Goal: Task Accomplishment & Management: Manage account settings

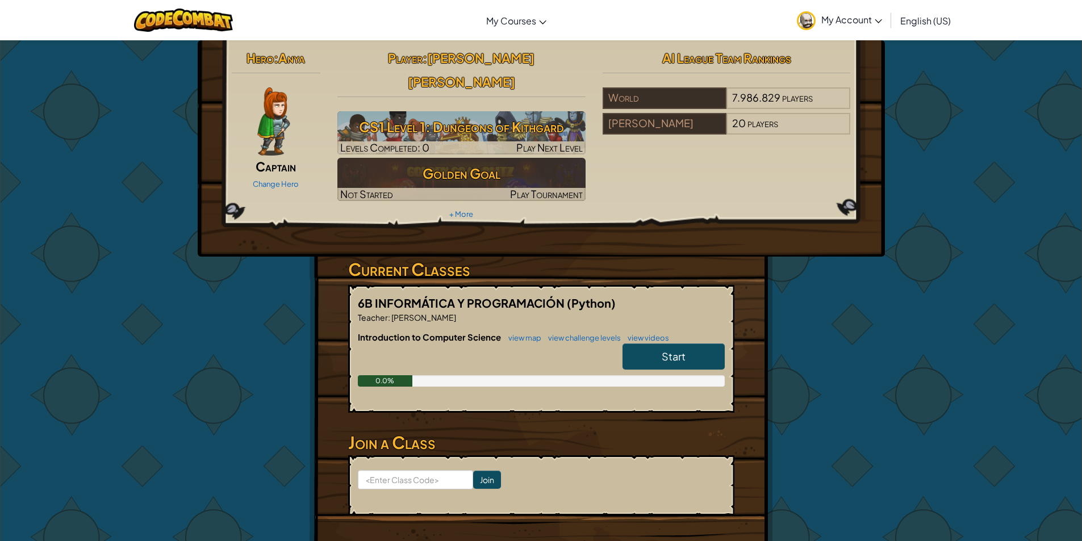
click at [283, 127] on img at bounding box center [273, 121] width 32 height 68
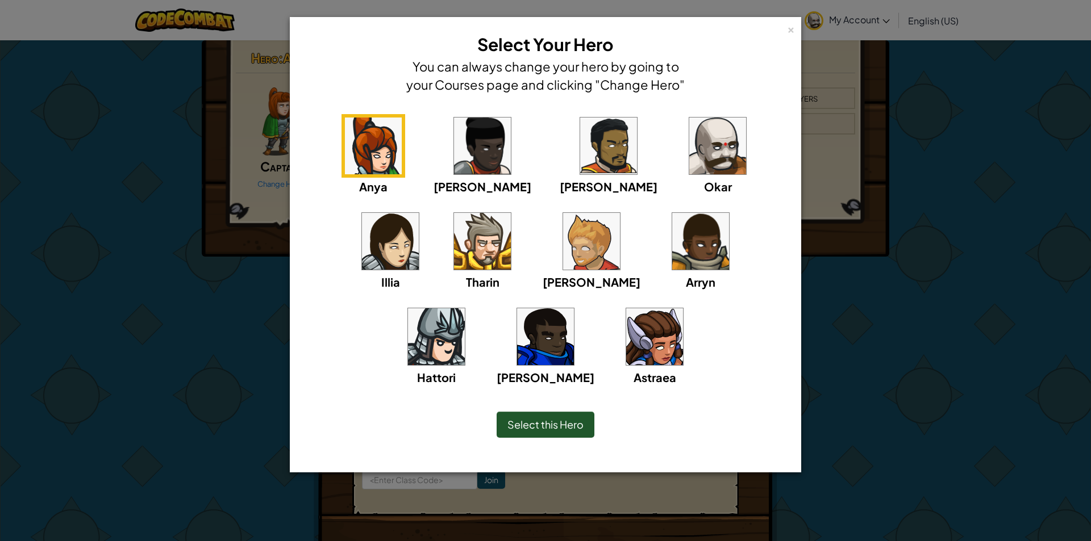
click at [689, 162] on img at bounding box center [717, 146] width 57 height 57
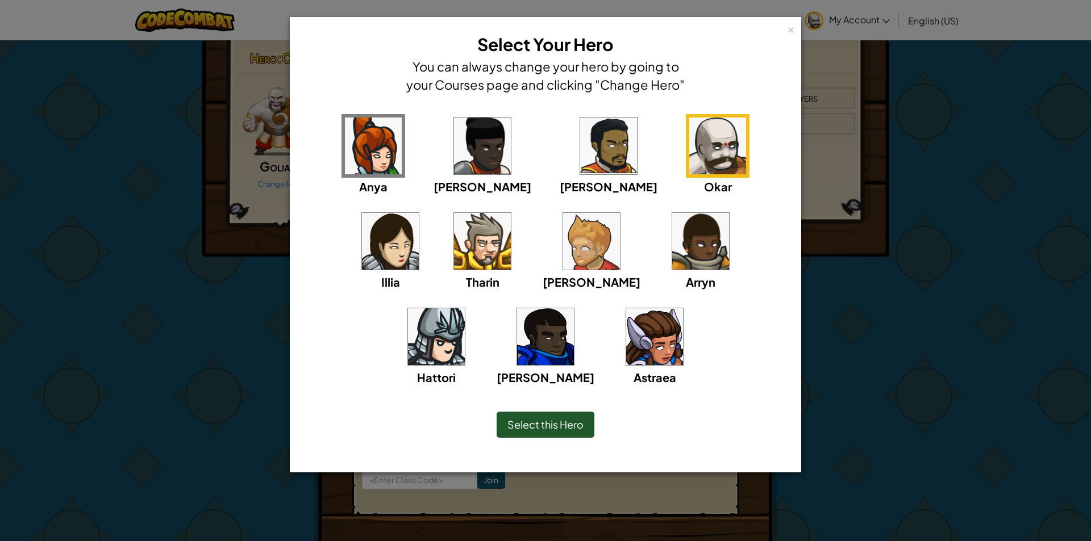
click at [528, 419] on span "Select this Hero" at bounding box center [545, 424] width 76 height 13
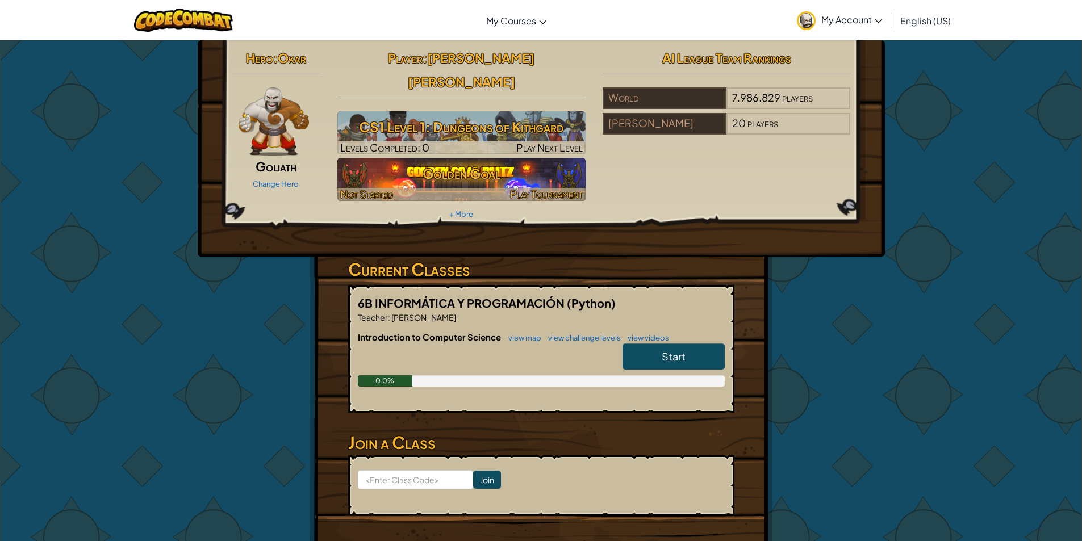
drag, startPoint x: 509, startPoint y: 103, endPoint x: 459, endPoint y: 144, distance: 64.6
click at [509, 114] on h3 "CS1 Level 1: Dungeons of Kithgard" at bounding box center [461, 127] width 248 height 26
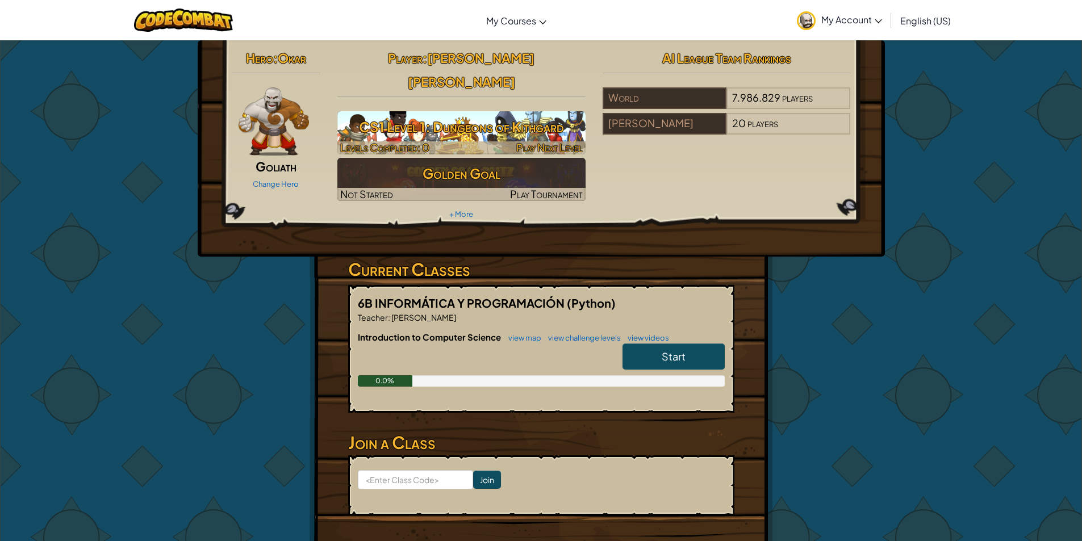
click at [382, 114] on h3 "CS1 Level 1: Dungeons of Kithgard" at bounding box center [461, 127] width 248 height 26
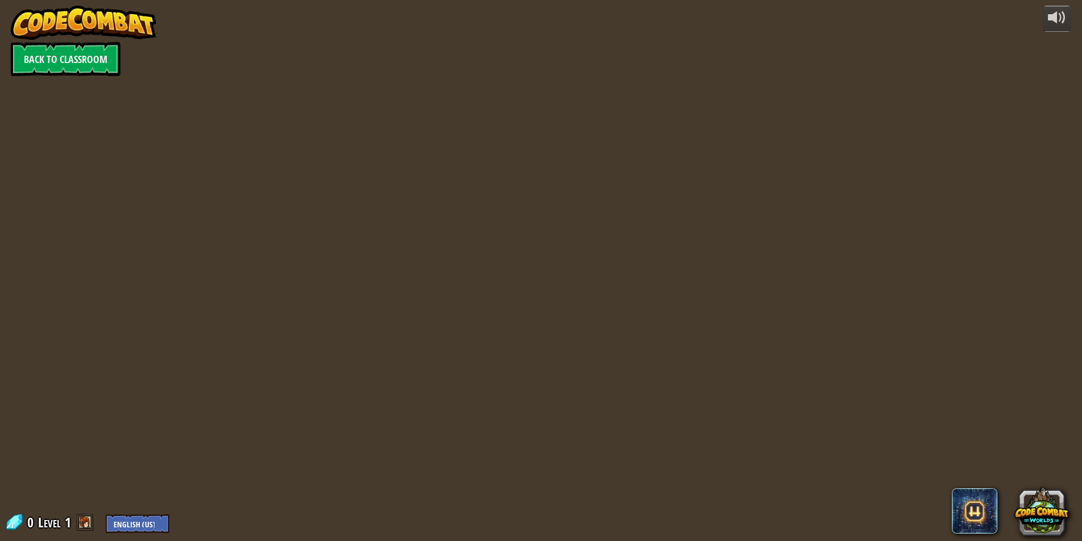
click at [362, 101] on div "powered by Back to Classroom 0 Level 1 English ([GEOGRAPHIC_DATA]) English ([GE…" at bounding box center [541, 270] width 1082 height 541
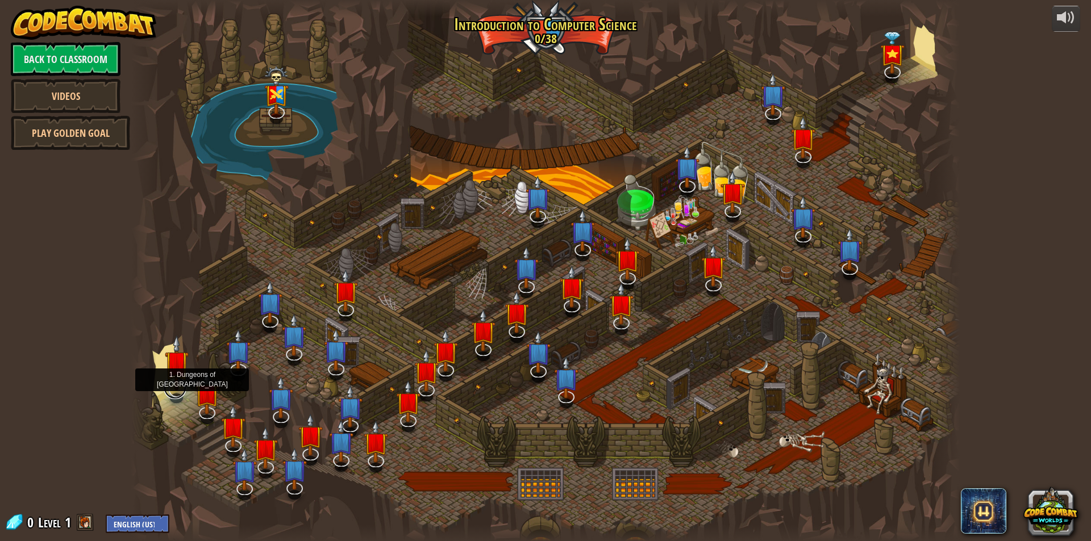
click at [176, 394] on link at bounding box center [175, 388] width 23 height 23
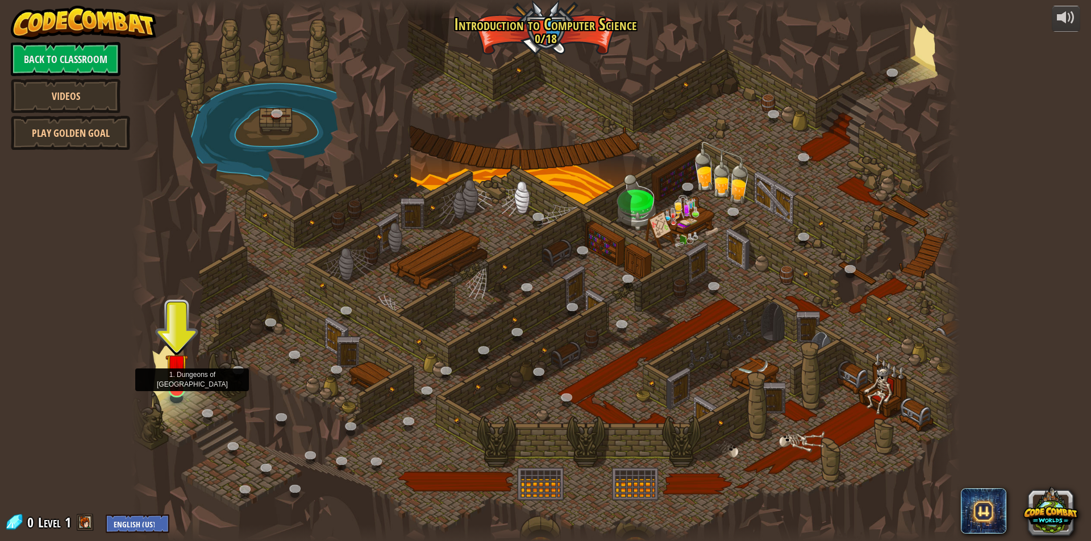
click at [174, 386] on img at bounding box center [176, 365] width 22 height 51
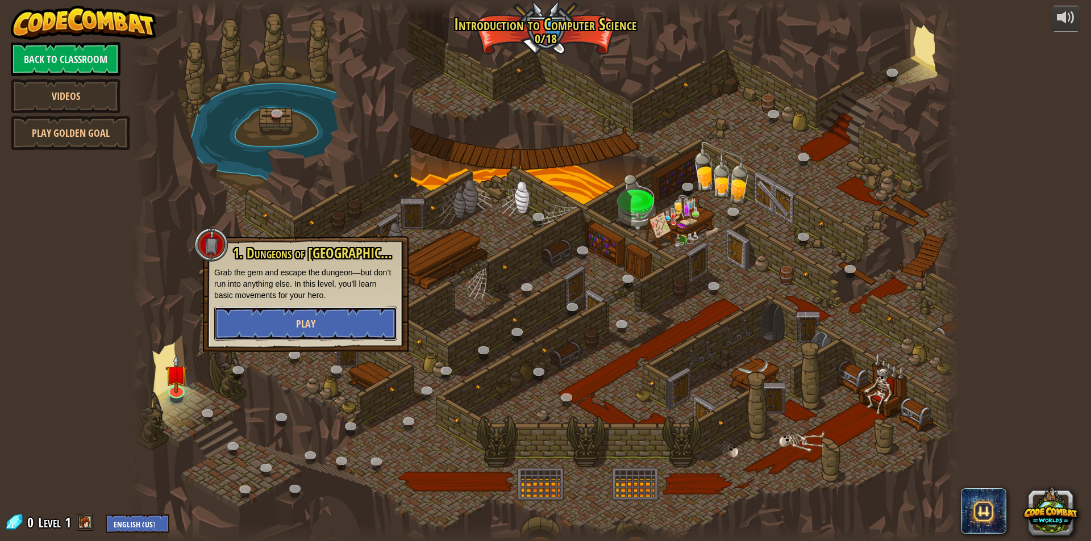
click at [299, 318] on span "Play" at bounding box center [305, 324] width 19 height 14
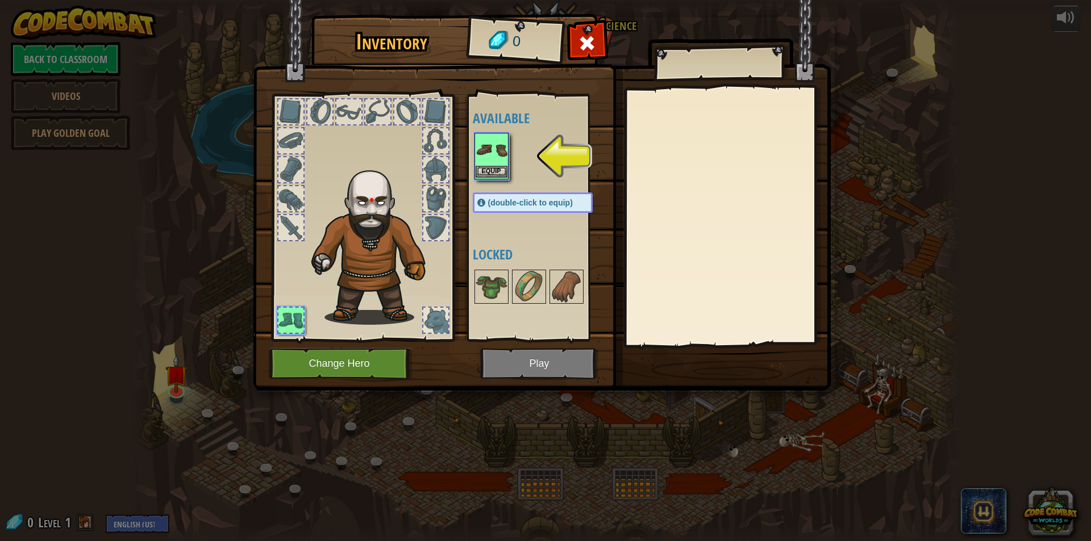
click at [499, 164] on img at bounding box center [491, 150] width 32 height 32
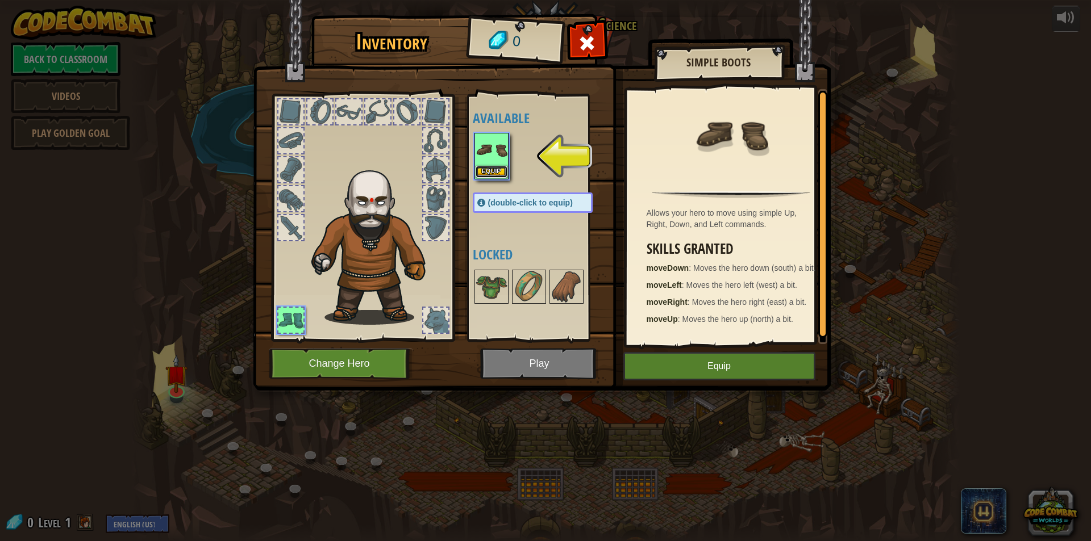
click at [494, 171] on button "Equip" at bounding box center [491, 172] width 32 height 12
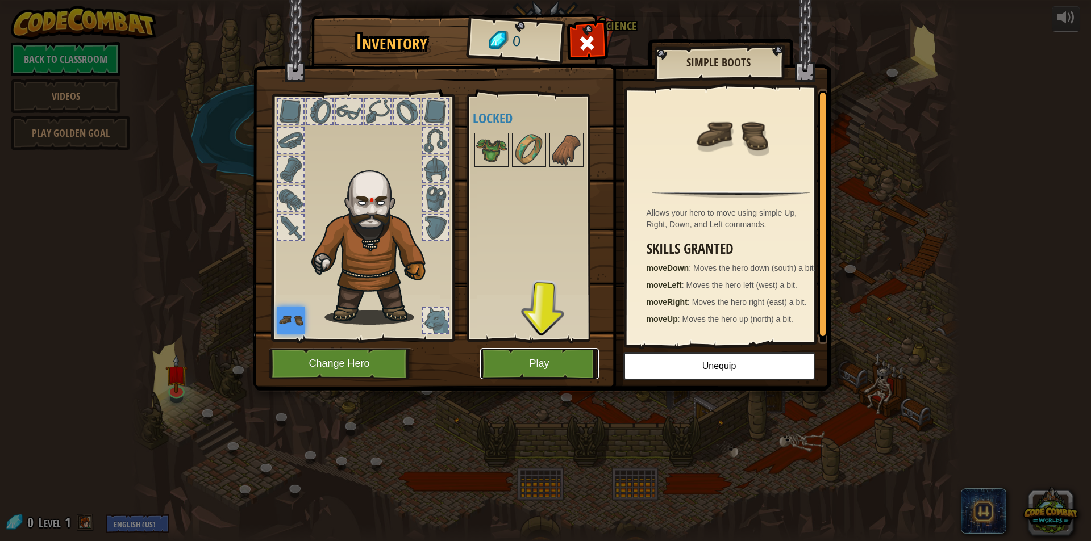
click at [549, 371] on button "Play" at bounding box center [539, 363] width 119 height 31
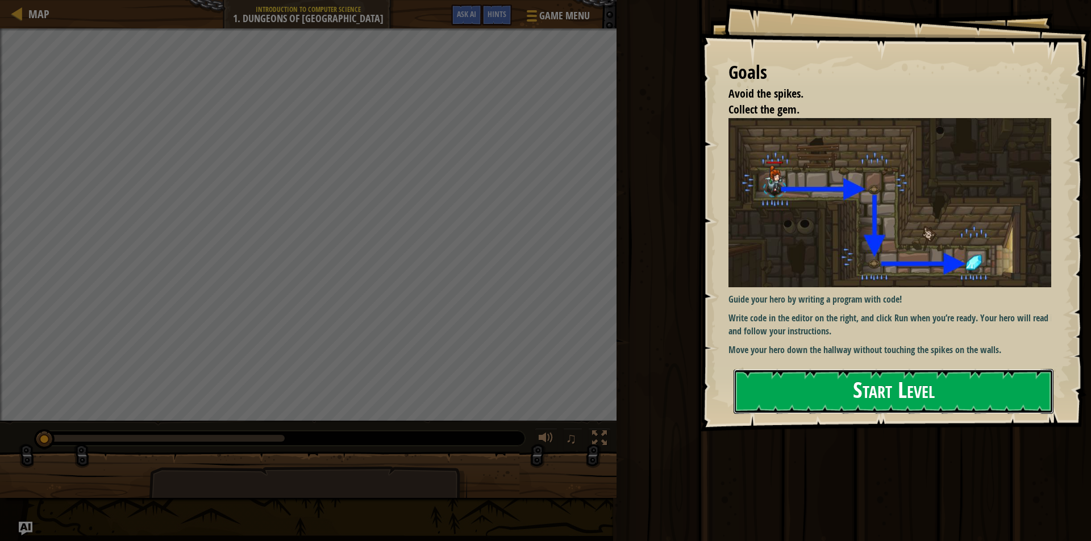
click at [837, 397] on button "Start Level" at bounding box center [893, 391] width 320 height 45
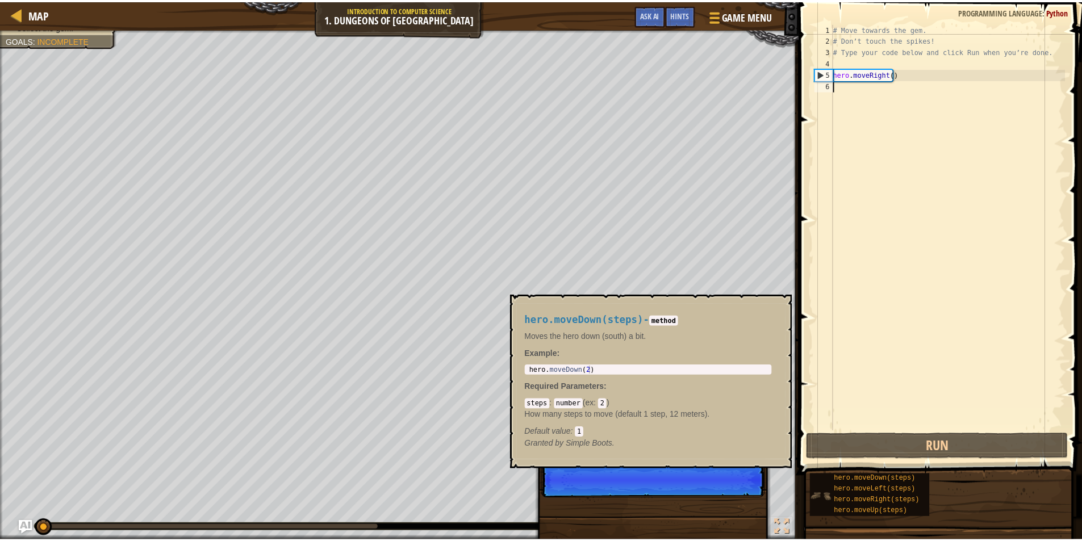
scroll to position [5, 0]
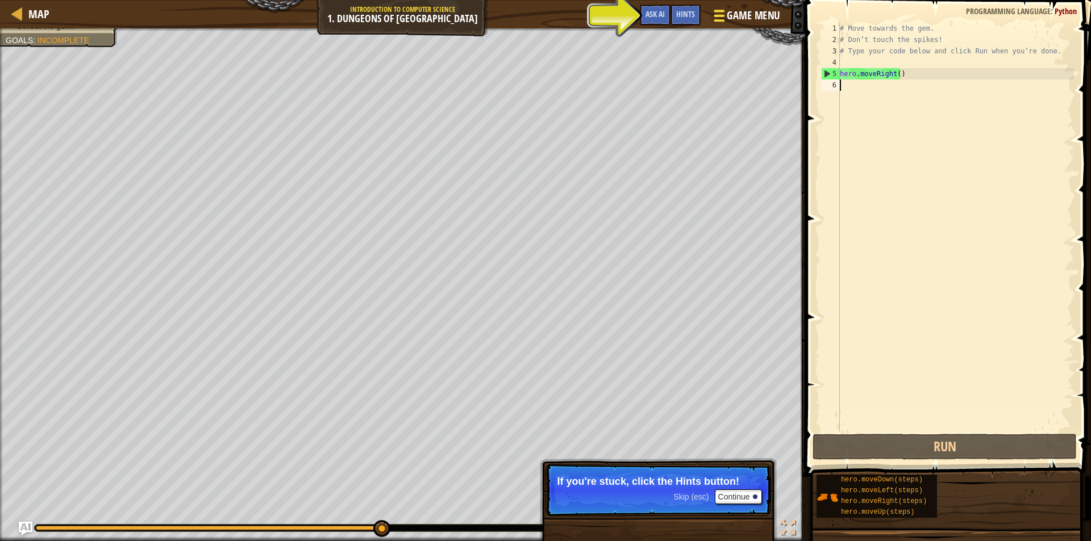
click at [728, 15] on span "Game Menu" at bounding box center [752, 15] width 53 height 15
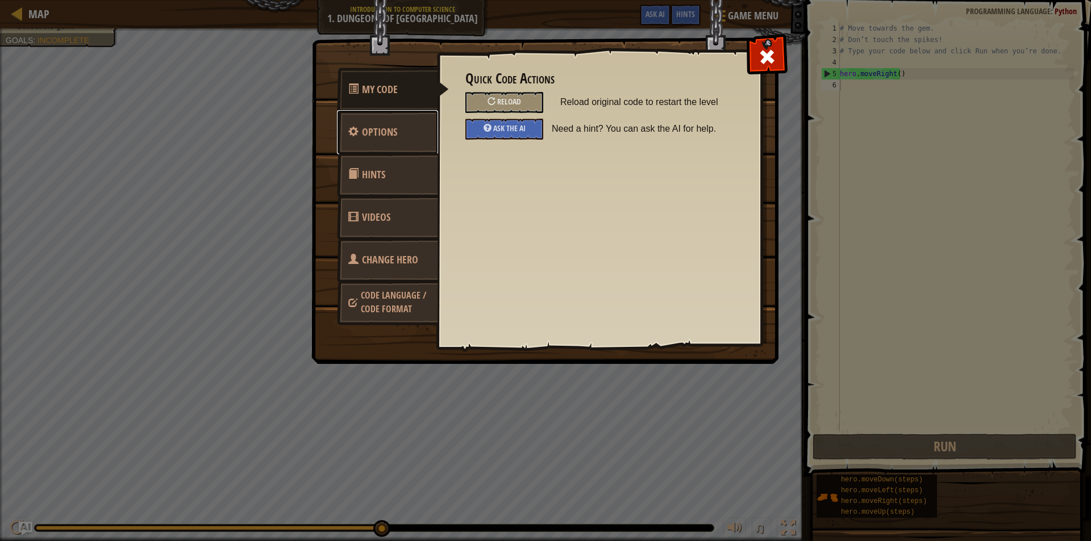
click at [389, 143] on link "Options" at bounding box center [387, 132] width 101 height 44
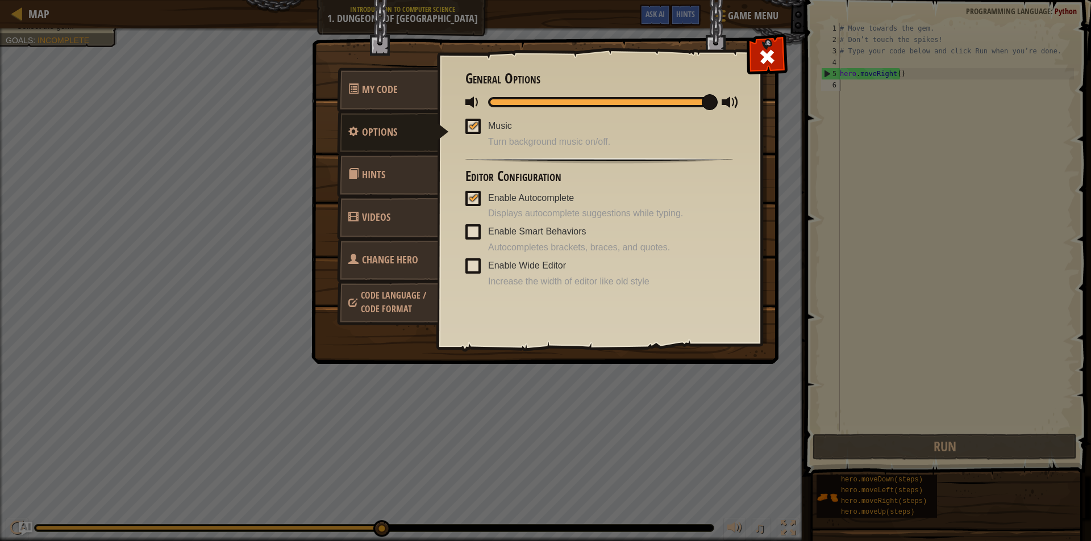
click at [379, 290] on span "Code Language / Code Format" at bounding box center [393, 302] width 65 height 26
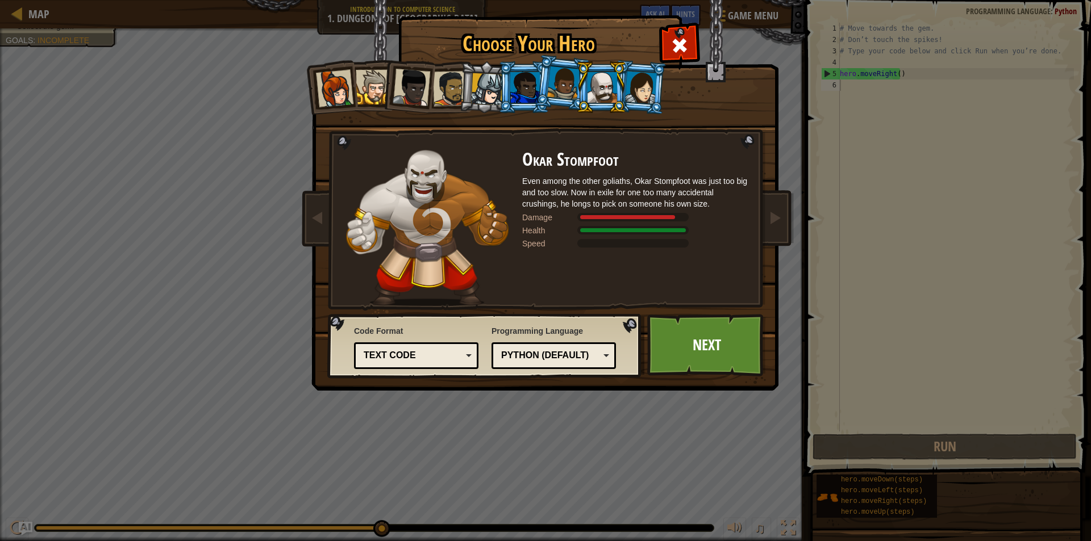
click at [461, 352] on div "Text code" at bounding box center [413, 355] width 98 height 13
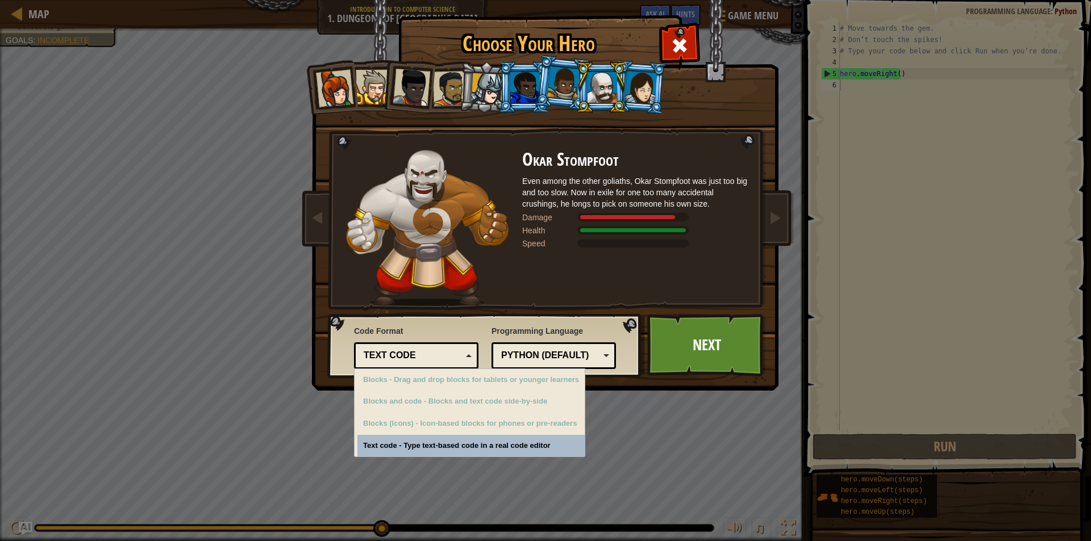
drag, startPoint x: 252, startPoint y: 378, endPoint x: 331, endPoint y: 335, distance: 90.5
click at [286, 361] on div "Choose Your Hero 0 Captain [PERSON_NAME] is a no-nonsense leader who isn't afra…" at bounding box center [545, 270] width 1091 height 541
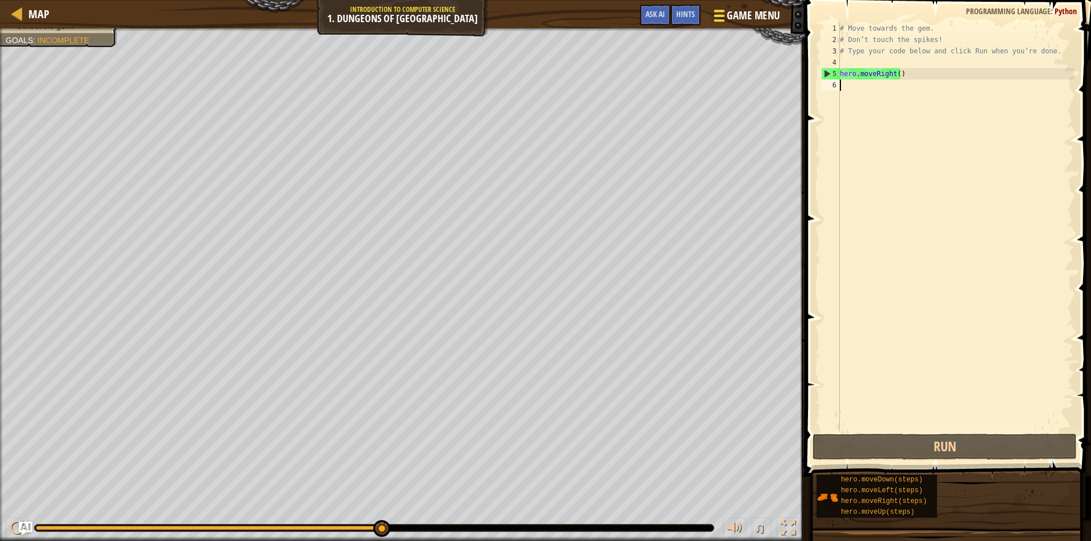
click at [709, 16] on button "Game Menu" at bounding box center [745, 18] width 83 height 28
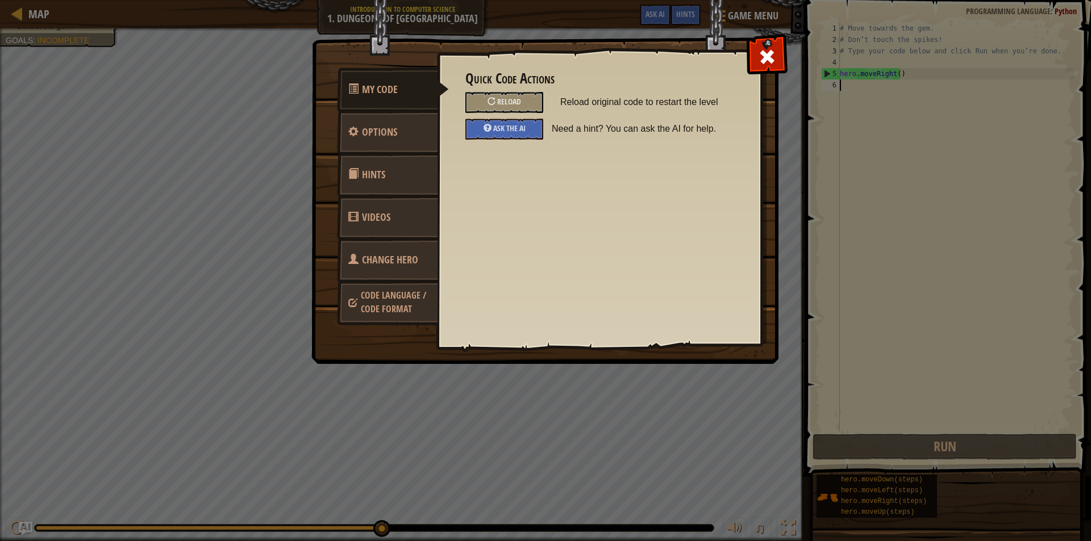
click at [393, 255] on span "Change Hero" at bounding box center [390, 260] width 56 height 14
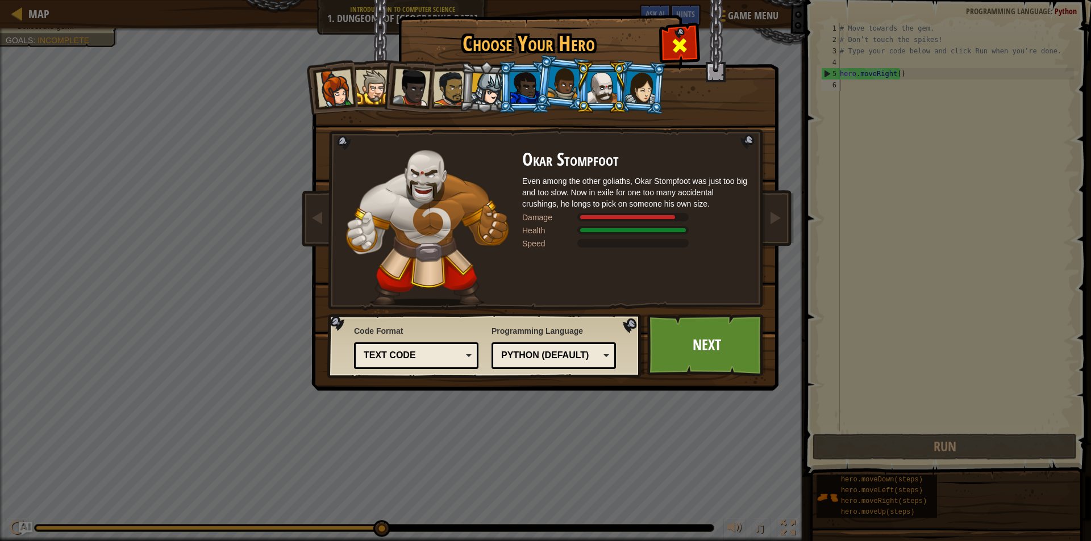
click at [670, 41] on span at bounding box center [679, 45] width 18 height 18
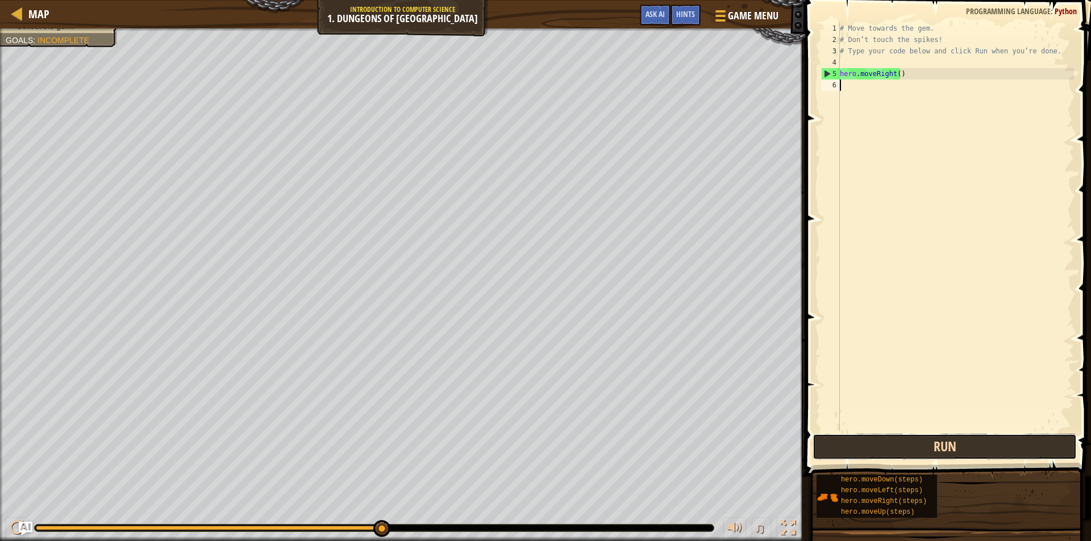
click at [996, 451] on button "Run" at bounding box center [944, 447] width 264 height 26
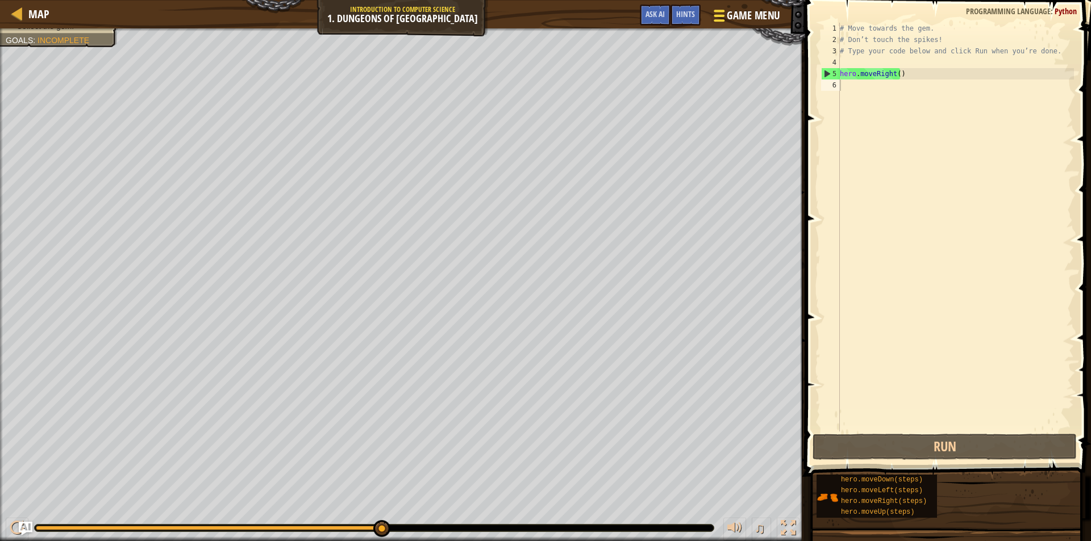
click at [721, 10] on span at bounding box center [718, 11] width 11 height 2
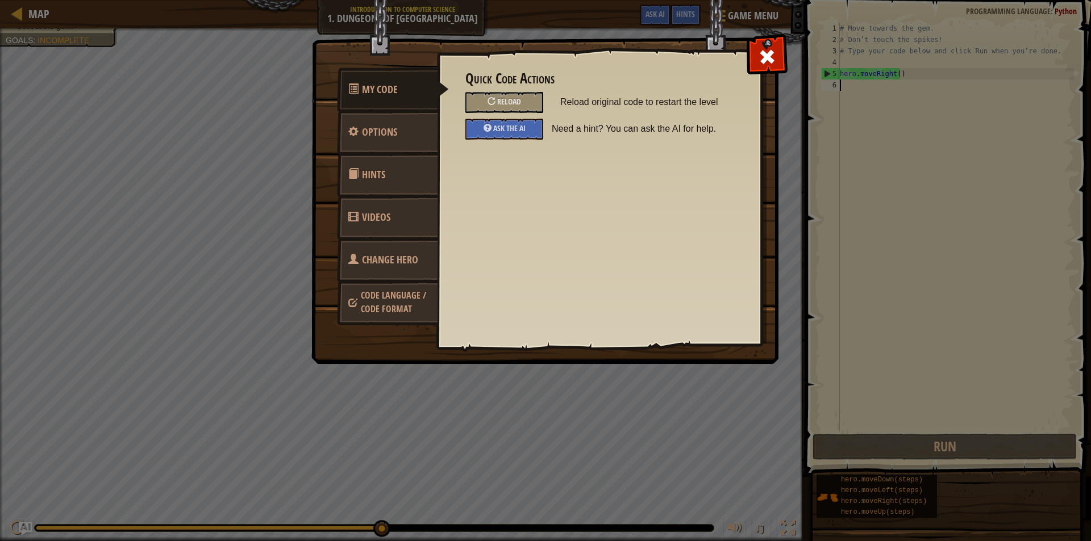
click at [379, 305] on span "Code Language / Code Format" at bounding box center [393, 302] width 65 height 26
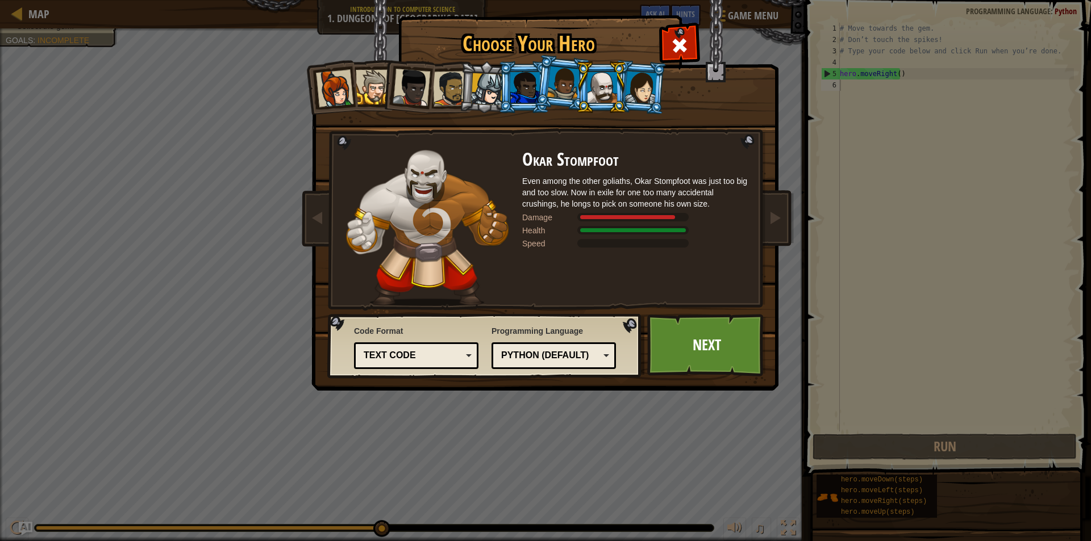
click at [599, 349] on div "Python (Default)" at bounding box center [554, 356] width 110 height 18
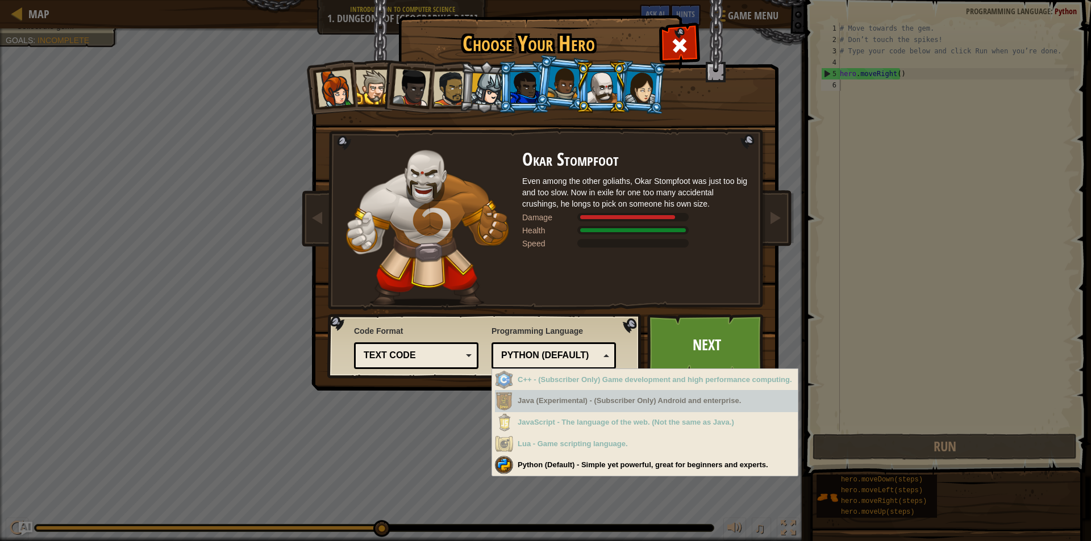
click at [704, 149] on div "Captain [PERSON_NAME] Anya is a no-nonsense leader who isn't afraid to go in an…" at bounding box center [545, 180] width 426 height 248
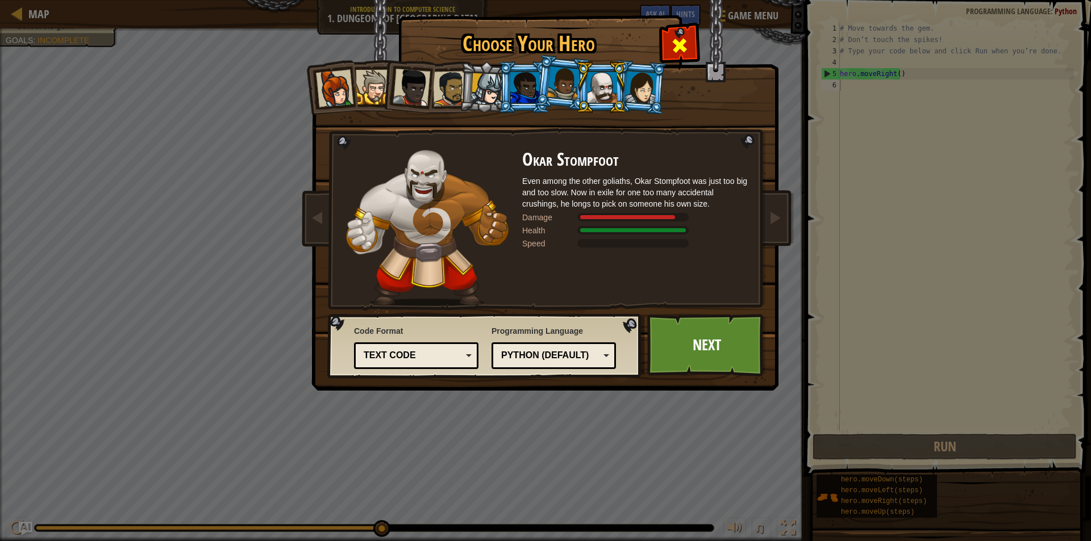
click at [671, 46] on span at bounding box center [679, 45] width 18 height 18
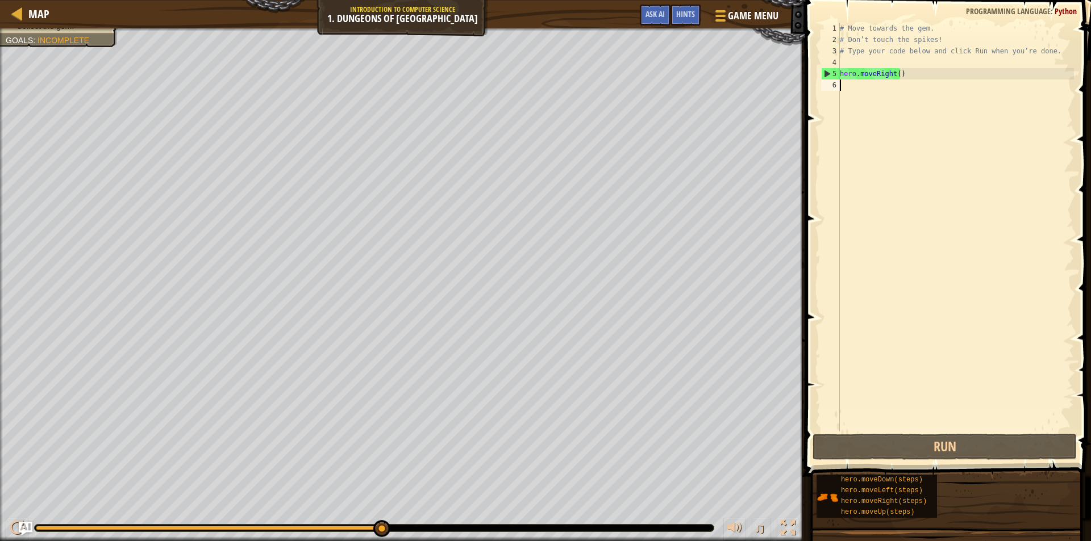
click at [845, 91] on div "# Move towards the gem. # Don’t touch the spikes! # Type your code below and cl…" at bounding box center [955, 239] width 236 height 432
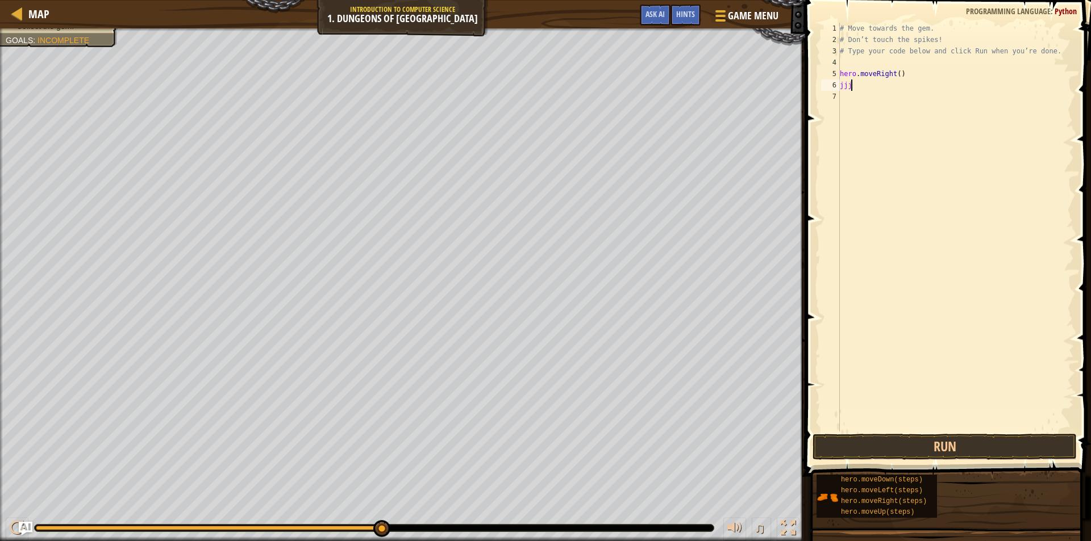
type textarea "j"
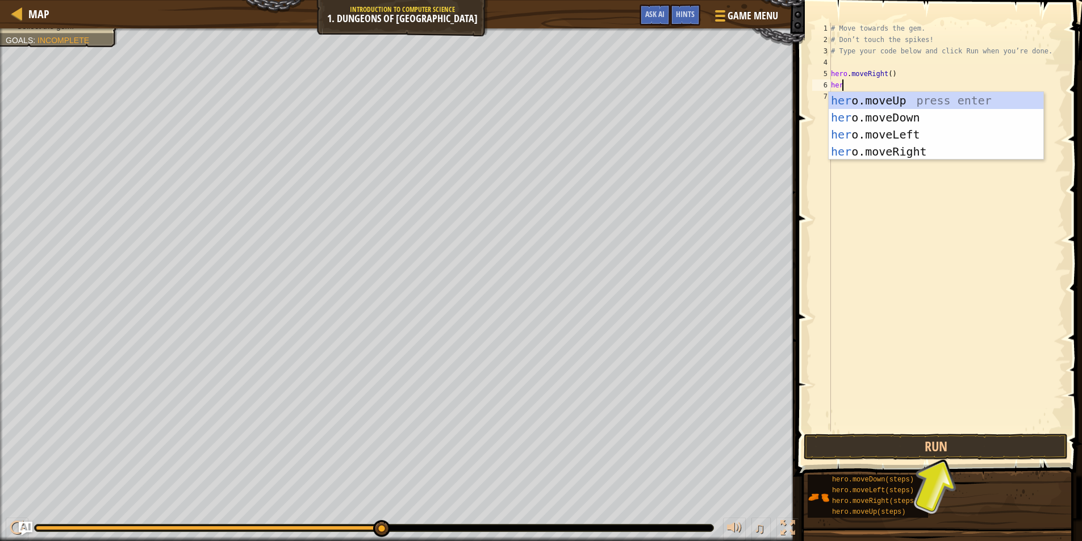
type textarea "hero"
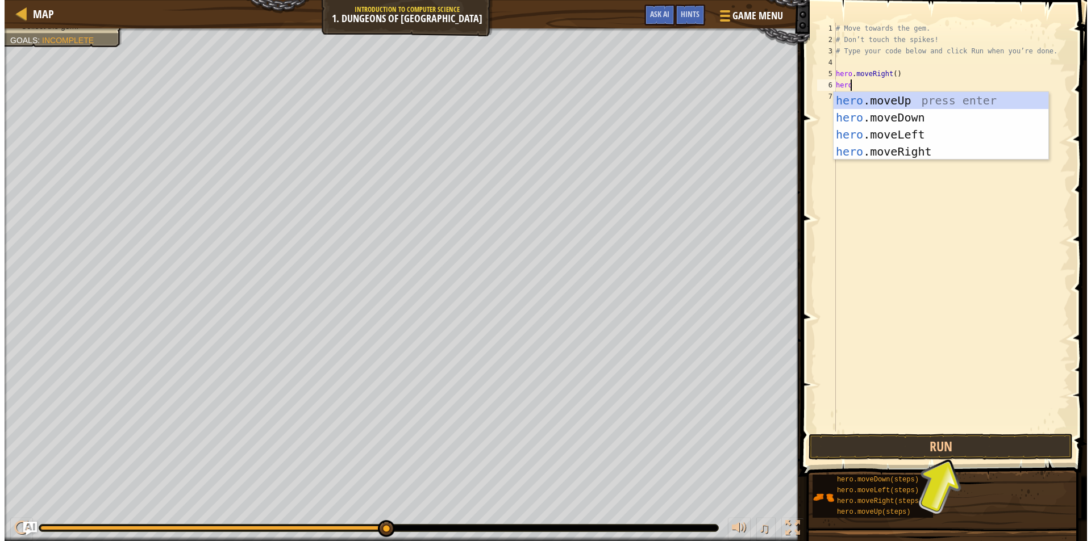
scroll to position [5, 1]
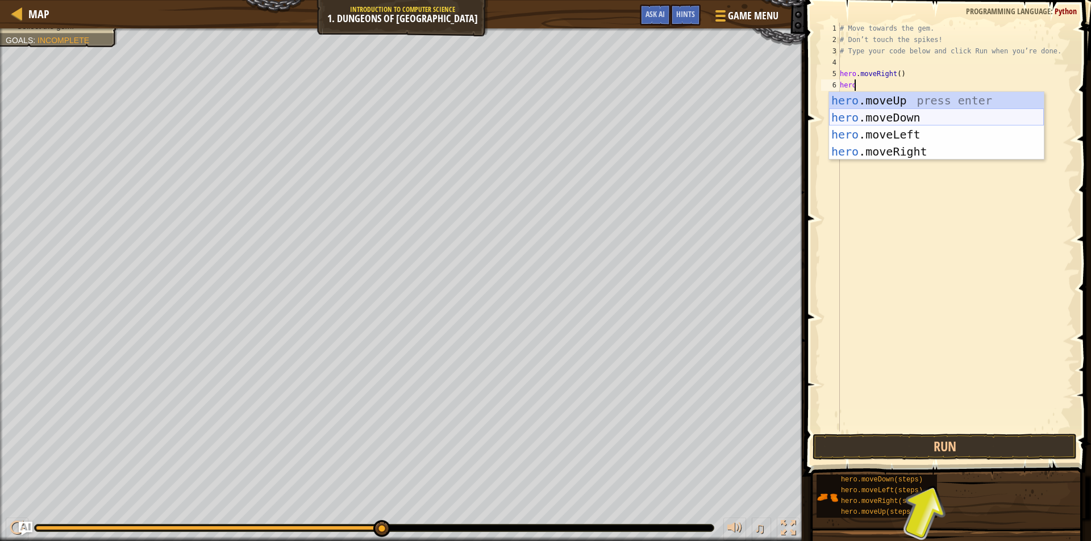
click at [909, 113] on div "hero .moveUp press enter hero .moveDown press enter hero .moveLeft press enter …" at bounding box center [936, 143] width 215 height 102
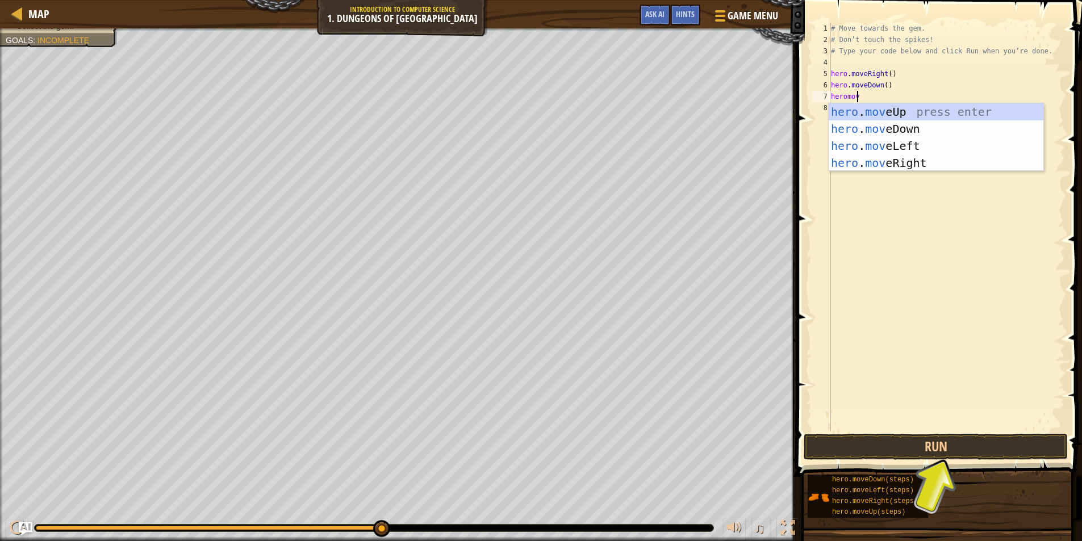
type textarea "heromove"
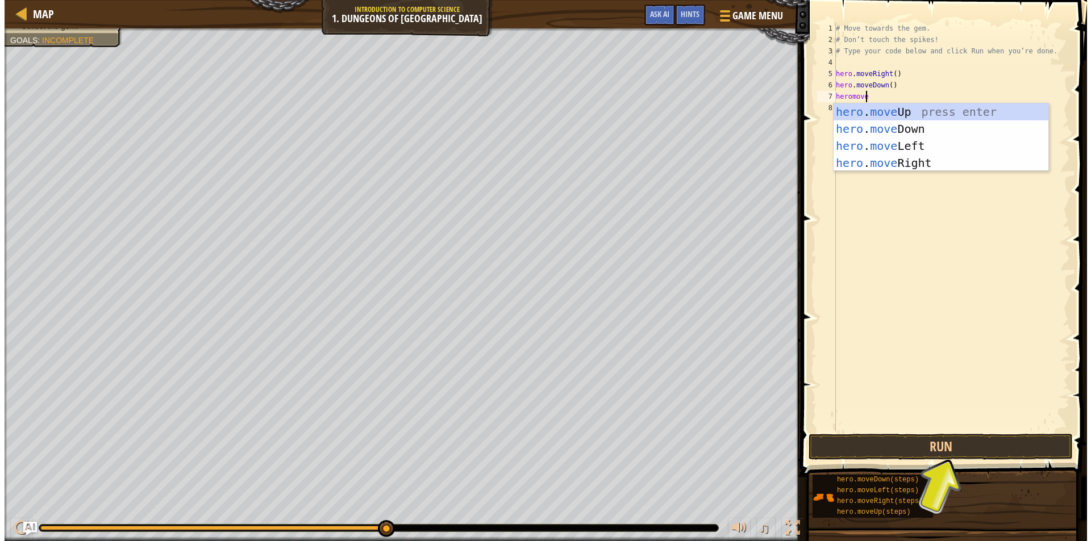
scroll to position [5, 2]
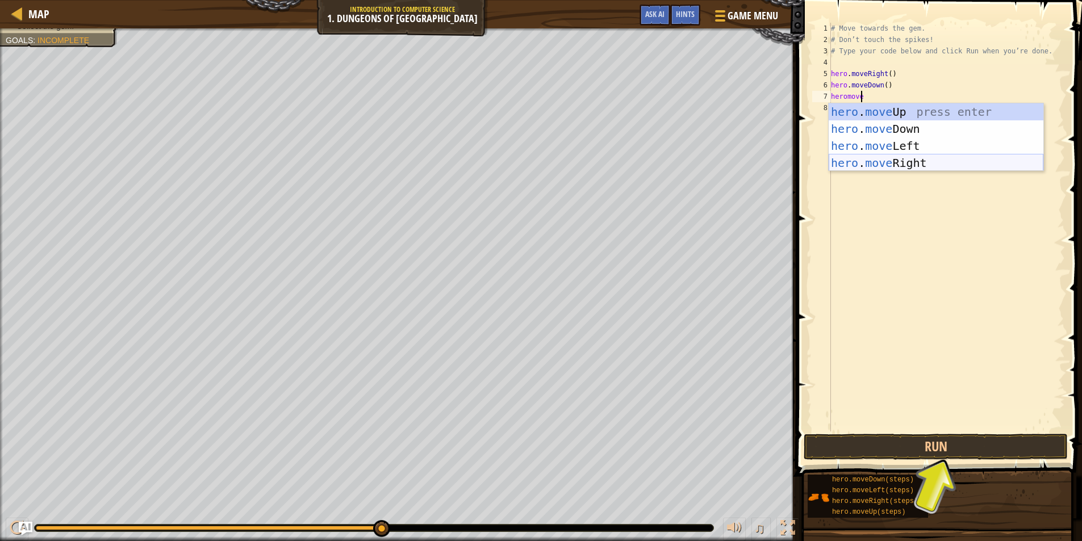
click at [936, 161] on div "hero . move Up press enter hero . move Down press enter hero . move Left press …" at bounding box center [936, 154] width 215 height 102
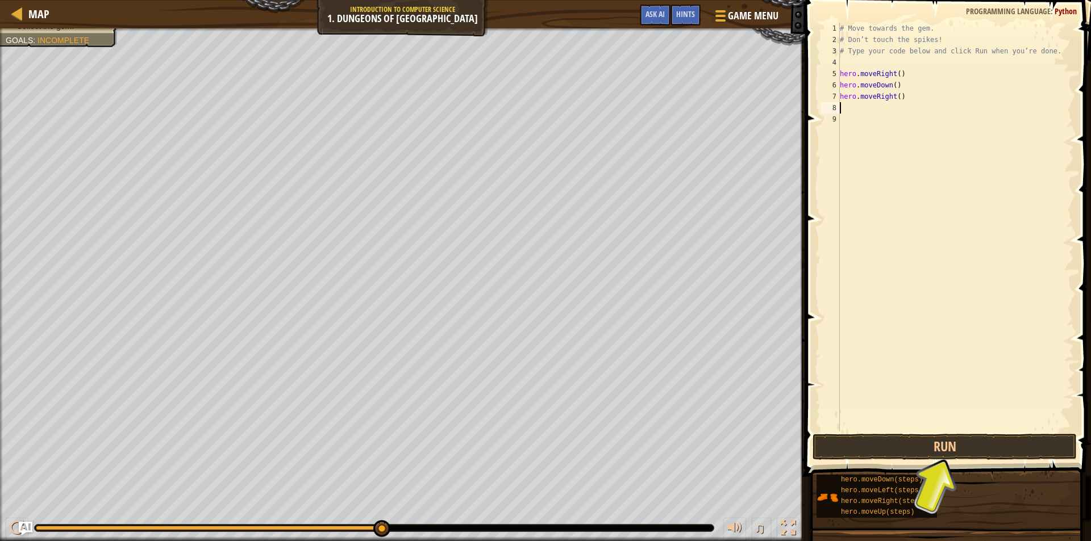
scroll to position [5, 0]
click at [887, 439] on button "Run" at bounding box center [944, 447] width 264 height 26
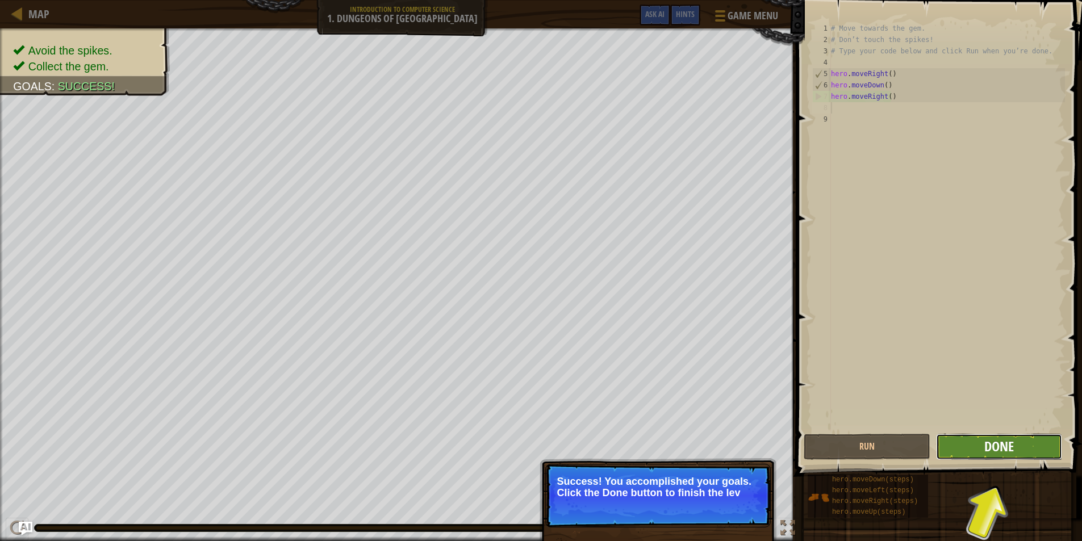
click at [1006, 449] on span "Done" at bounding box center [999, 446] width 30 height 18
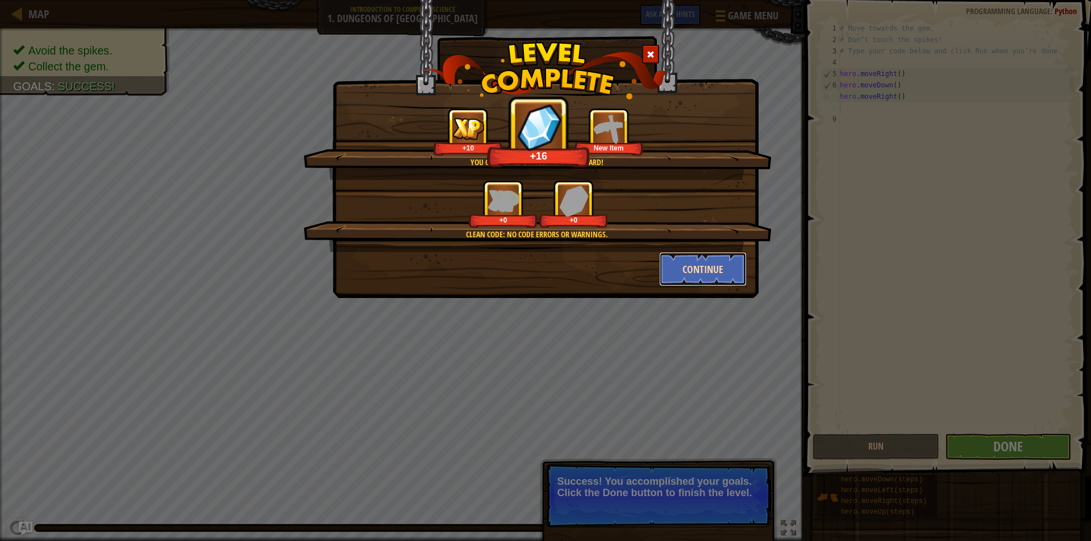
click at [717, 273] on button "Continue" at bounding box center [703, 269] width 88 height 34
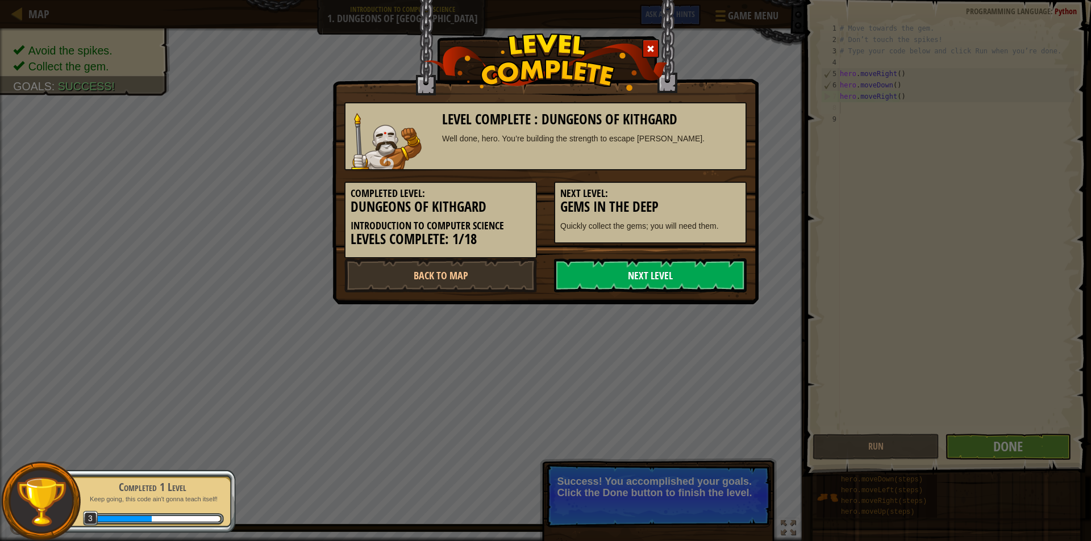
click at [636, 282] on link "Next Level" at bounding box center [650, 275] width 193 height 34
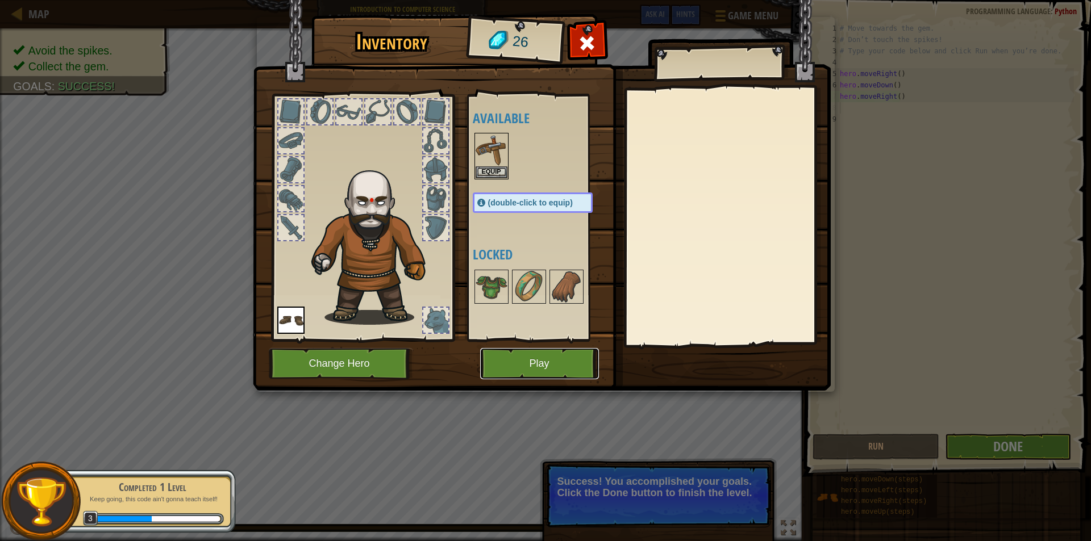
click at [545, 365] on button "Play" at bounding box center [539, 363] width 119 height 31
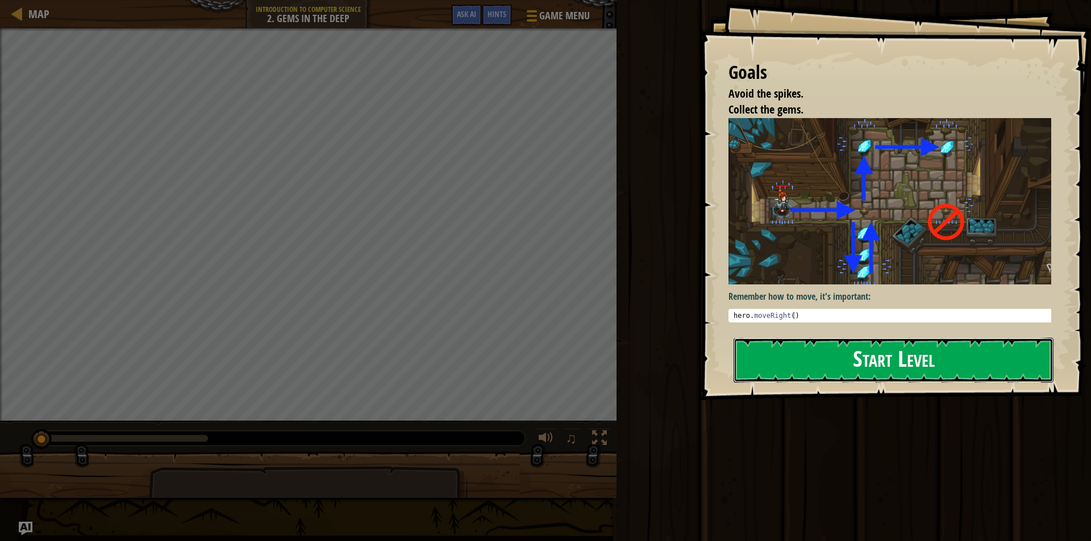
click at [861, 360] on button "Start Level" at bounding box center [893, 360] width 320 height 45
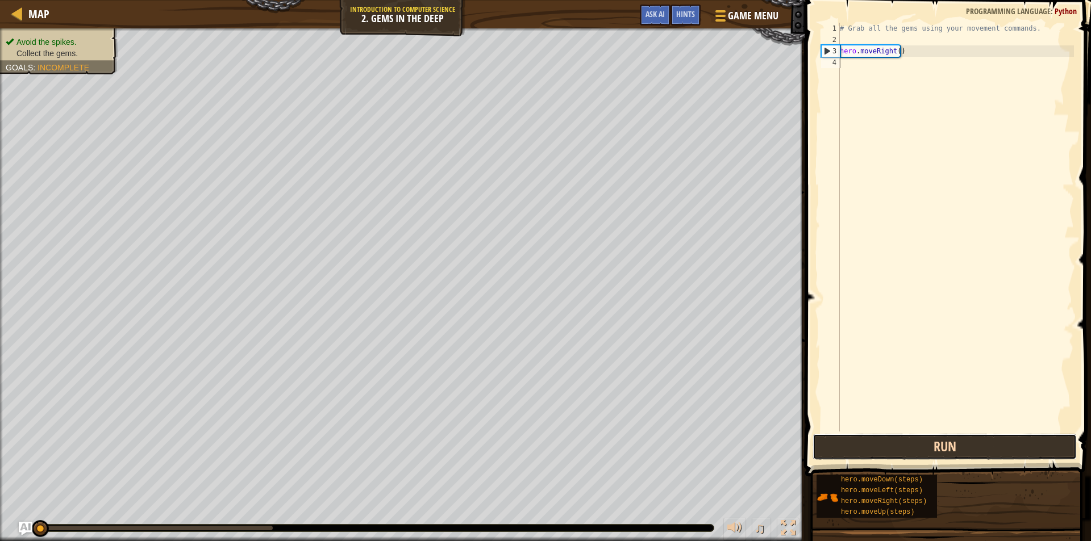
click at [844, 444] on button "Run" at bounding box center [944, 447] width 264 height 26
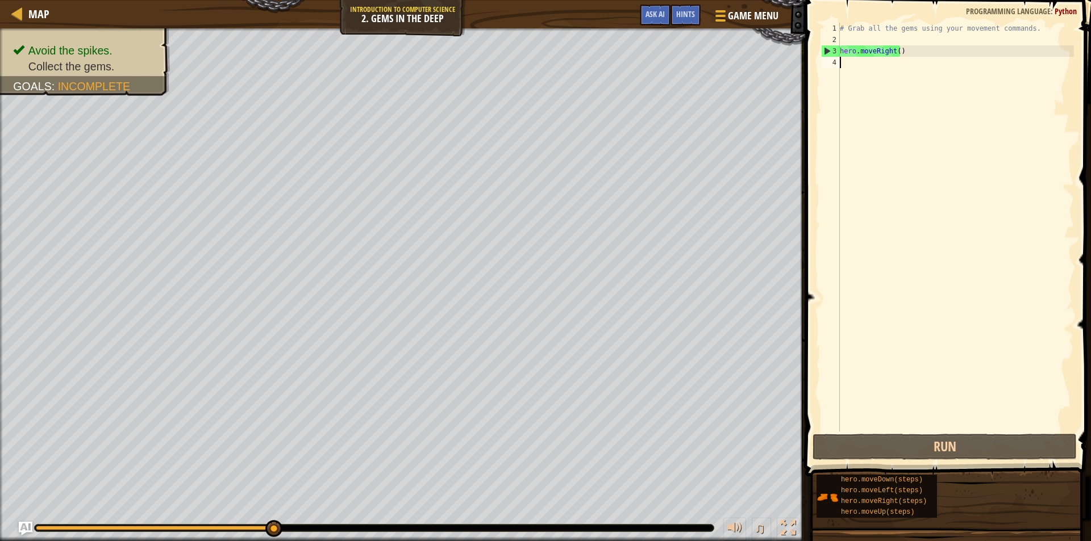
click at [845, 62] on div "# Grab all the gems using your movement commands. hero . moveRight ( )" at bounding box center [955, 239] width 236 height 432
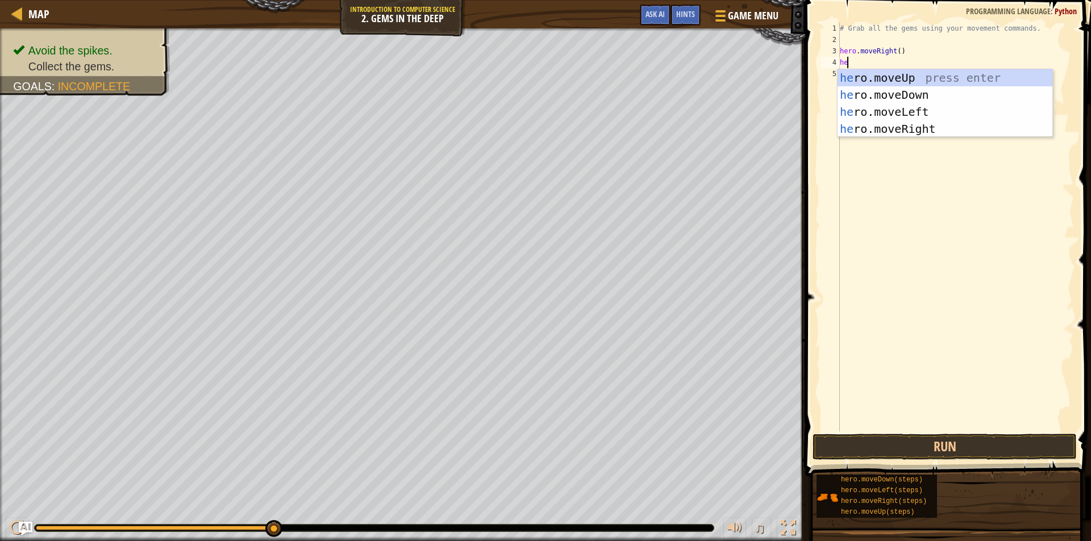
type textarea "hero"
click at [880, 125] on div "hero .moveUp press enter hero .moveDown press enter hero .moveLeft press enter …" at bounding box center [944, 120] width 215 height 102
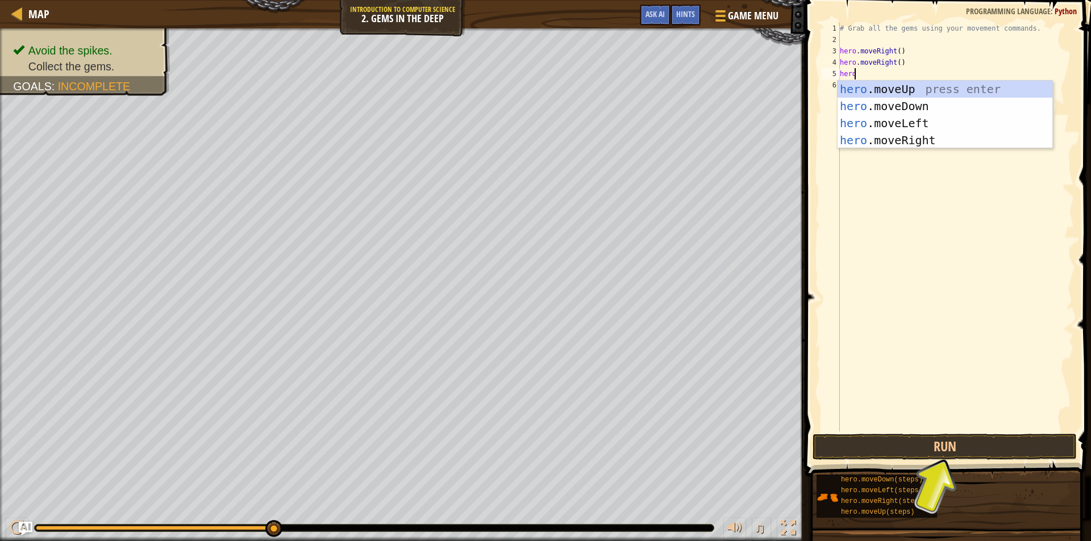
type textarea "heromo"
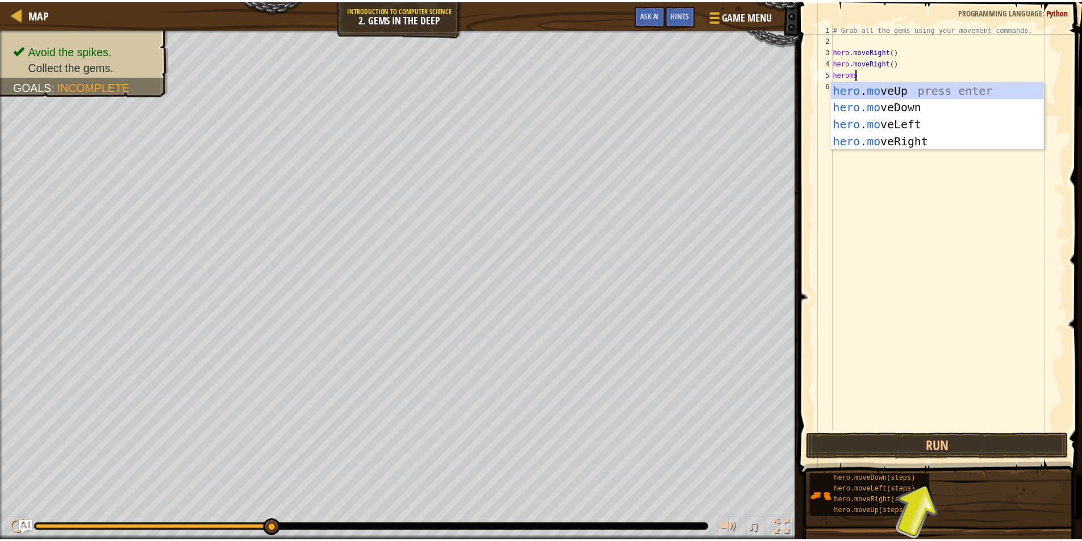
scroll to position [5, 1]
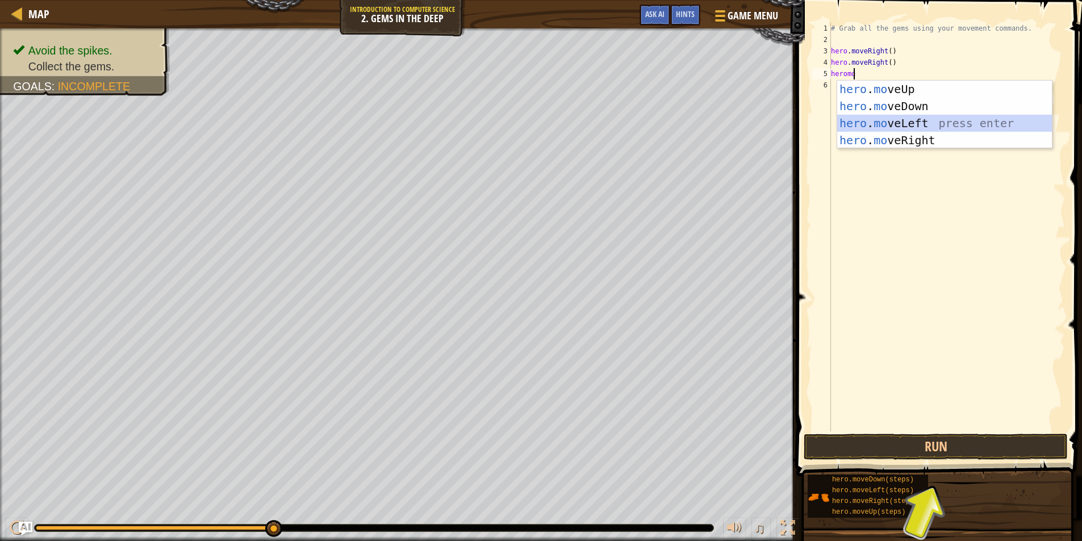
click at [908, 128] on div "hero . mo veUp press enter hero . mo veDown press enter hero . mo veLeft press …" at bounding box center [944, 132] width 215 height 102
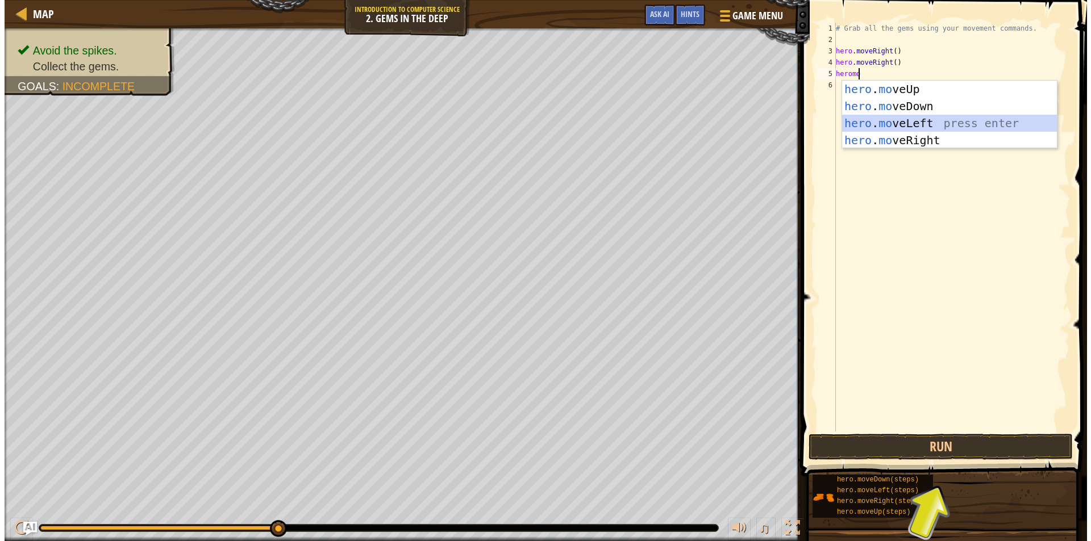
scroll to position [5, 0]
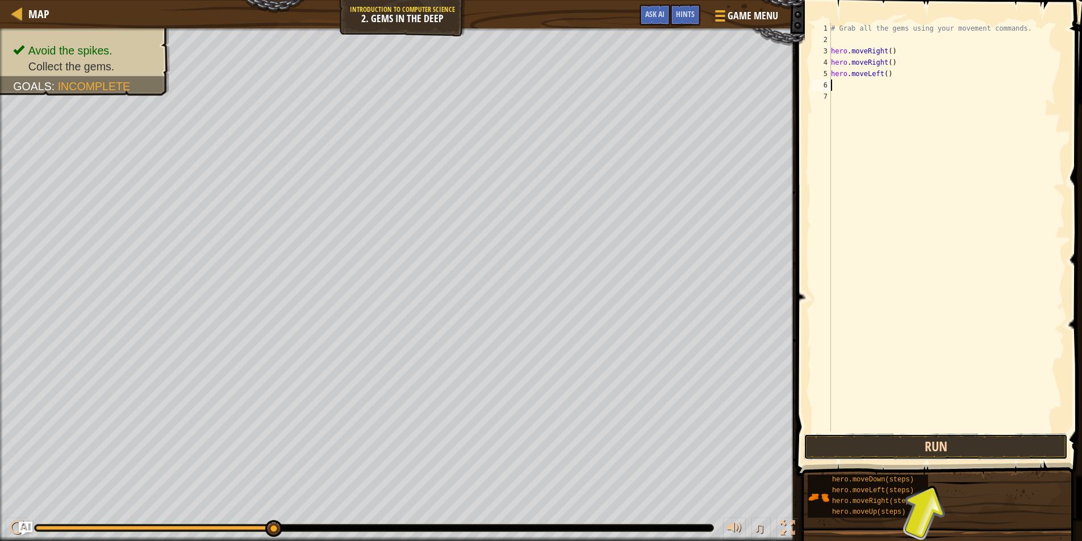
click at [857, 442] on button "Run" at bounding box center [936, 447] width 264 height 26
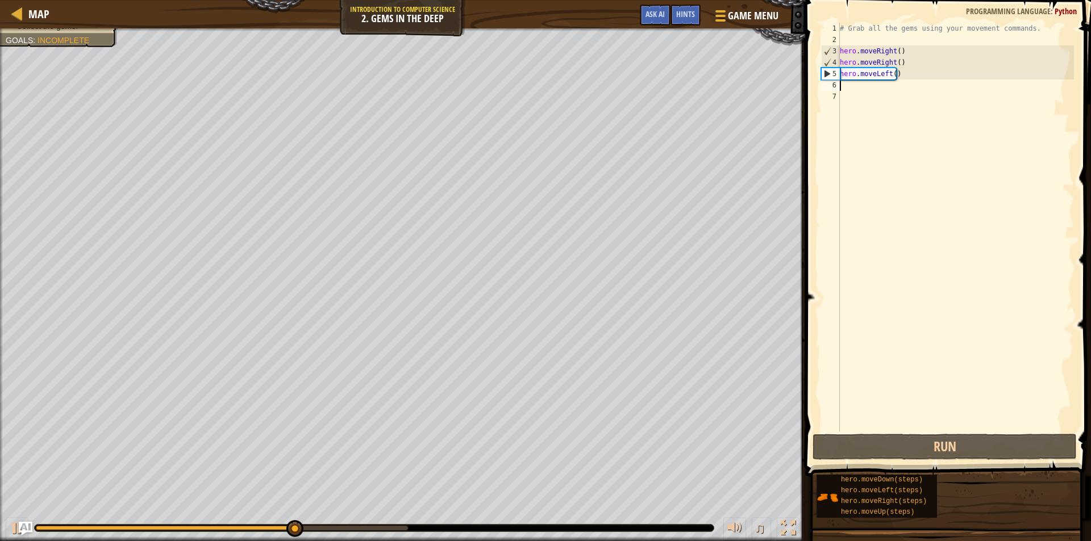
click at [911, 63] on div "# Grab all the gems using your movement commands. hero . moveRight ( ) hero . m…" at bounding box center [955, 239] width 236 height 432
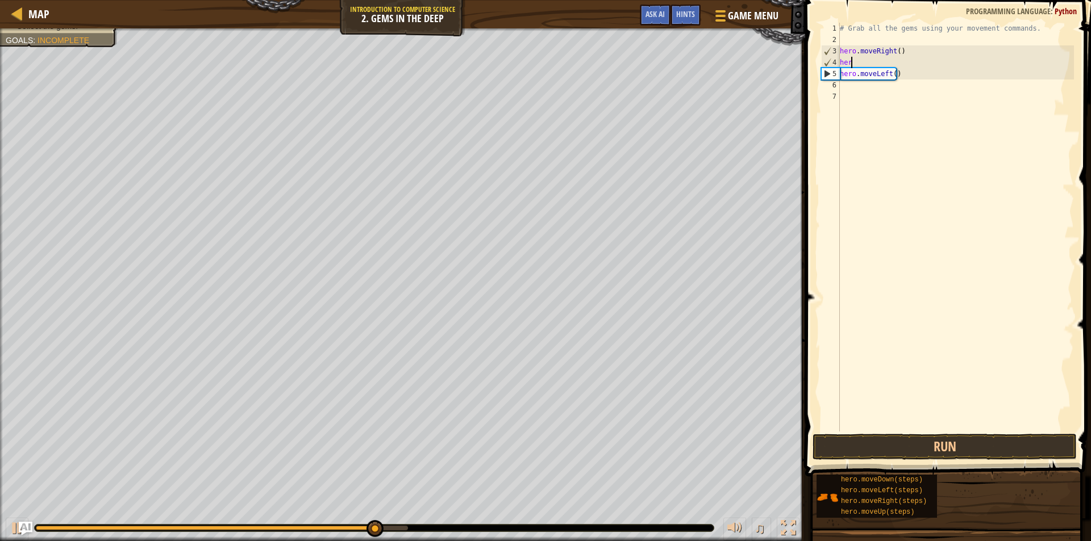
type textarea "h"
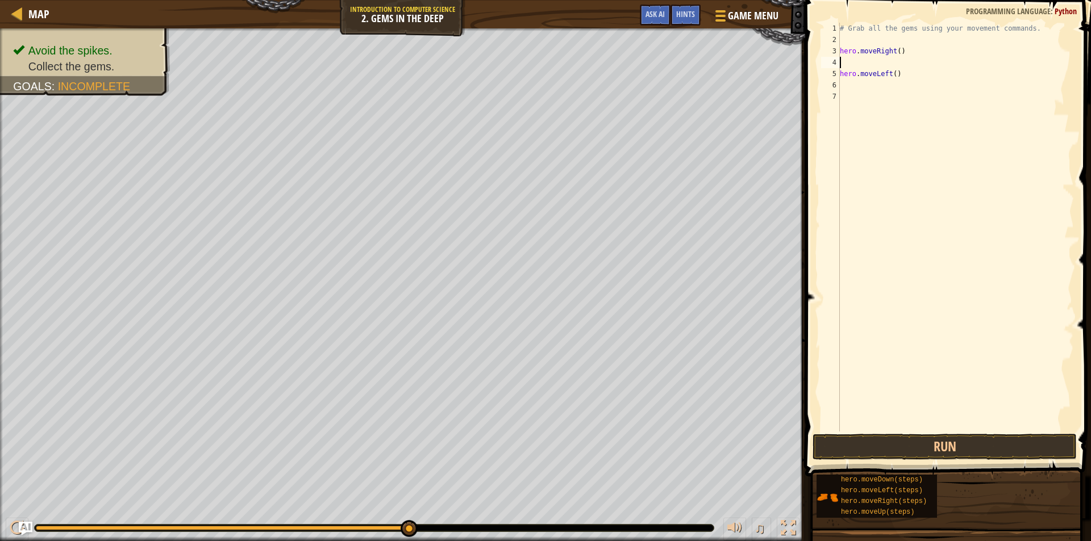
click at [901, 74] on div "# Grab all the gems using your movement commands. hero . moveRight ( ) hero . m…" at bounding box center [955, 239] width 236 height 432
type textarea "h"
click at [845, 57] on div "# Grab all the gems using your movement commands. hero . moveRight ( )" at bounding box center [955, 239] width 236 height 432
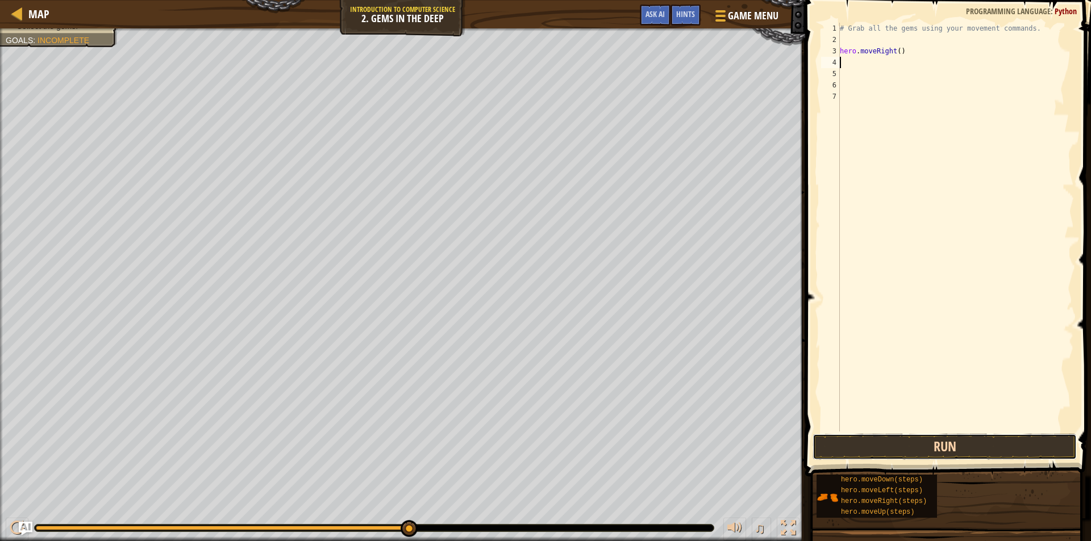
click at [913, 453] on button "Run" at bounding box center [944, 447] width 264 height 26
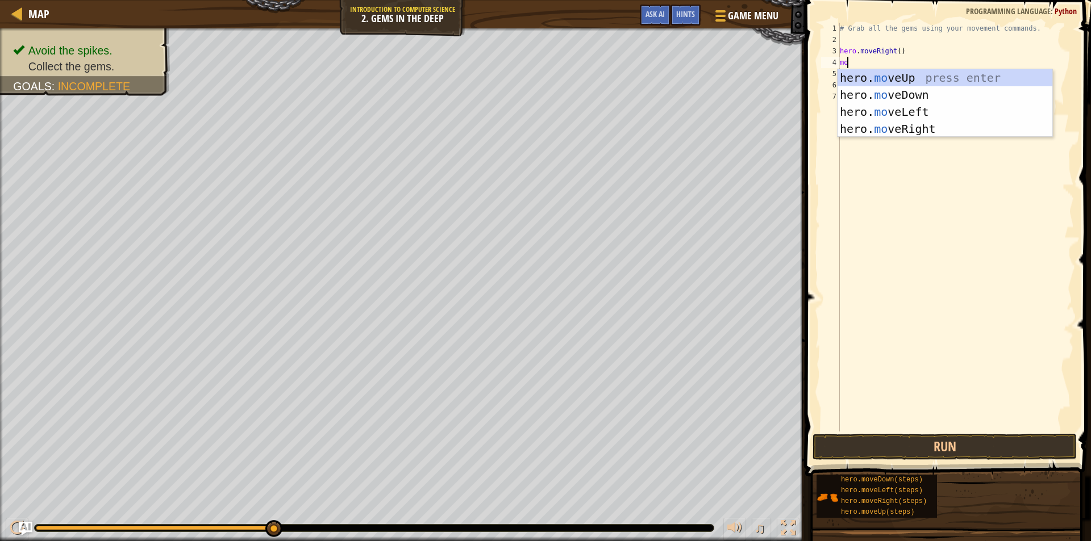
type textarea "m"
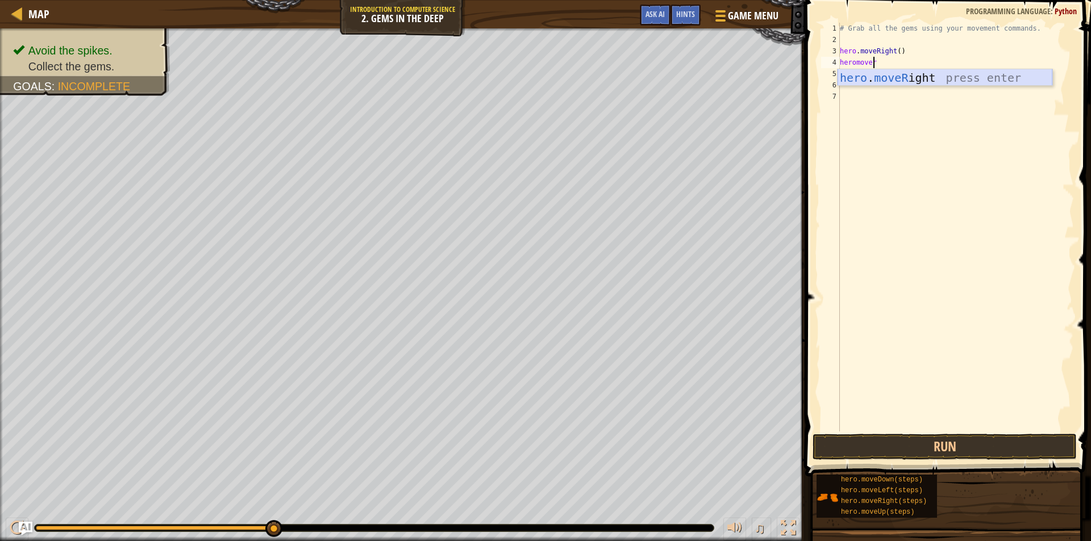
type textarea "heromove"
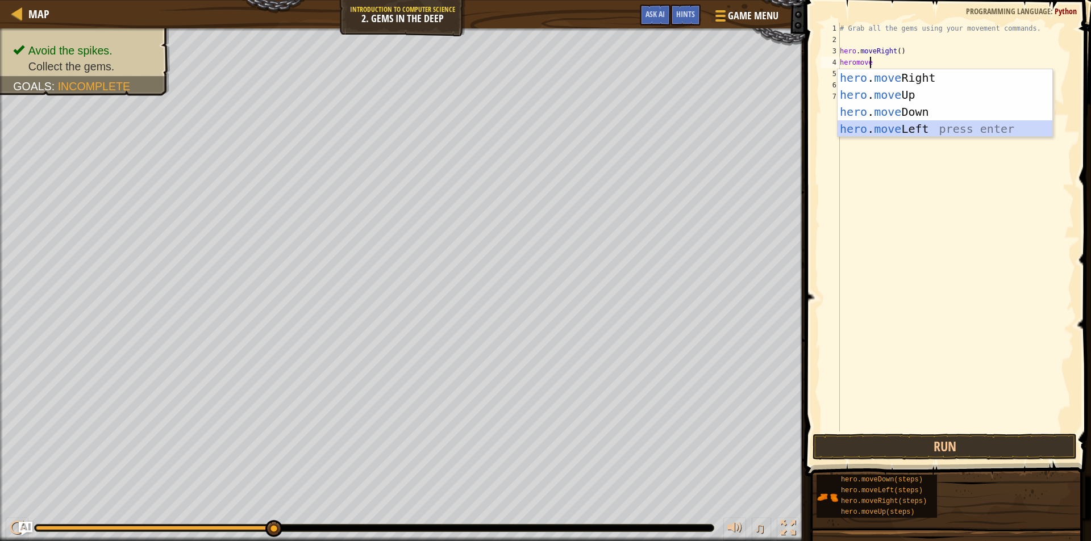
click at [909, 132] on div "hero . move Right press enter hero . move Up press enter hero . move Down press…" at bounding box center [944, 120] width 215 height 102
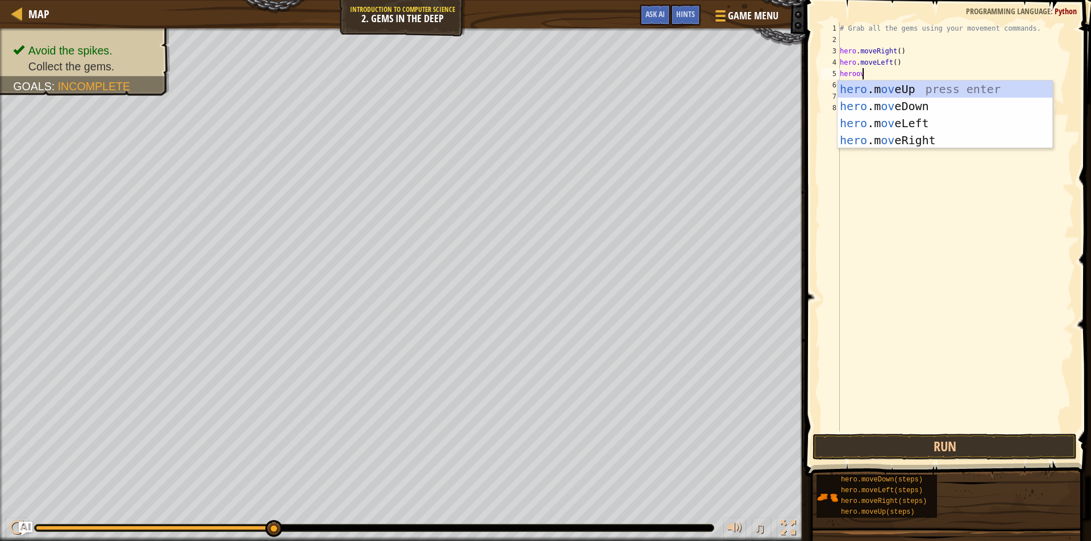
scroll to position [5, 1]
type textarea "heroove"
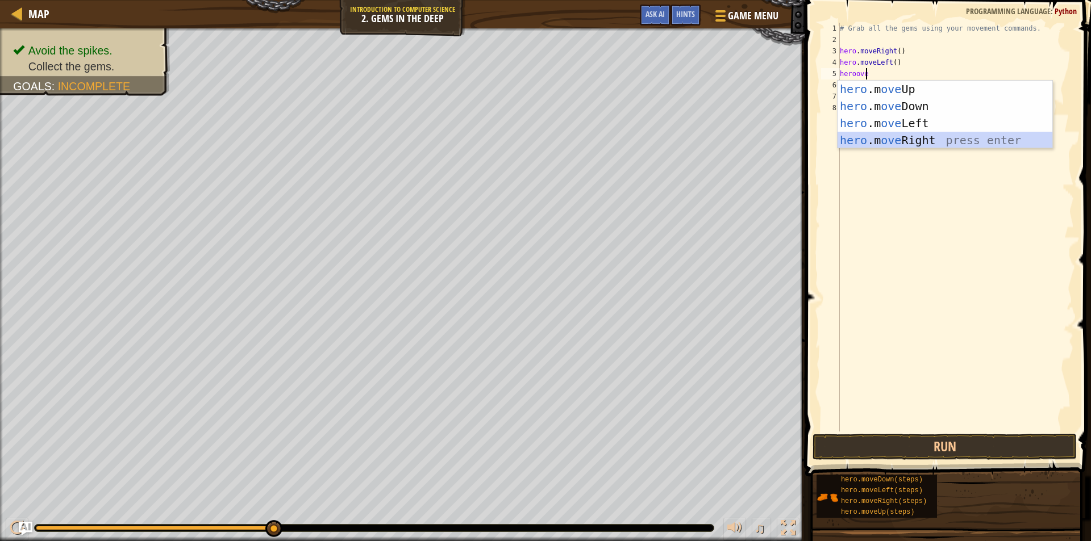
click at [889, 141] on div "hero .m ove Up press enter hero .m ove Down press enter hero .m ove Left press …" at bounding box center [944, 132] width 215 height 102
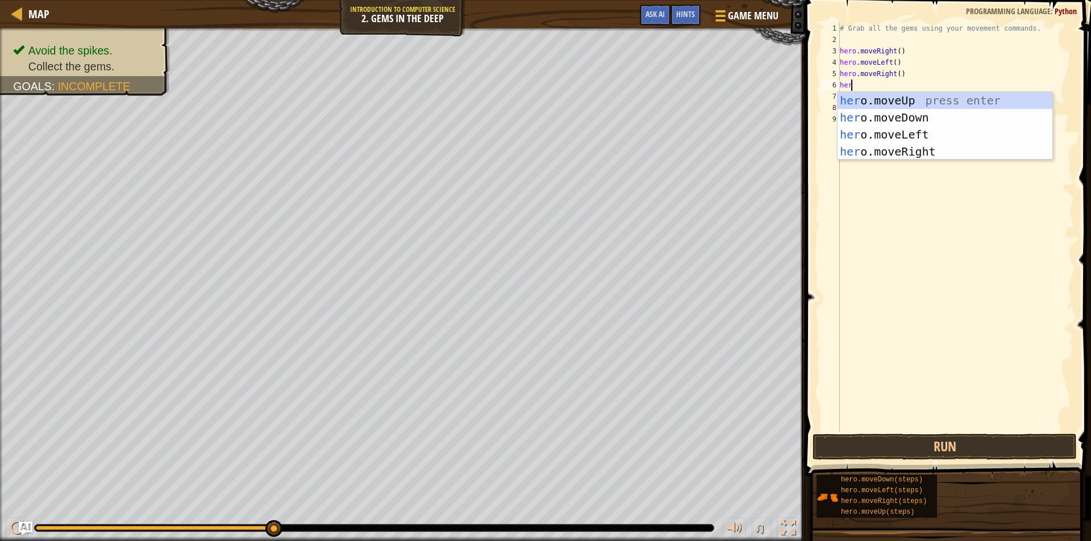
scroll to position [5, 1]
type textarea "heromove"
click at [894, 148] on div "hero . move Up press enter hero . move Down press enter hero . move Left press …" at bounding box center [944, 143] width 215 height 102
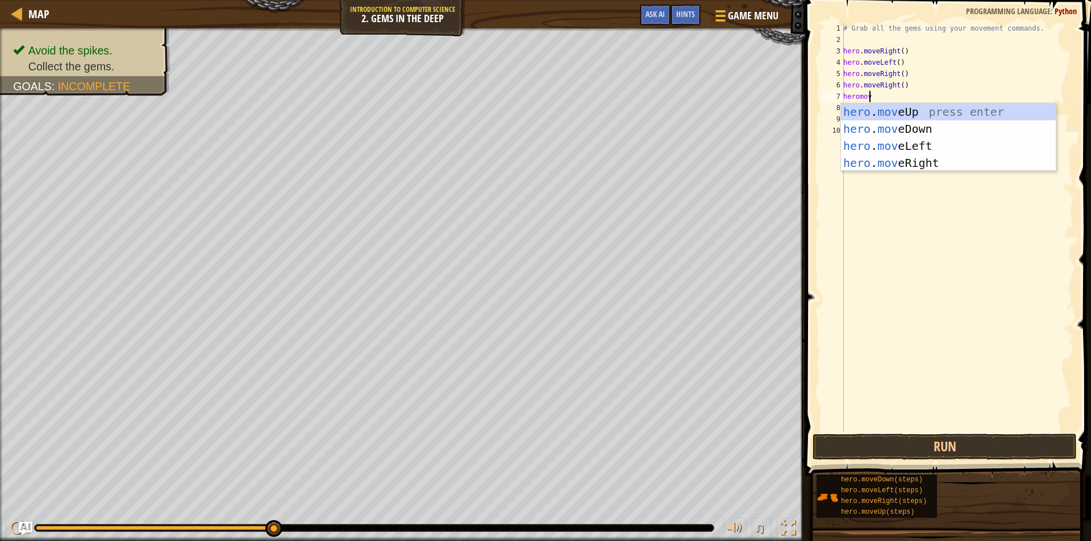
type textarea "heromove"
drag, startPoint x: 860, startPoint y: 145, endPoint x: 861, endPoint y: 173, distance: 27.8
click at [860, 145] on div "hero . move Up press enter hero . move Down press enter hero . move Left press …" at bounding box center [948, 154] width 215 height 102
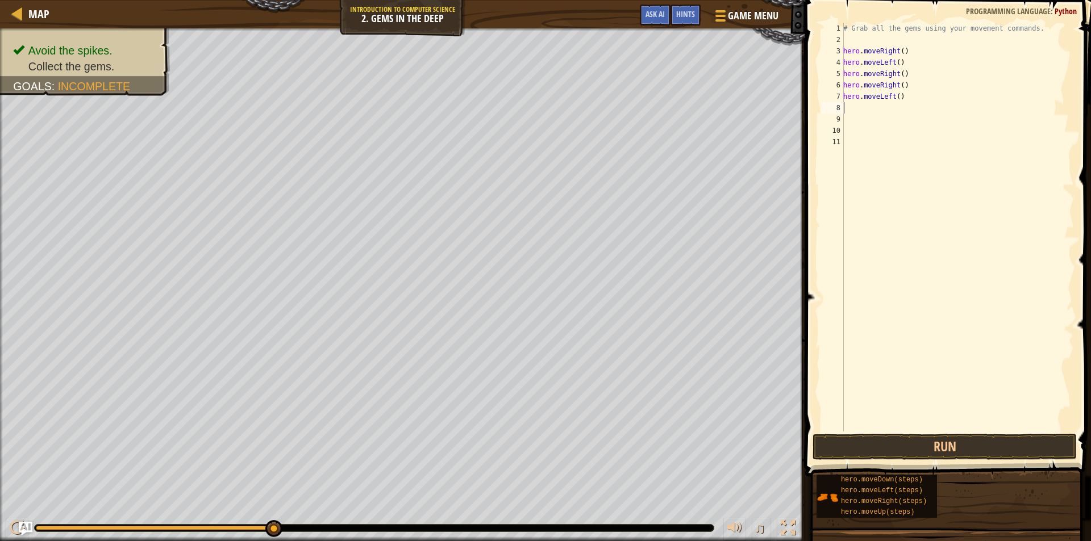
scroll to position [5, 0]
click at [984, 450] on button "Run" at bounding box center [944, 447] width 264 height 26
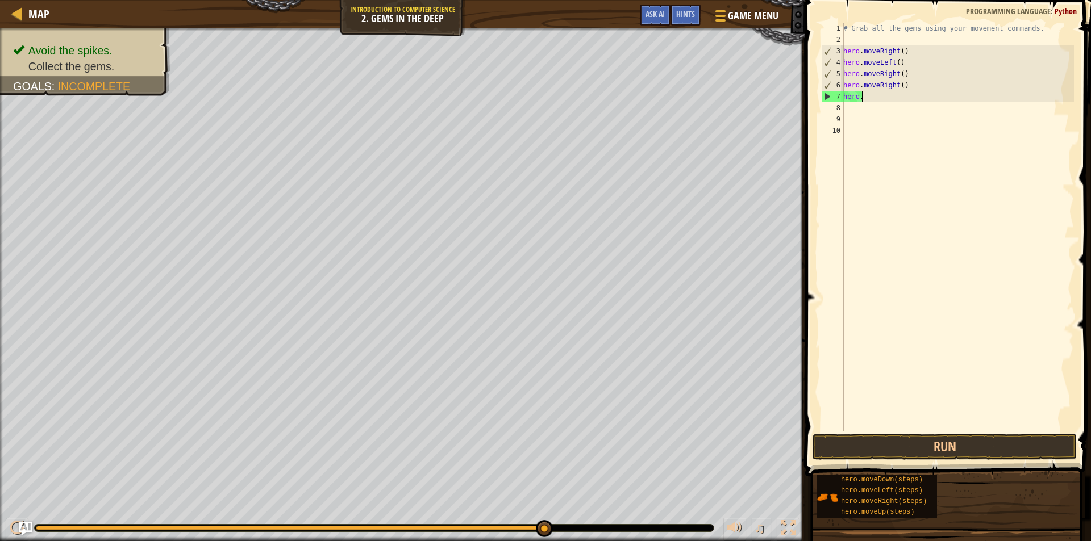
type textarea "h"
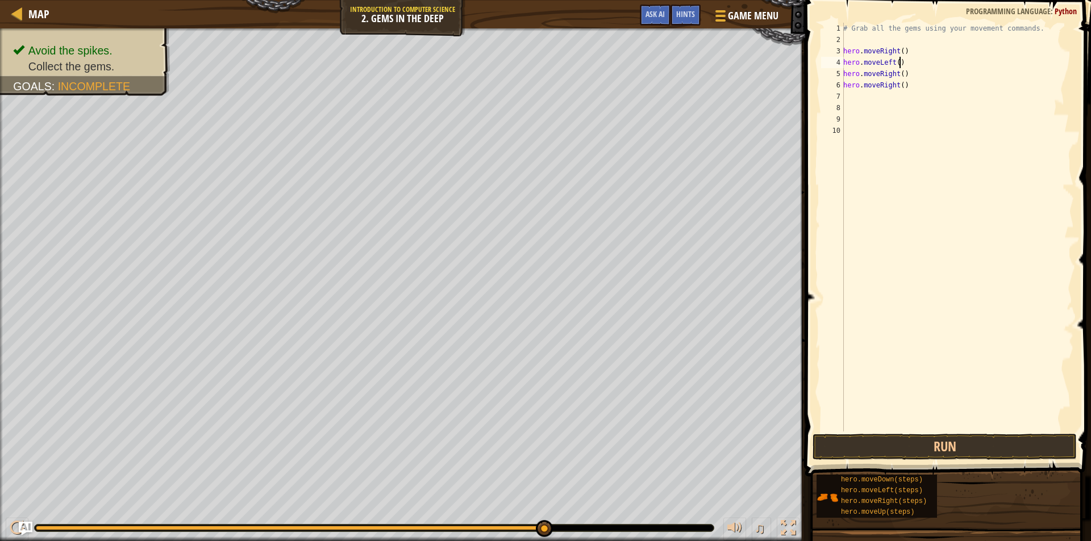
click at [909, 63] on div "# Grab all the gems using your movement commands. hero . moveRight ( ) hero . m…" at bounding box center [957, 239] width 233 height 432
type textarea "h"
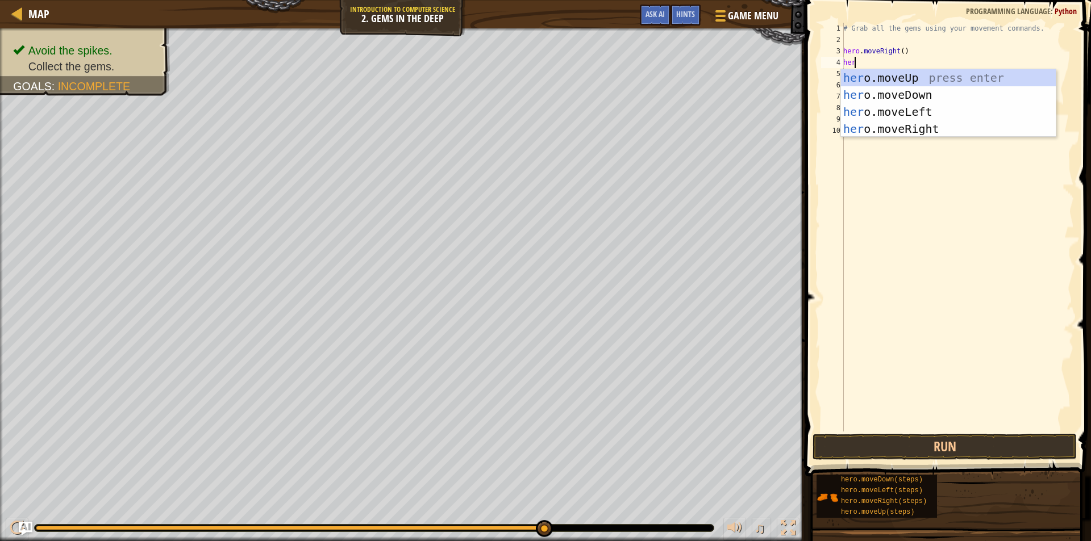
scroll to position [5, 1]
type textarea "heromove"
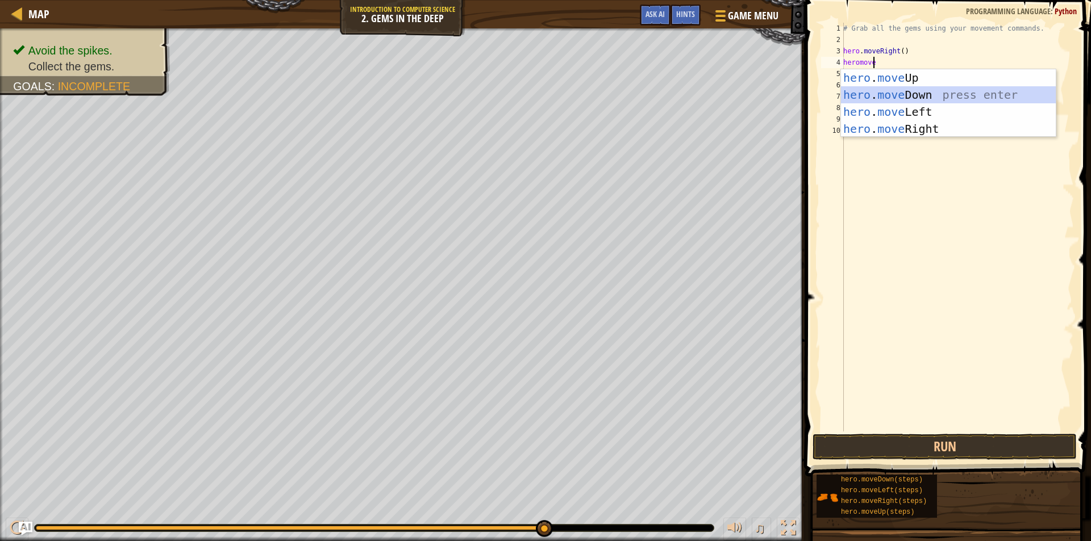
click at [903, 94] on div "hero . move Up press enter hero . move Down press enter hero . move Left press …" at bounding box center [948, 120] width 215 height 102
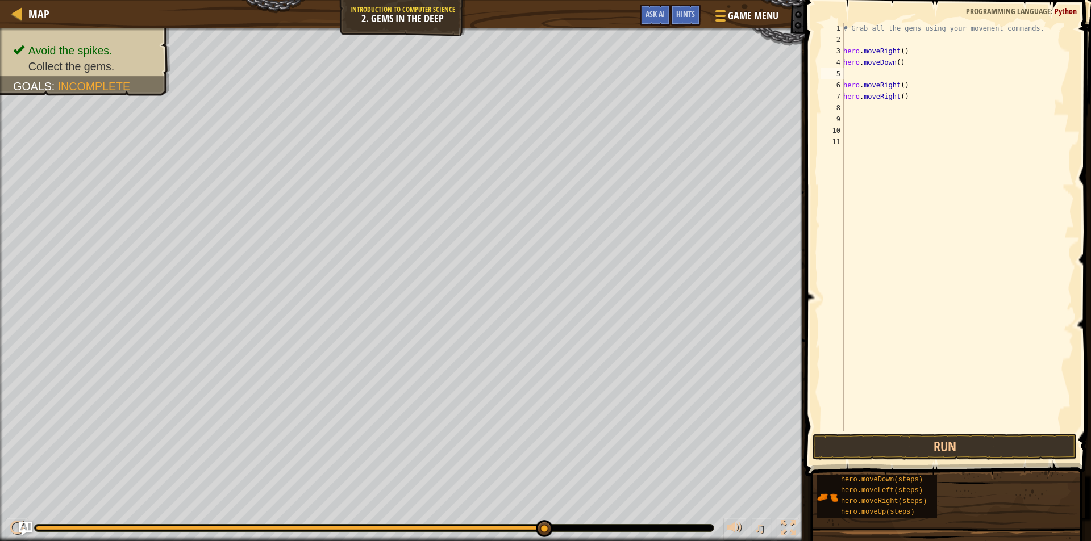
scroll to position [5, 0]
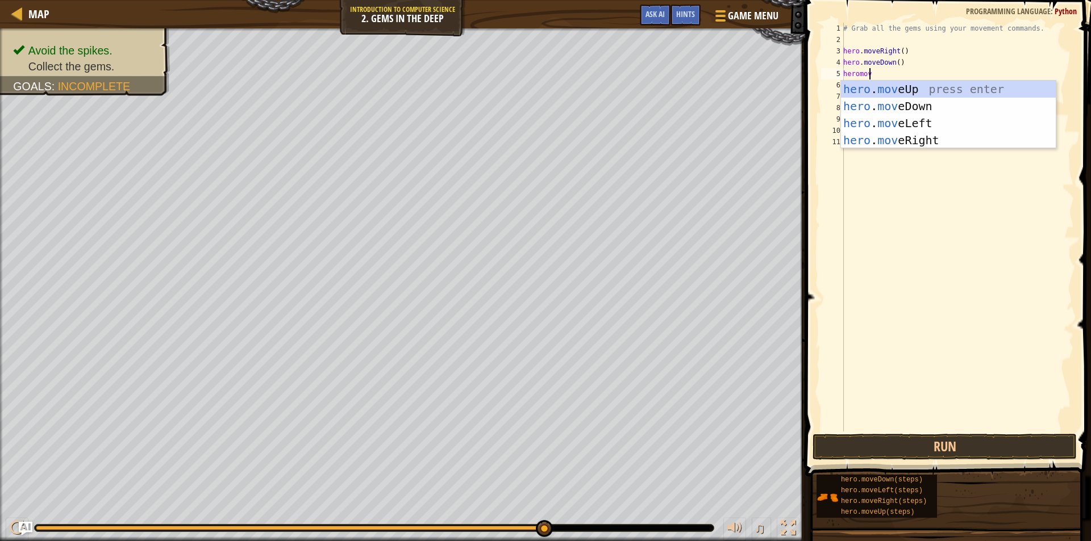
type textarea "heromove"
click at [931, 88] on div "hero . move Up press enter hero . move Down press enter hero . move Left press …" at bounding box center [948, 132] width 215 height 102
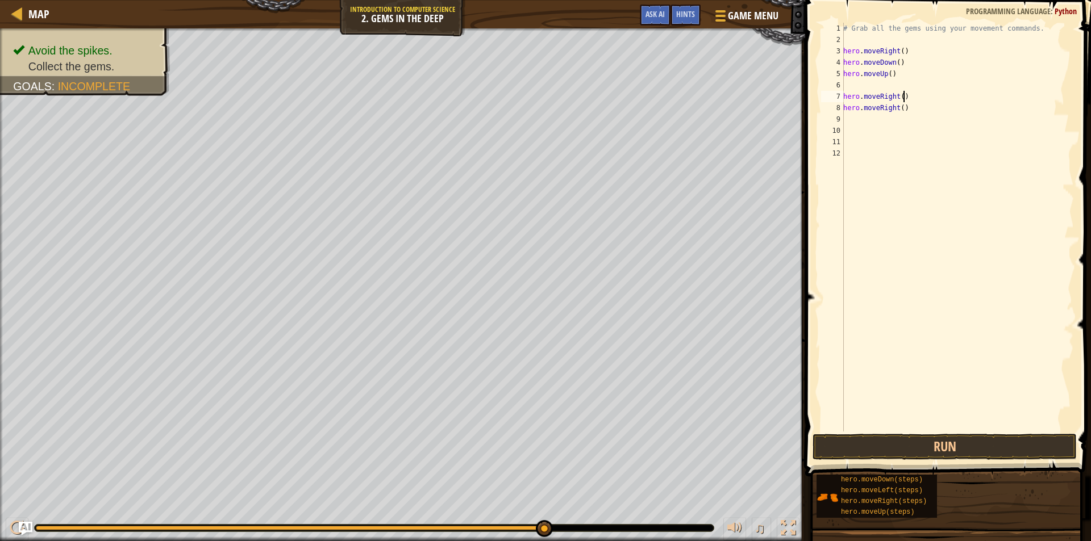
click at [914, 97] on div "# Grab all the gems using your movement commands. hero . moveRight ( ) hero . m…" at bounding box center [957, 239] width 233 height 432
click at [916, 107] on div "# Grab all the gems using your movement commands. hero . moveRight ( ) hero . m…" at bounding box center [957, 239] width 233 height 432
type textarea "h"
click at [851, 92] on div "# Grab all the gems using your movement commands. hero . moveRight ( ) hero . m…" at bounding box center [957, 239] width 233 height 432
type textarea "h"
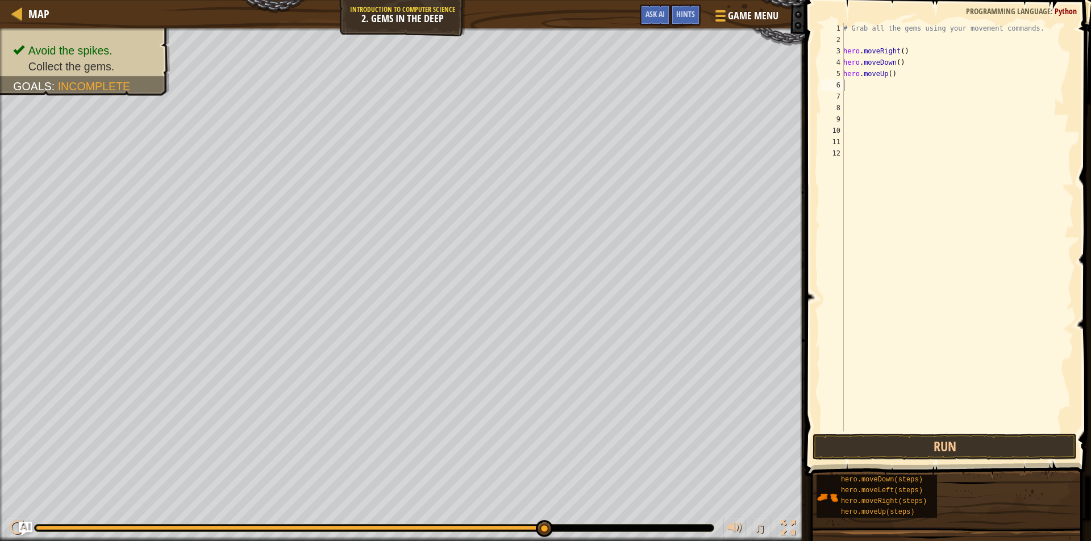
click at [853, 81] on div "# Grab all the gems using your movement commands. hero . moveRight ( ) hero . m…" at bounding box center [957, 239] width 233 height 432
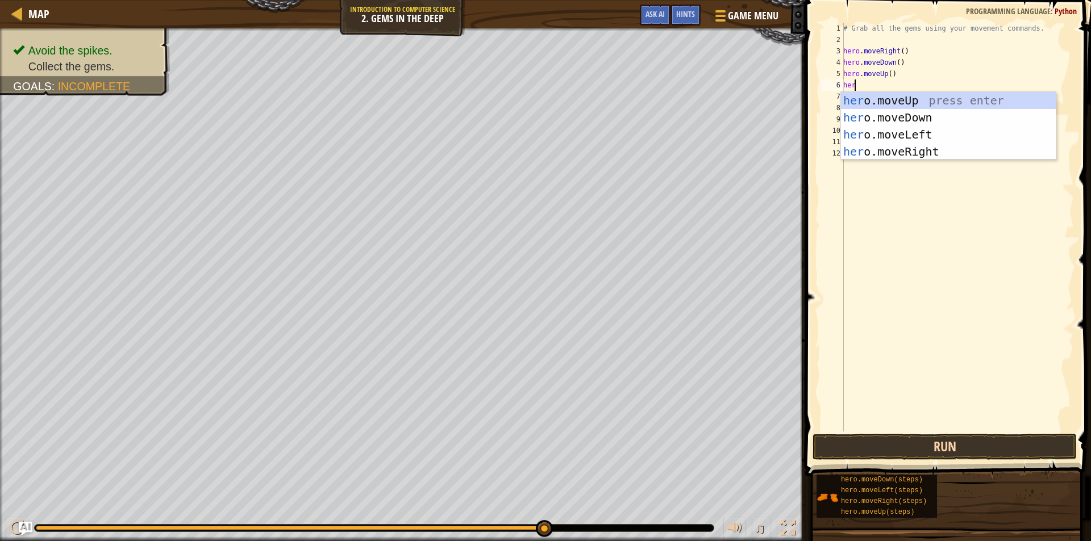
type textarea "hero"
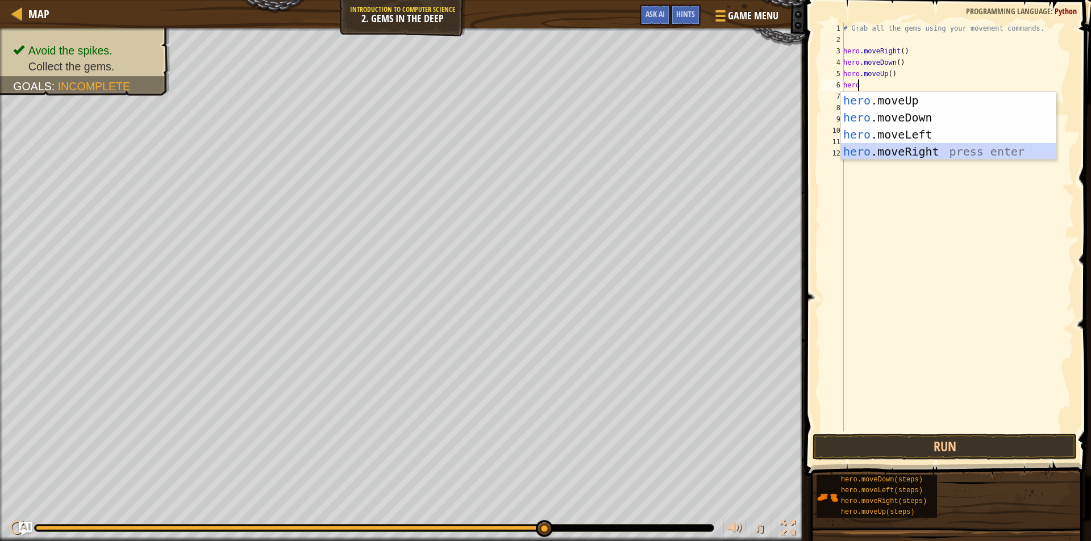
drag, startPoint x: 924, startPoint y: 147, endPoint x: 932, endPoint y: 180, distance: 34.4
click at [928, 0] on body "Map Introduction to Computer Science 2. Gems in the Deep Game Menu Done Hints A…" at bounding box center [545, 0] width 1091 height 0
click at [905, 149] on div "hero .moveUp press enter hero .moveDown press enter hero .moveLeft press enter …" at bounding box center [948, 143] width 215 height 102
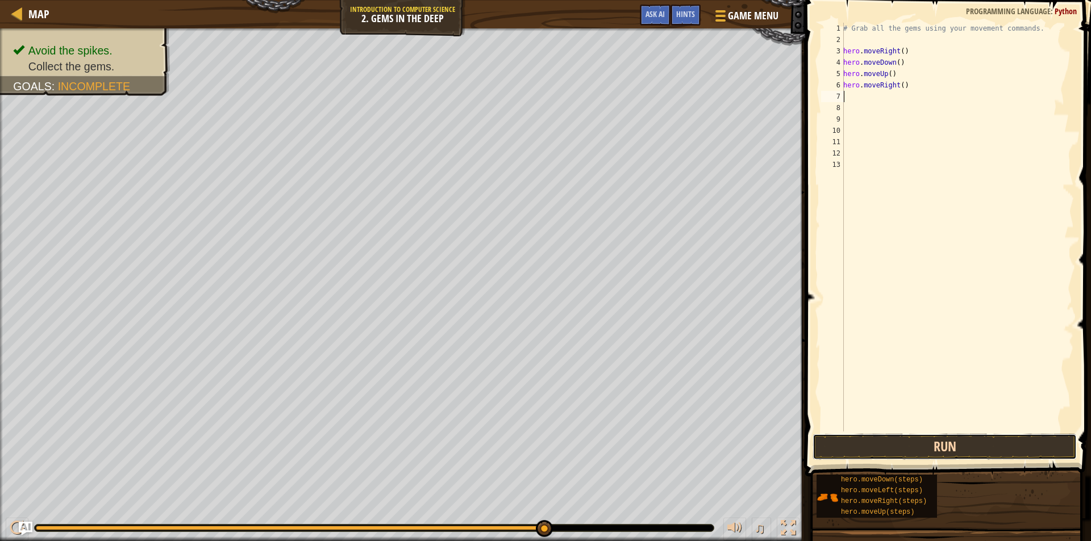
drag, startPoint x: 887, startPoint y: 441, endPoint x: 899, endPoint y: 454, distance: 16.9
click at [887, 441] on button "Run" at bounding box center [944, 447] width 264 height 26
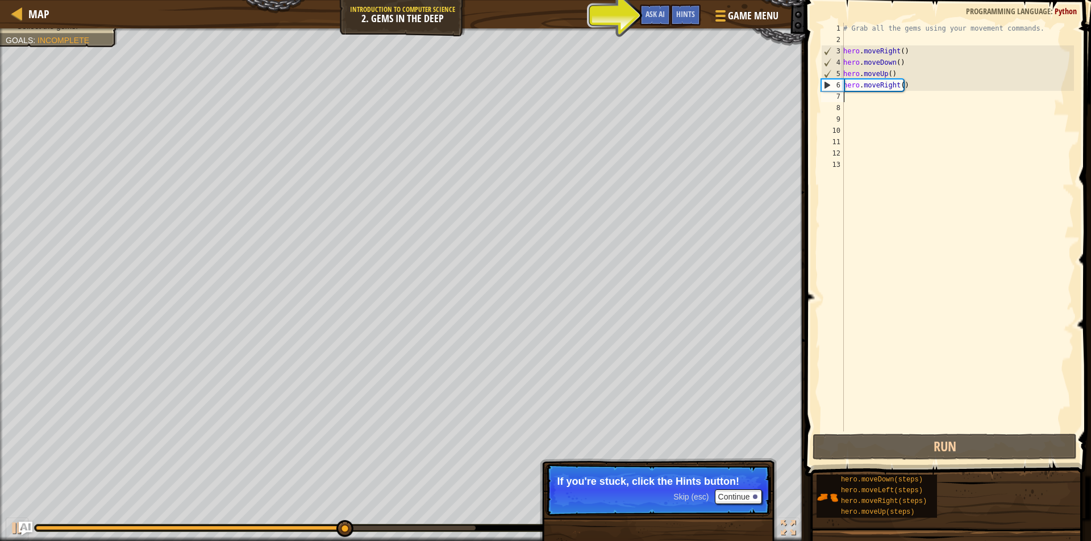
click at [907, 85] on div "# Grab all the gems using your movement commands. hero . moveRight ( ) hero . m…" at bounding box center [957, 239] width 233 height 432
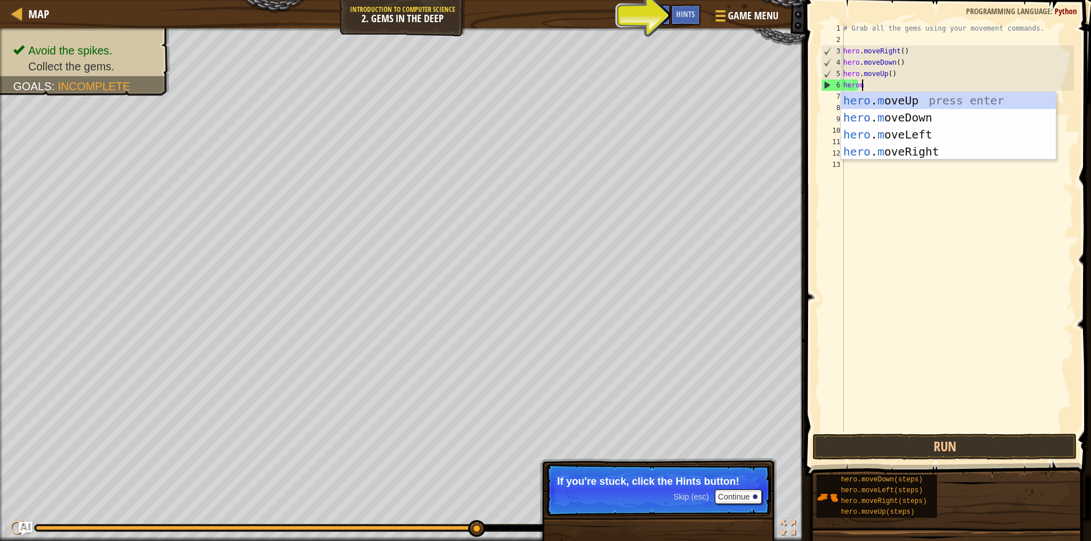
type textarea "heromo"
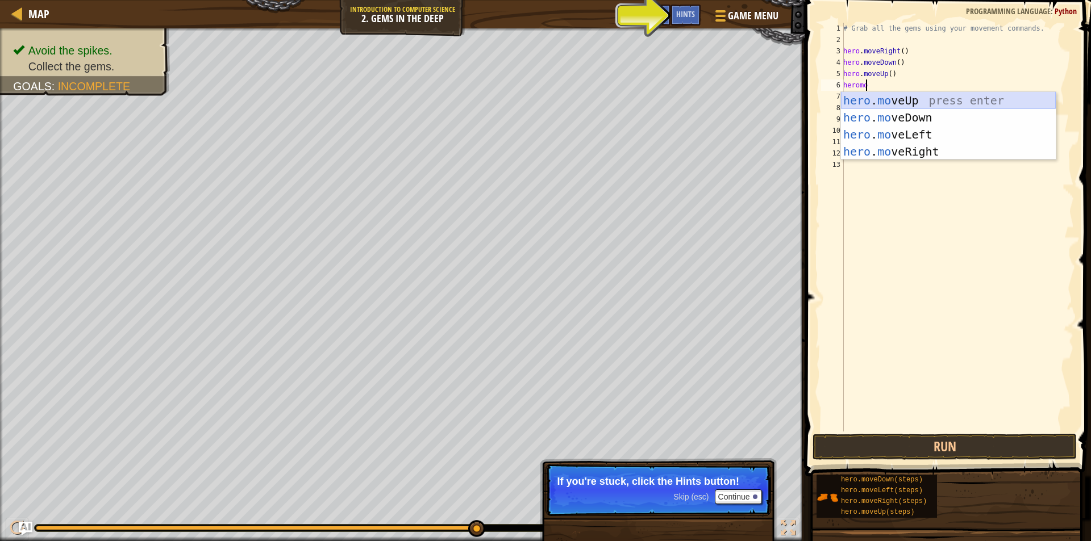
click at [908, 98] on div "hero . mo veUp press enter hero . mo veDown press enter hero . mo veLeft press …" at bounding box center [948, 143] width 215 height 102
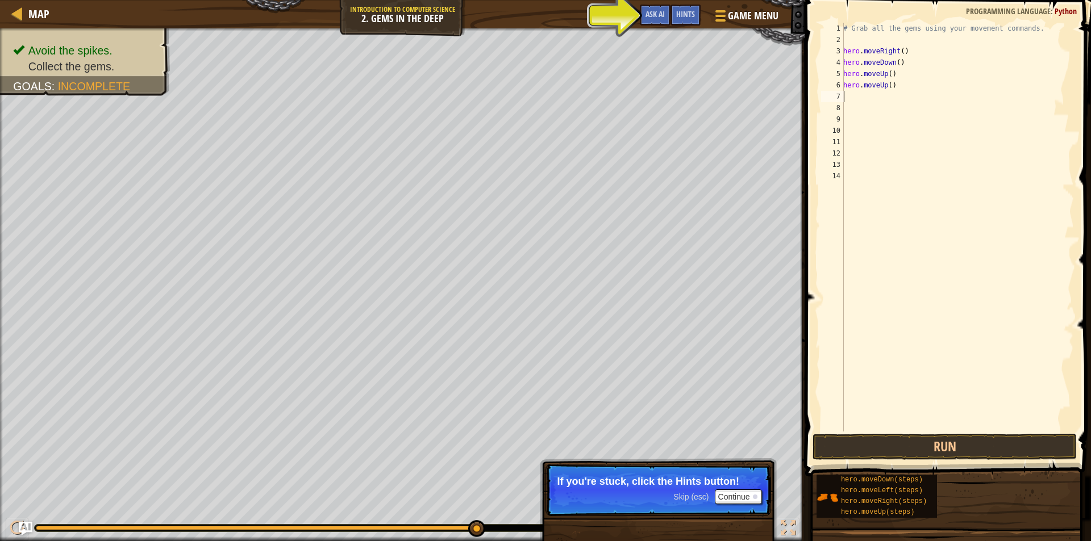
scroll to position [5, 0]
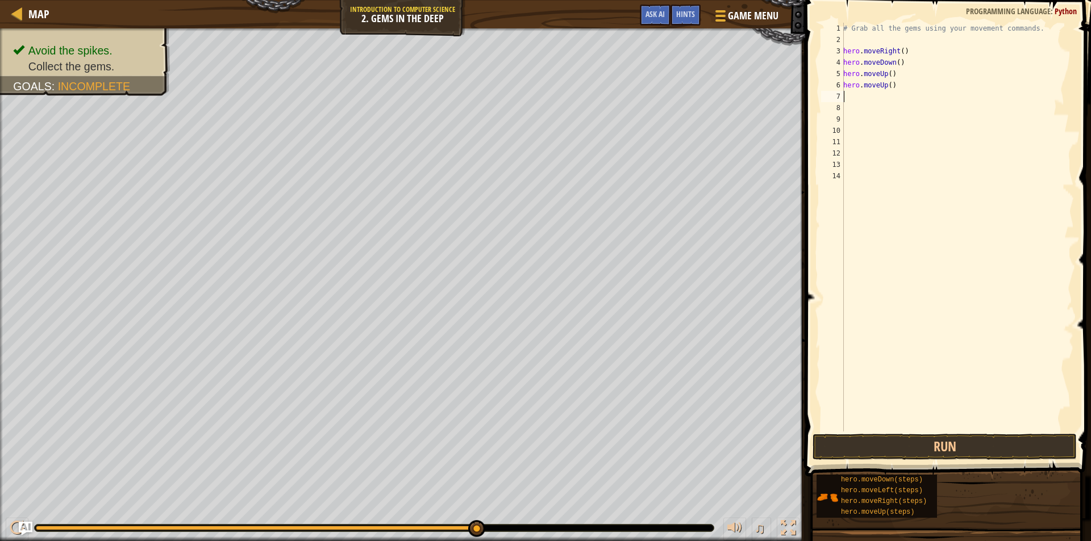
click at [862, 97] on div "# Grab all the gems using your movement commands. hero . moveRight ( ) hero . m…" at bounding box center [957, 239] width 233 height 432
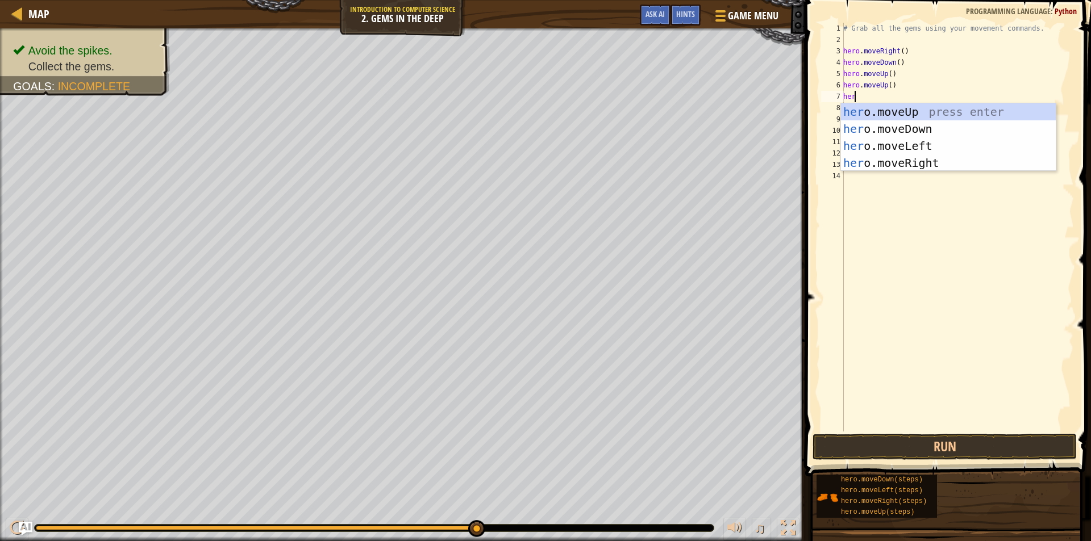
type textarea "hero"
drag, startPoint x: 897, startPoint y: 155, endPoint x: 890, endPoint y: 163, distance: 10.9
click at [897, 155] on div "hero .moveUp press enter hero .moveDown press enter hero .moveLeft press enter …" at bounding box center [948, 154] width 215 height 102
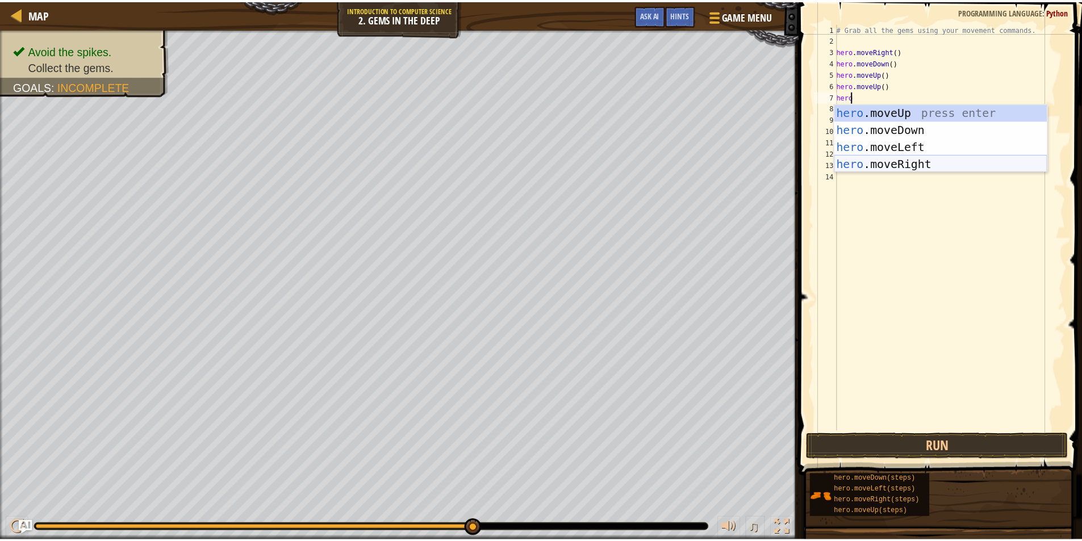
scroll to position [5, 0]
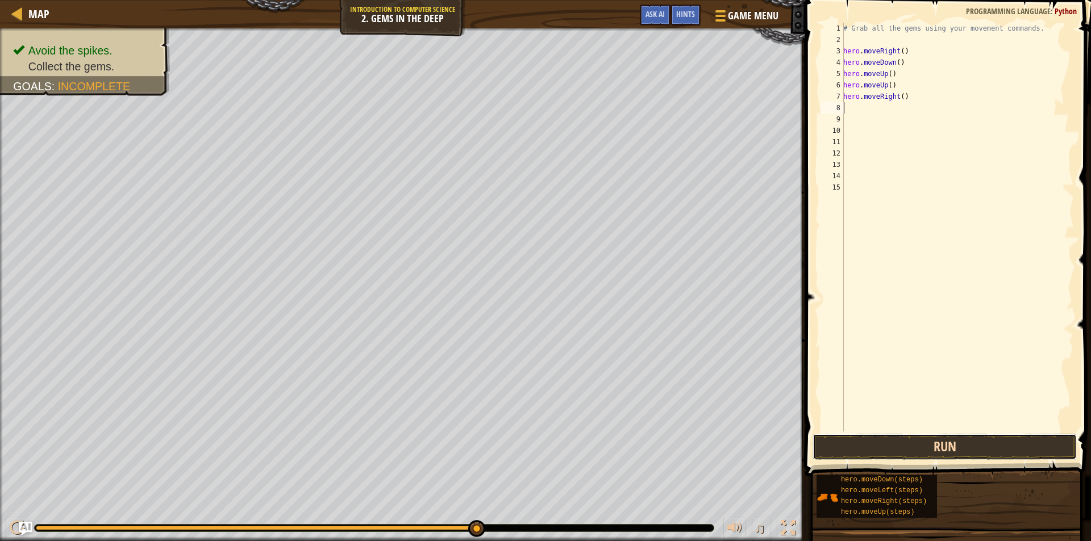
click at [880, 442] on button "Run" at bounding box center [944, 447] width 264 height 26
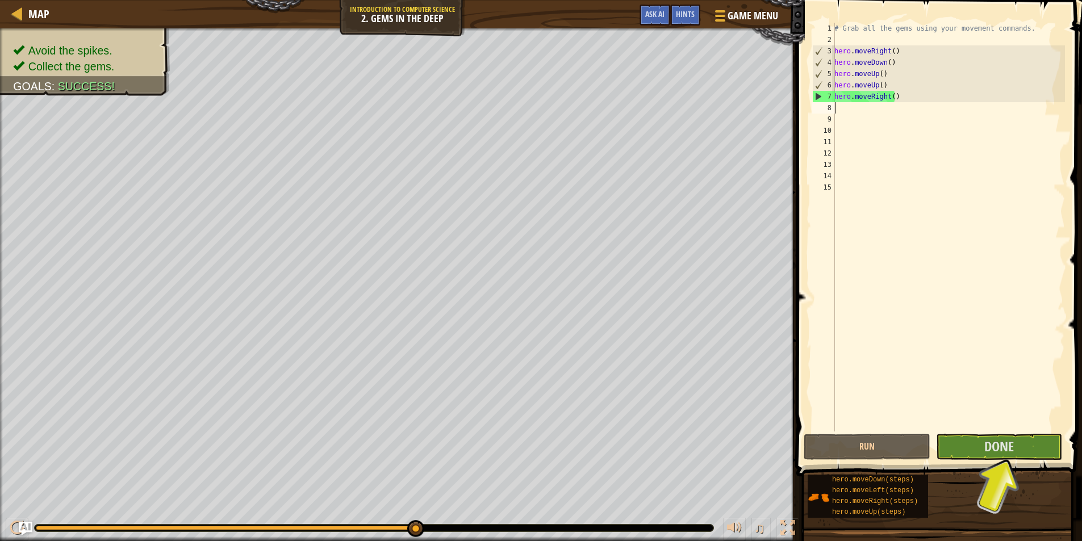
click at [856, 107] on div "# Grab all the gems using your movement commands. hero . moveRight ( ) hero . m…" at bounding box center [948, 239] width 233 height 432
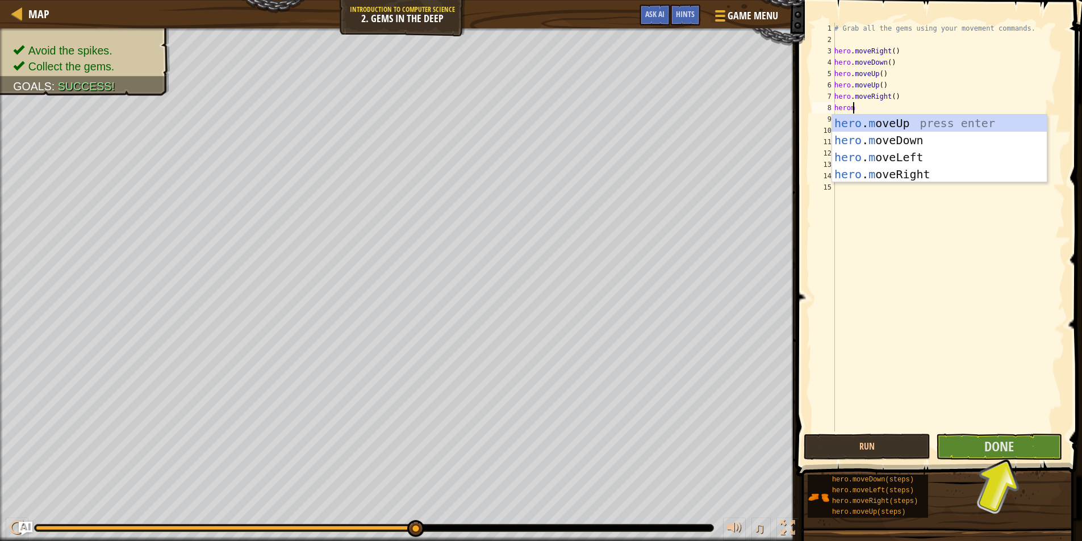
type textarea "heromo"
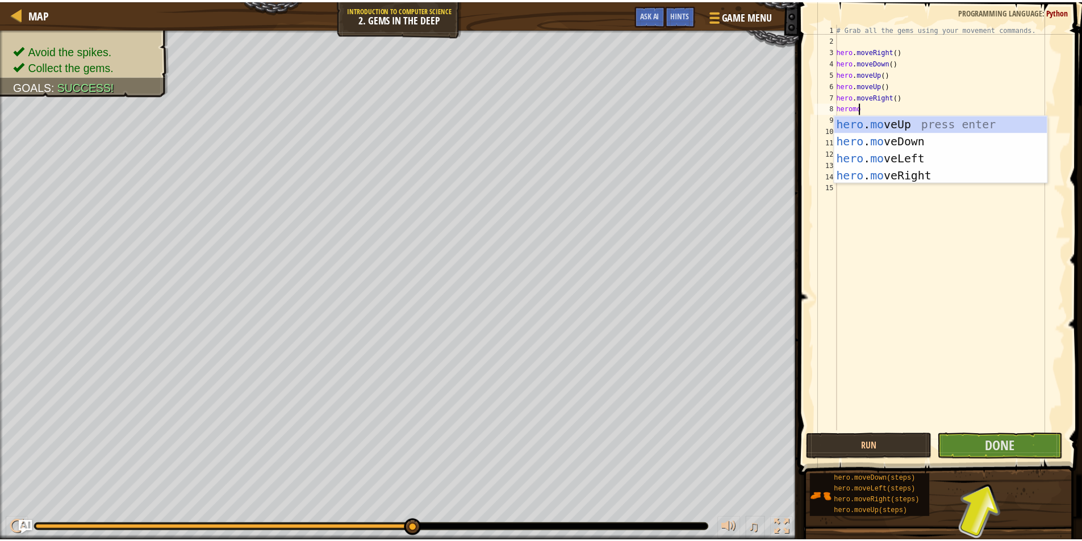
scroll to position [5, 1]
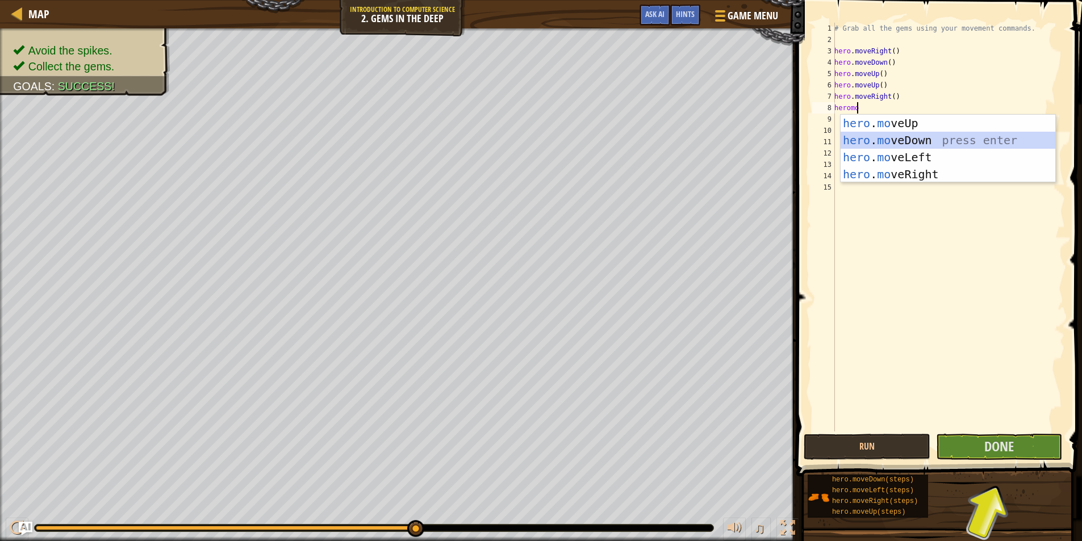
drag, startPoint x: 929, startPoint y: 141, endPoint x: 990, endPoint y: 383, distance: 249.6
click at [929, 143] on div "hero . mo veUp press enter hero . mo veDown press enter hero . mo veLeft press …" at bounding box center [948, 166] width 215 height 102
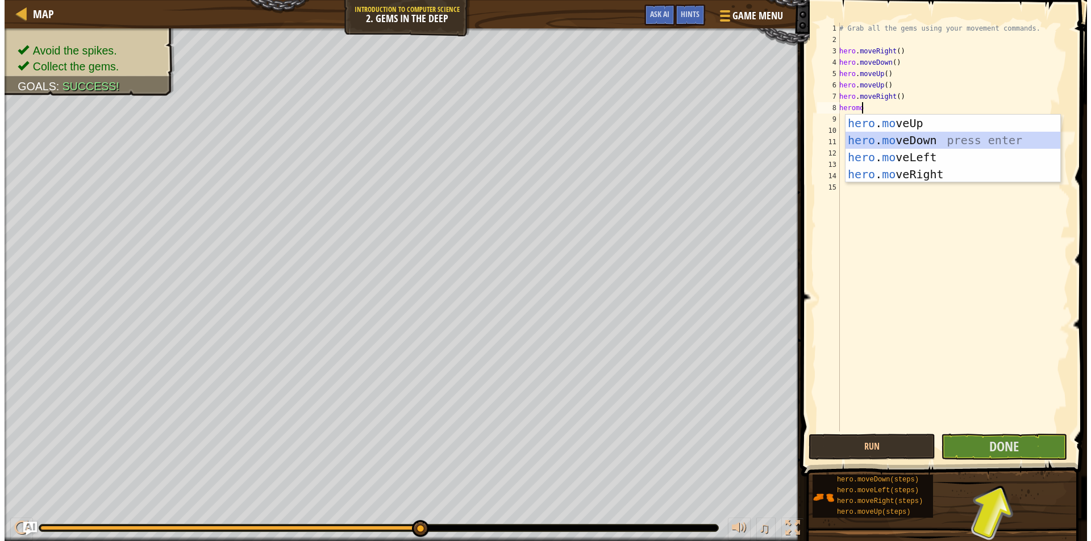
scroll to position [5, 0]
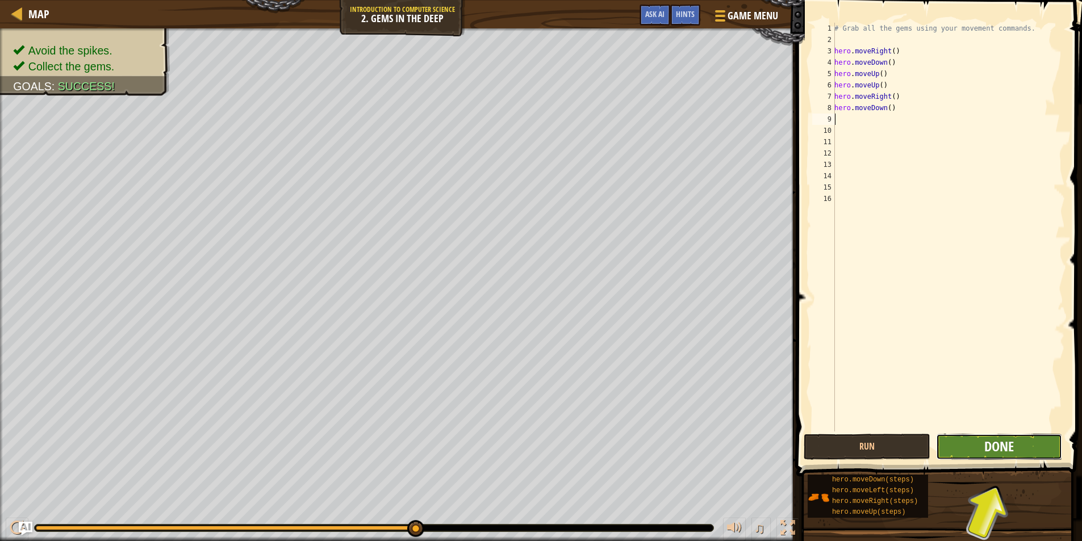
click at [989, 443] on span "Done" at bounding box center [999, 446] width 30 height 18
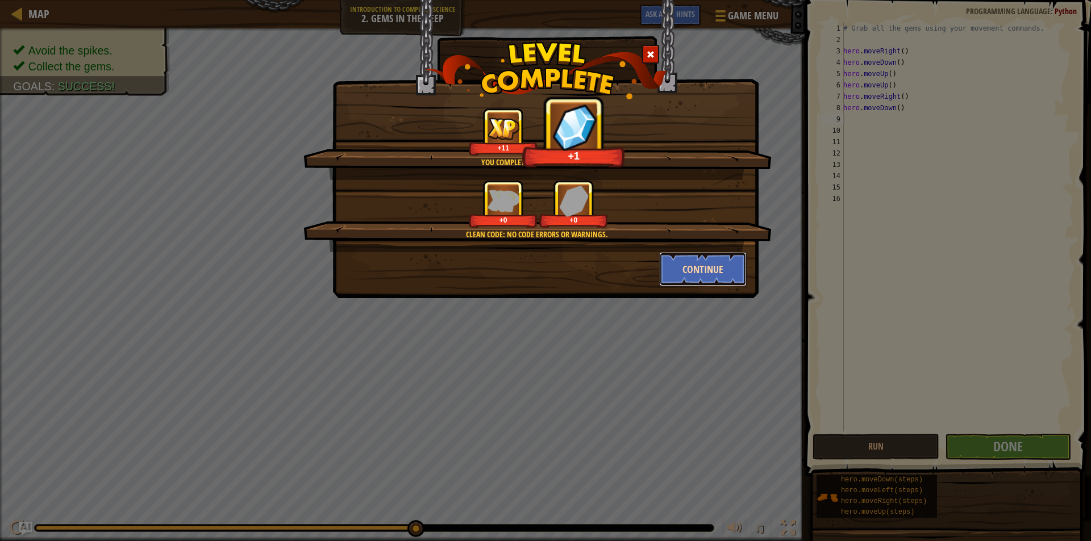
click at [696, 261] on button "Continue" at bounding box center [703, 269] width 88 height 34
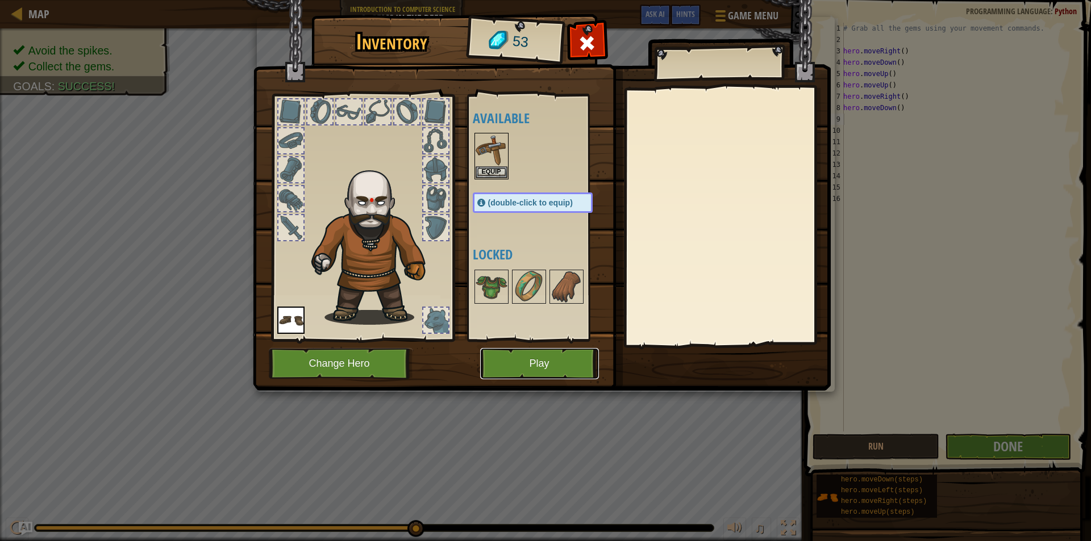
click at [533, 362] on button "Play" at bounding box center [539, 363] width 119 height 31
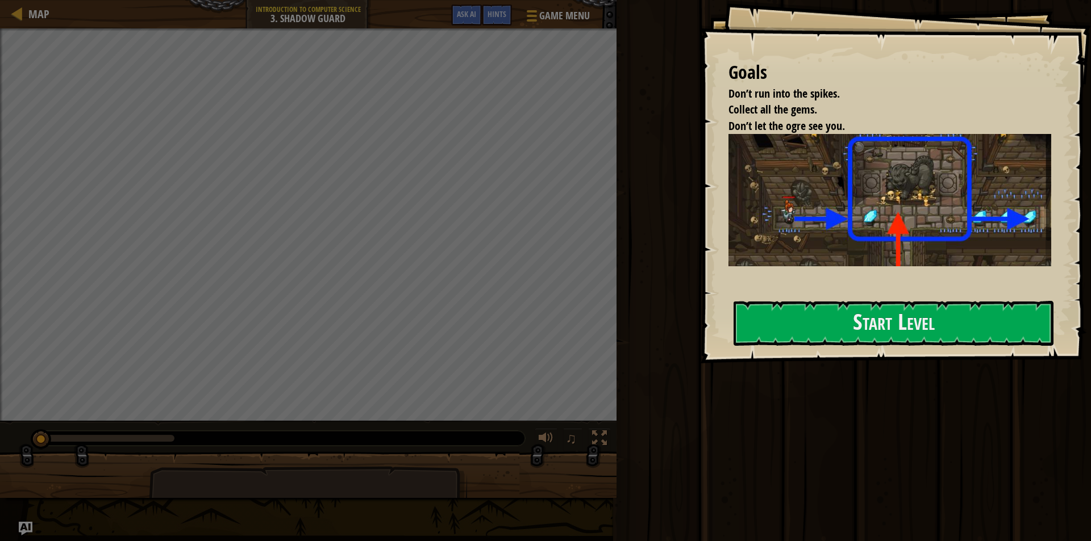
click at [700, 233] on div "Goals Don’t run into the spikes. Collect all the gems. Don’t let the ogre see y…" at bounding box center [895, 182] width 391 height 364
click at [765, 336] on button "Start Level" at bounding box center [893, 323] width 320 height 45
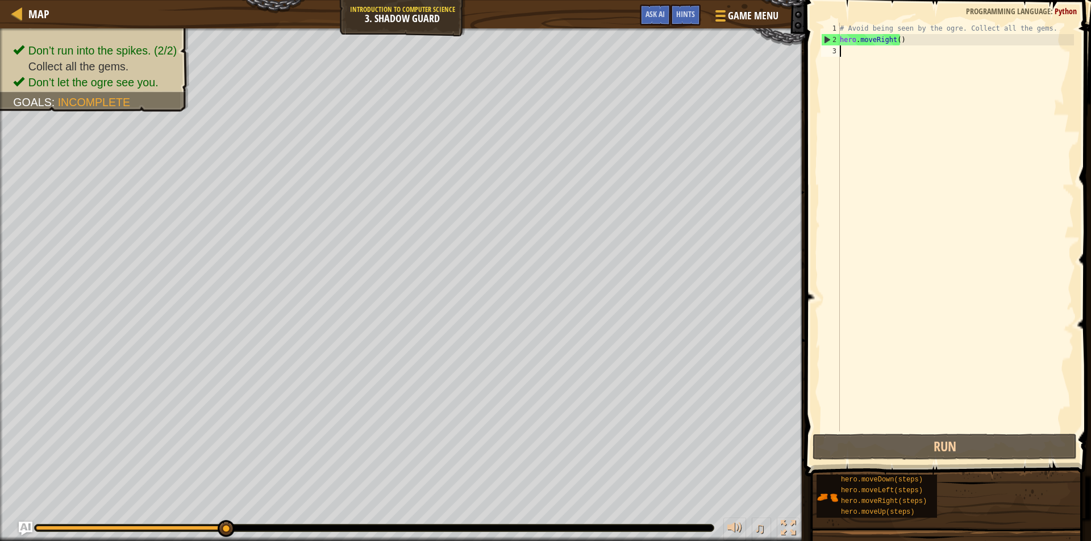
click at [842, 56] on div "# Avoid being seen by the ogre. Collect all the gems. hero . moveRight ( )" at bounding box center [955, 239] width 236 height 432
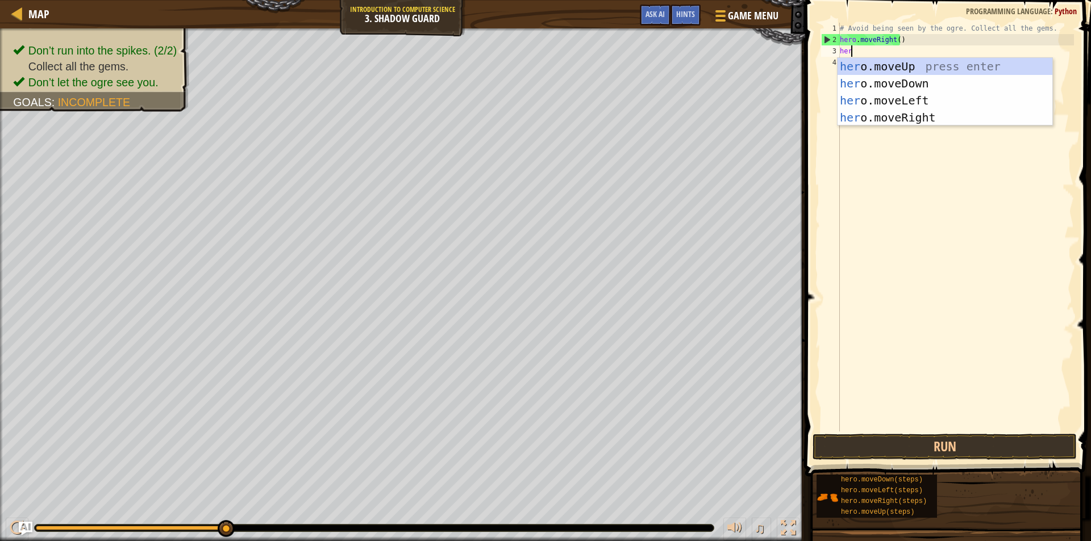
type textarea "hero"
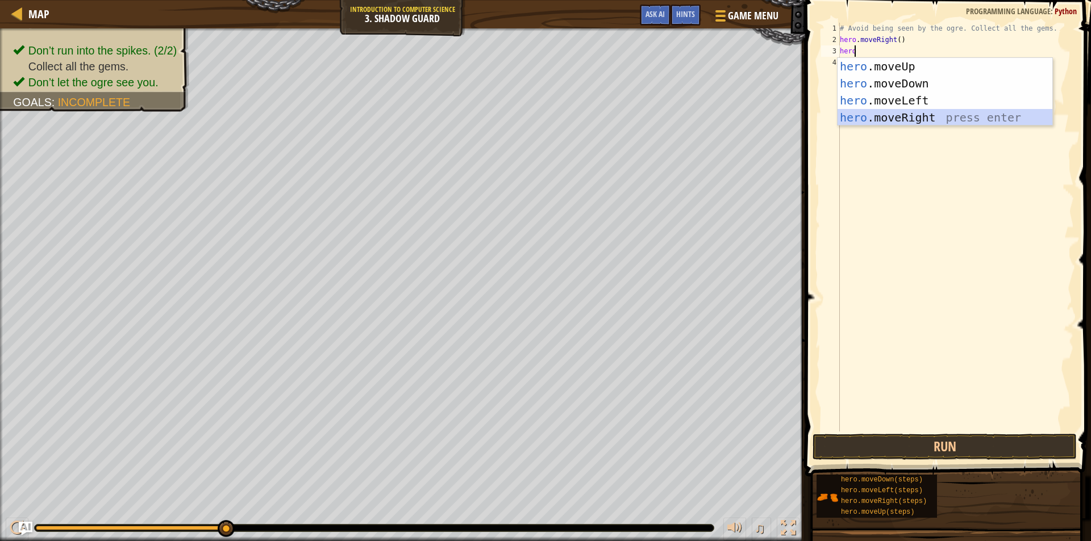
click at [934, 115] on div "hero .moveUp press enter hero .moveDown press enter hero .moveLeft press enter …" at bounding box center [944, 109] width 215 height 102
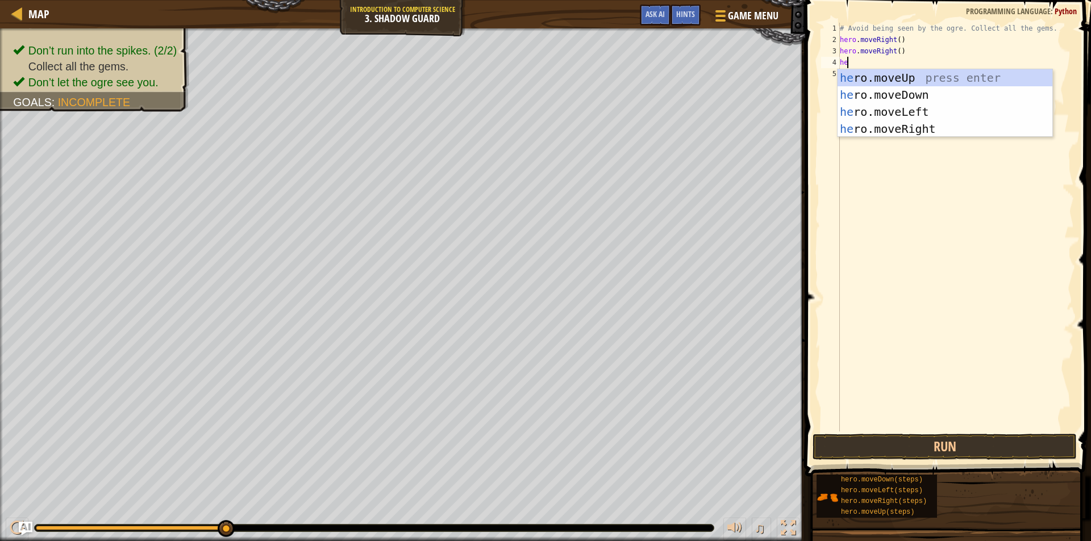
type textarea "hero"
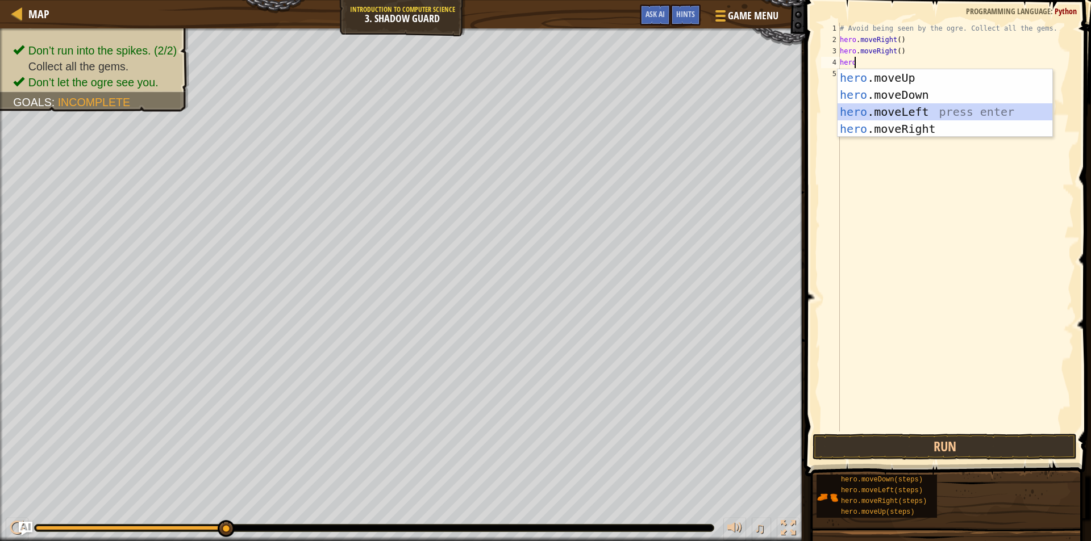
click at [893, 106] on div "hero .moveUp press enter hero .moveDown press enter hero .moveLeft press enter …" at bounding box center [944, 120] width 215 height 102
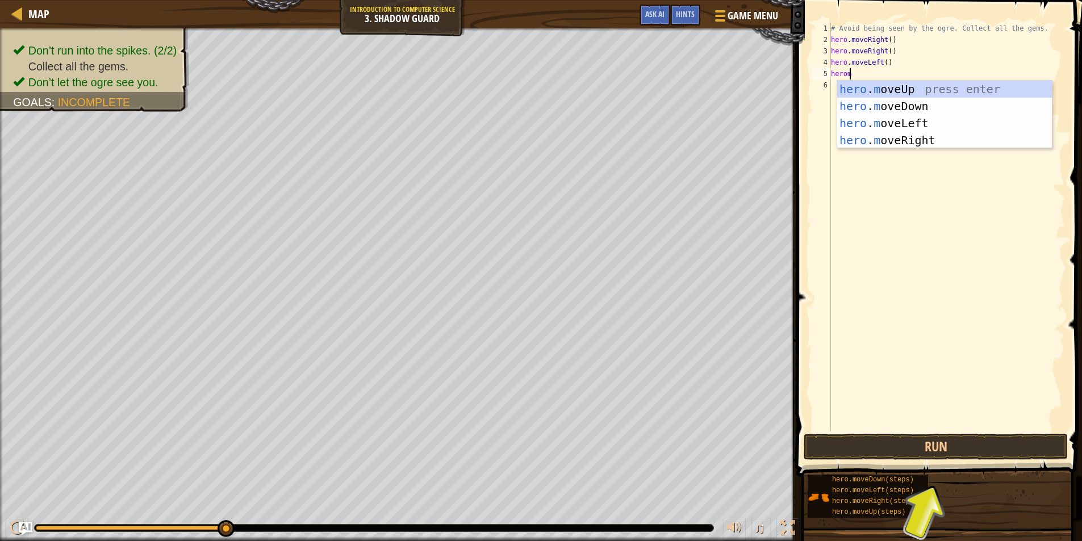
type textarea "heromo"
click at [896, 93] on div "hero . mo veUp press enter hero . mo veDown press enter hero . mo veLeft press …" at bounding box center [936, 132] width 215 height 102
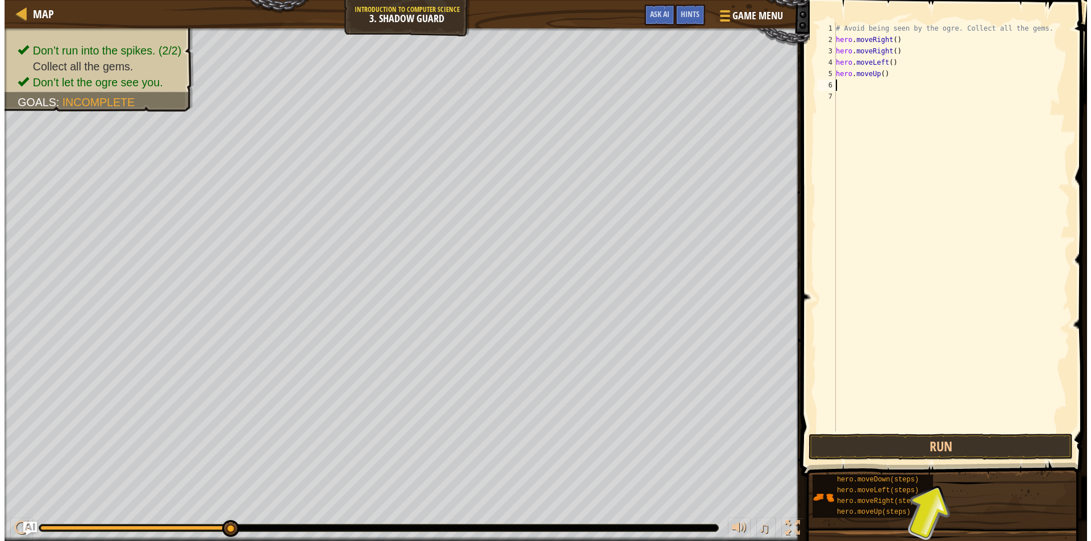
scroll to position [5, 0]
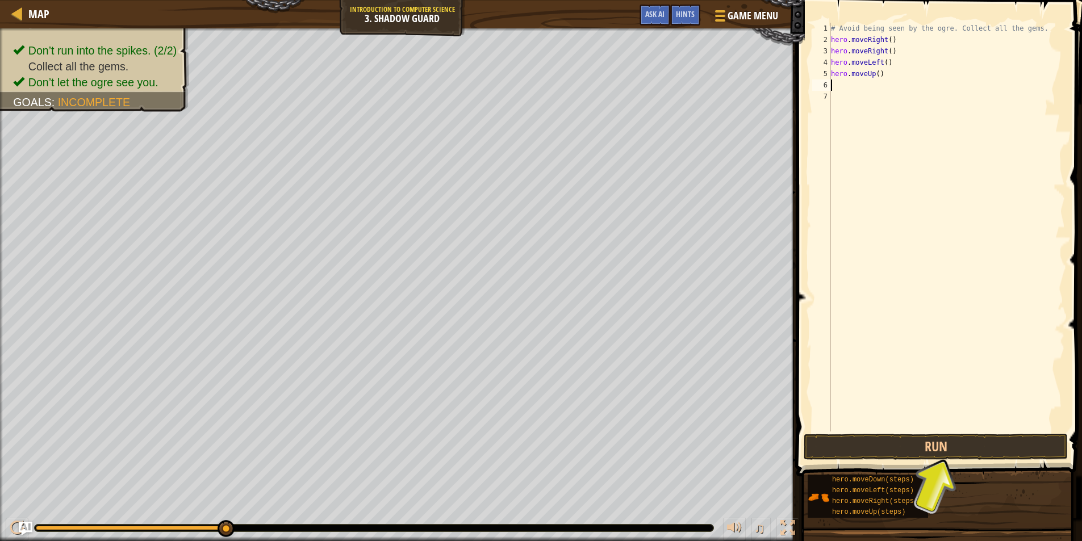
click at [862, 89] on div "# Avoid being seen by the ogre. Collect all the gems. hero . moveRight ( ) hero…" at bounding box center [947, 239] width 236 height 432
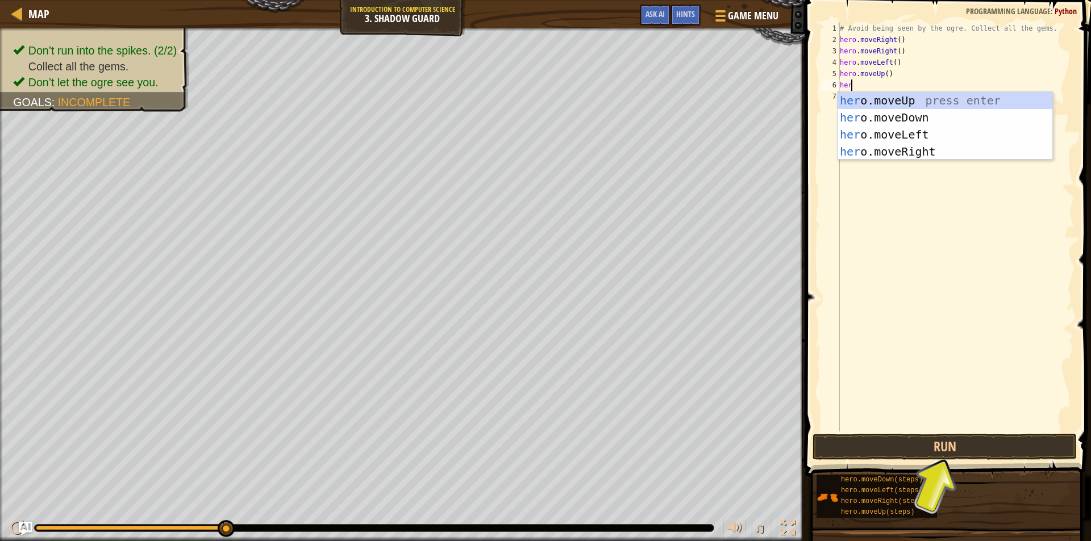
type textarea "hero"
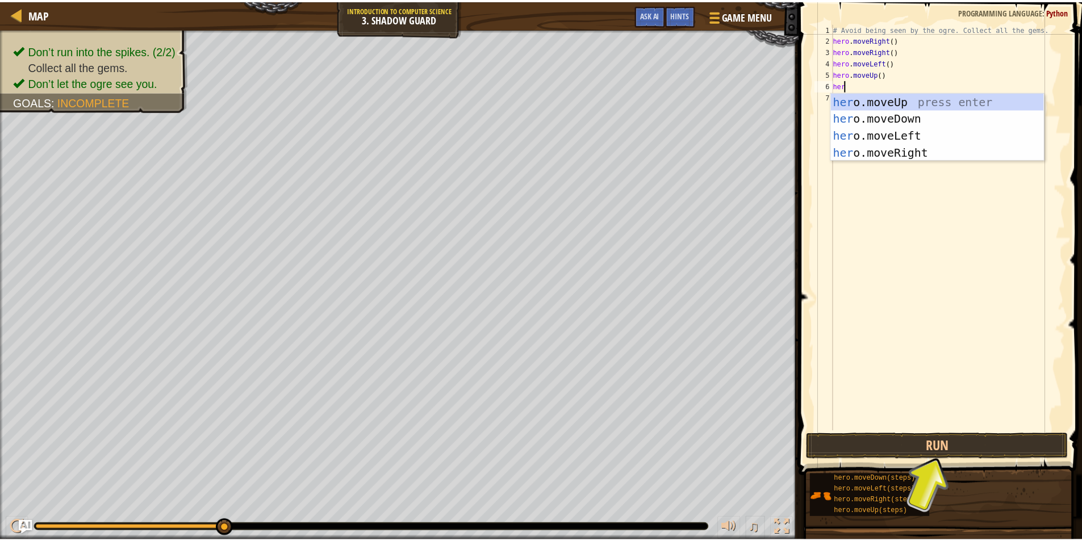
scroll to position [5, 1]
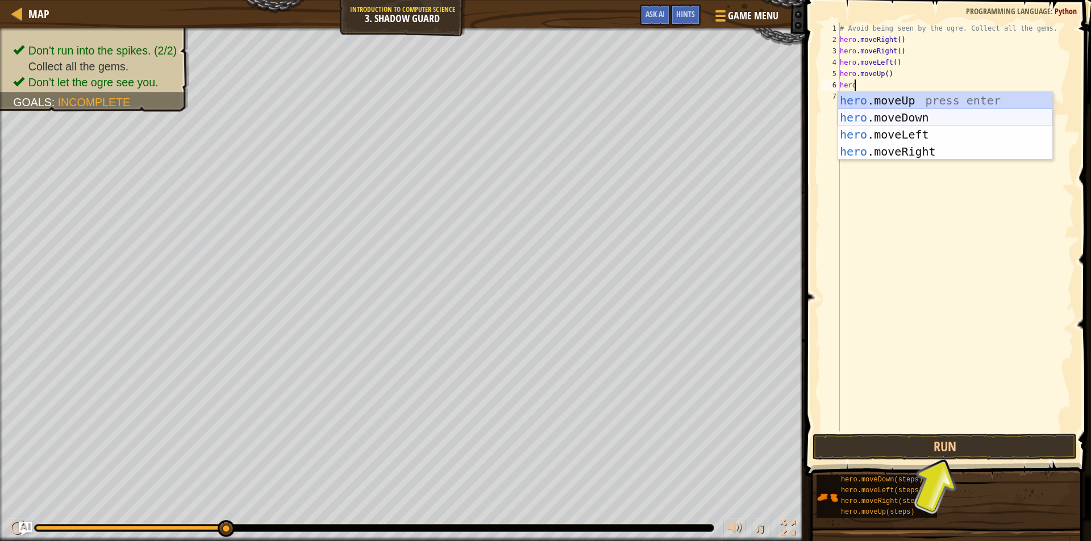
drag, startPoint x: 868, startPoint y: 119, endPoint x: 829, endPoint y: 169, distance: 63.1
click at [867, 119] on div "hero .moveUp press enter hero .moveDown press enter hero .moveLeft press enter …" at bounding box center [944, 143] width 215 height 102
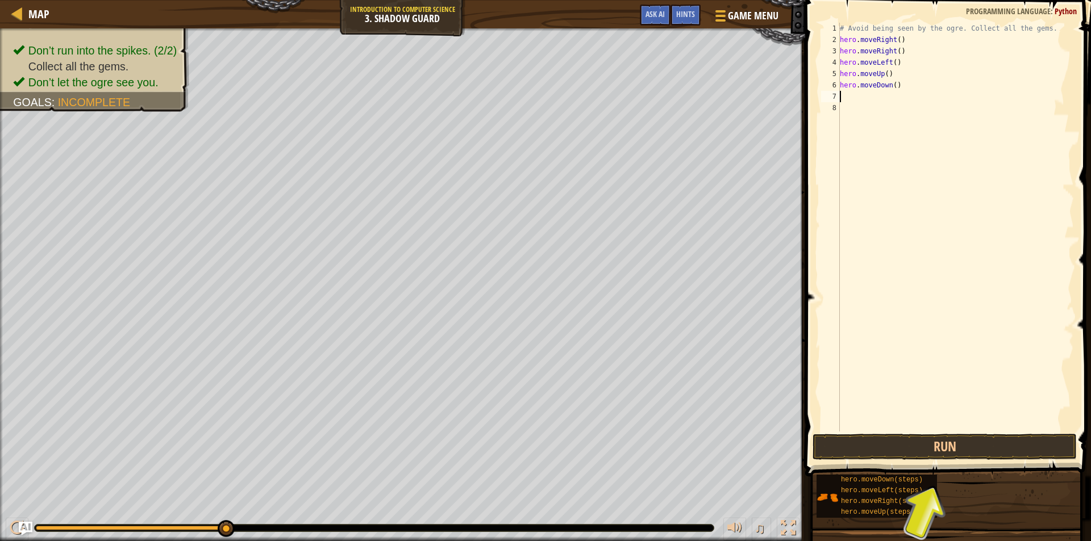
scroll to position [5, 0]
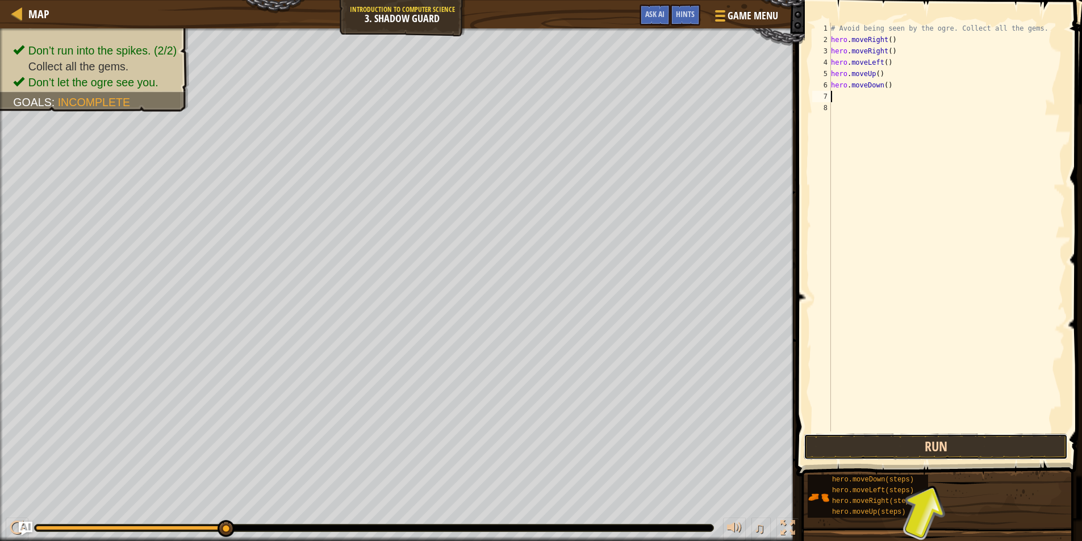
click at [921, 450] on button "Run" at bounding box center [936, 447] width 264 height 26
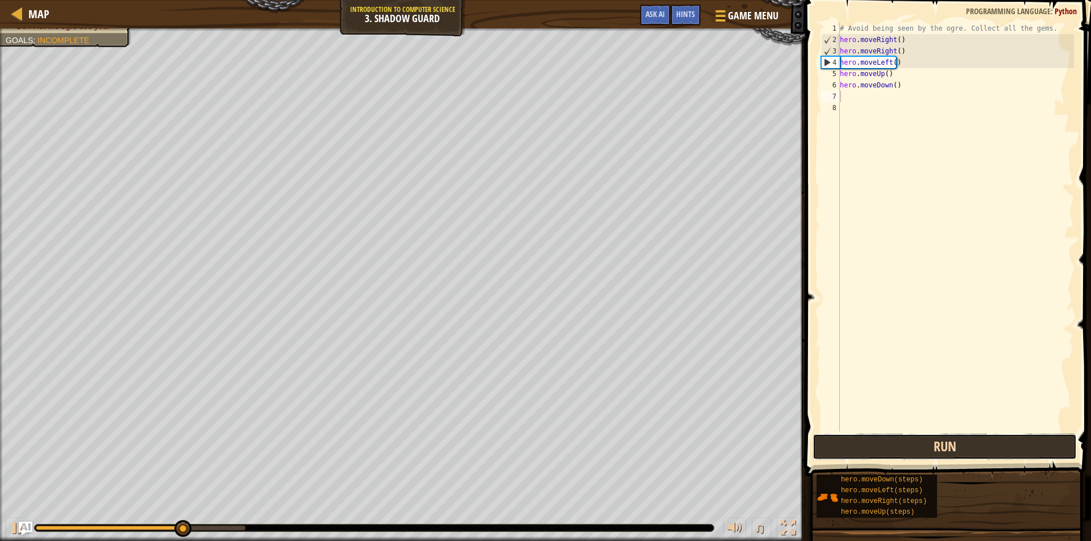
click at [887, 445] on button "Run" at bounding box center [944, 447] width 264 height 26
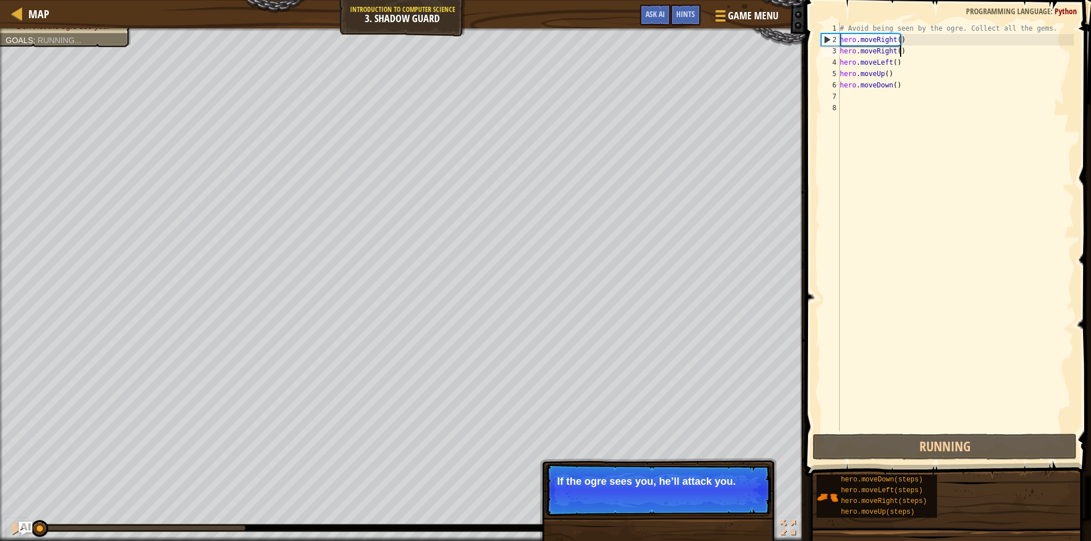
click at [907, 52] on div "# Avoid being seen by the ogre. Collect all the gems. hero . moveRight ( ) hero…" at bounding box center [955, 239] width 236 height 432
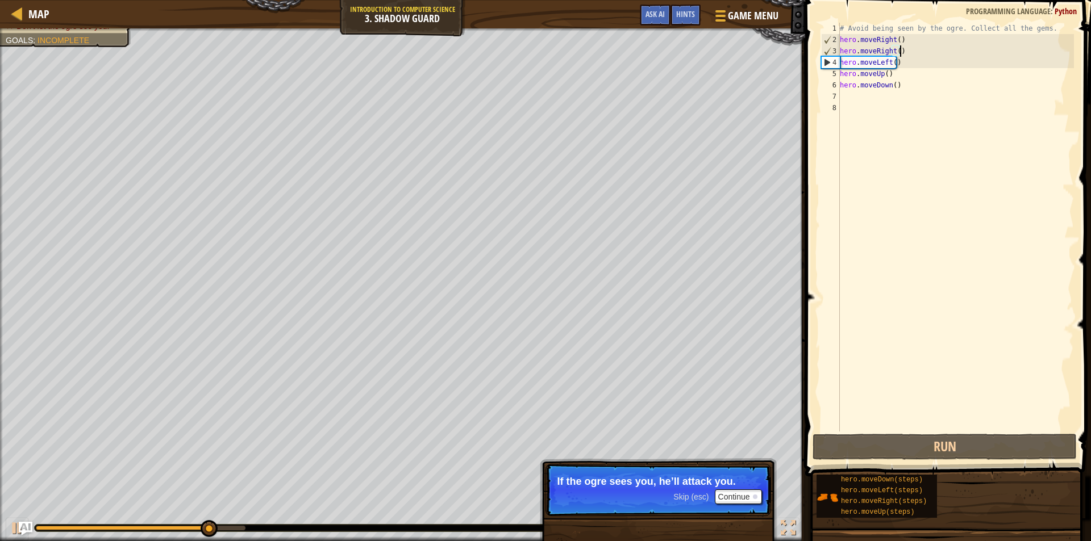
click at [844, 53] on div "# Avoid being seen by the ogre. Collect all the gems. hero . moveRight ( ) hero…" at bounding box center [955, 239] width 236 height 432
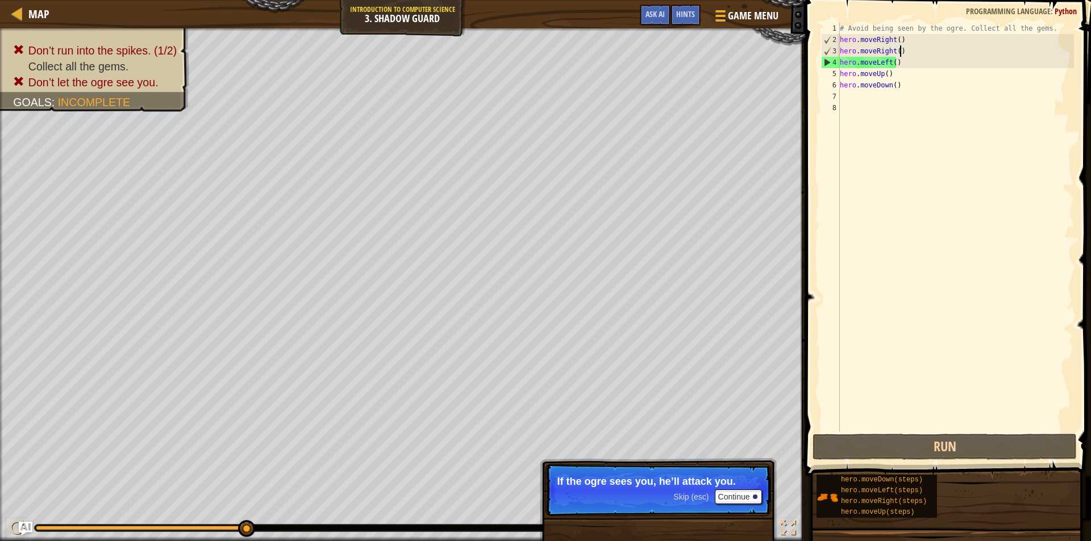
click at [902, 49] on div "# Avoid being seen by the ogre. Collect all the gems. hero . moveRight ( ) hero…" at bounding box center [955, 239] width 236 height 432
click at [897, 64] on div "# Avoid being seen by the ogre. Collect all the gems. hero . moveRight ( ) hero…" at bounding box center [955, 239] width 236 height 432
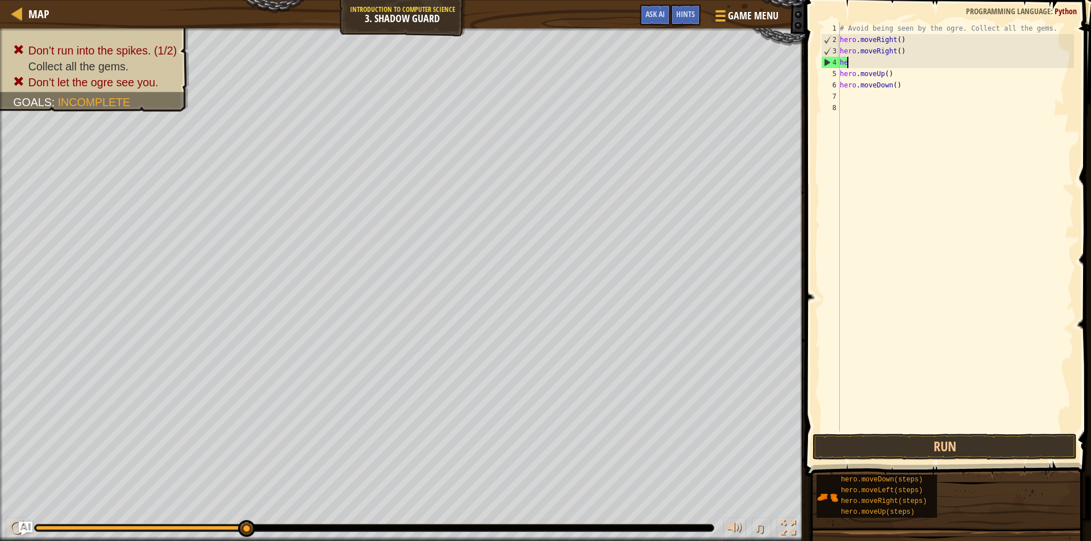
type textarea "h"
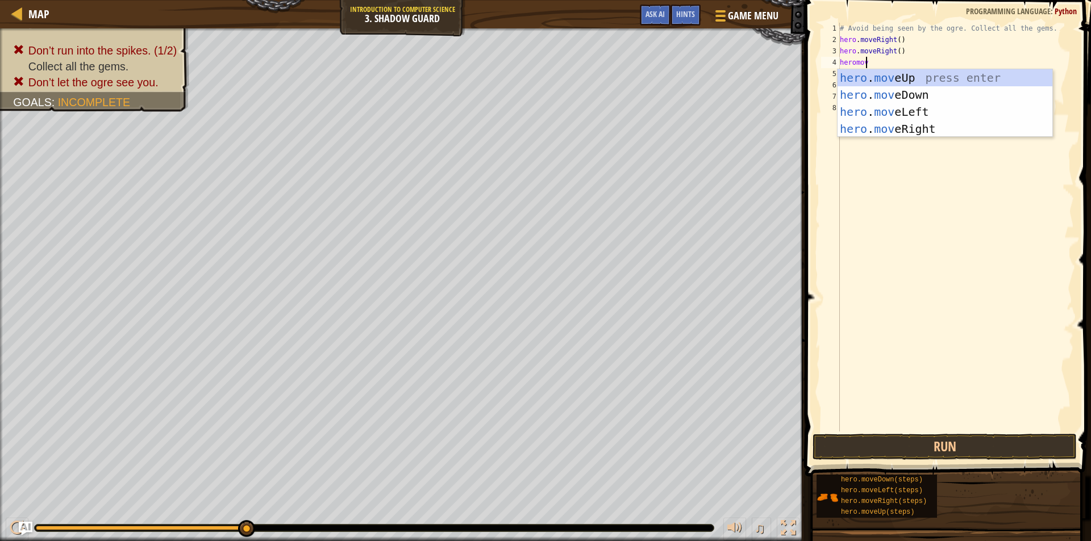
type textarea "heromove"
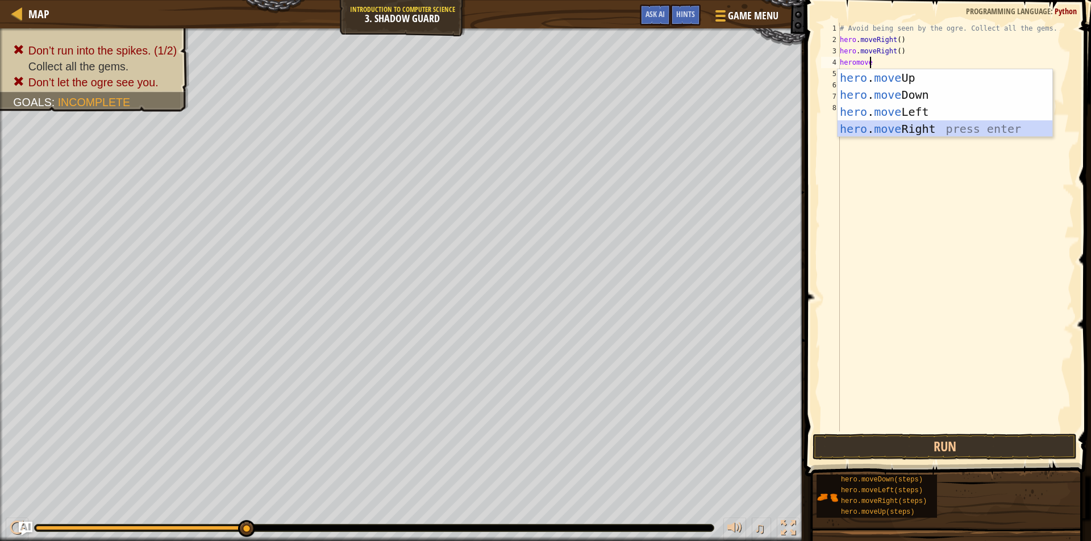
click at [920, 132] on div "hero . move Up press enter hero . move Down press enter hero . move Left press …" at bounding box center [944, 120] width 215 height 102
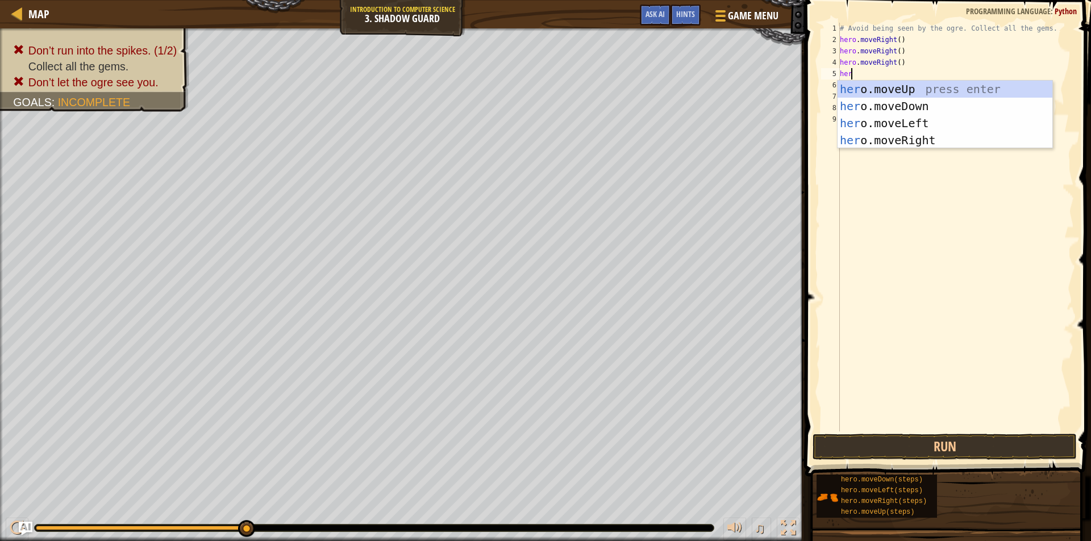
scroll to position [5, 1]
type textarea "hero"
click at [891, 122] on div "hero .moveUp press enter hero .moveDown press enter hero .moveLeft press enter …" at bounding box center [944, 132] width 215 height 102
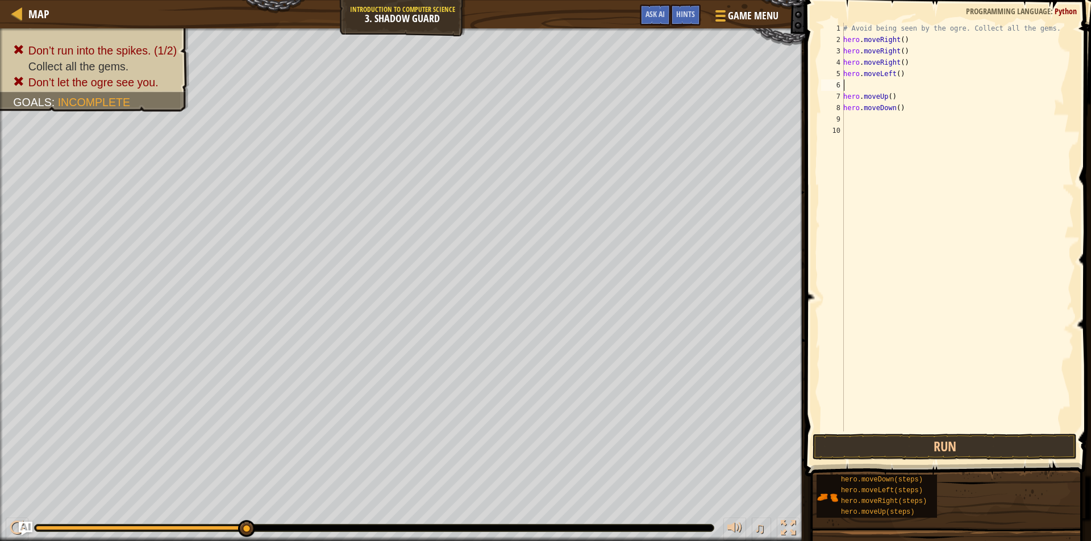
scroll to position [5, 0]
click at [871, 447] on button "Run" at bounding box center [944, 447] width 264 height 26
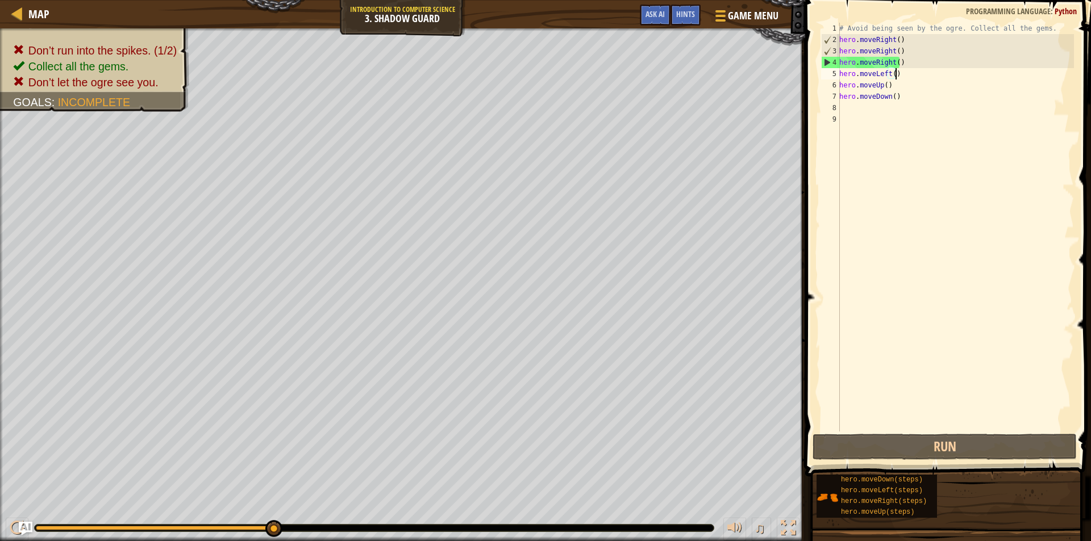
click at [897, 73] on div "# Avoid being seen by the ogre. Collect all the gems. hero . moveRight ( ) hero…" at bounding box center [955, 239] width 237 height 432
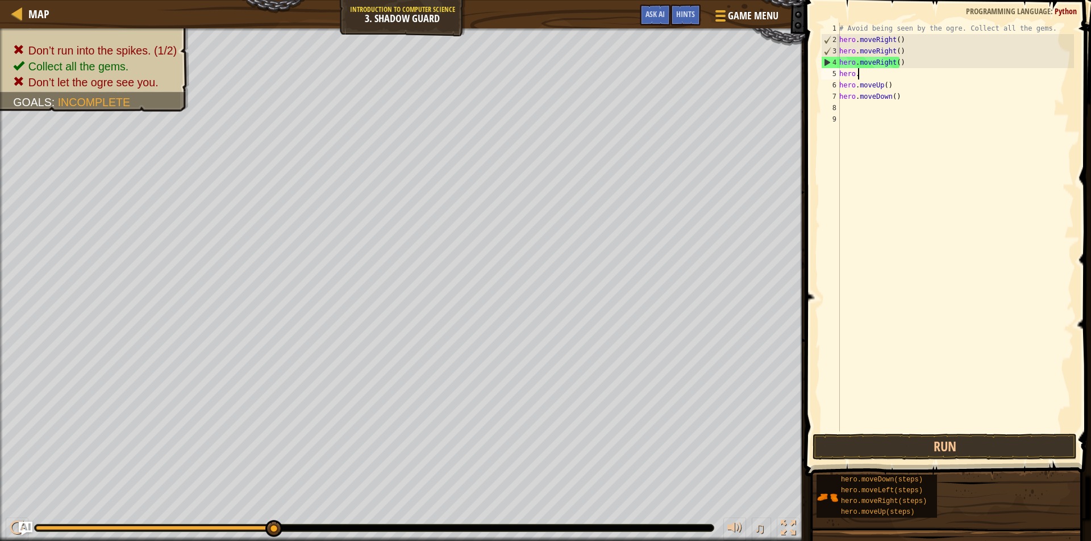
type textarea "h"
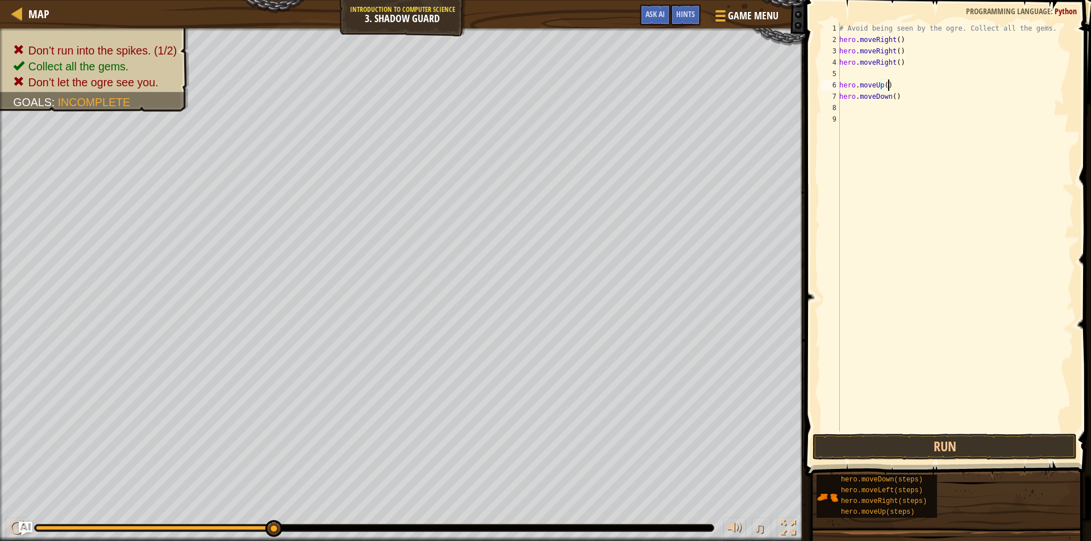
click at [896, 81] on div "# Avoid being seen by the ogre. Collect all the gems. hero . moveRight ( ) hero…" at bounding box center [955, 239] width 237 height 432
type textarea "h"
click at [899, 97] on div "# Avoid being seen by the ogre. Collect all the gems. hero . moveRight ( ) hero…" at bounding box center [955, 239] width 237 height 432
type textarea "h"
click at [868, 74] on div "# Avoid being seen by the ogre. Collect all the gems. hero . moveRight ( ) hero…" at bounding box center [955, 239] width 237 height 432
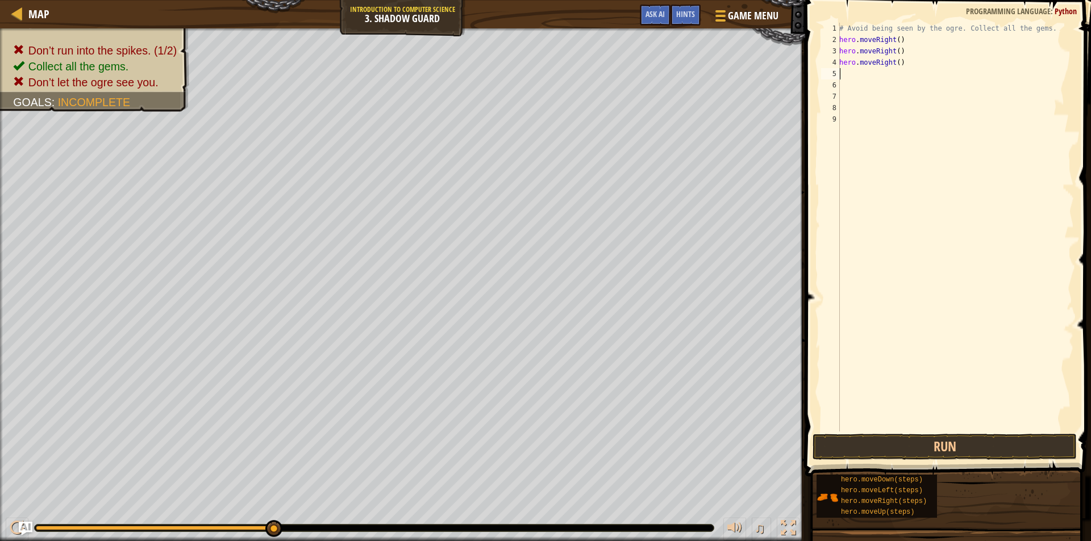
click at [912, 46] on div "# Avoid being seen by the ogre. Collect all the gems. hero . moveRight ( ) hero…" at bounding box center [955, 239] width 237 height 432
click at [909, 66] on div "# Avoid being seen by the ogre. Collect all the gems. hero . moveRight ( ) he h…" at bounding box center [955, 239] width 237 height 432
drag, startPoint x: 861, startPoint y: 49, endPoint x: 883, endPoint y: 57, distance: 23.5
click at [863, 48] on div "# Avoid being seen by the ogre. Collect all the gems. hero . moveRight ( ) he h…" at bounding box center [955, 239] width 237 height 432
type textarea "h"
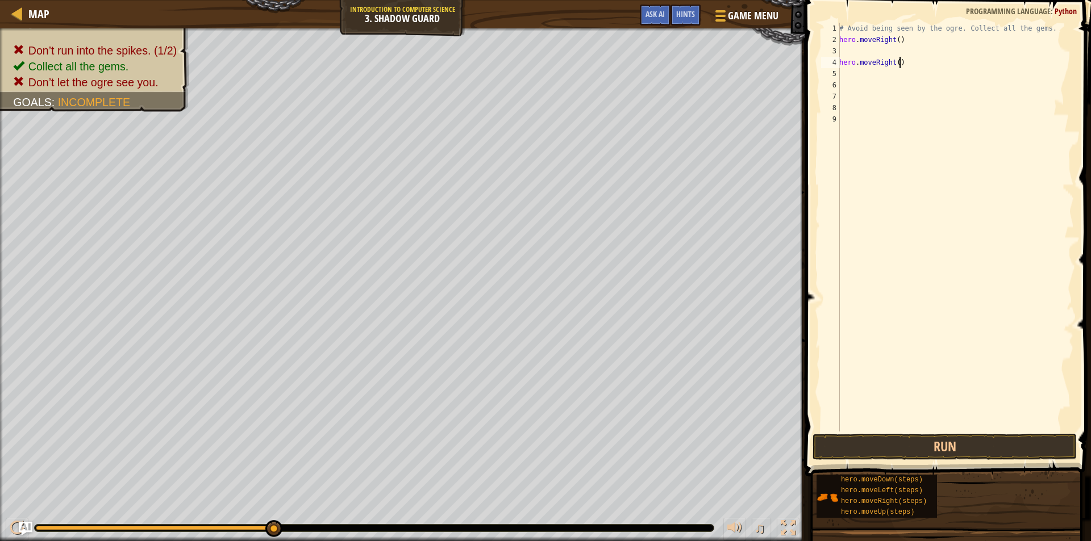
click at [902, 62] on div "# Avoid being seen by the ogre. Collect all the gems. hero . moveRight ( ) hero…" at bounding box center [955, 239] width 237 height 432
type textarea "h"
click at [850, 50] on div "# Avoid being seen by the ogre. Collect all the gems. hero . moveRight ( )" at bounding box center [955, 239] width 237 height 432
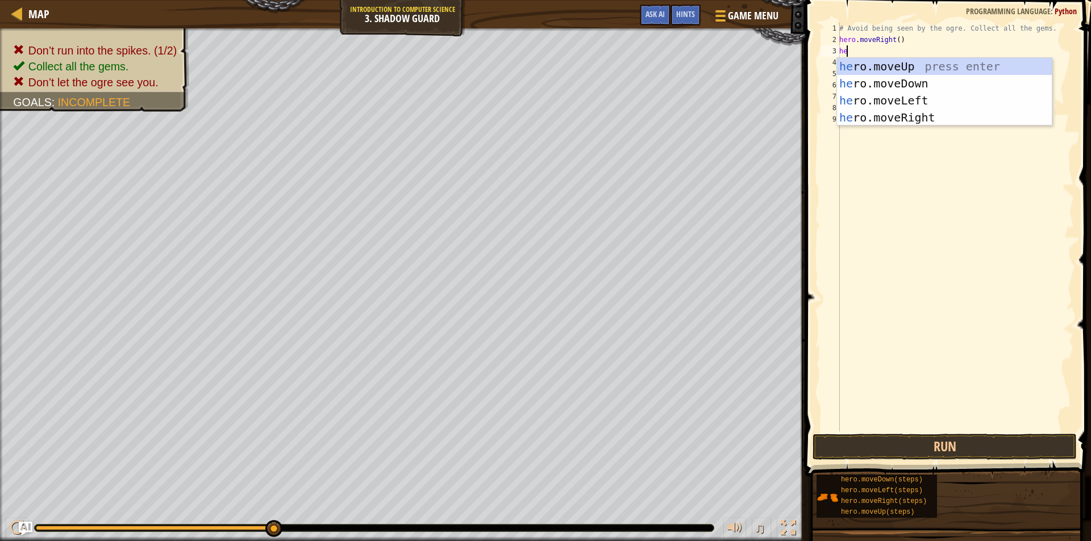
type textarea "hero"
click at [926, 60] on div "hero .moveUp press enter hero .moveDown press enter hero .moveLeft press enter …" at bounding box center [944, 109] width 215 height 102
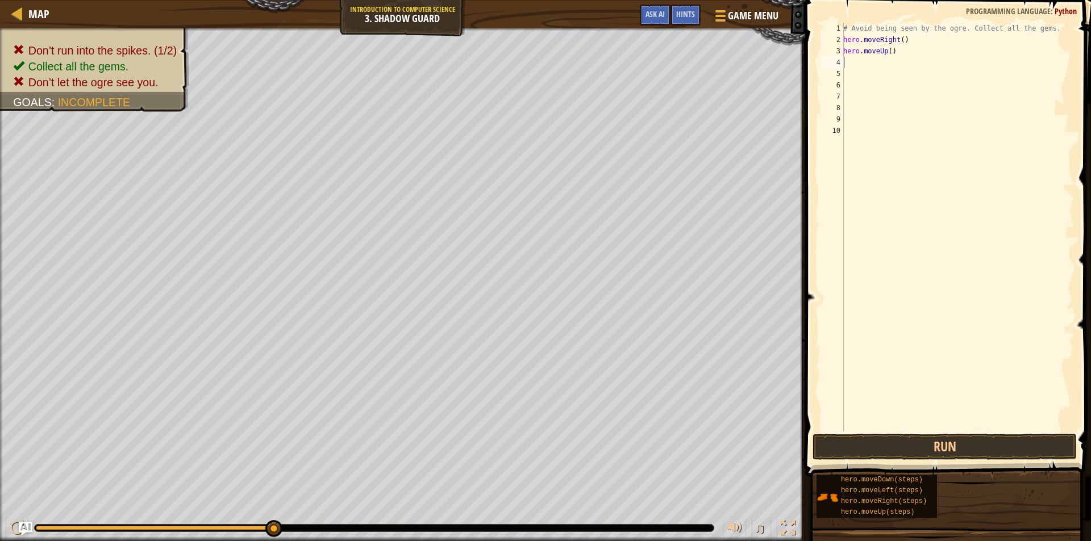
click at [866, 64] on div "# Avoid being seen by the ogre. Collect all the gems. hero . moveRight ( ) hero…" at bounding box center [957, 239] width 233 height 432
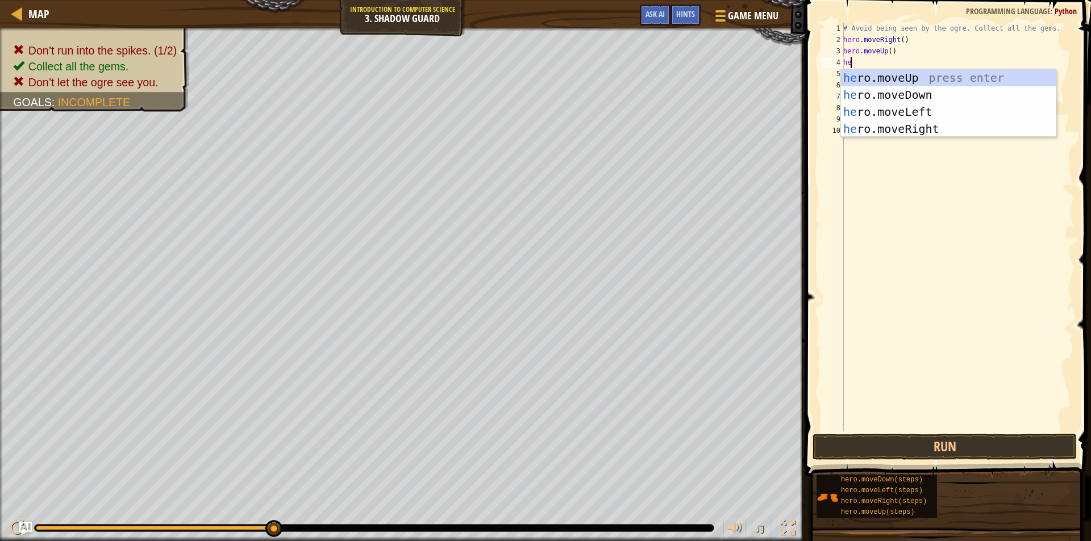
type textarea "herm"
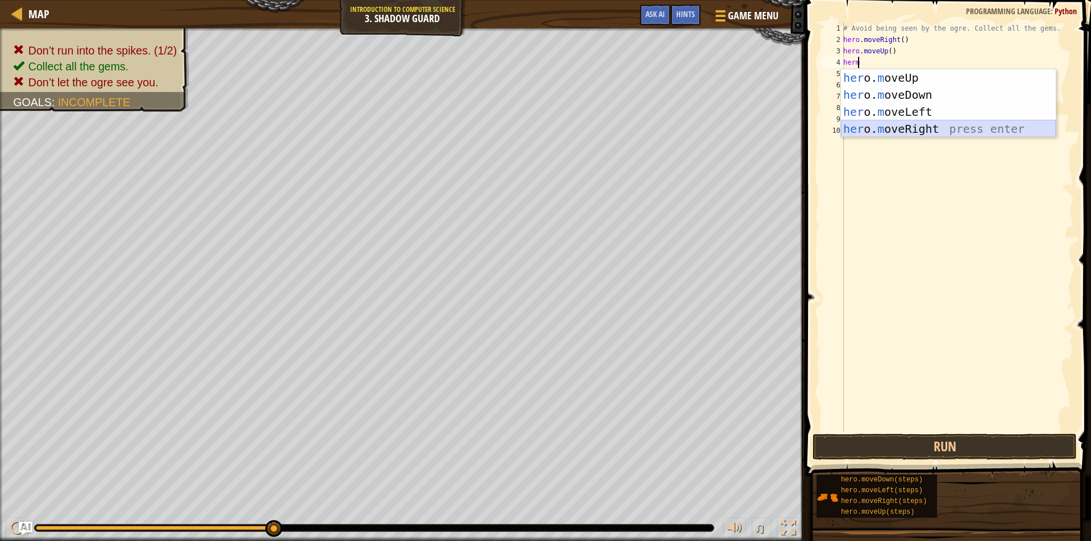
click at [912, 129] on div "her o. m oveUp press enter her o. m oveDown press enter her o. m oveLeft press …" at bounding box center [948, 120] width 215 height 102
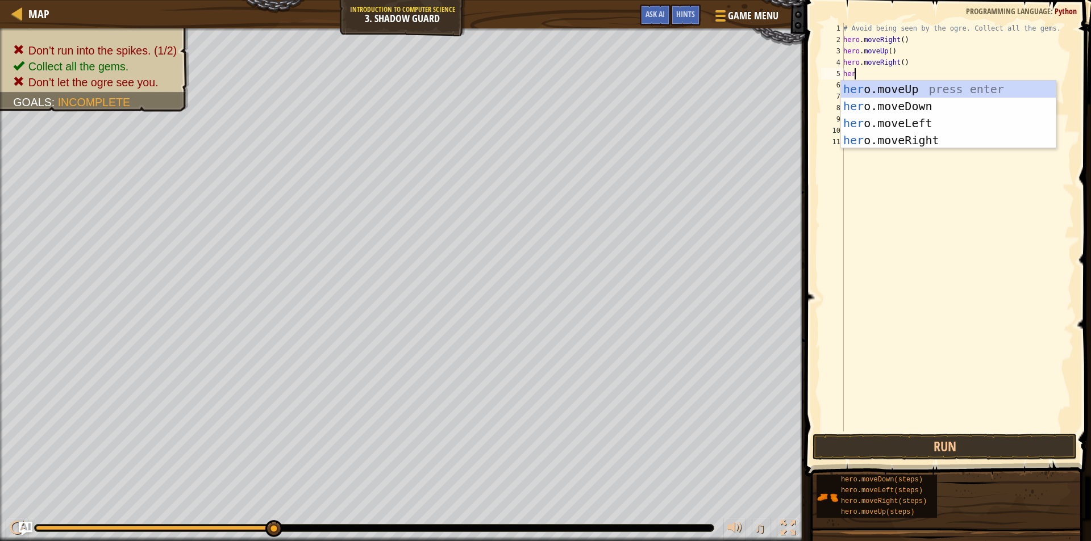
type textarea "hero"
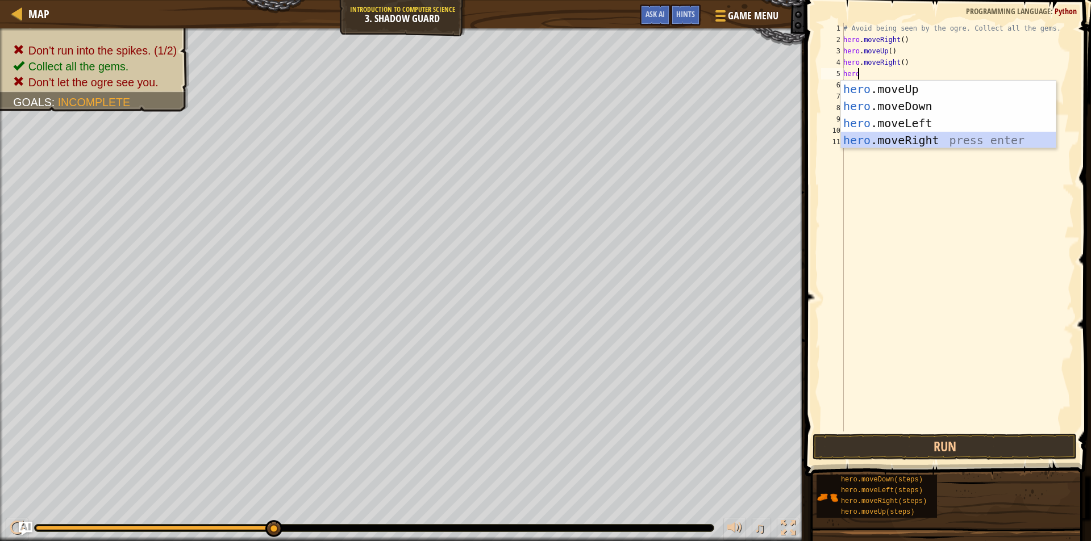
click at [901, 146] on div "hero .moveUp press enter hero .moveDown press enter hero .moveLeft press enter …" at bounding box center [948, 132] width 215 height 102
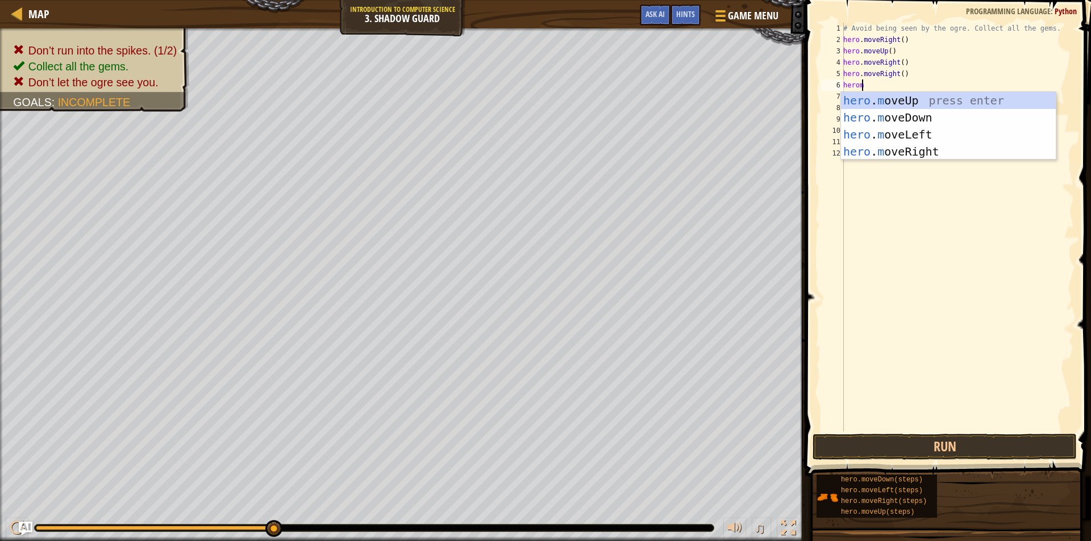
type textarea "heromo"
drag, startPoint x: 909, startPoint y: 153, endPoint x: 909, endPoint y: 192, distance: 39.2
click at [909, 158] on div "hero . mo veUp press enter hero . mo veDown press enter hero . mo veLeft press …" at bounding box center [948, 143] width 215 height 102
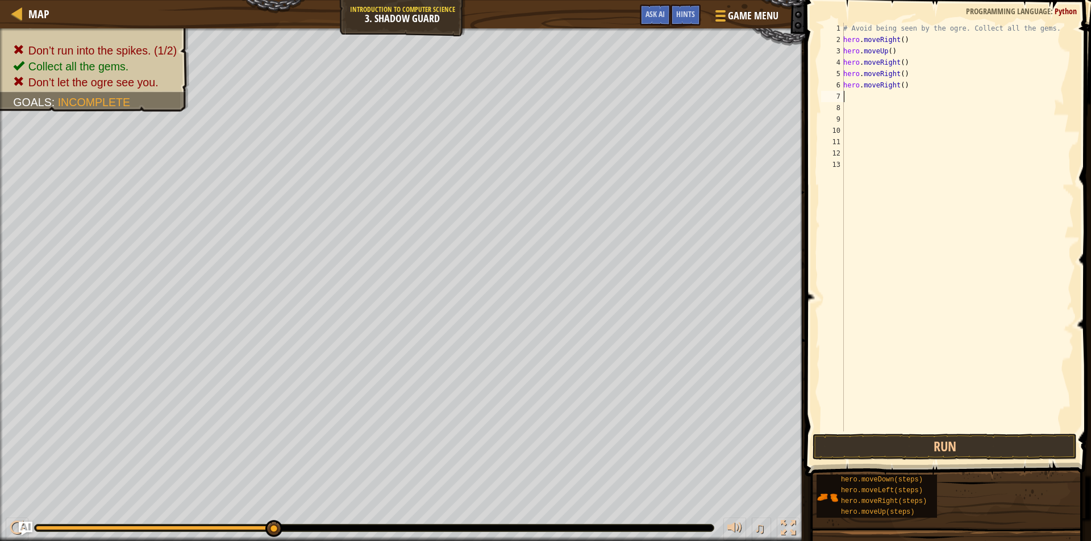
scroll to position [5, 0]
click at [924, 456] on button "Run" at bounding box center [944, 447] width 264 height 26
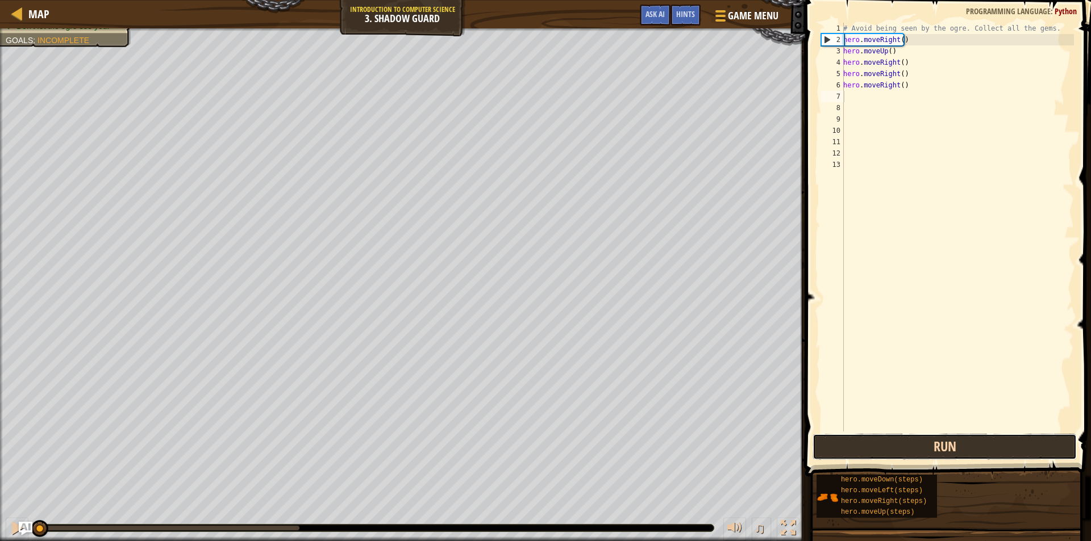
click at [876, 444] on button "Run" at bounding box center [944, 447] width 264 height 26
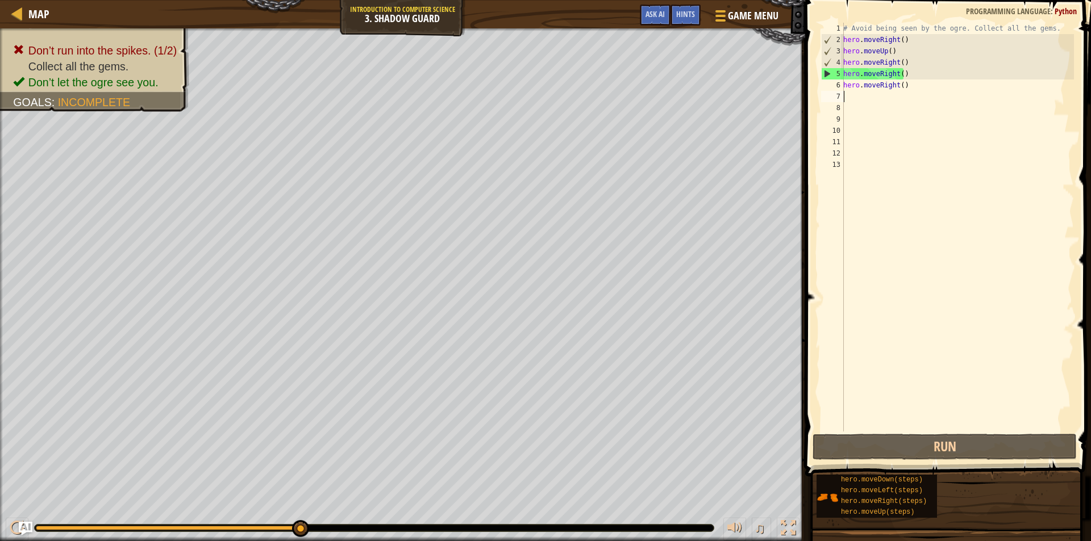
click at [917, 74] on div "# Avoid being seen by the ogre. Collect all the gems. hero . moveRight ( ) hero…" at bounding box center [957, 239] width 233 height 432
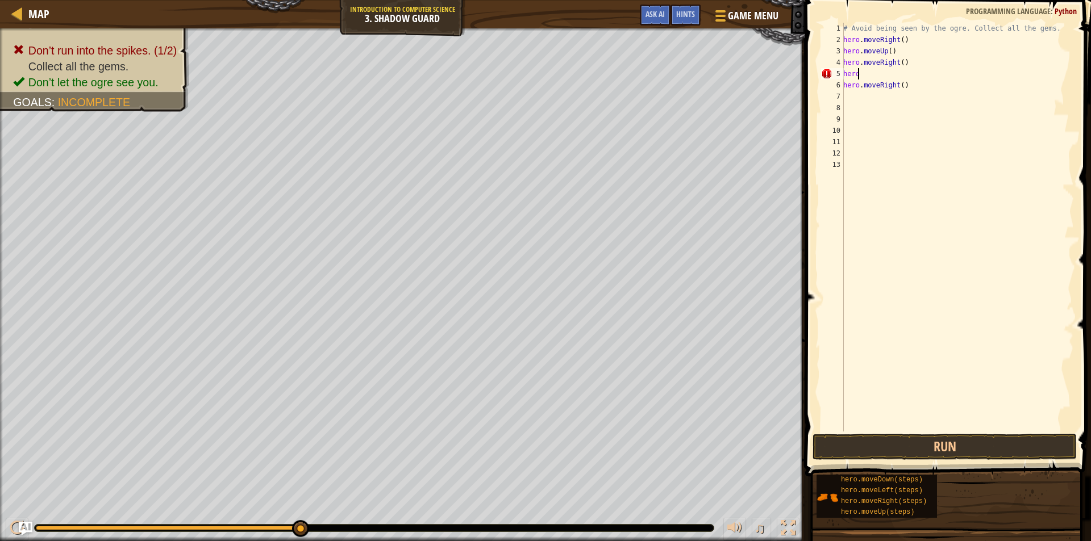
type textarea "h"
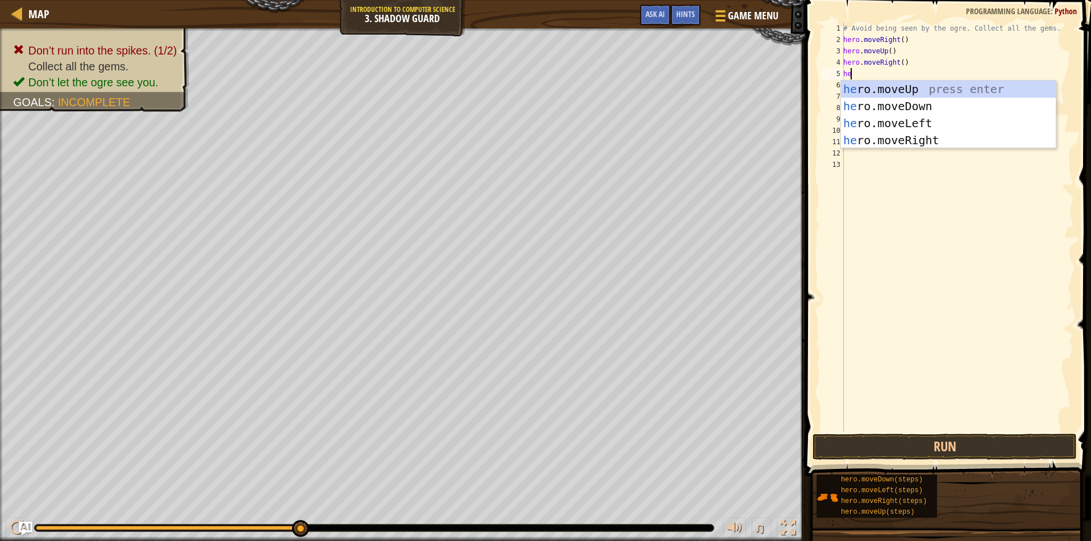
type textarea "hero"
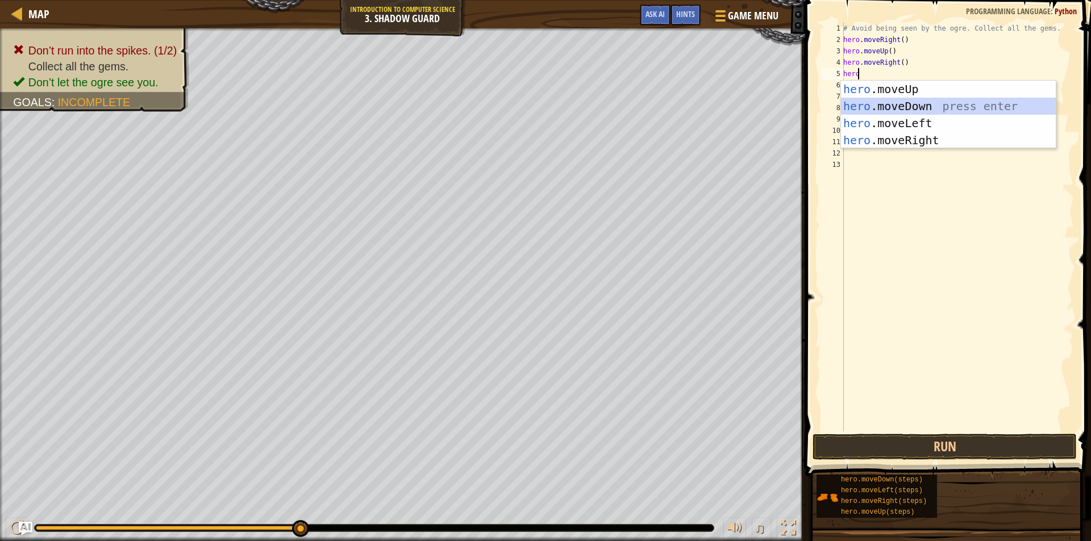
click at [941, 109] on div "hero .moveUp press enter hero .moveDown press enter hero .moveLeft press enter …" at bounding box center [948, 132] width 215 height 102
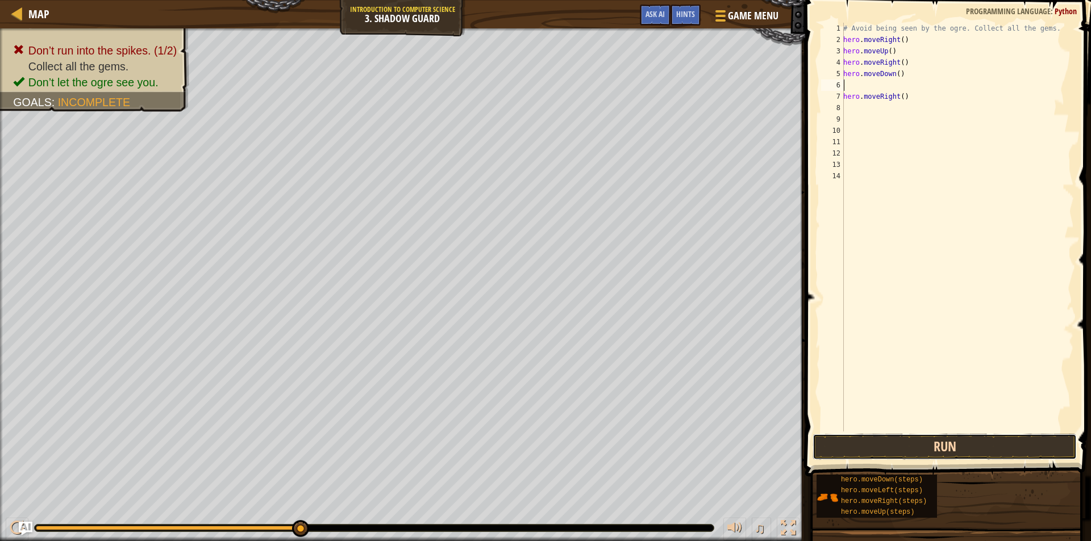
click at [907, 454] on button "Run" at bounding box center [944, 447] width 264 height 26
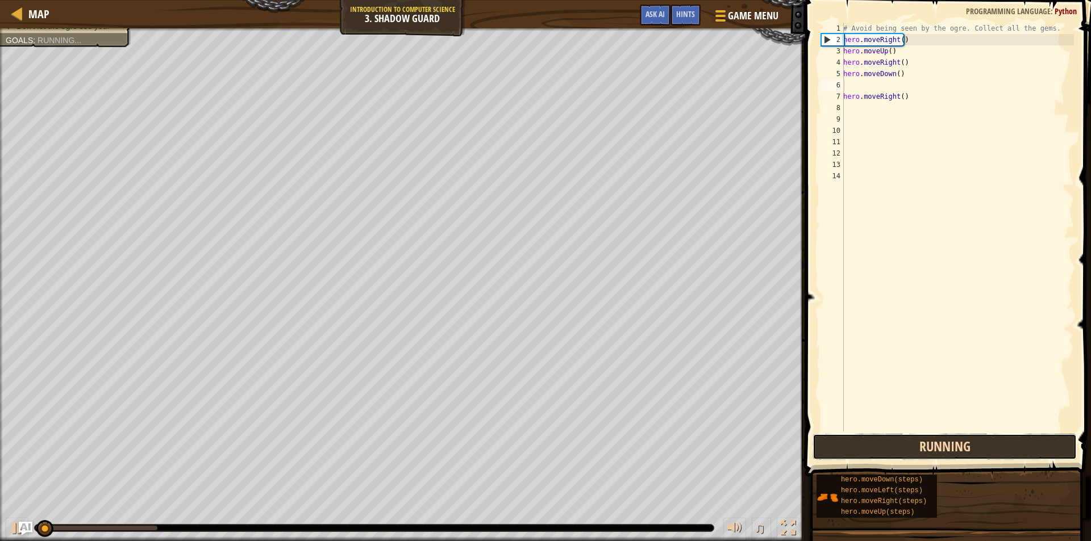
click at [907, 454] on button "Running" at bounding box center [944, 447] width 264 height 26
click at [908, 453] on button "Running" at bounding box center [944, 447] width 264 height 26
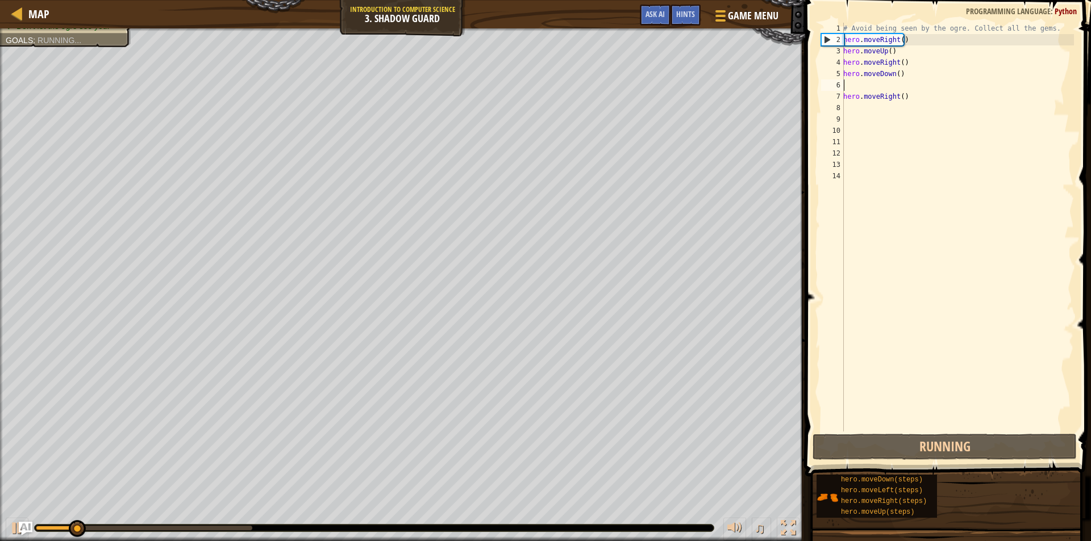
type textarea "hero.moveDown()"
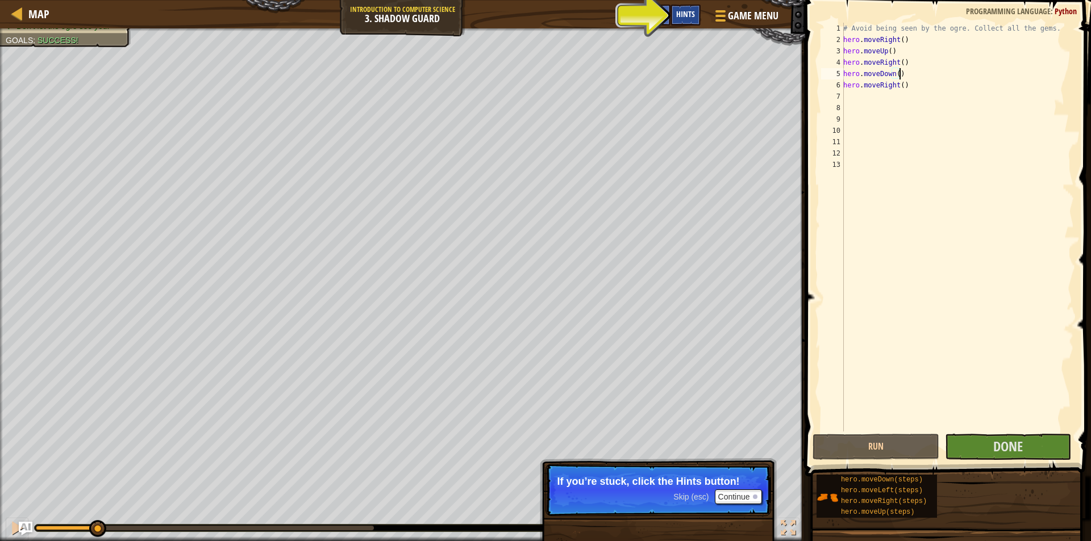
click at [681, 16] on span "Hints" at bounding box center [685, 14] width 19 height 11
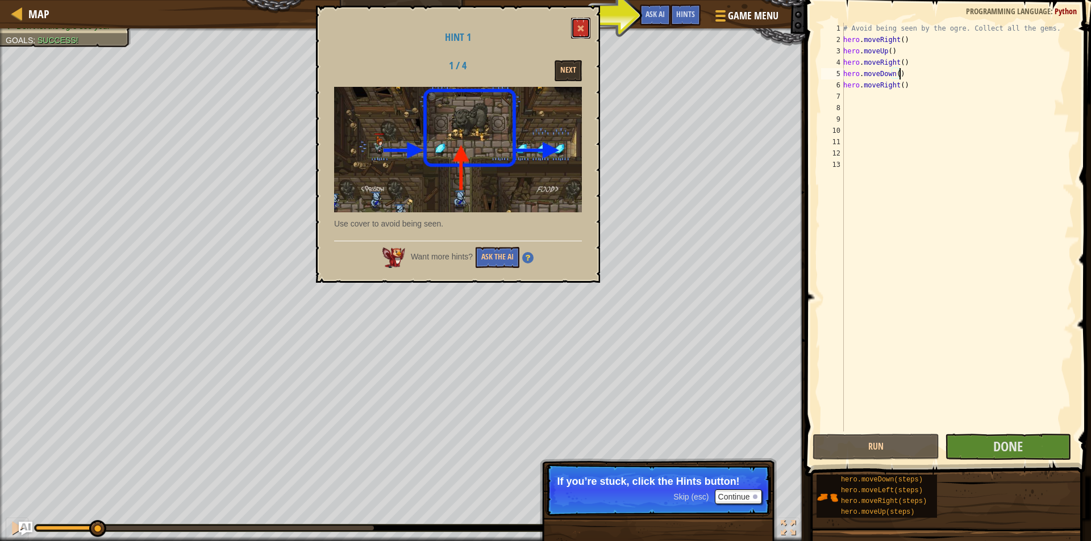
click at [583, 30] on span at bounding box center [581, 28] width 8 height 8
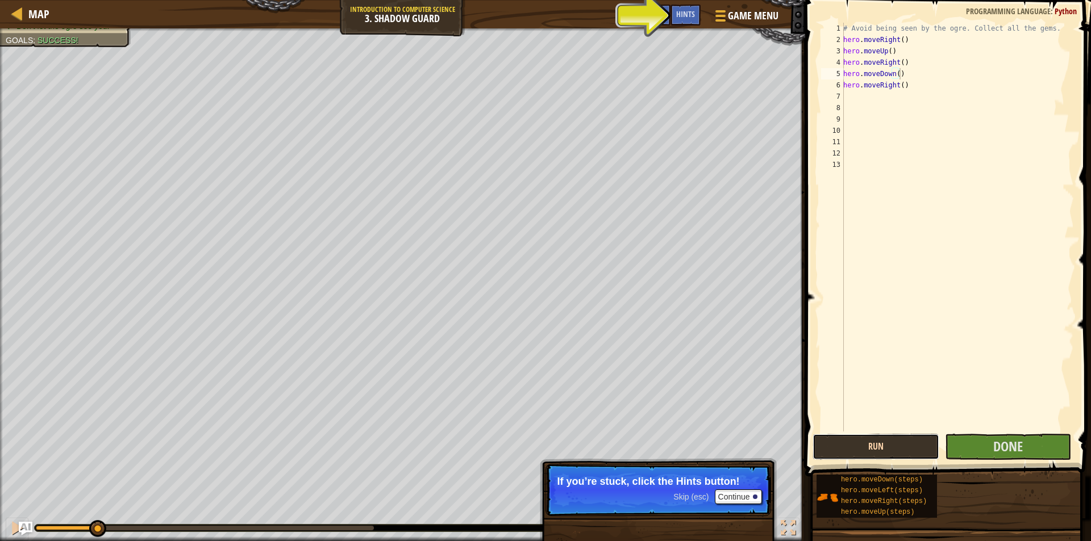
click at [916, 441] on button "Run" at bounding box center [875, 447] width 127 height 26
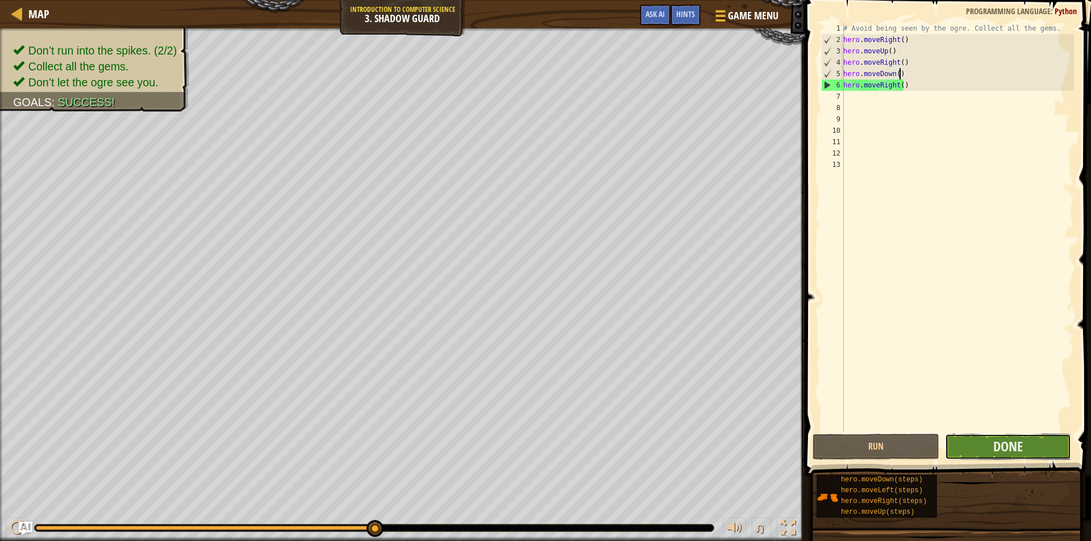
click at [979, 444] on button "Done" at bounding box center [1008, 447] width 127 height 26
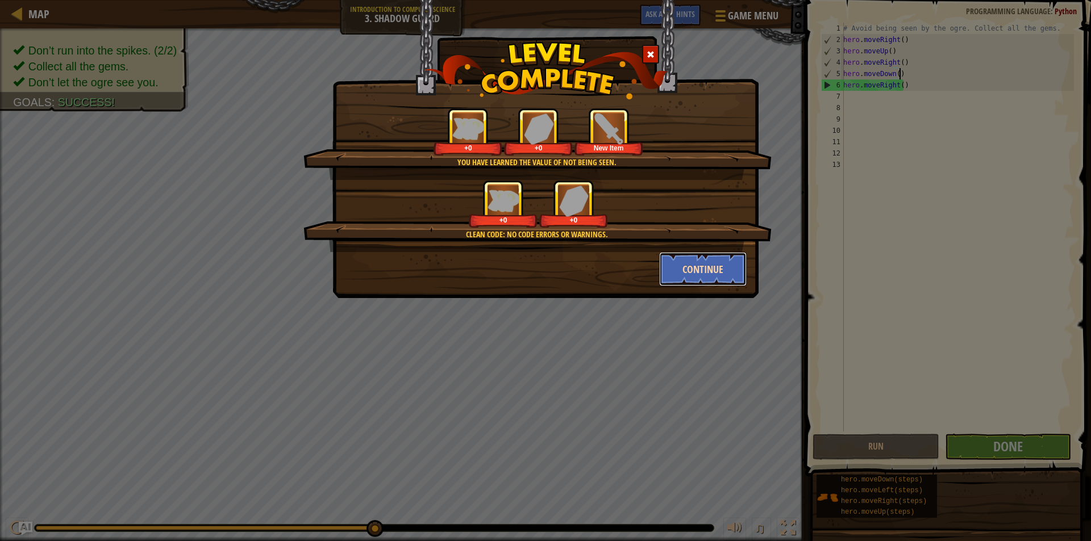
click at [712, 272] on button "Continue" at bounding box center [703, 269] width 88 height 34
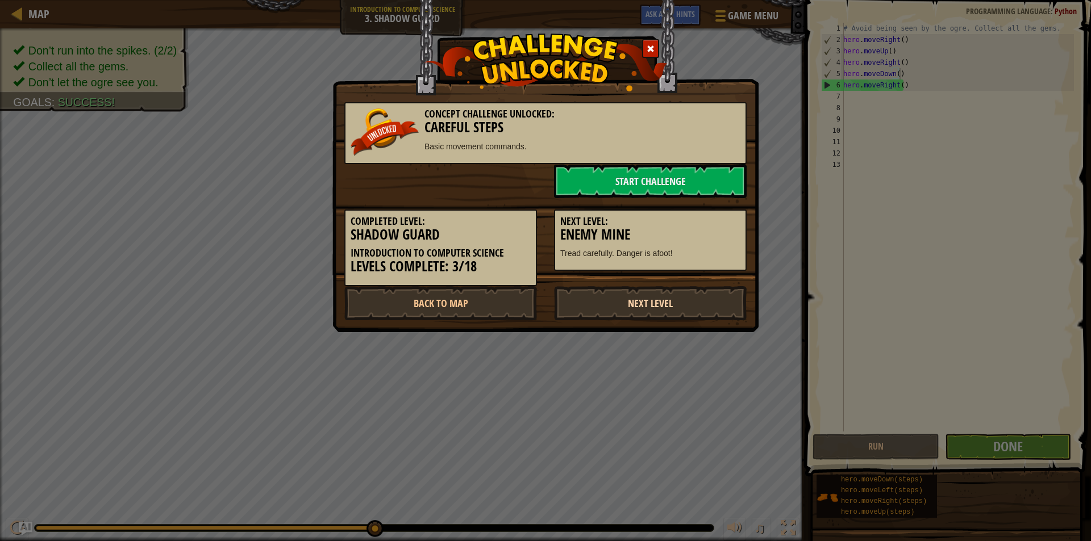
click at [681, 304] on link "Next Level" at bounding box center [650, 303] width 193 height 34
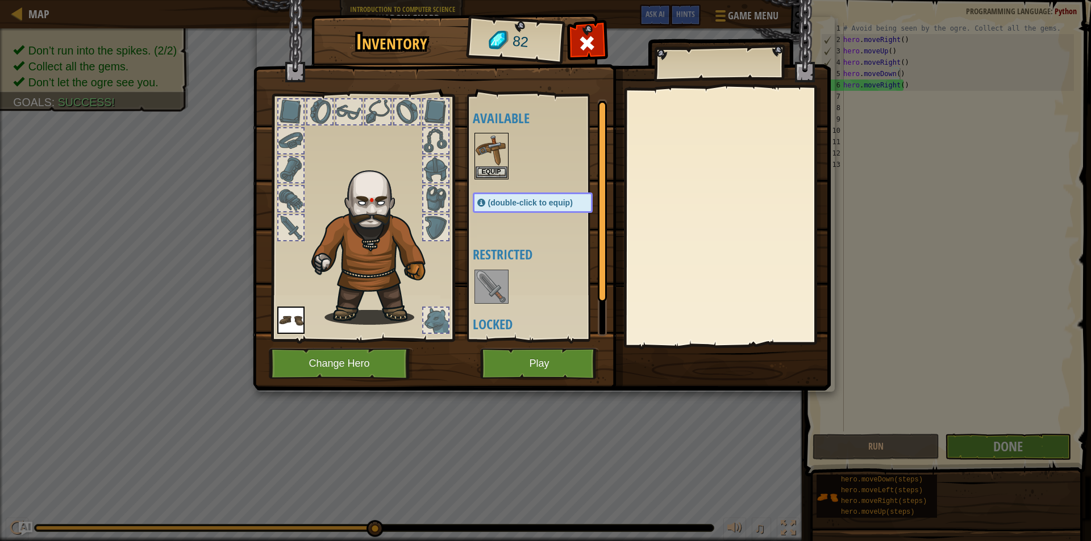
click at [483, 294] on img at bounding box center [491, 287] width 32 height 32
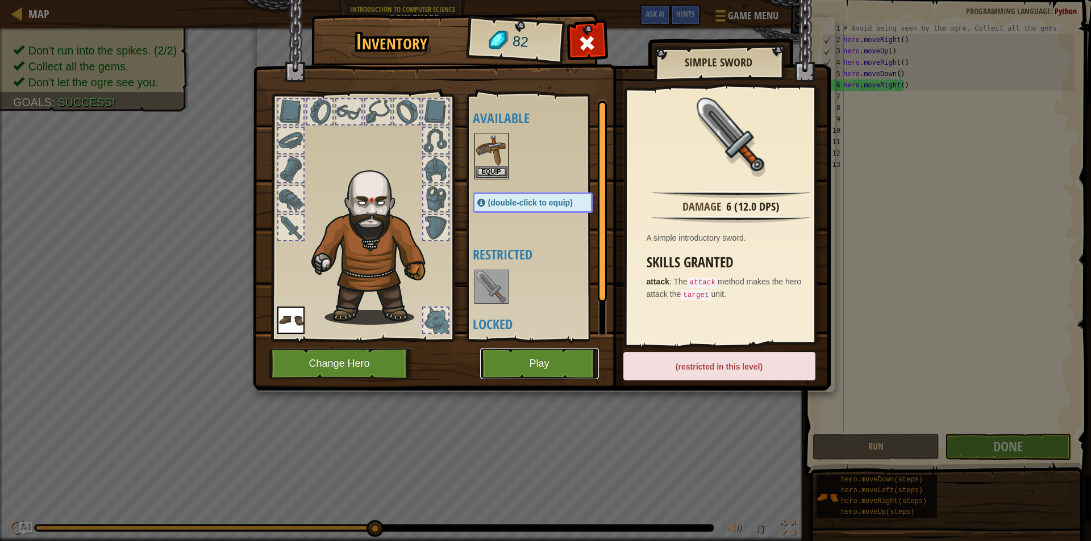
click at [524, 361] on button "Play" at bounding box center [539, 363] width 119 height 31
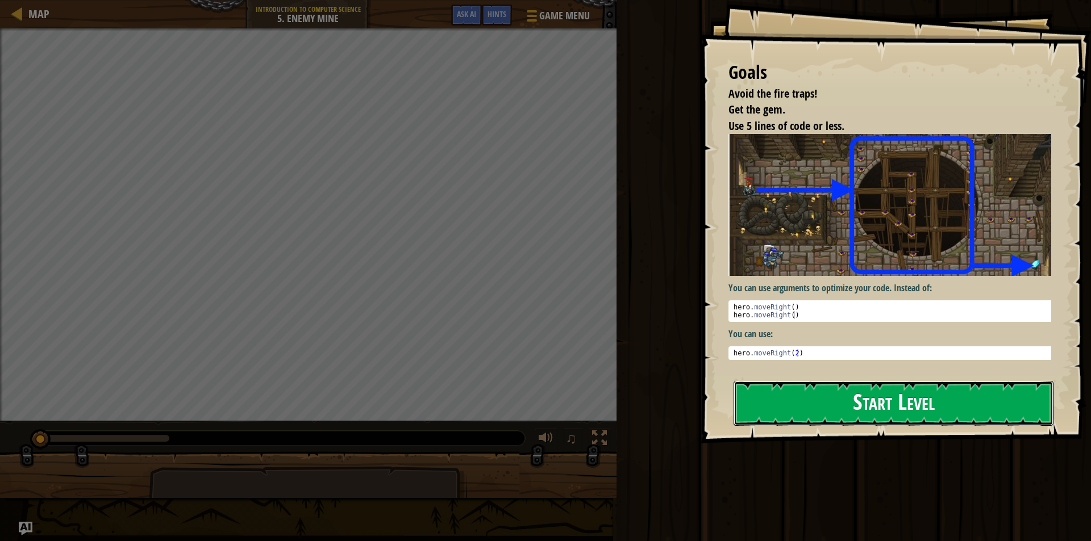
click at [792, 388] on button "Start Level" at bounding box center [893, 403] width 320 height 45
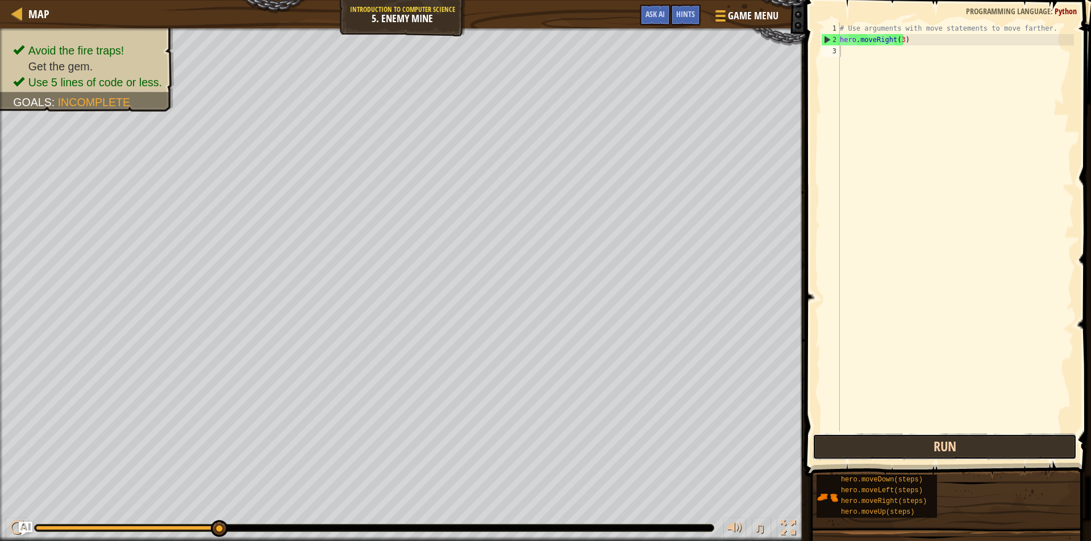
click at [876, 445] on button "Run" at bounding box center [944, 447] width 264 height 26
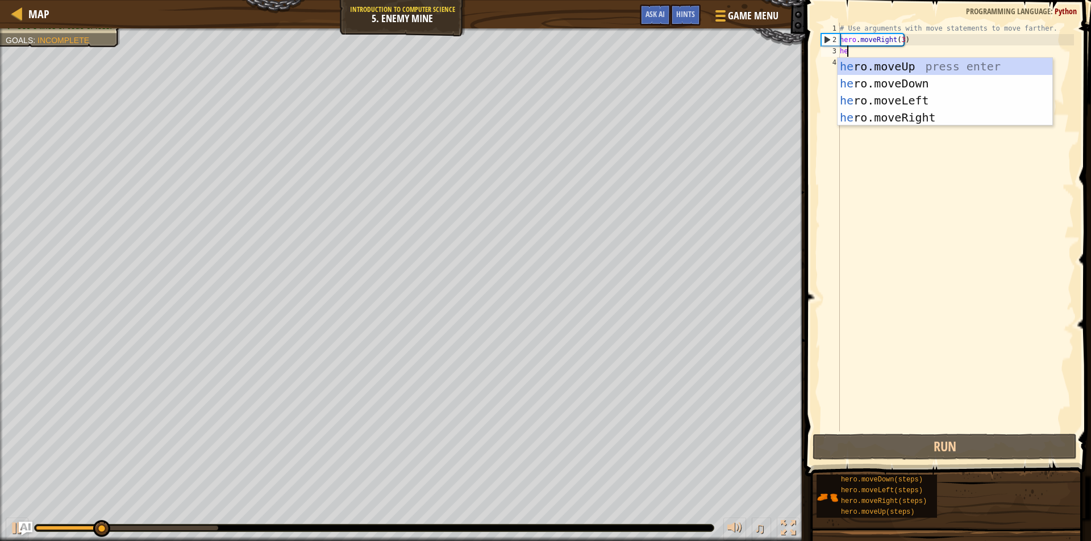
scroll to position [5, 0]
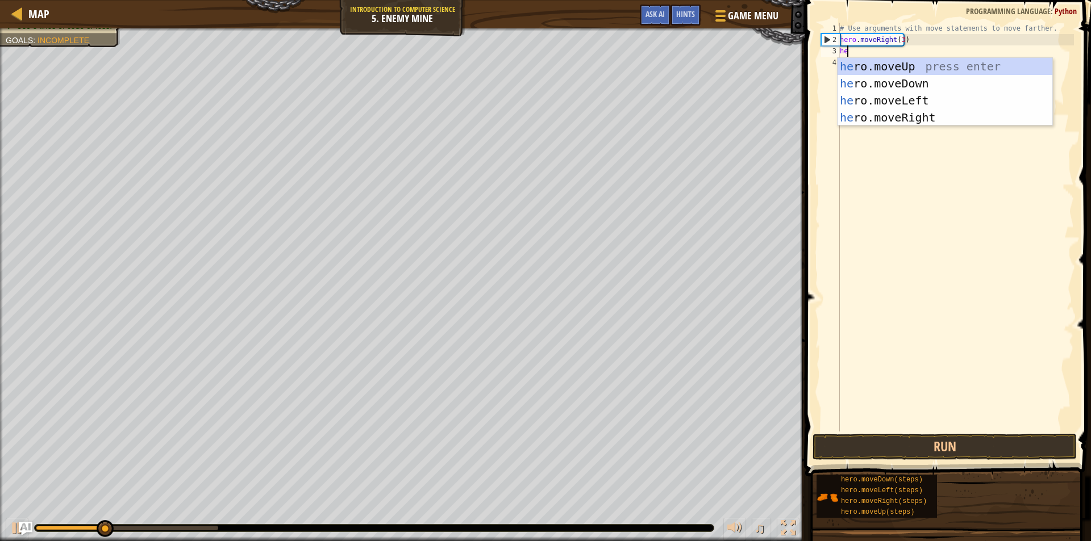
type textarea "hero"
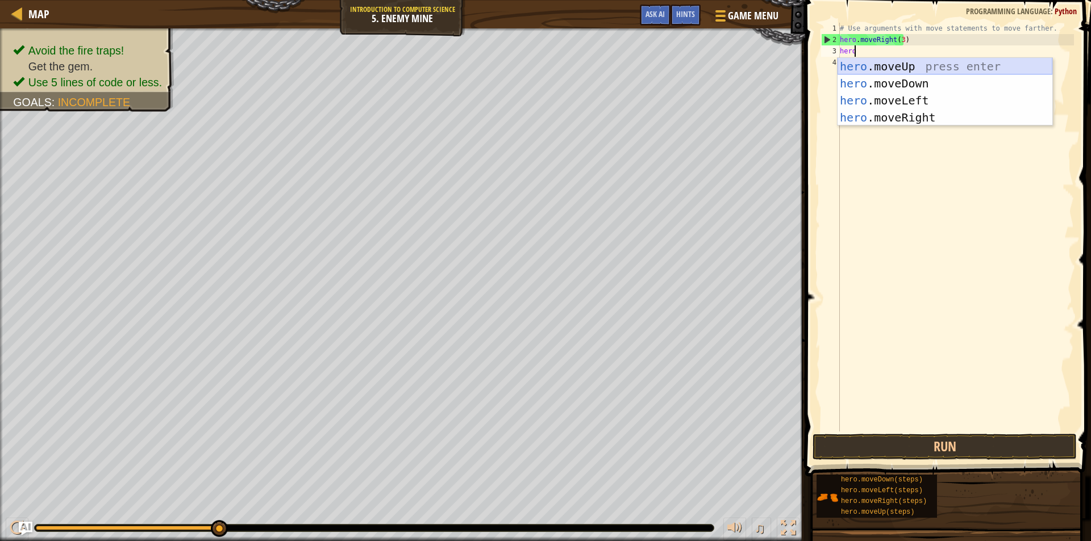
click at [896, 61] on div "hero .moveUp press enter hero .moveDown press enter hero .moveLeft press enter …" at bounding box center [944, 109] width 215 height 102
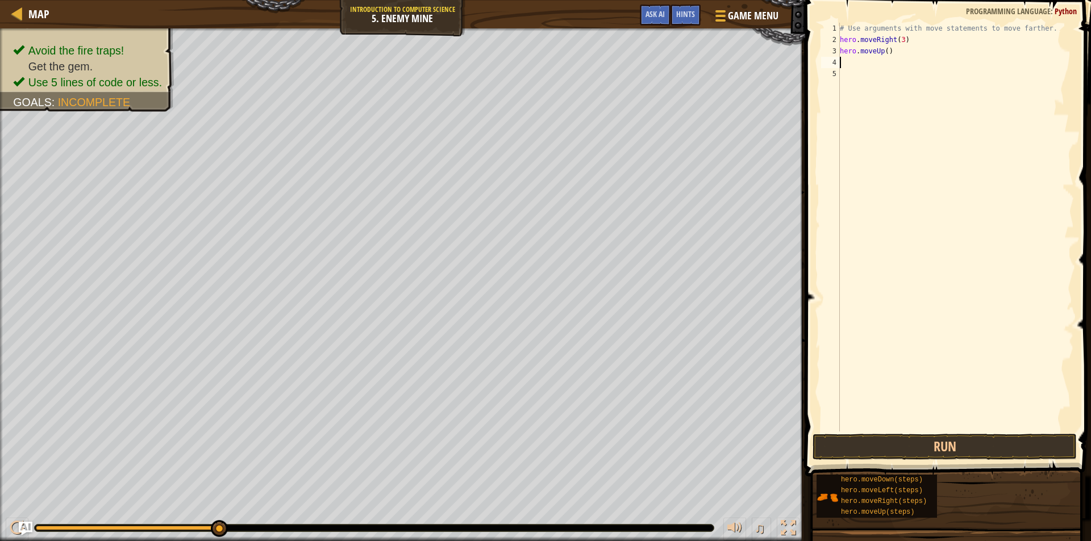
click at [856, 70] on div "# Use arguments with move statements to move farther. hero . moveRight ( 3 ) he…" at bounding box center [955, 239] width 236 height 432
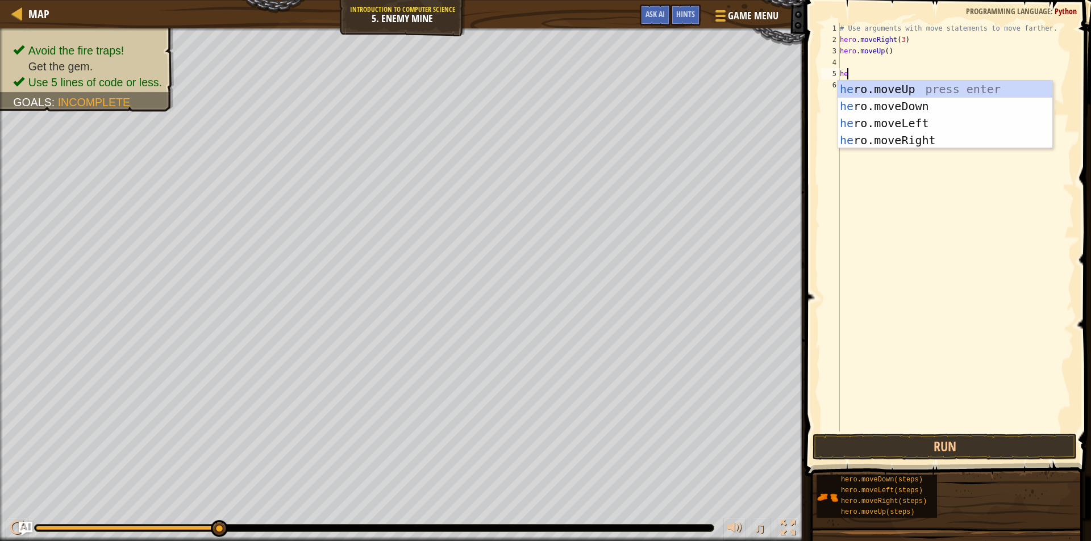
type textarea "hero"
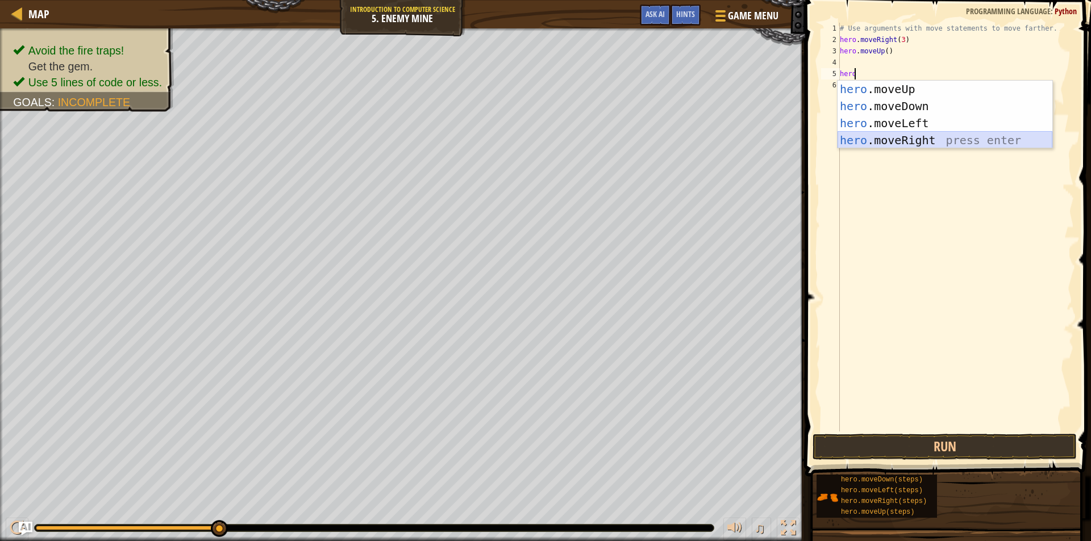
click at [878, 137] on div "hero .moveUp press enter hero .moveDown press enter hero .moveLeft press enter …" at bounding box center [944, 132] width 215 height 102
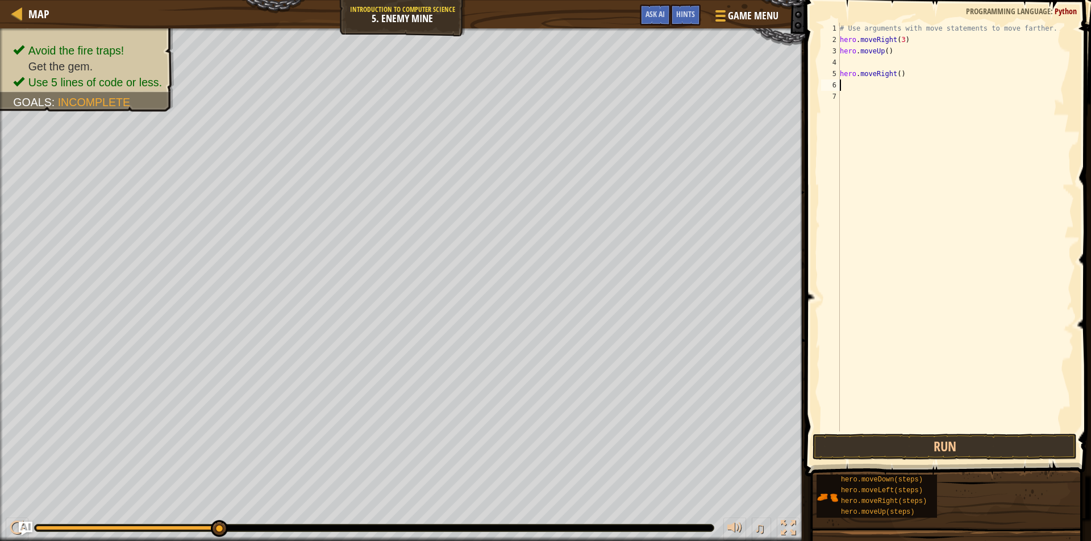
click at [845, 59] on div "# Use arguments with move statements to move farther. hero . moveRight ( 3 ) he…" at bounding box center [955, 239] width 236 height 432
type textarea "hero.moveUp()"
click at [839, 72] on div "5" at bounding box center [830, 73] width 19 height 11
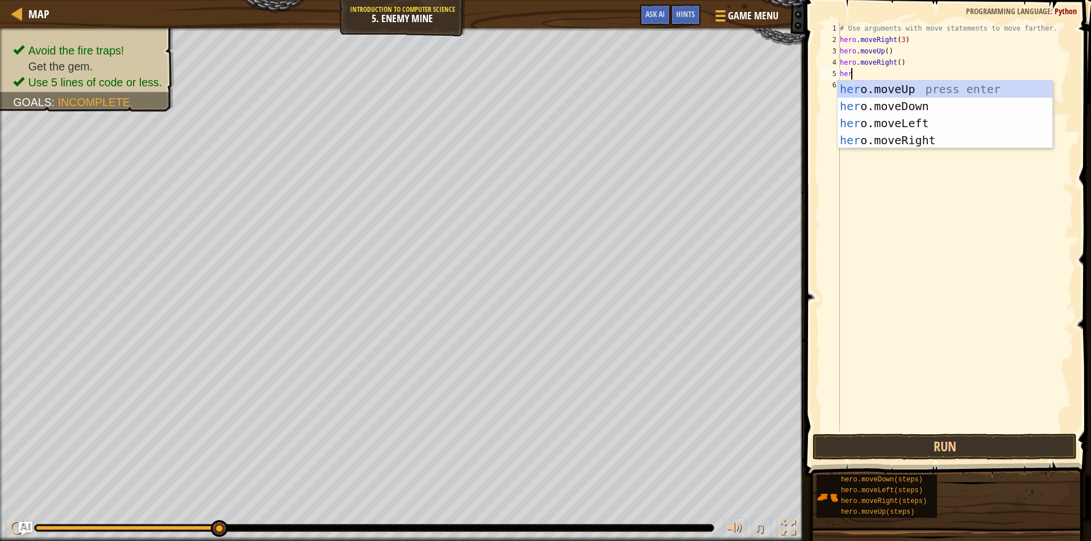
scroll to position [5, 1]
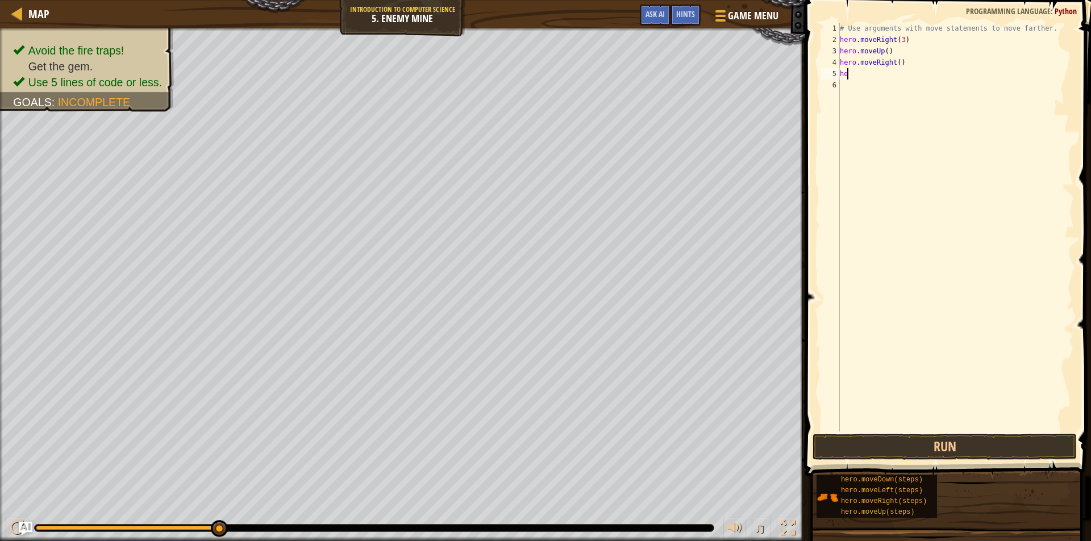
type textarea "h"
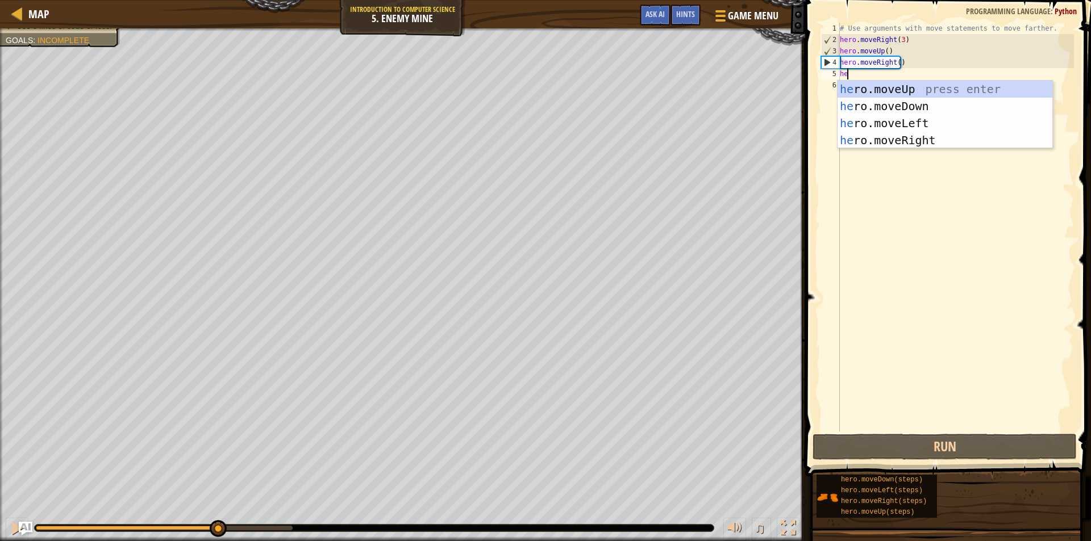
type textarea "her"
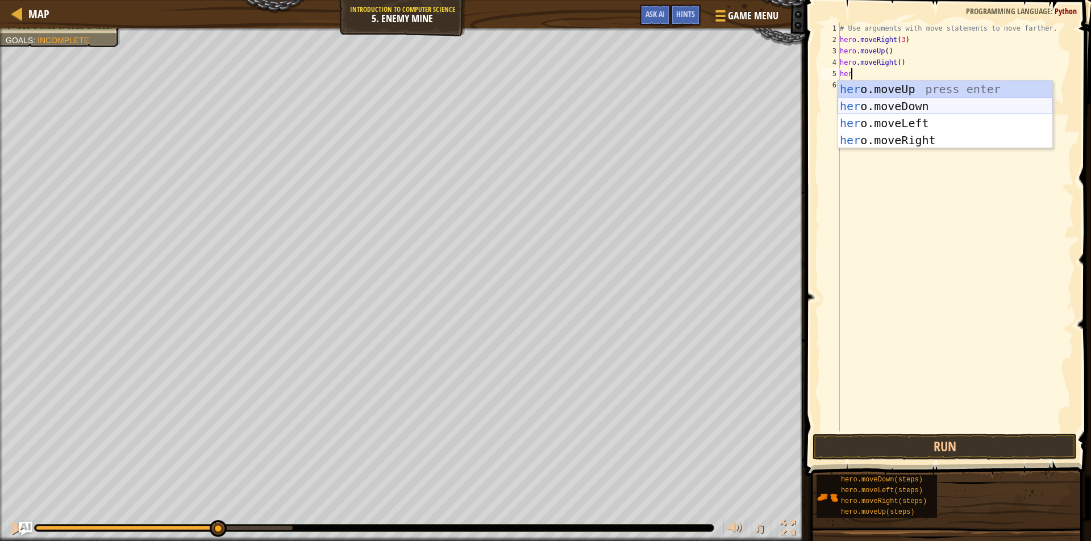
click at [897, 102] on div "her o.moveUp press enter her o.moveDown press enter her o.moveLeft press enter …" at bounding box center [944, 132] width 215 height 102
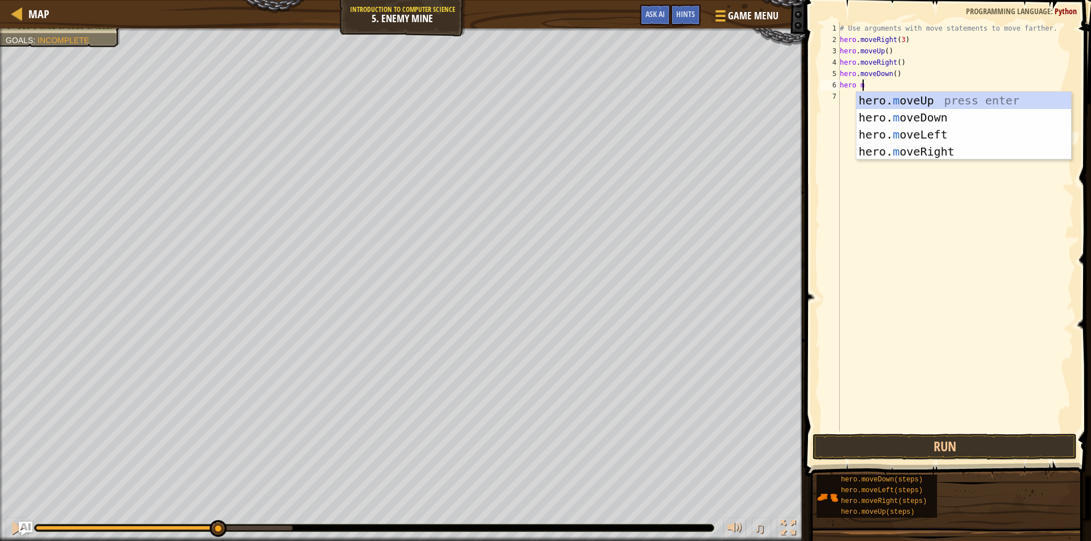
scroll to position [5, 1]
type textarea "hero mo"
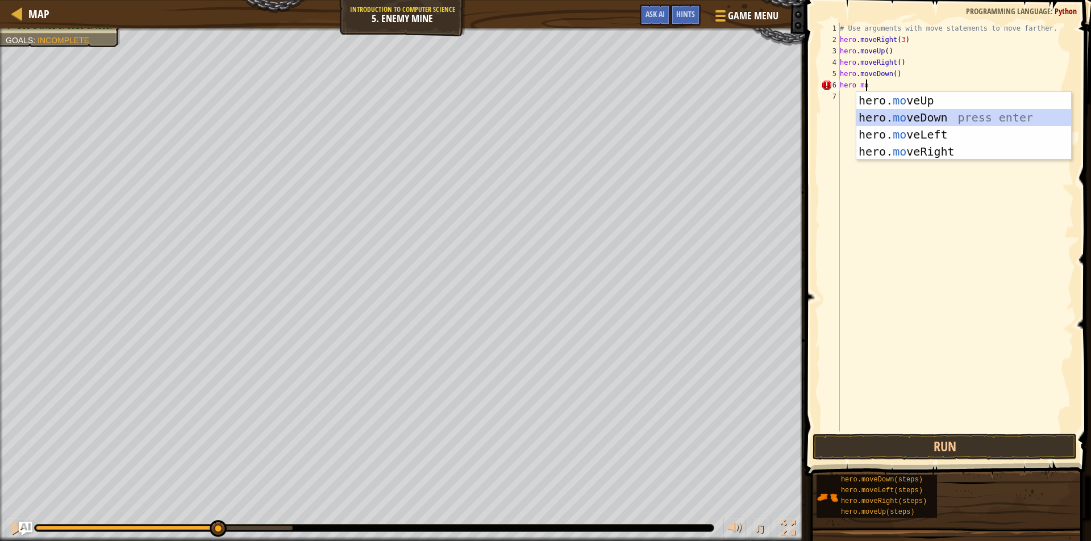
click at [916, 111] on div "hero. mo veUp press enter hero. mo veDown press enter hero. mo veLeft press ent…" at bounding box center [963, 143] width 215 height 102
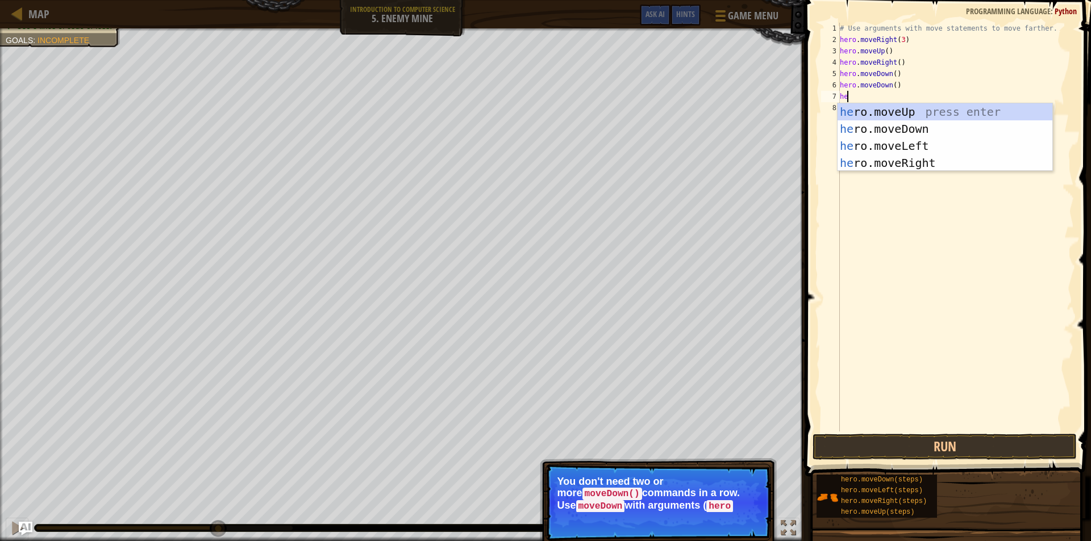
type textarea "her"
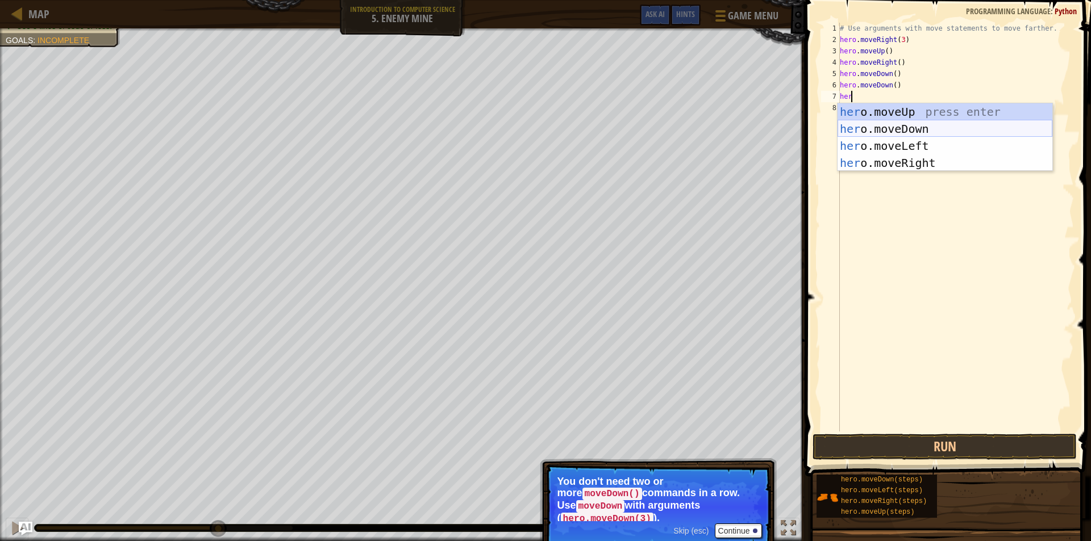
click at [902, 123] on div "her o.moveUp press enter her o.moveDown press enter her o.moveLeft press enter …" at bounding box center [944, 154] width 215 height 102
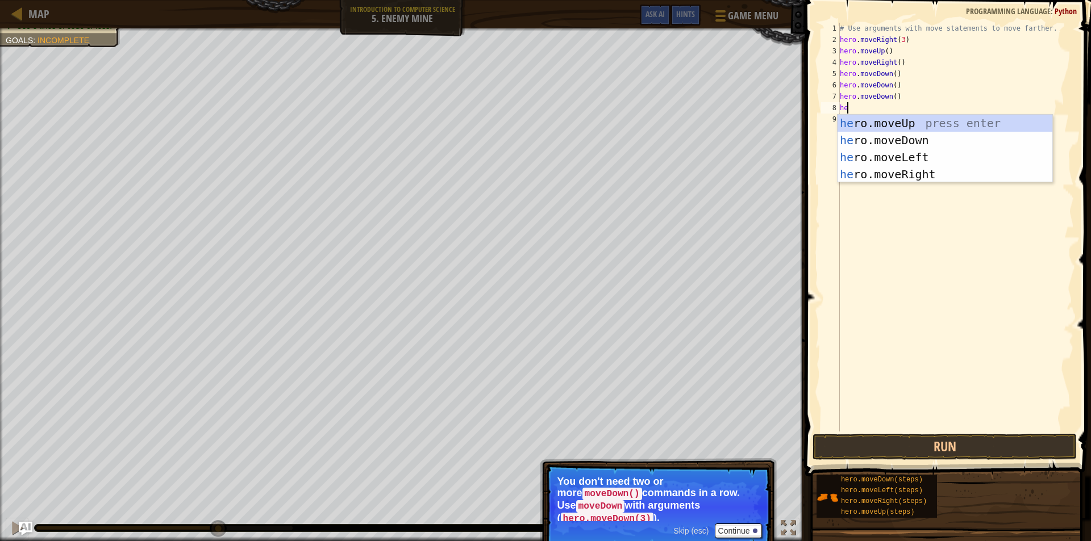
type textarea "hero"
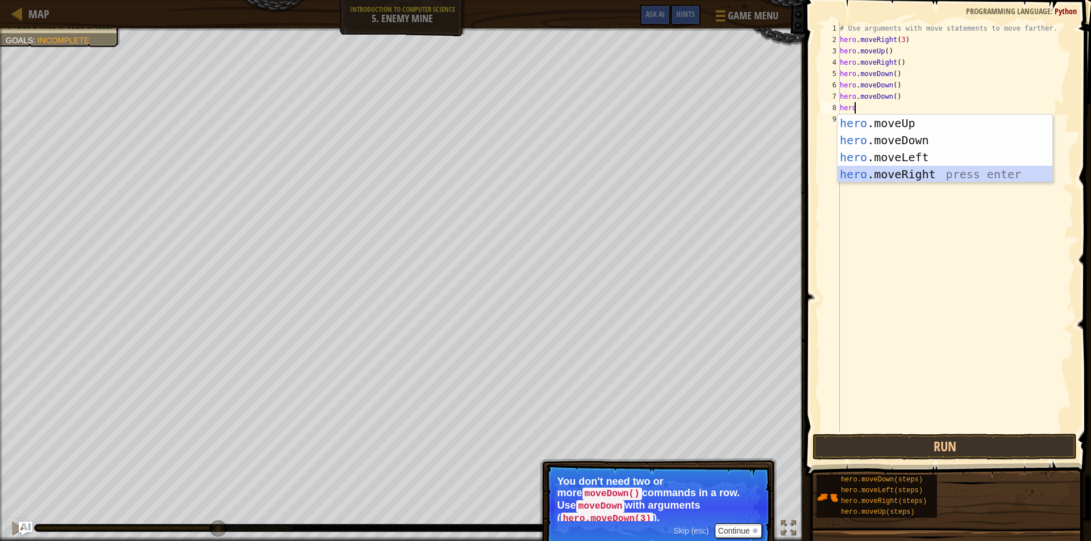
click at [903, 174] on div "hero .moveUp press enter hero .moveDown press enter hero .moveLeft press enter …" at bounding box center [944, 166] width 215 height 102
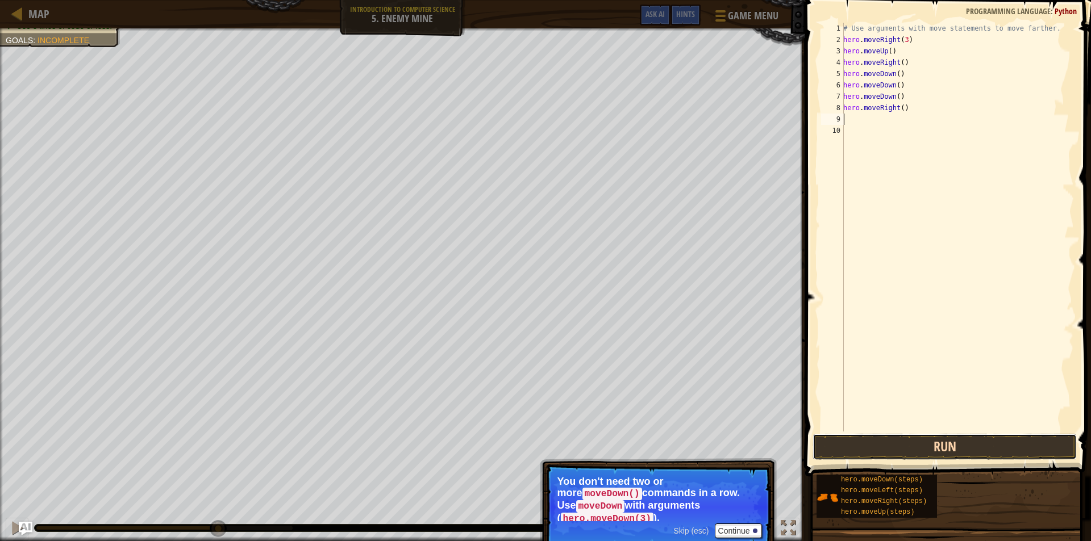
click at [902, 442] on button "Run" at bounding box center [944, 447] width 264 height 26
click at [914, 445] on button "Running" at bounding box center [944, 447] width 264 height 26
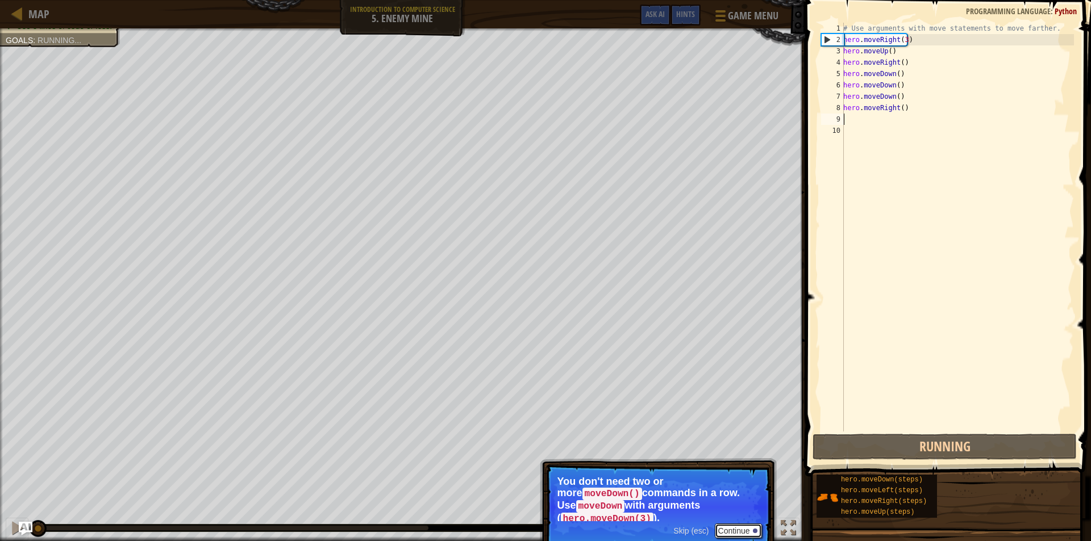
click at [731, 524] on button "Continue" at bounding box center [738, 531] width 47 height 15
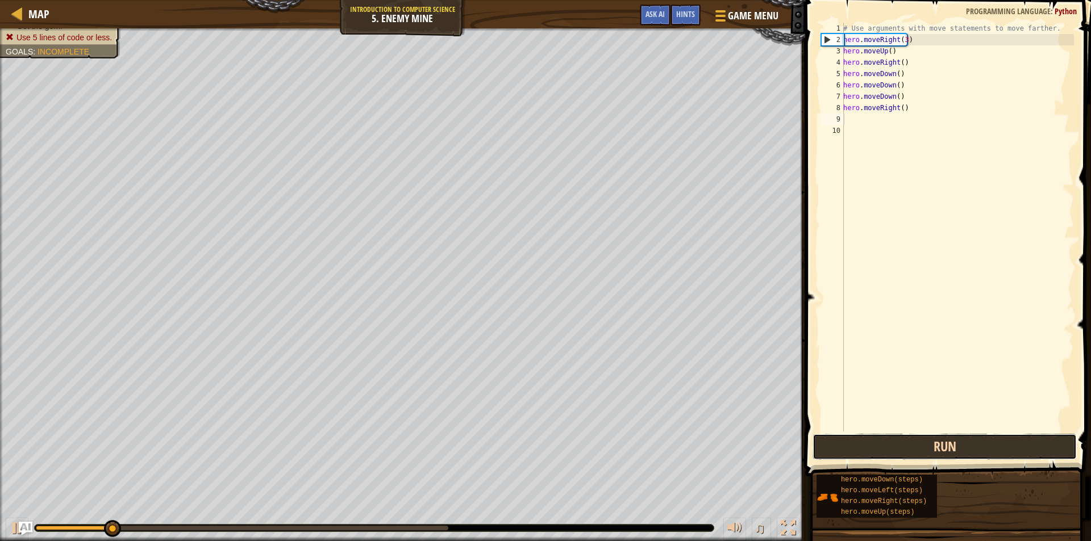
click at [937, 438] on button "Run" at bounding box center [944, 447] width 264 height 26
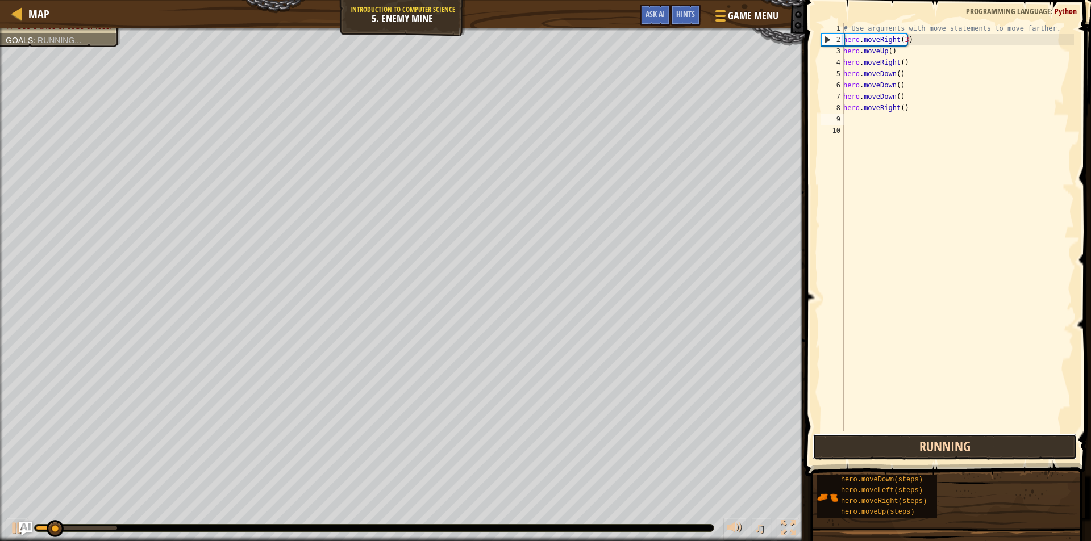
click at [937, 438] on button "Running" at bounding box center [944, 447] width 264 height 26
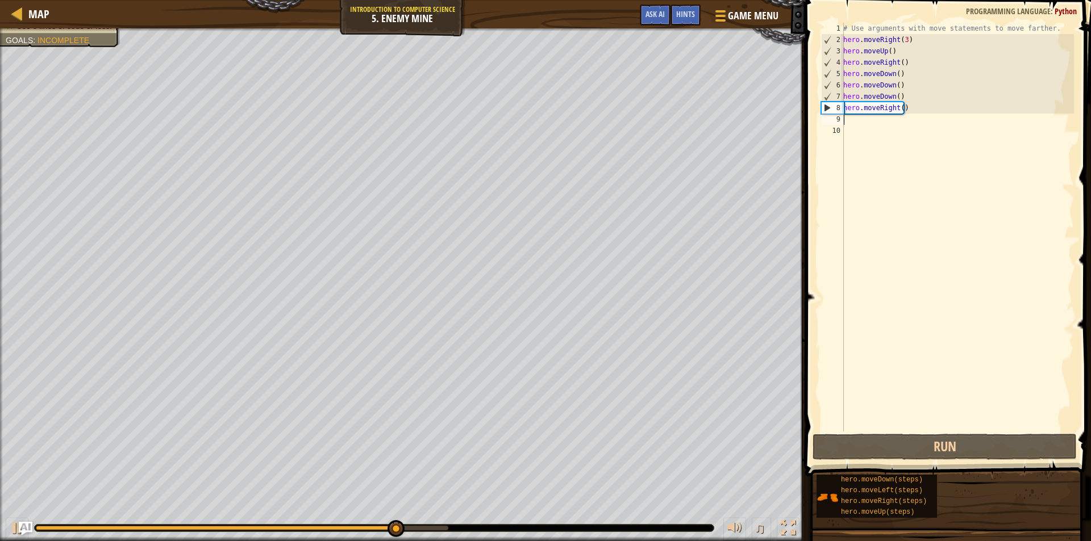
click at [850, 120] on div "# Use arguments with move statements to move farther. hero . moveRight ( 3 ) he…" at bounding box center [957, 239] width 233 height 432
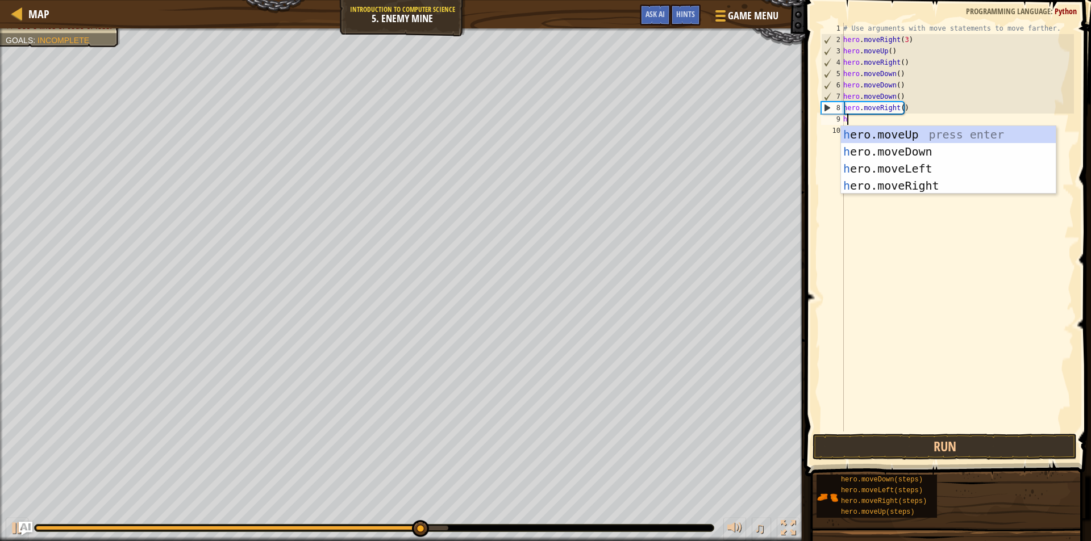
type textarea "he"
click at [970, 188] on div "he ro.moveUp press enter he ro.moveDown press enter he ro.moveLeft press enter …" at bounding box center [948, 177] width 215 height 102
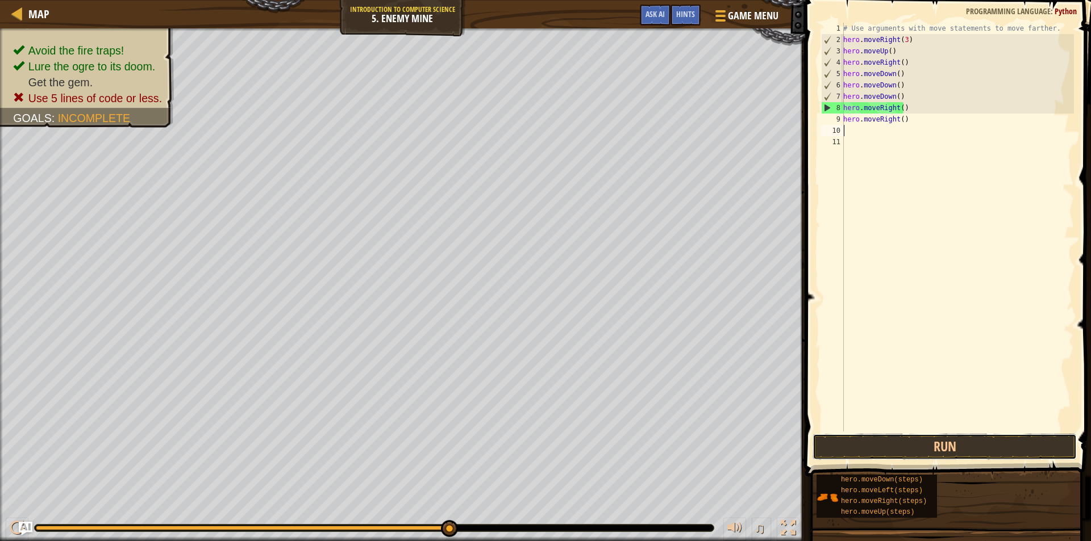
drag, startPoint x: 976, startPoint y: 445, endPoint x: 960, endPoint y: 432, distance: 20.2
click at [975, 445] on button "Run" at bounding box center [944, 447] width 264 height 26
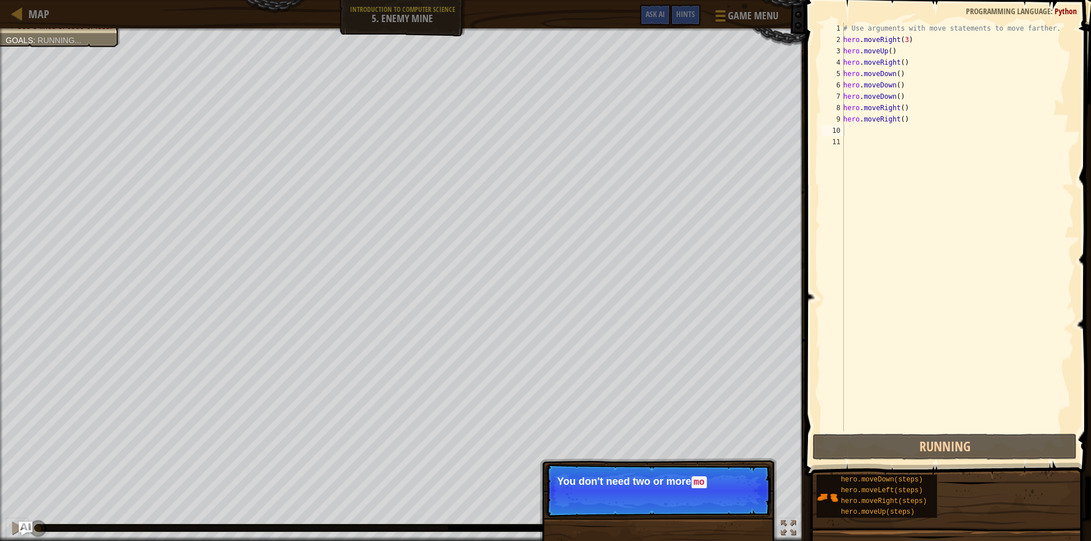
drag, startPoint x: 604, startPoint y: 473, endPoint x: 628, endPoint y: 478, distance: 24.0
click at [620, 475] on p "Skip (esc) Continue You don't need two or more mo" at bounding box center [657, 490] width 225 height 53
drag, startPoint x: 628, startPoint y: 478, endPoint x: 666, endPoint y: 478, distance: 38.1
click at [642, 478] on p "You don't need two or more moveRigh" at bounding box center [658, 482] width 202 height 12
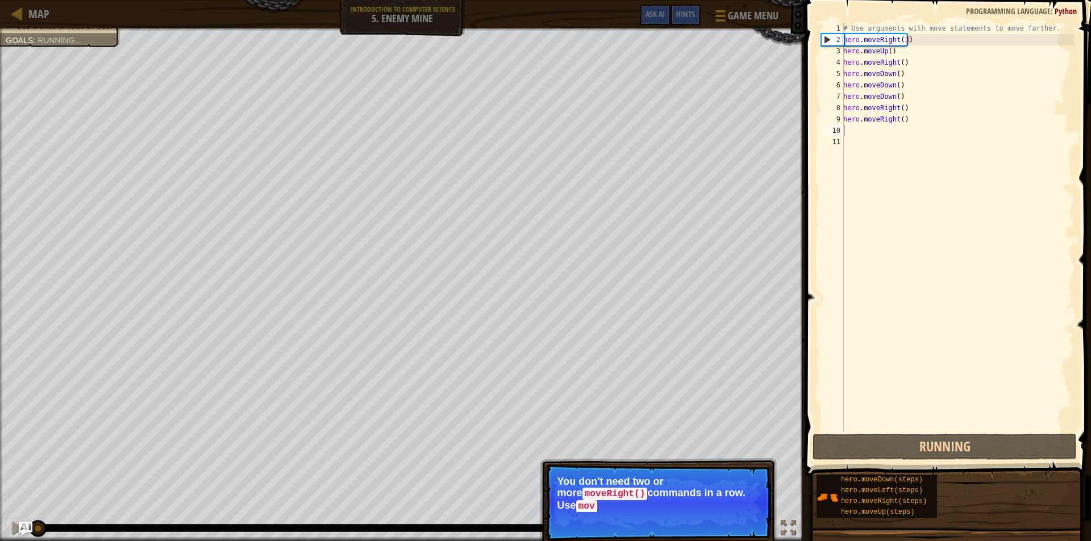
click at [713, 492] on p "You don't need two or more moveRight() commands in a row. Use mov" at bounding box center [658, 494] width 202 height 36
click at [713, 507] on p "You don't need two or more moveRight() commands in a row. Use moveRight with ar…" at bounding box center [658, 494] width 202 height 36
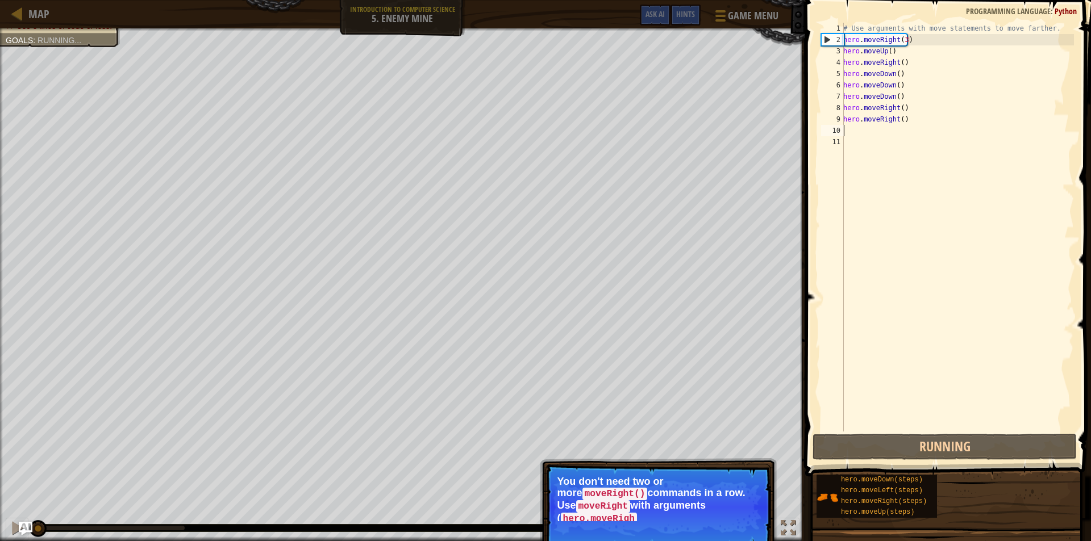
click at [714, 507] on p "You don't need two or more moveRight() commands in a row. Use moveRight with ar…" at bounding box center [658, 498] width 202 height 45
click at [725, 506] on p "You don't need two or more moveRight() commands in a row. Use moveRight with ar…" at bounding box center [658, 498] width 202 height 45
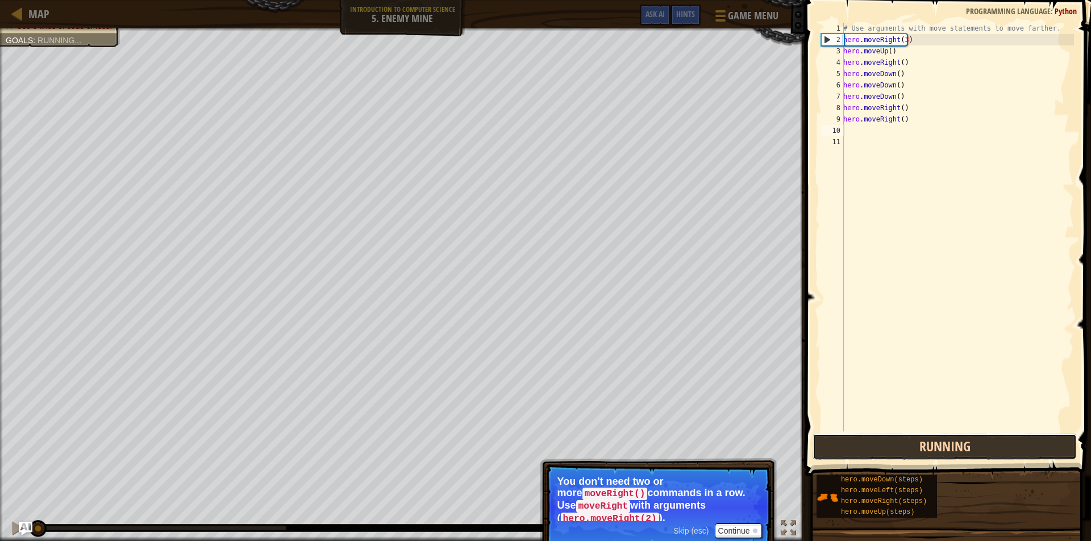
click at [868, 447] on button "Running" at bounding box center [944, 447] width 264 height 26
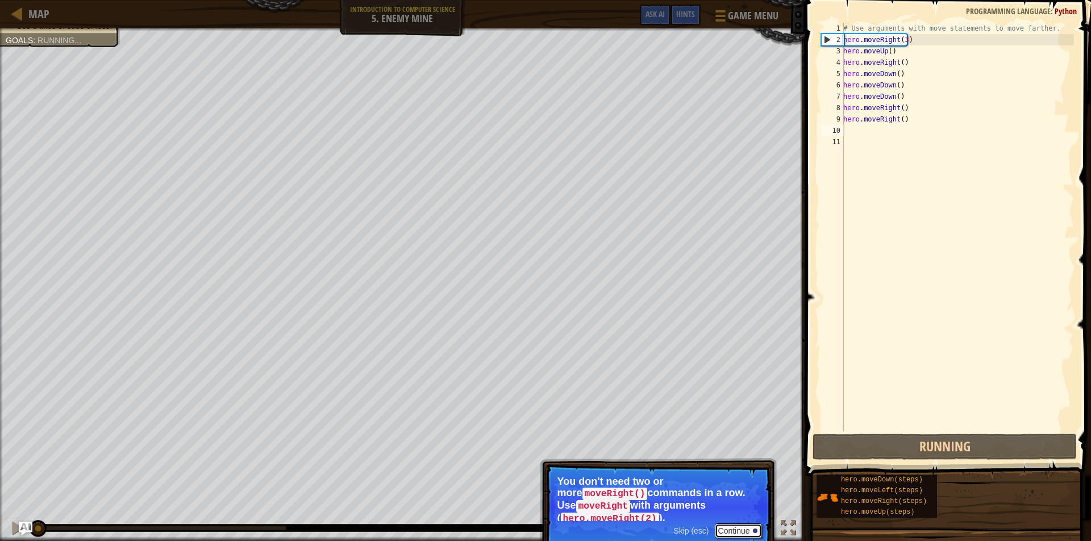
drag, startPoint x: 744, startPoint y: 515, endPoint x: 767, endPoint y: 502, distance: 27.5
click at [747, 524] on button "Continue" at bounding box center [738, 531] width 47 height 15
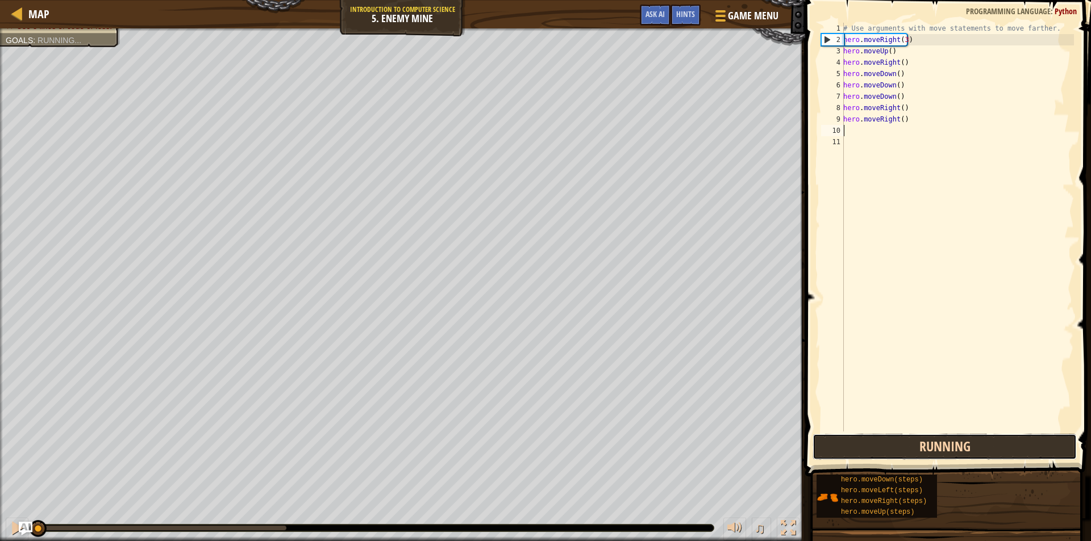
click at [846, 449] on button "Running" at bounding box center [944, 447] width 264 height 26
click at [850, 449] on button "Running" at bounding box center [944, 447] width 264 height 26
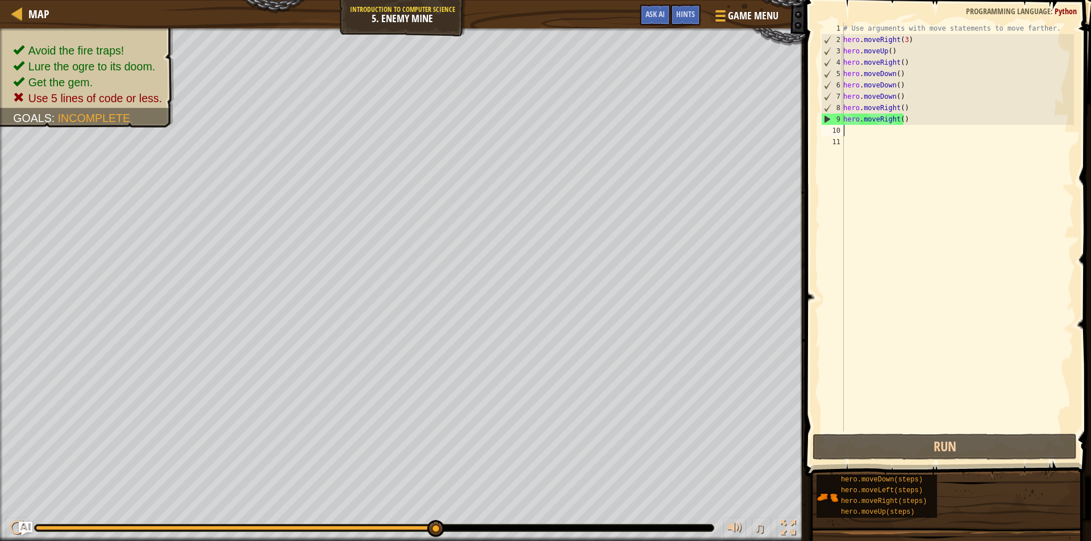
click at [895, 74] on div "# Use arguments with move statements to move farther. hero . moveRight ( 3 ) he…" at bounding box center [957, 239] width 233 height 432
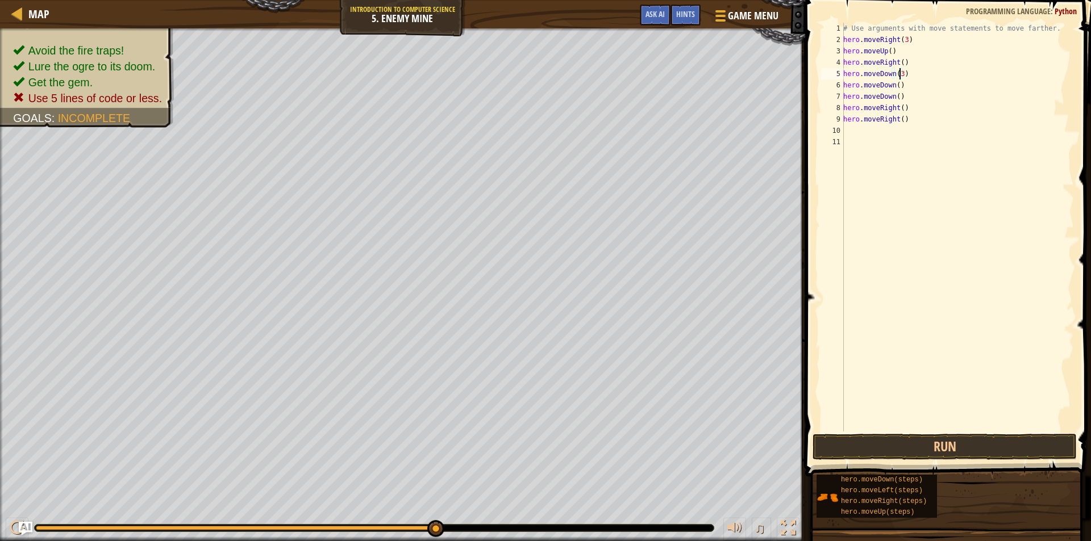
click at [899, 83] on div "# Use arguments with move statements to move farther. hero . moveRight ( 3 ) he…" at bounding box center [957, 239] width 233 height 432
type textarea "h"
click at [900, 97] on div "# Use arguments with move statements to move farther. hero . moveRight ( 3 ) he…" at bounding box center [957, 239] width 233 height 432
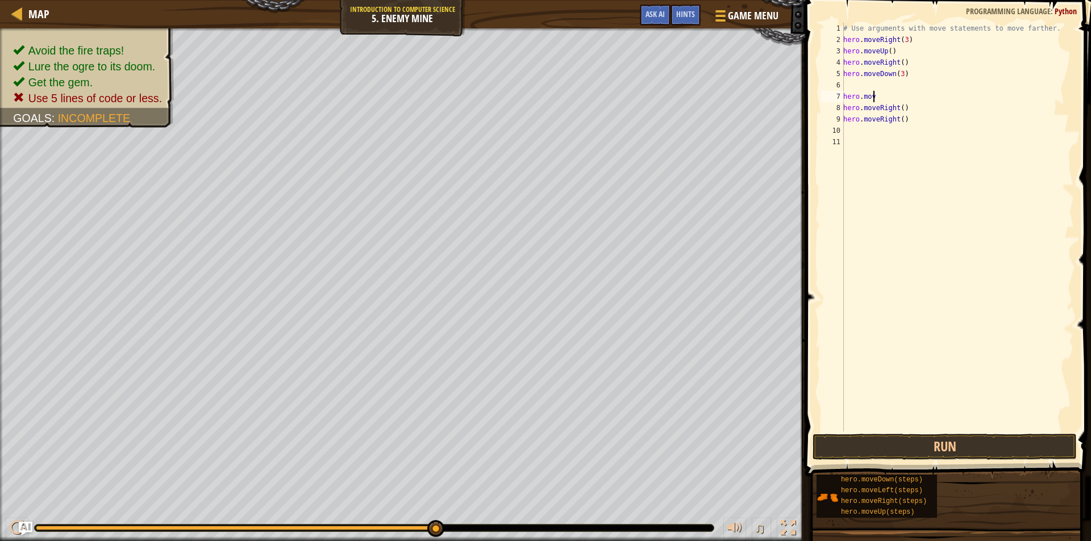
type textarea "h"
click at [850, 83] on div "# Use arguments with move statements to move farther. hero . moveRight ( 3 ) he…" at bounding box center [957, 239] width 233 height 432
type textarea "hero.moveDown(3)"
click at [851, 84] on div "# Use arguments with move statements to move farther. hero . moveRight ( 3 ) he…" at bounding box center [957, 239] width 233 height 432
click at [897, 83] on div "# Use arguments with move statements to move farther. hero . moveRight ( 3 ) he…" at bounding box center [955, 239] width 237 height 432
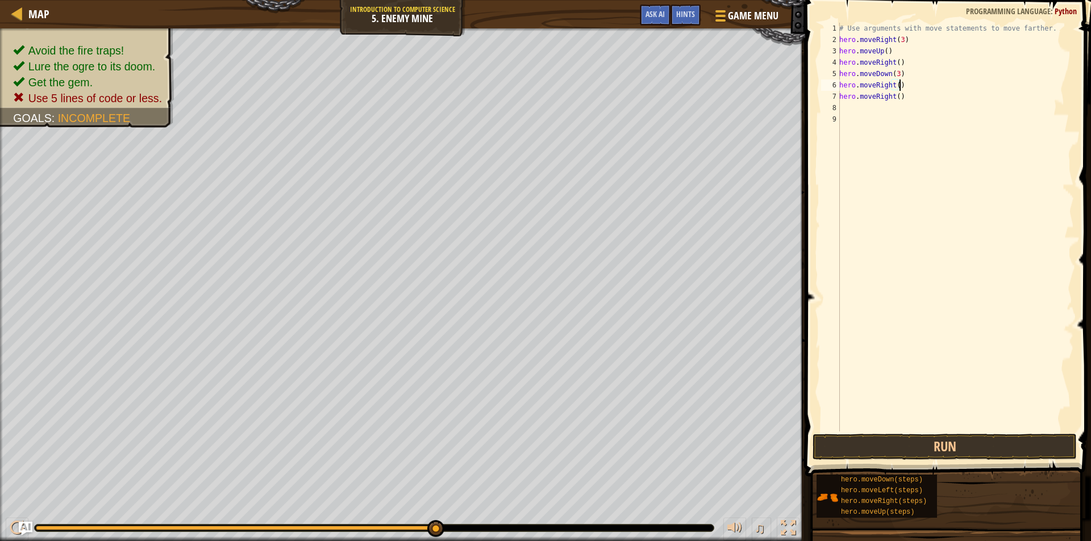
click at [895, 84] on div "# Use arguments with move statements to move farther. hero . moveRight ( 3 ) he…" at bounding box center [955, 239] width 237 height 432
click at [900, 100] on div "# Use arguments with move statements to move farther. hero . moveRight ( 3 ) he…" at bounding box center [955, 239] width 237 height 432
type textarea "h"
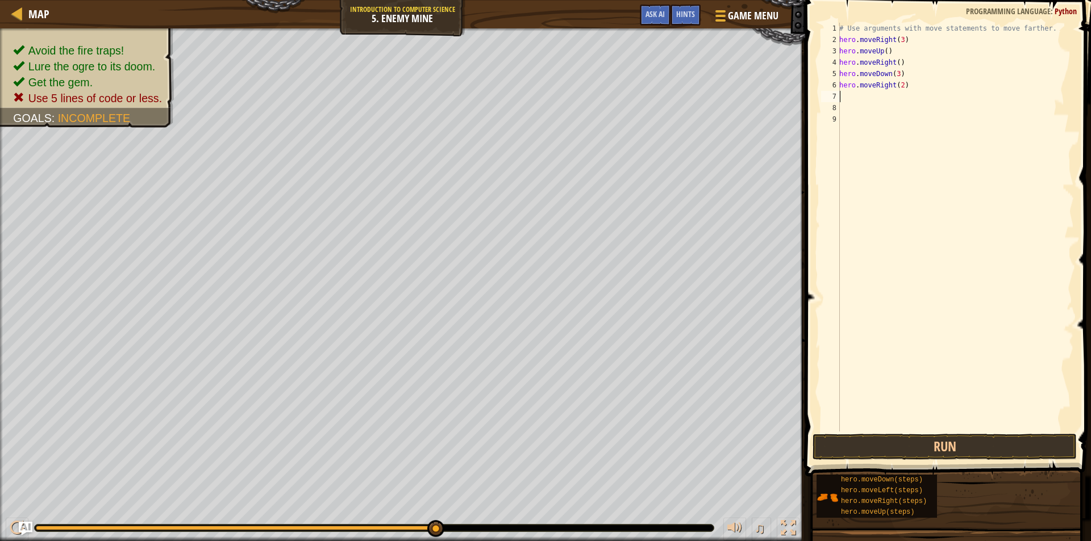
scroll to position [5, 0]
type textarea "h"
click at [945, 447] on button "Run" at bounding box center [944, 447] width 264 height 26
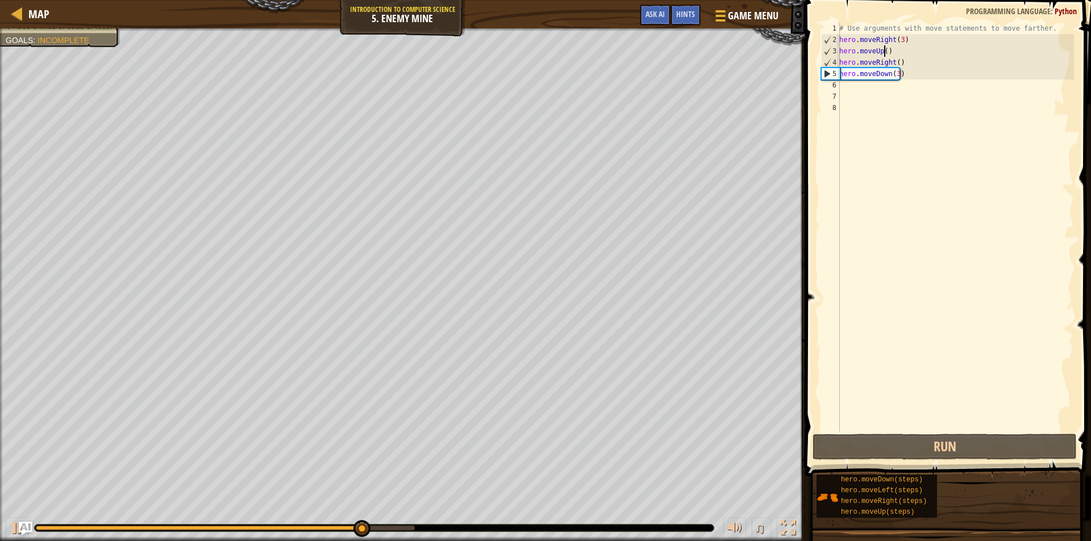
click at [884, 49] on div "# Use arguments with move statements to move farther. hero . moveRight ( 3 ) he…" at bounding box center [955, 239] width 237 height 432
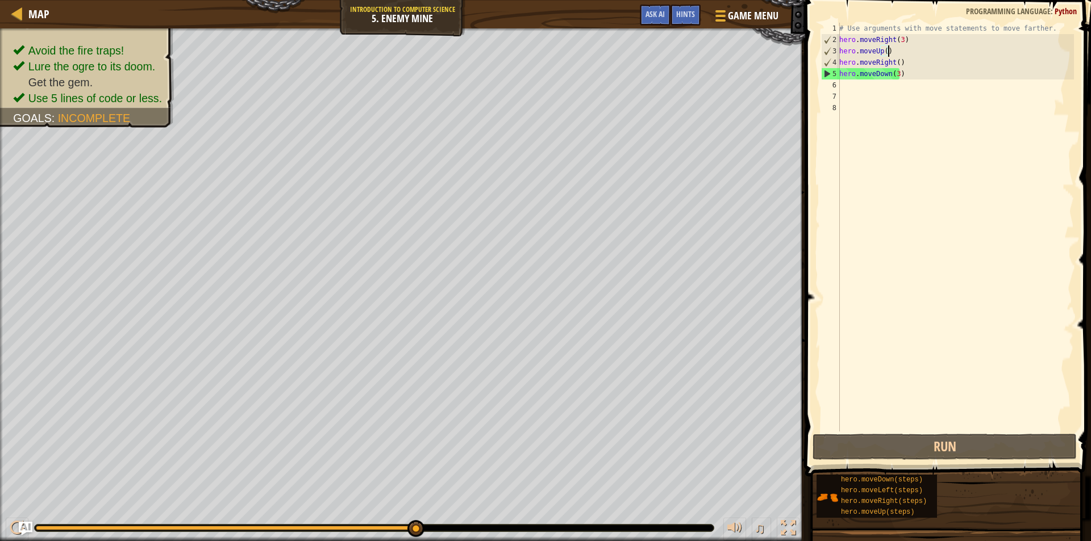
click at [889, 53] on div "# Use arguments with move statements to move farther. hero . moveRight ( 3 ) he…" at bounding box center [955, 239] width 237 height 432
click at [901, 74] on div "# Use arguments with move statements to move farther. hero . moveRight ( 3 ) he…" at bounding box center [955, 239] width 237 height 432
drag, startPoint x: 905, startPoint y: 71, endPoint x: 877, endPoint y: 53, distance: 33.4
click at [905, 62] on div "# Use arguments with move statements to move farther. hero . moveRight ( 3 ) he…" at bounding box center [955, 239] width 237 height 432
click at [910, 60] on div "# Use arguments with move statements to move farther. hero . moveRight ( 3 ) he…" at bounding box center [955, 227] width 237 height 409
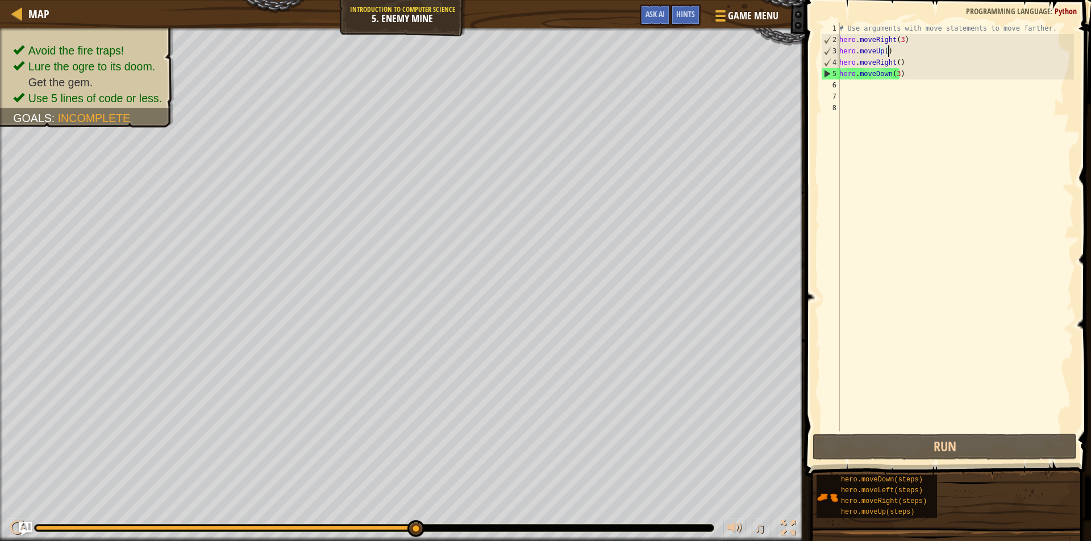
click at [893, 50] on div "# Use arguments with move statements to move farther. hero . moveRight ( 3 ) he…" at bounding box center [955, 239] width 237 height 432
click at [898, 64] on div "# Use arguments with move statements to move farther. hero . moveRight ( 3 ) he…" at bounding box center [955, 239] width 237 height 432
click at [895, 72] on div "# Use arguments with move statements to move farther. hero . moveRight ( 3 ) he…" at bounding box center [955, 239] width 237 height 432
type textarea "hero.moveDown(3)"
click at [856, 89] on div "# Use arguments with move statements to move farther. hero . moveRight ( 3 ) he…" at bounding box center [955, 239] width 237 height 432
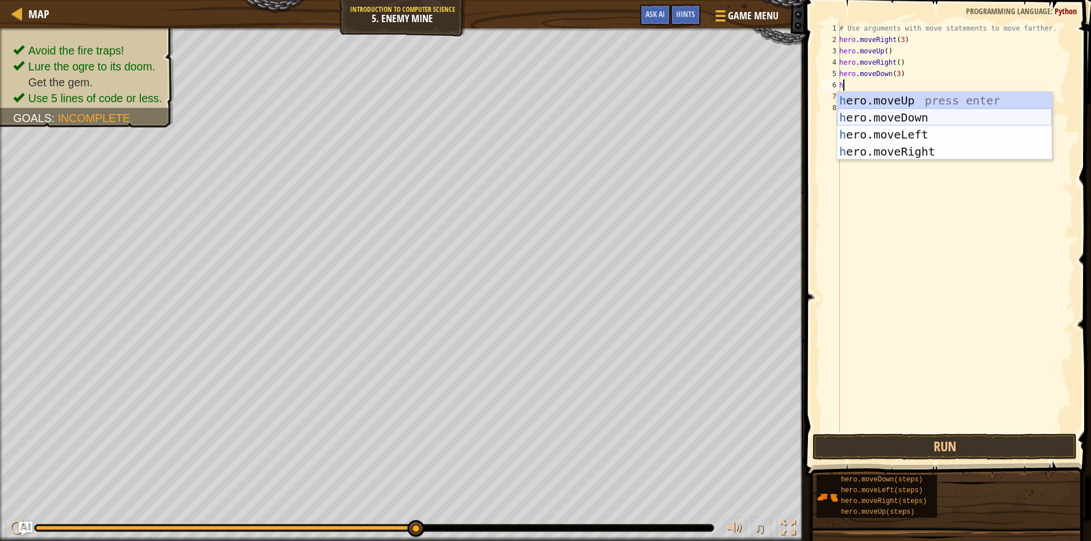
type textarea "he"
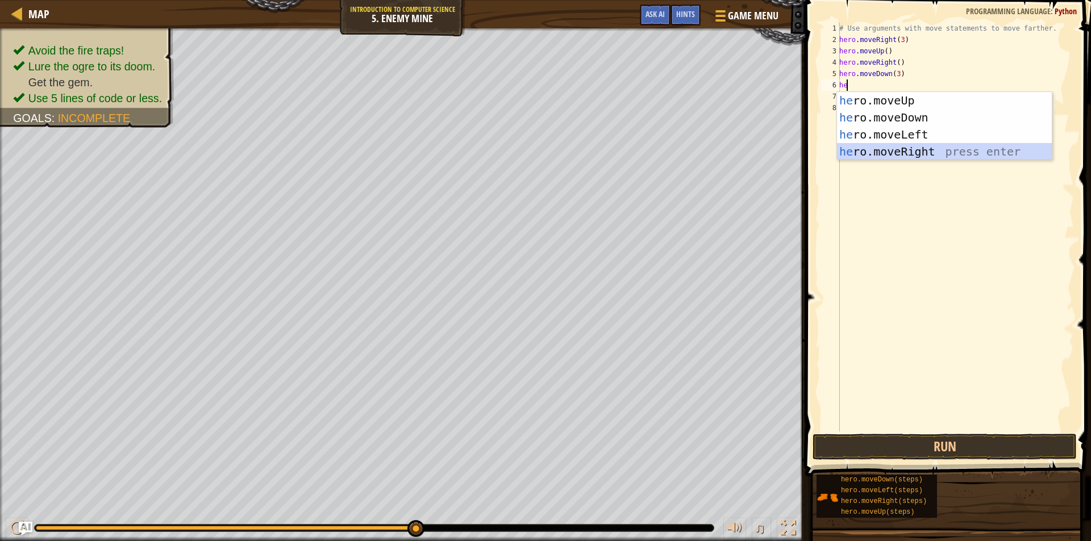
drag, startPoint x: 892, startPoint y: 152, endPoint x: 876, endPoint y: 127, distance: 29.8
click at [891, 150] on div "he ro.moveUp press enter he ro.moveDown press enter he ro.moveLeft press enter …" at bounding box center [944, 143] width 215 height 102
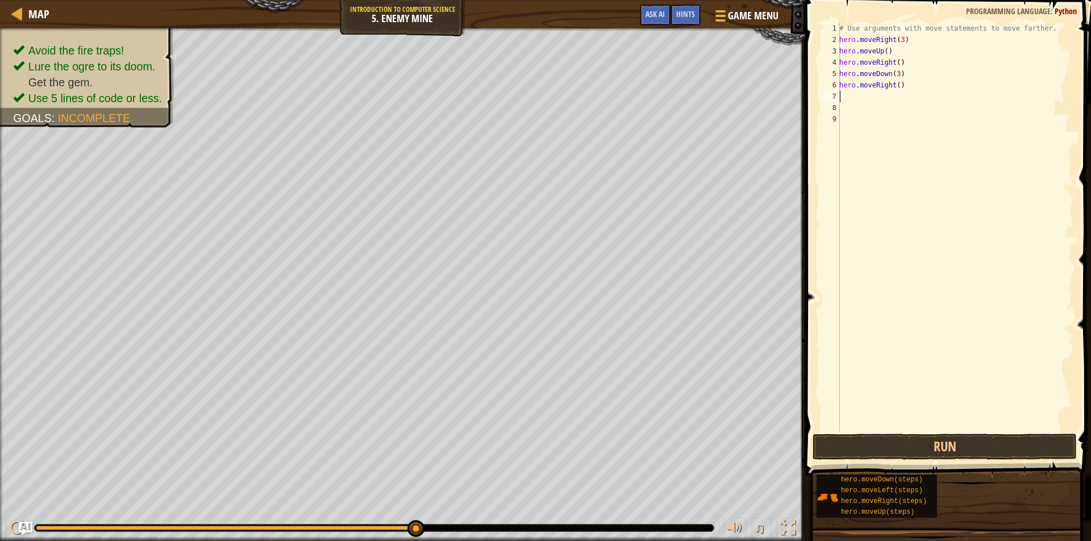
click at [895, 83] on div "# Use arguments with move statements to move farther. hero . moveRight ( 3 ) he…" at bounding box center [955, 239] width 237 height 432
type textarea "hero.moveRight(2)"
click at [878, 445] on button "Run" at bounding box center [944, 447] width 264 height 26
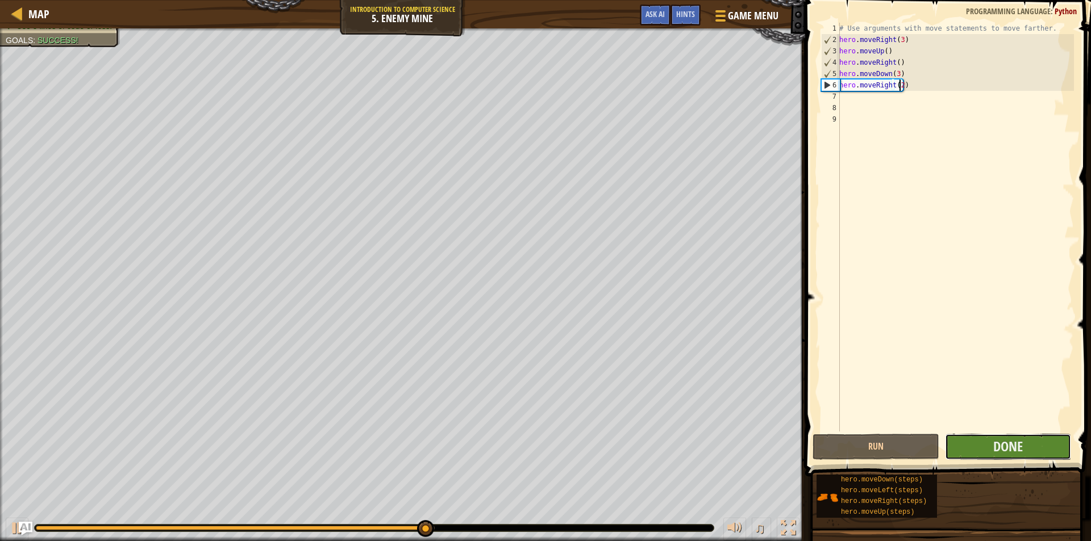
click at [975, 441] on button "Done" at bounding box center [1008, 447] width 127 height 26
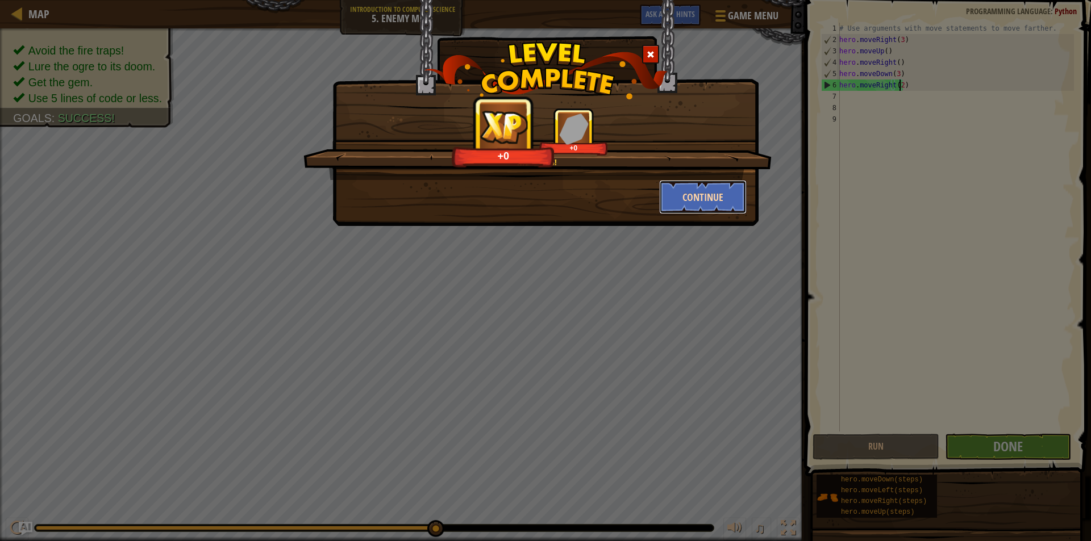
click at [689, 197] on button "Continue" at bounding box center [703, 197] width 88 height 34
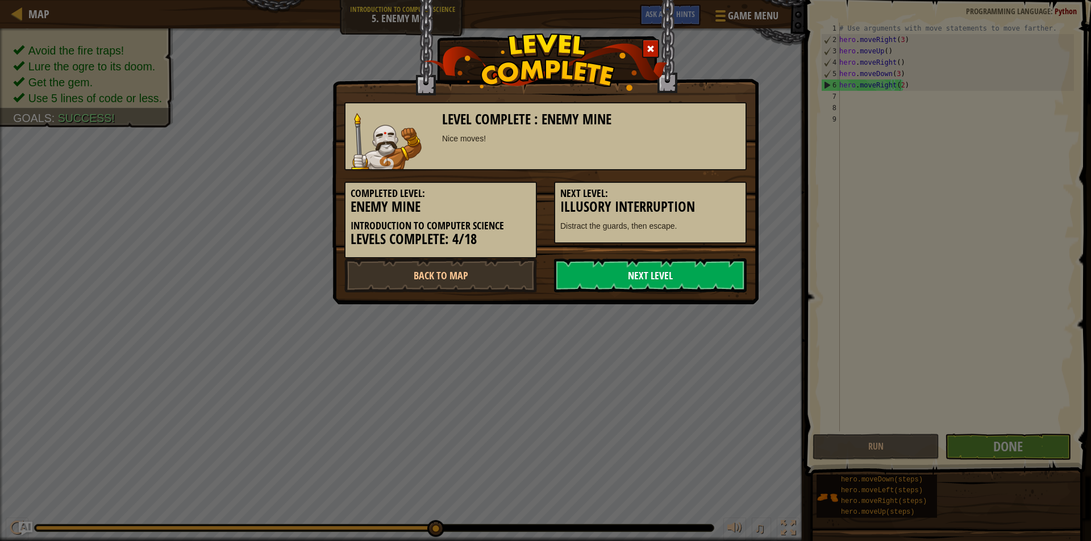
click at [674, 275] on link "Next Level" at bounding box center [650, 275] width 193 height 34
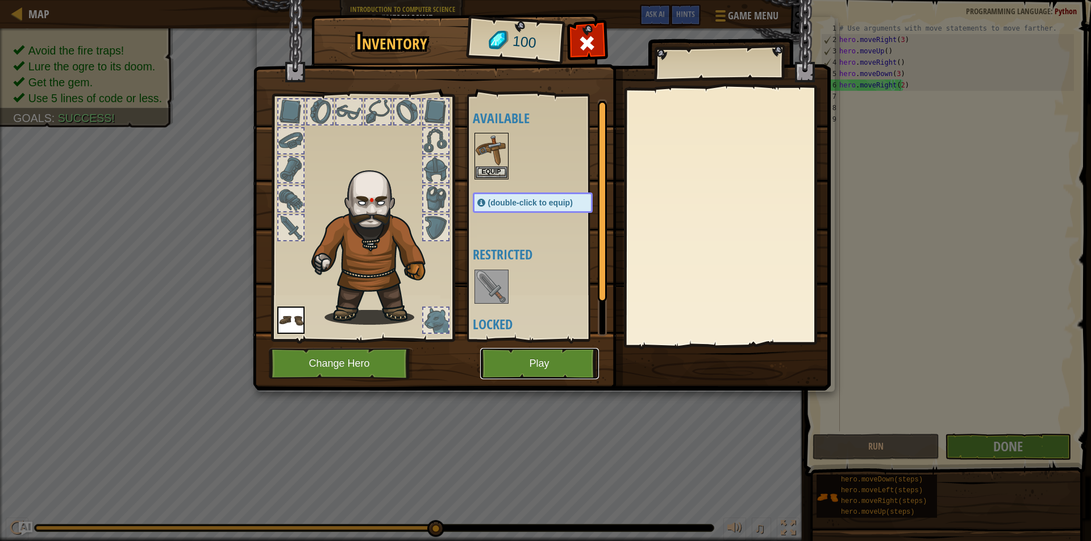
click at [499, 361] on button "Play" at bounding box center [539, 363] width 119 height 31
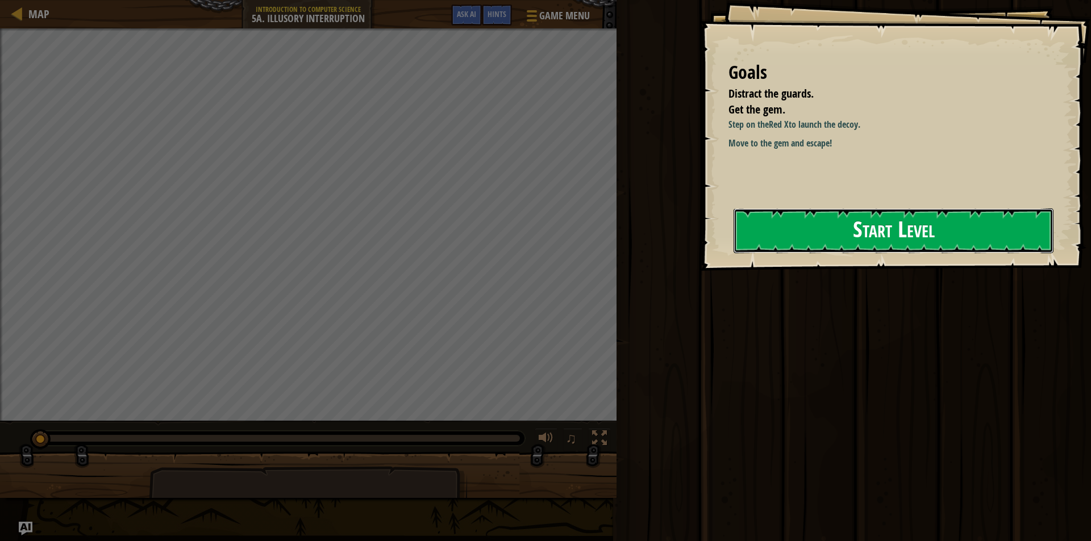
click at [784, 243] on button "Start Level" at bounding box center [893, 230] width 320 height 45
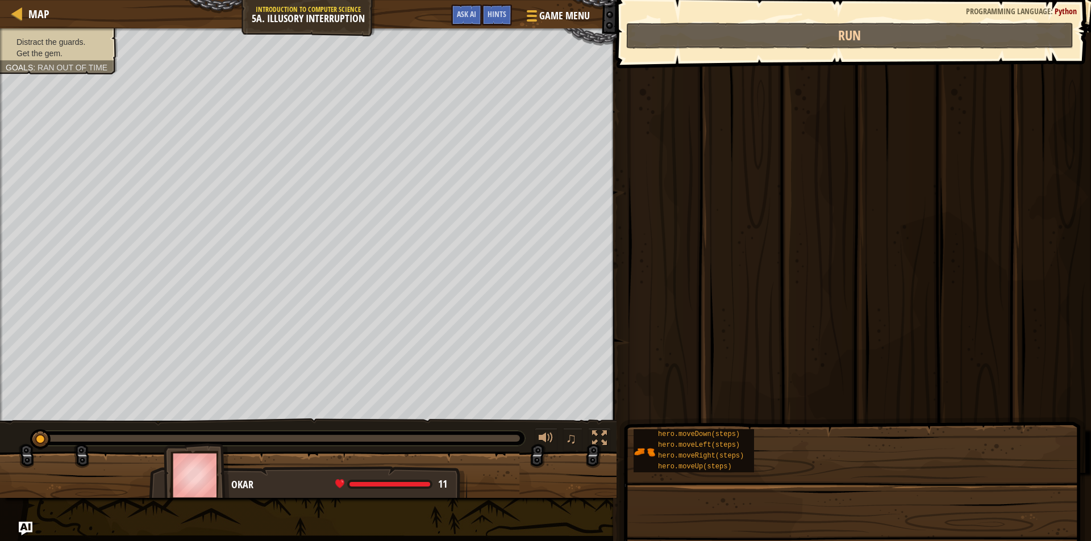
drag, startPoint x: 784, startPoint y: 236, endPoint x: 743, endPoint y: 250, distance: 44.0
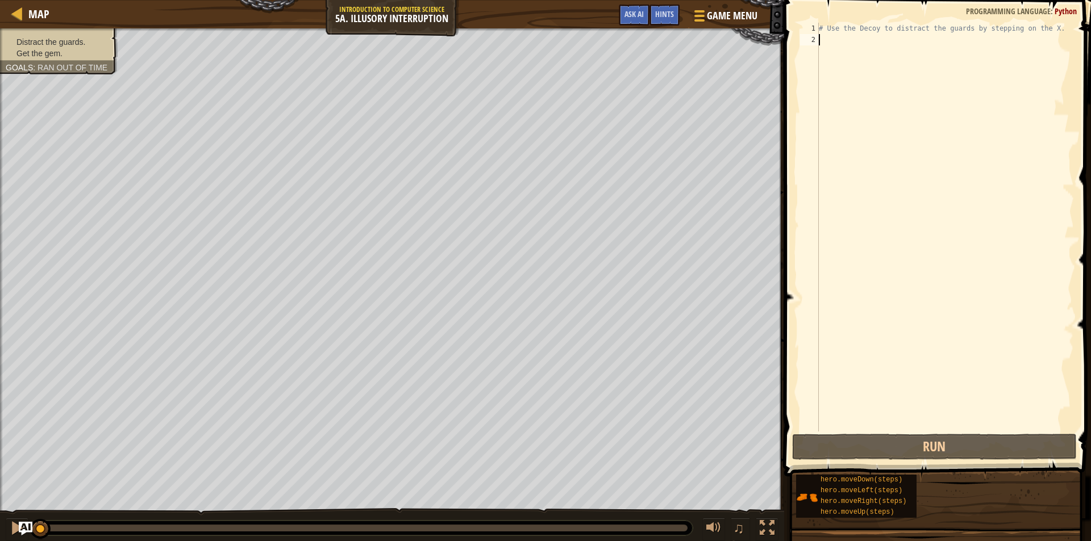
type textarea "h"
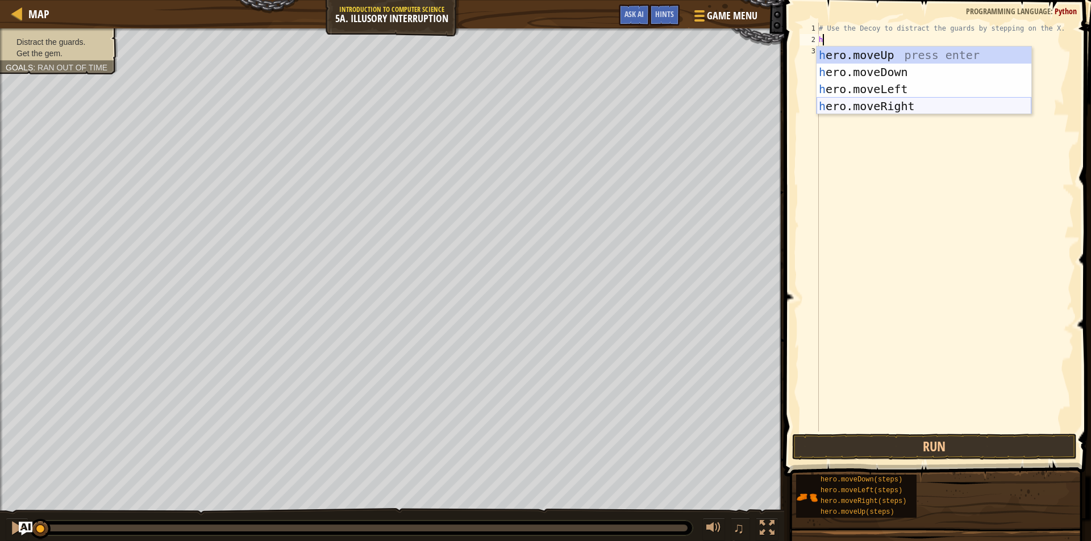
click at [847, 107] on div "h ero.moveUp press enter h ero.moveDown press enter h ero.moveLeft press enter …" at bounding box center [923, 98] width 215 height 102
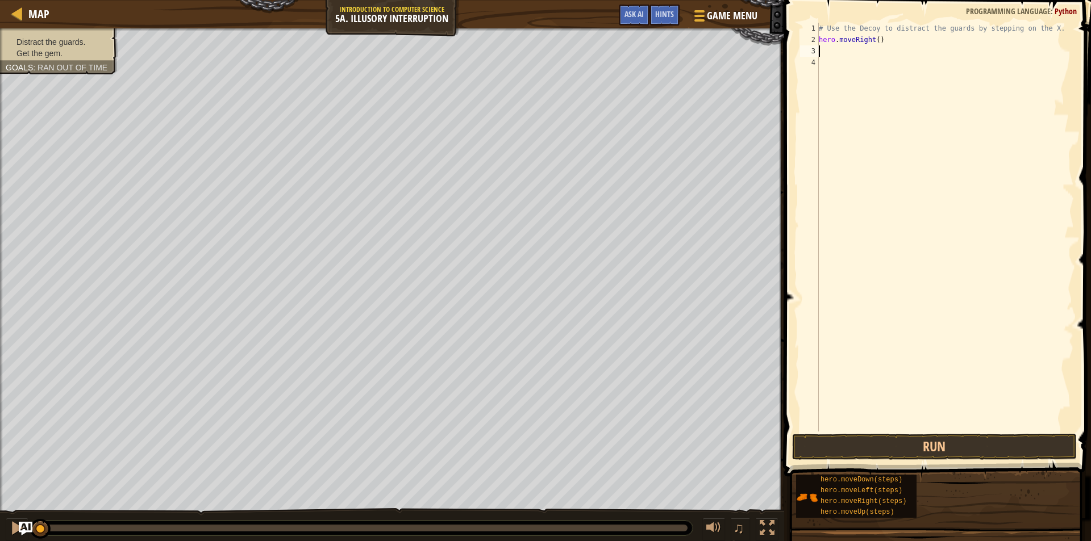
click at [875, 39] on div "# Use the Decoy to distract the guards by stepping on the X. hero . moveRight (…" at bounding box center [944, 239] width 257 height 432
type textarea "hero.moveRight(3)"
click at [883, 442] on button "Run" at bounding box center [934, 447] width 285 height 26
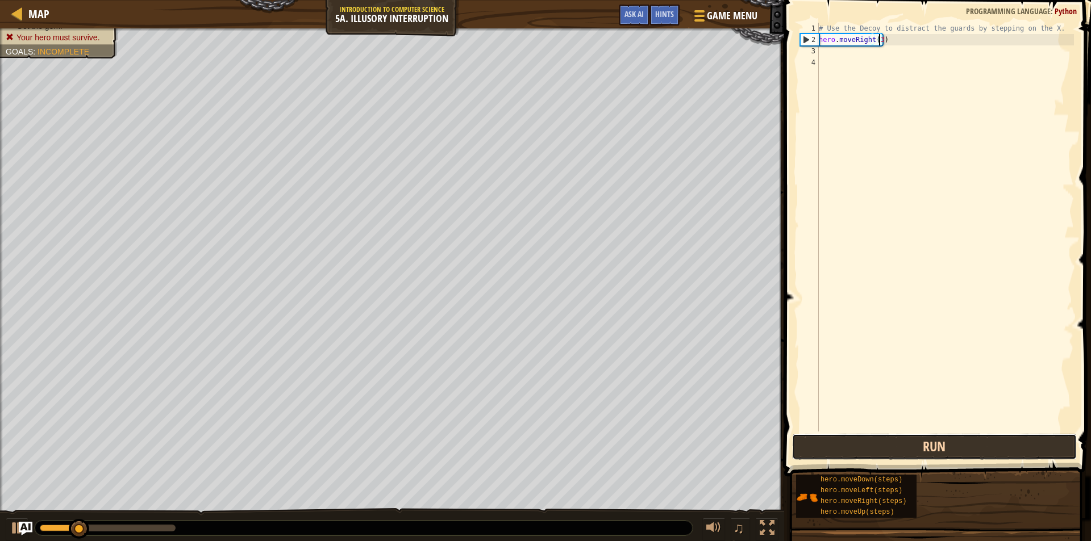
click at [863, 438] on button "Run" at bounding box center [934, 447] width 285 height 26
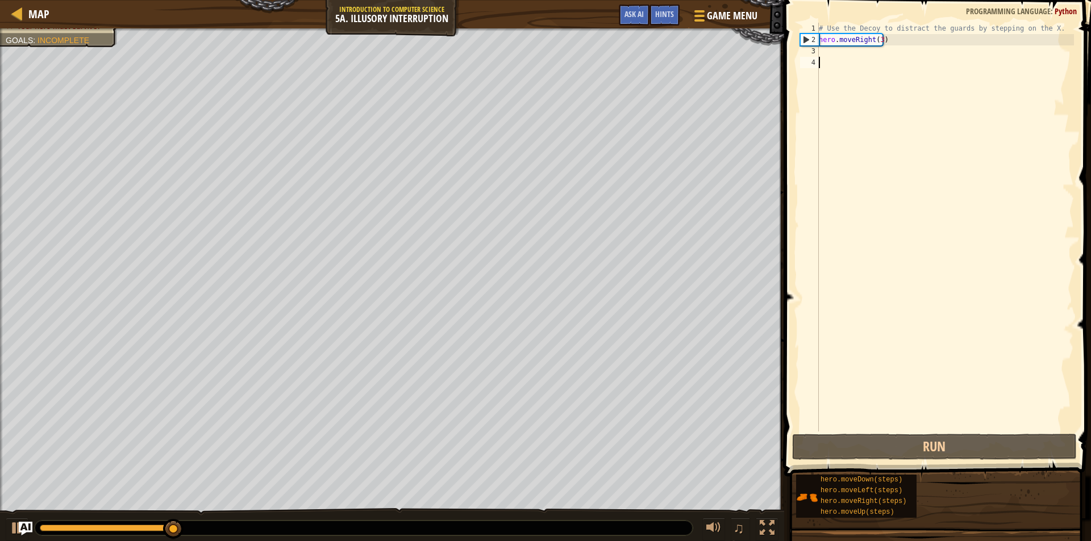
click at [828, 57] on div "# Use the Decoy to distract the guards by stepping on the X. hero . moveRight (…" at bounding box center [944, 239] width 257 height 432
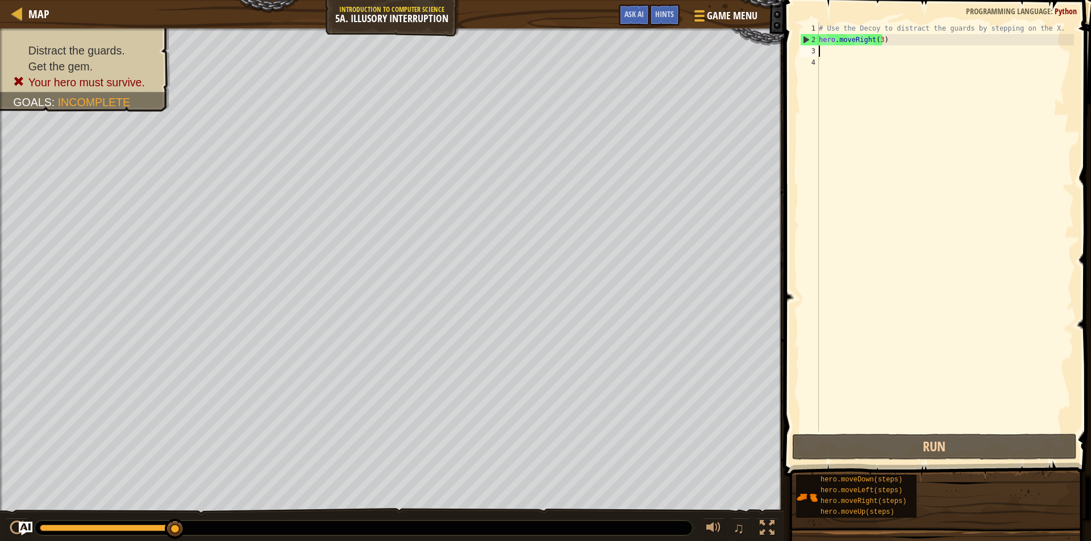
click at [829, 53] on div "# Use the Decoy to distract the guards by stepping on the X. hero . moveRight (…" at bounding box center [944, 239] width 257 height 432
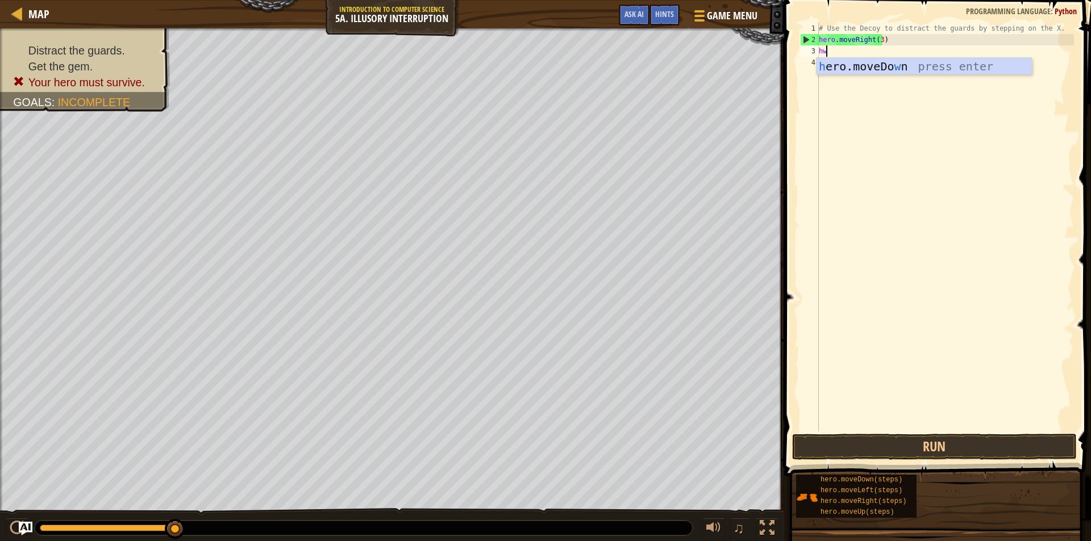
type textarea "h"
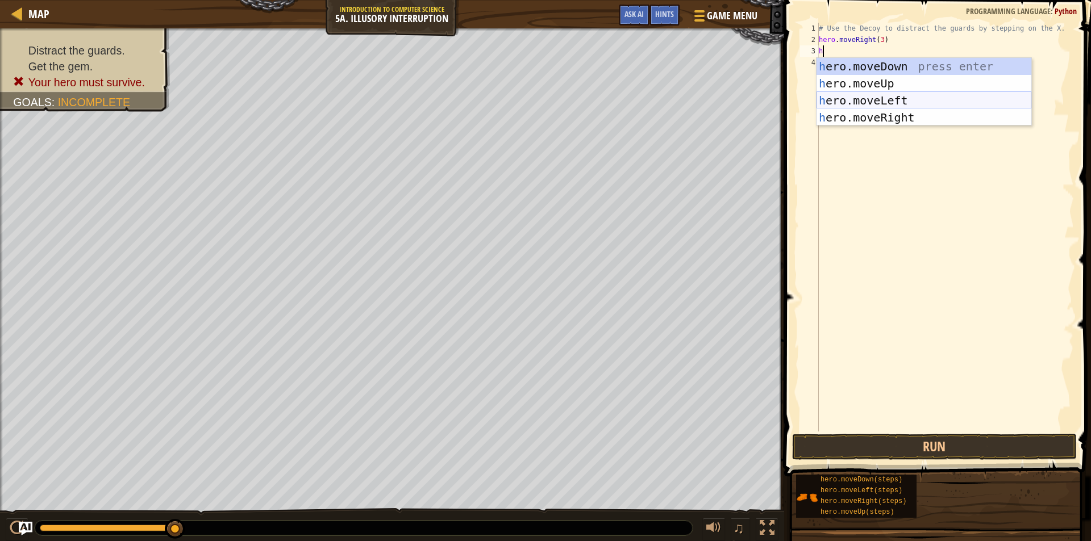
click at [836, 99] on div "h ero.moveDown press enter h ero.moveUp press enter h ero.moveLeft press enter …" at bounding box center [923, 109] width 215 height 102
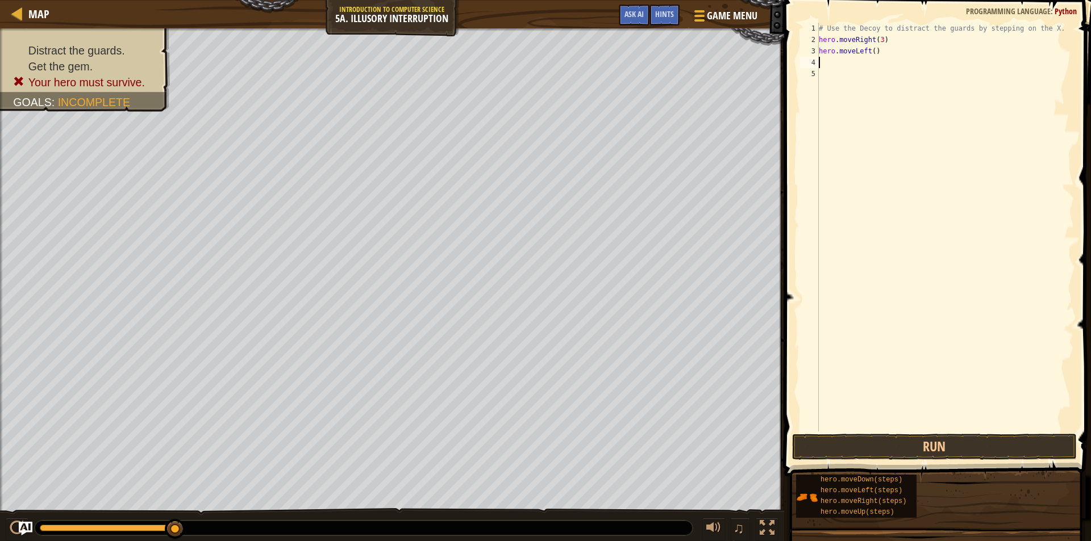
click at [871, 50] on div "# Use the Decoy to distract the guards by stepping on the X. hero . moveRight (…" at bounding box center [944, 239] width 257 height 432
type textarea "hero.moveLeft(2)"
click at [827, 66] on div "# Use the Decoy to distract the guards by stepping on the X. hero . moveRight (…" at bounding box center [944, 239] width 257 height 432
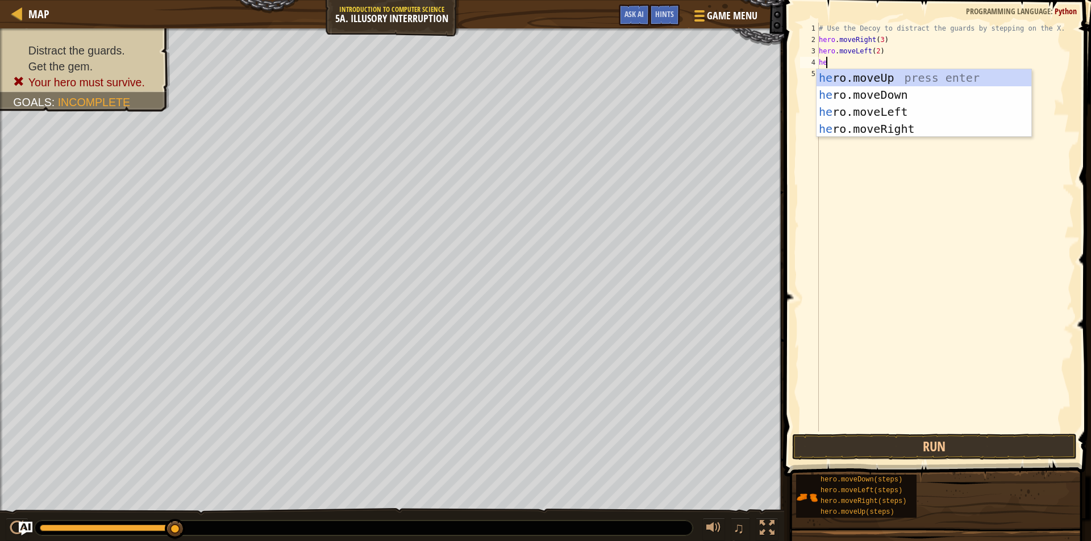
type textarea "her"
click at [869, 97] on div "her o.moveUp press enter her o.moveDown press enter her o.moveLeft press enter …" at bounding box center [923, 120] width 215 height 102
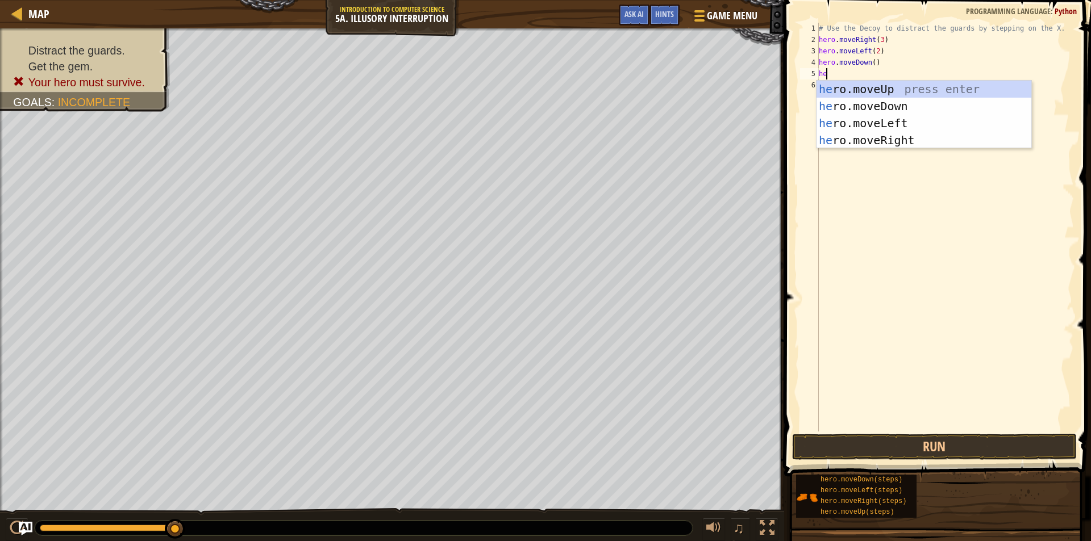
type textarea "he"
click at [876, 87] on div "he ro.moveUp press enter he ro.moveDown press enter he ro.moveLeft press enter …" at bounding box center [923, 132] width 215 height 102
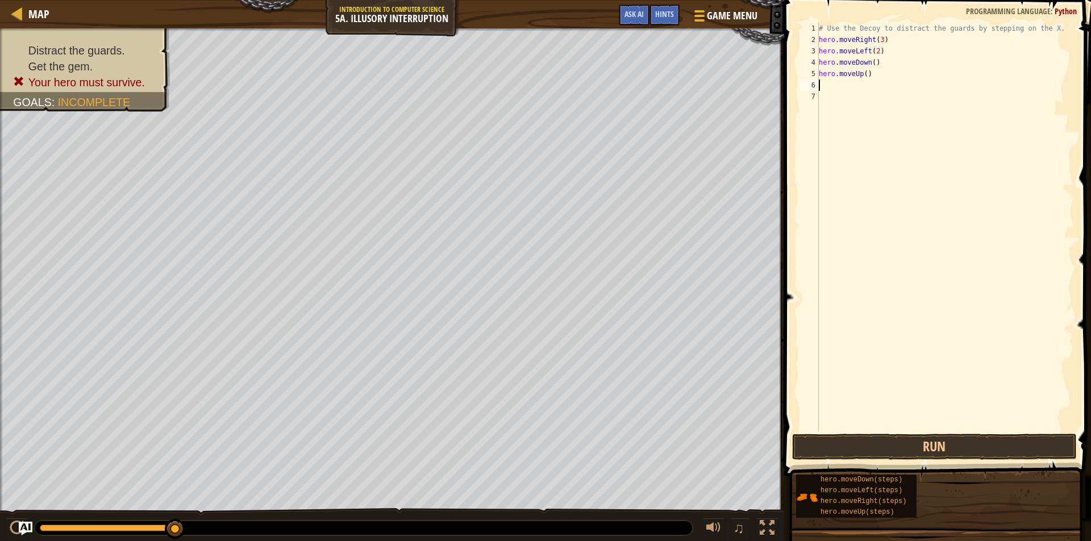
click at [821, 83] on div "# Use the Decoy to distract the guards by stepping on the X. hero . moveRight (…" at bounding box center [944, 239] width 257 height 432
type textarea "h"
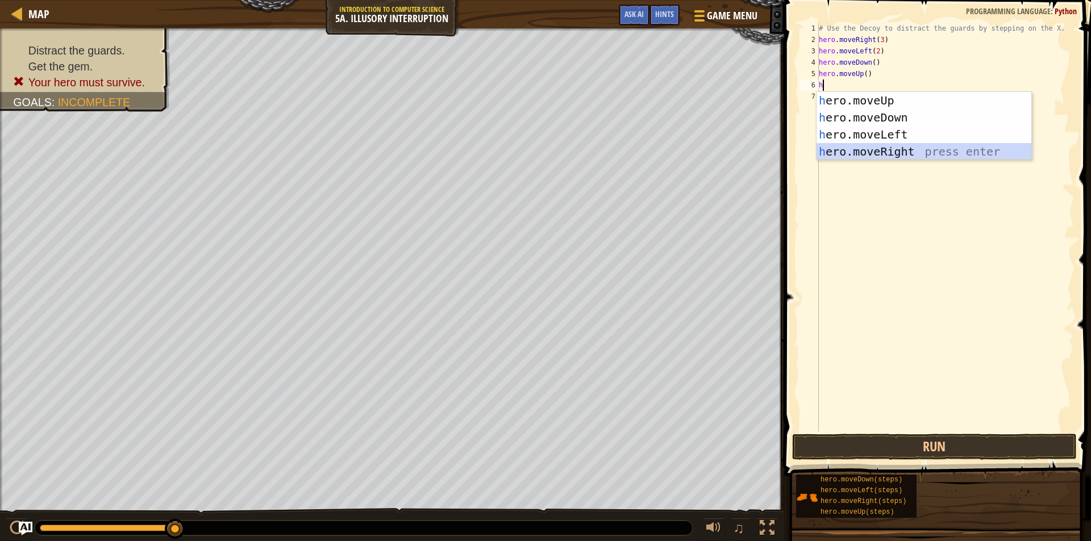
click at [913, 152] on div "h ero.moveUp press enter h ero.moveDown press enter h ero.moveLeft press enter …" at bounding box center [923, 143] width 215 height 102
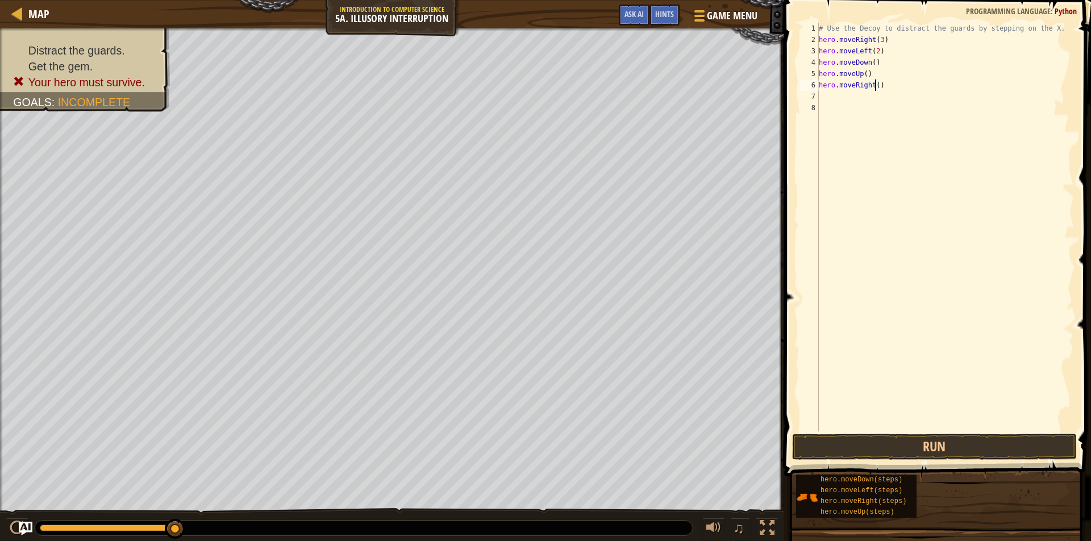
click at [874, 84] on div "# Use the Decoy to distract the guards by stepping on the X. hero . moveRight (…" at bounding box center [944, 239] width 257 height 432
click at [936, 440] on button "Run" at bounding box center [934, 447] width 285 height 26
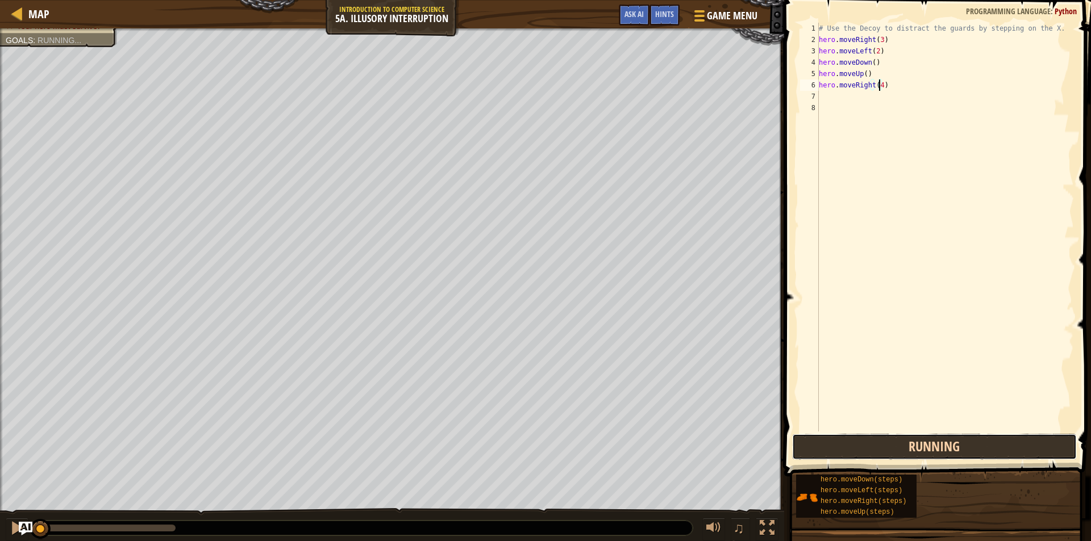
click at [935, 443] on button "Running" at bounding box center [934, 447] width 285 height 26
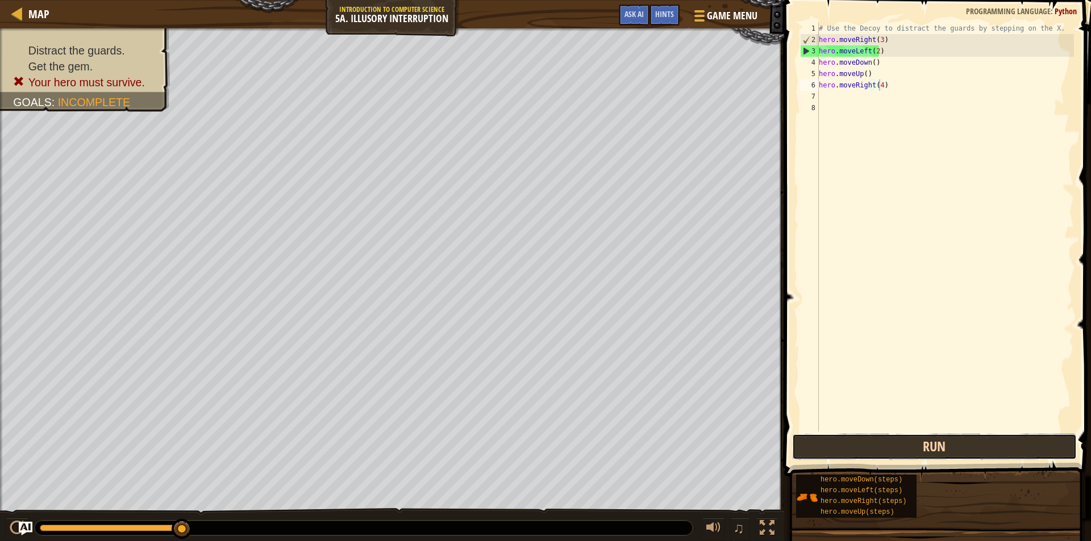
click at [884, 441] on button "Run" at bounding box center [934, 447] width 285 height 26
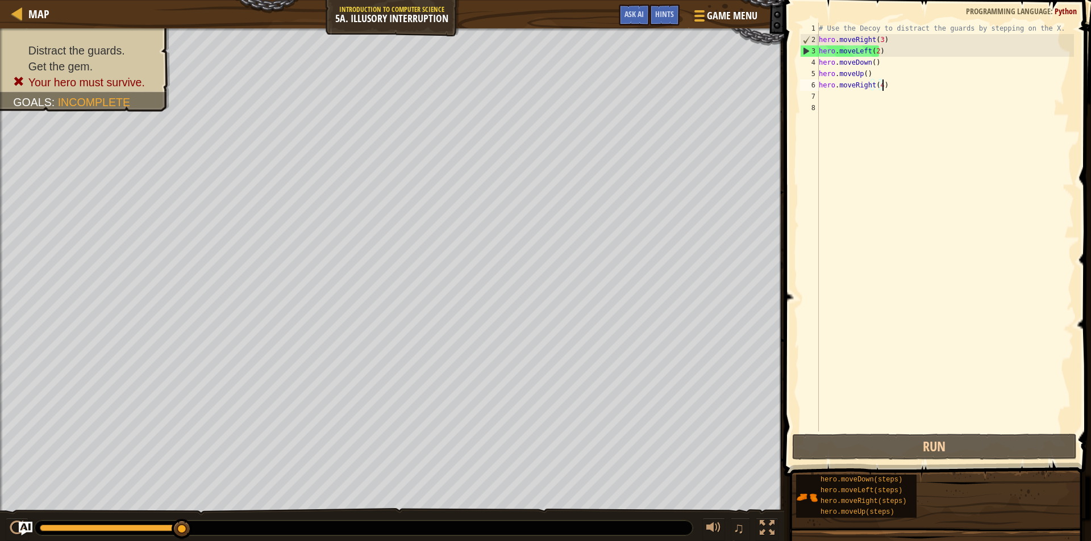
click at [886, 90] on div "# Use the Decoy to distract the guards by stepping on the X. hero . moveRight (…" at bounding box center [944, 239] width 257 height 432
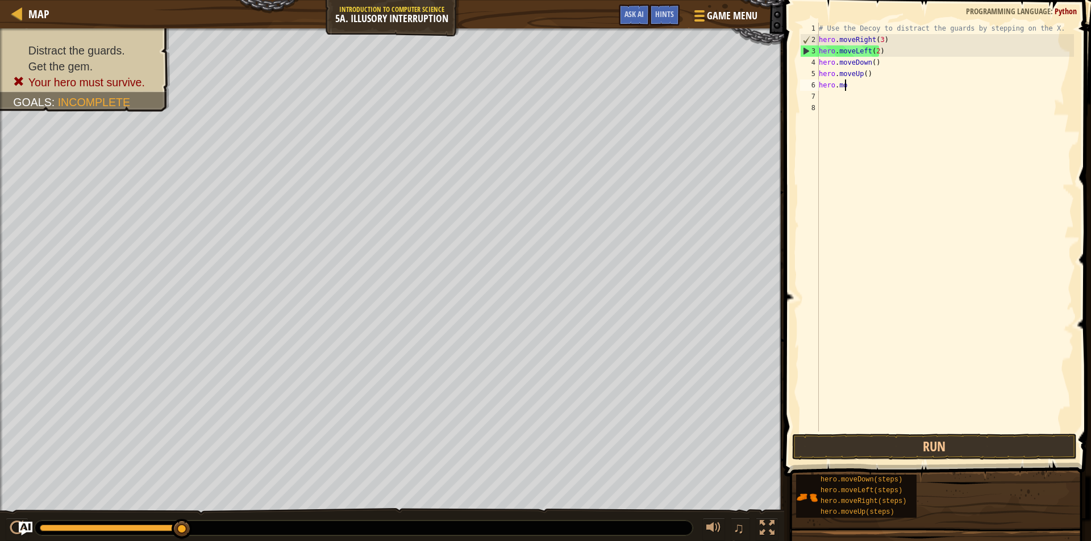
scroll to position [5, 0]
type textarea "h"
click at [880, 75] on div "# Use the Decoy to distract the guards by stepping on the X. hero . moveRight (…" at bounding box center [944, 239] width 257 height 432
type textarea "h"
click at [875, 65] on div "# Use the Decoy to distract the guards by stepping on the X. hero . moveRight (…" at bounding box center [944, 239] width 257 height 432
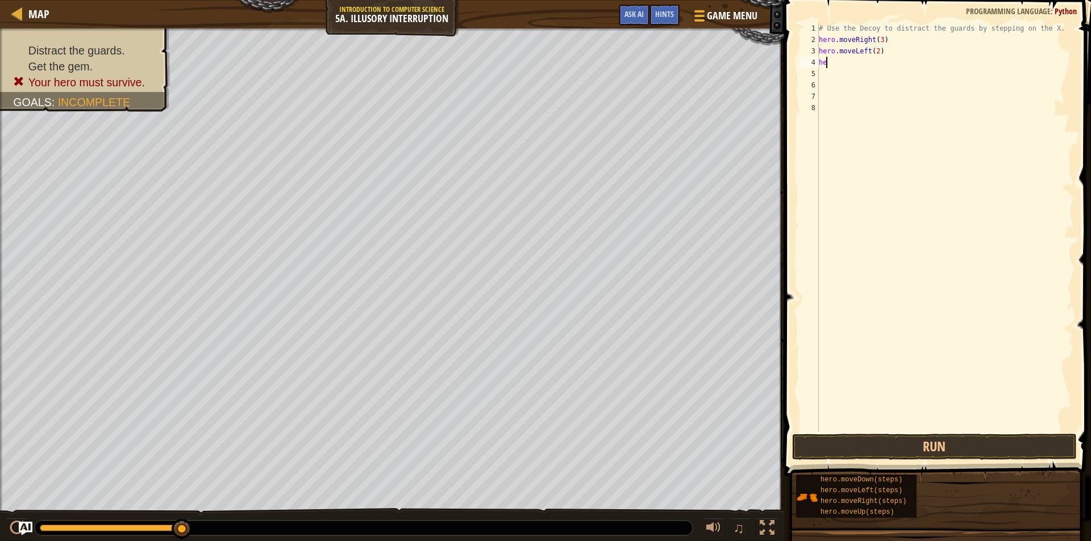
type textarea "h"
click at [876, 51] on div "# Use the Decoy to distract the guards by stepping on the X. hero . moveRight (…" at bounding box center [944, 239] width 257 height 432
click at [887, 52] on div "# Use the Decoy to distract the guards by stepping on the X. hero . moveRight (…" at bounding box center [944, 239] width 257 height 432
type textarea "h"
click at [879, 37] on div "# Use the Decoy to distract the guards by stepping on the X. hero . moveRight (…" at bounding box center [944, 239] width 257 height 432
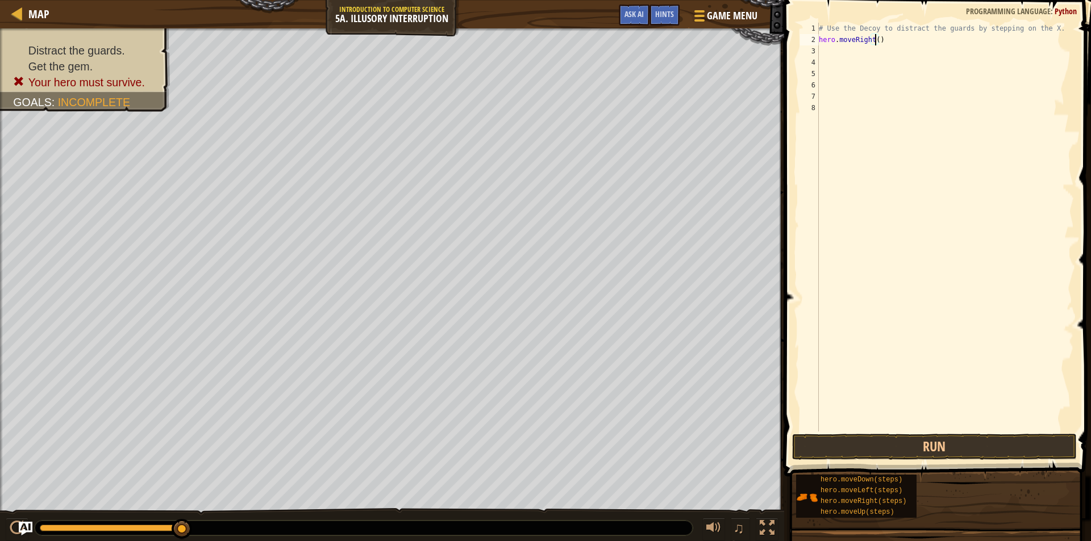
type textarea "hero.moveRight(4)"
click at [916, 436] on button "Run" at bounding box center [934, 447] width 285 height 26
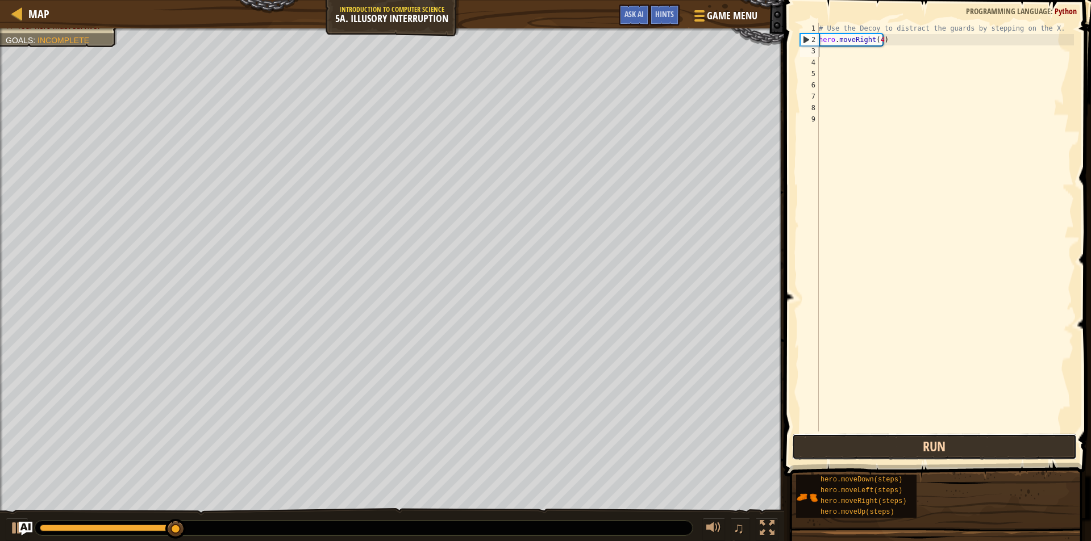
click at [960, 445] on button "Run" at bounding box center [934, 447] width 285 height 26
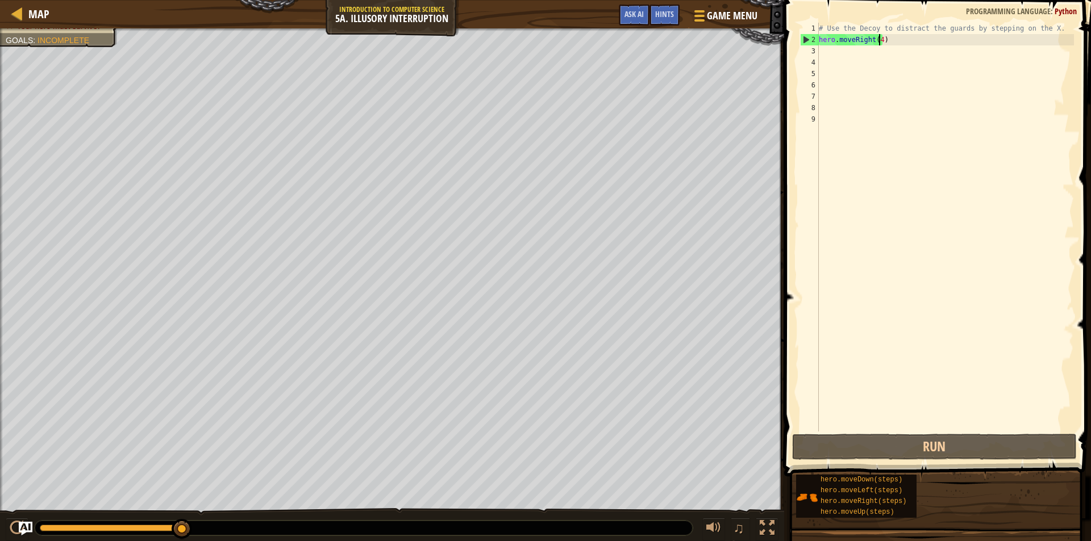
click at [879, 39] on div "# Use the Decoy to distract the guards by stepping on the X. hero . moveRight (…" at bounding box center [944, 239] width 257 height 432
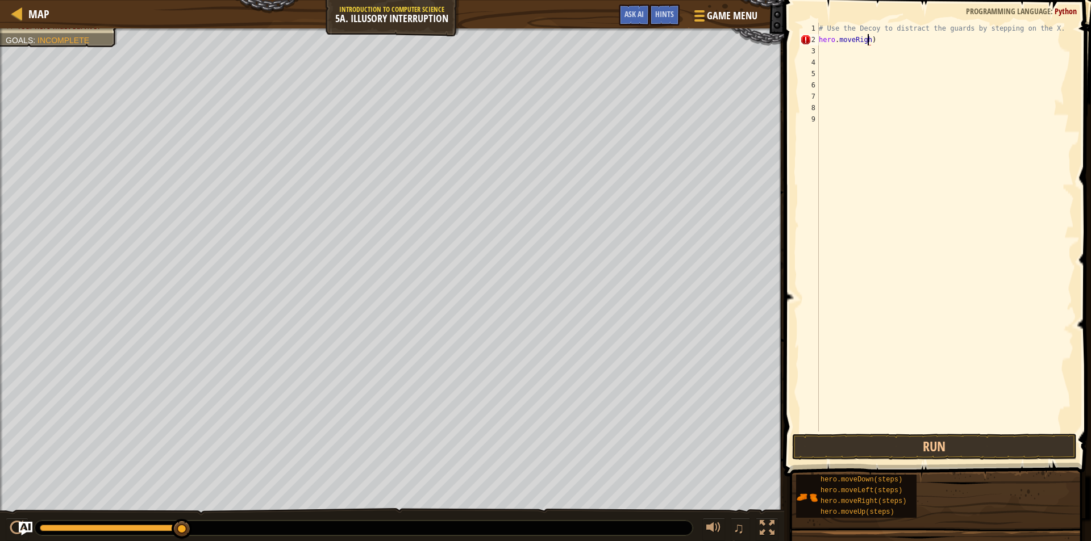
scroll to position [5, 4]
click at [942, 54] on div "hero.moveRight press enter" at bounding box center [923, 72] width 215 height 51
type textarea "hero.moveRight()"
click at [820, 50] on div "# Use the Decoy to distract the guards by stepping on the X. hero . moveRight (…" at bounding box center [944, 239] width 257 height 432
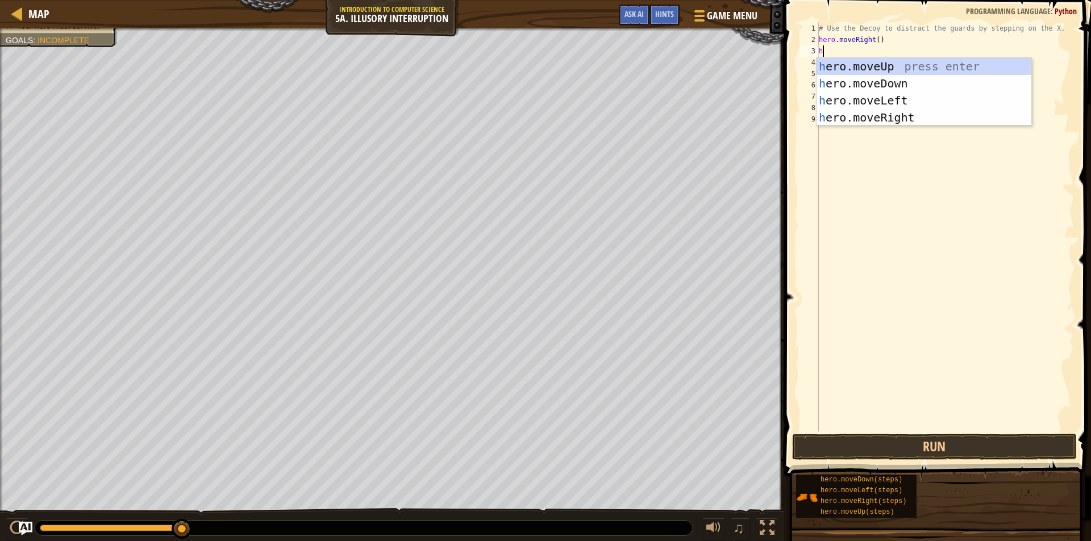
type textarea "he"
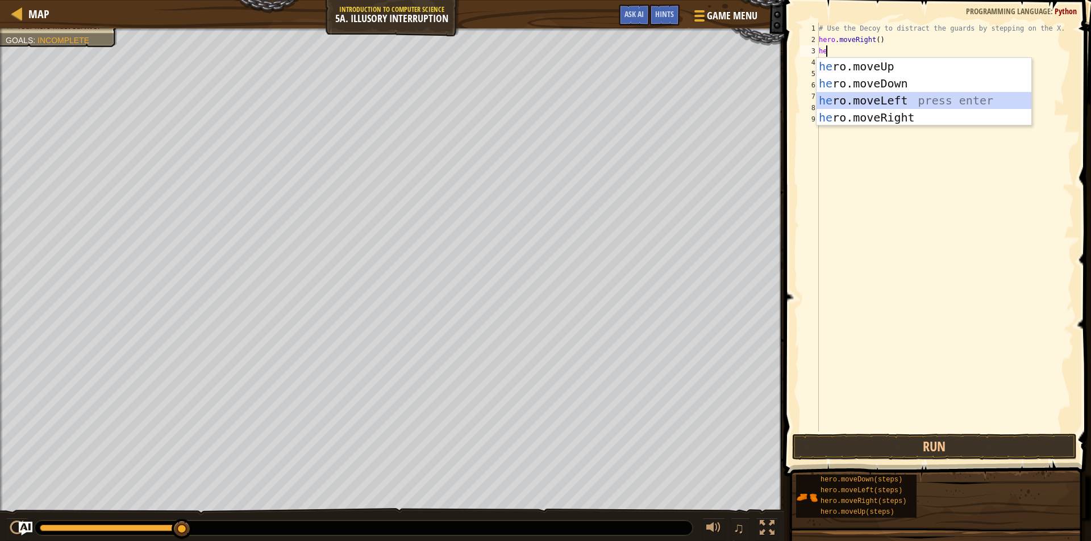
click at [868, 98] on div "he ro.moveUp press enter he ro.moveDown press enter he ro.moveLeft press enter …" at bounding box center [923, 109] width 215 height 102
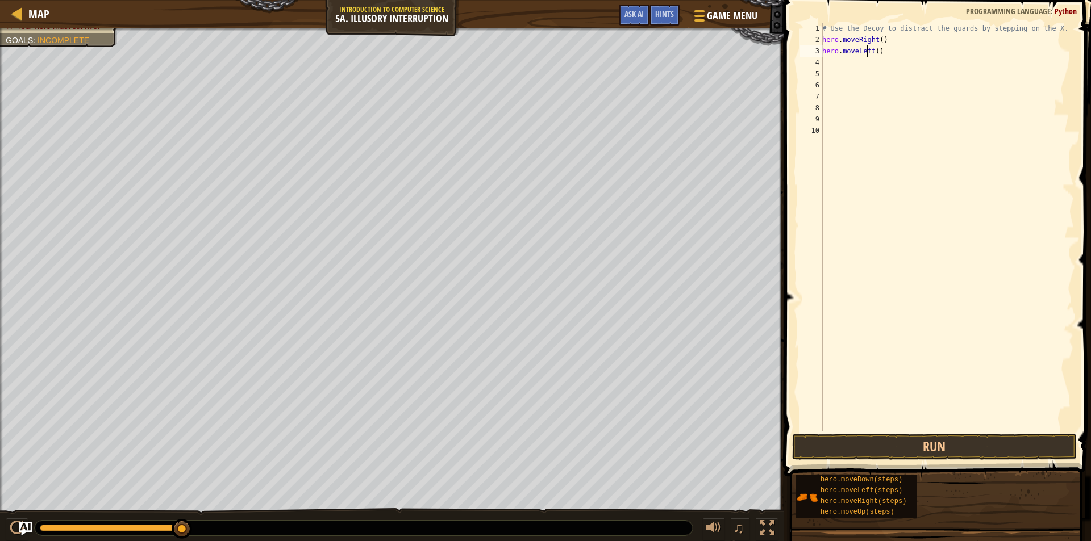
click at [868, 47] on div "# Use the Decoy to distract the guards by stepping on the X. hero . moveRight (…" at bounding box center [947, 239] width 254 height 432
click at [870, 52] on div "# Use the Decoy to distract the guards by stepping on the X. hero . moveRight (…" at bounding box center [947, 239] width 254 height 432
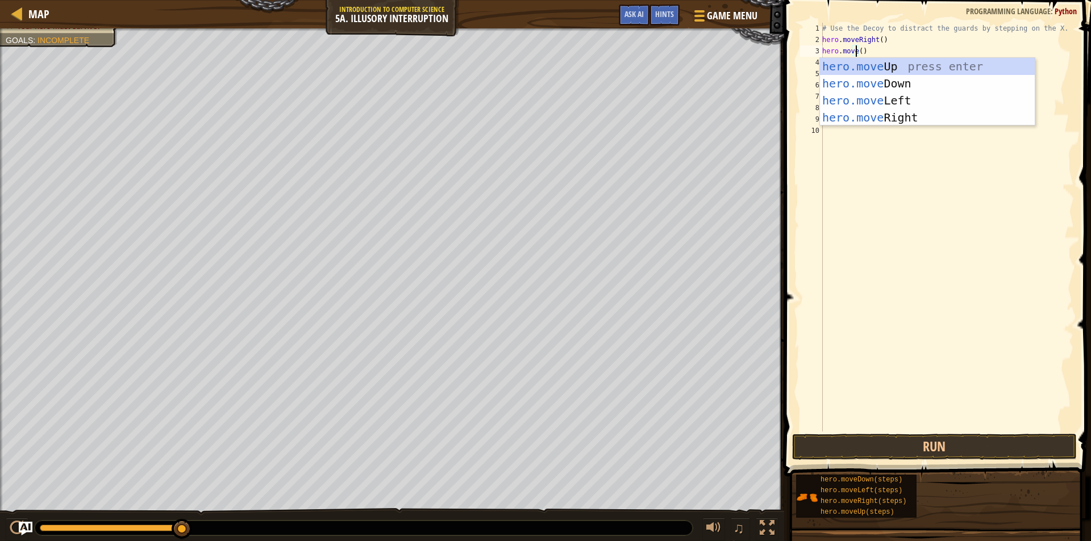
scroll to position [5, 2]
click at [897, 78] on div "hero.move Up press enter hero.move Down press enter hero.move Left press enter …" at bounding box center [927, 109] width 215 height 102
type textarea "hero.moveDown"
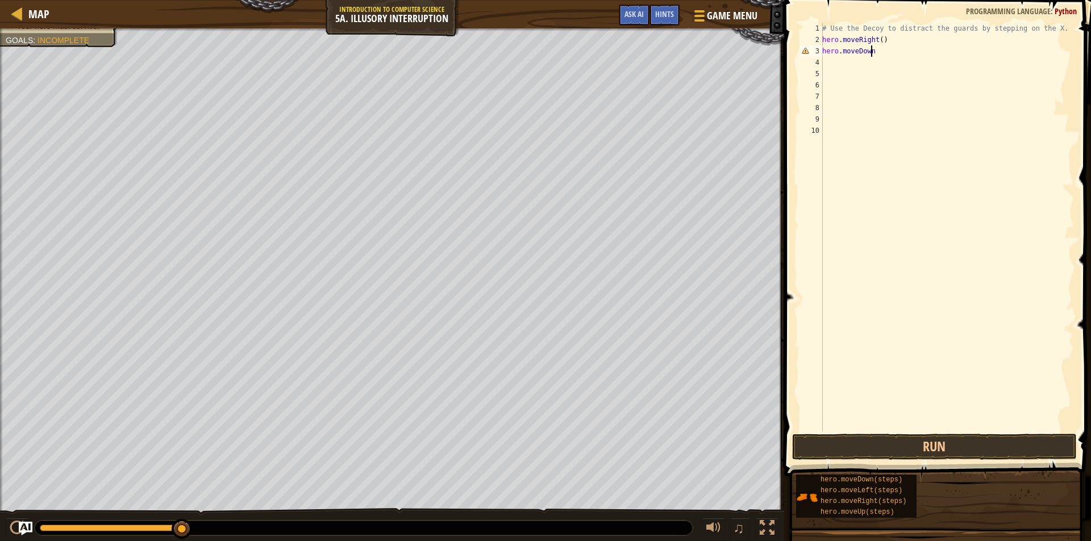
click at [832, 61] on div "# Use the Decoy to distract the guards by stepping on the X. hero . moveRight (…" at bounding box center [947, 239] width 254 height 432
type textarea "he"
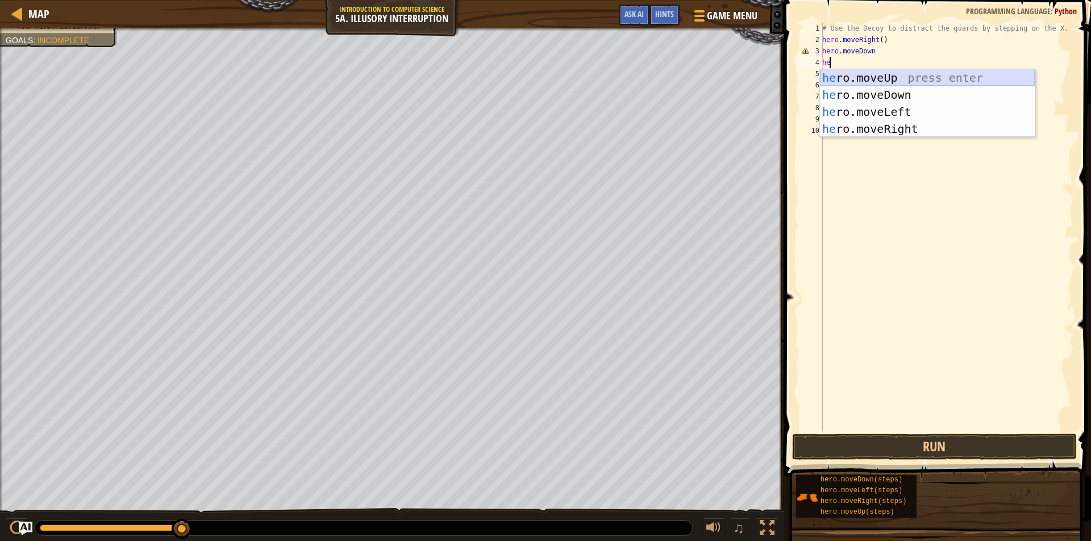
click at [878, 72] on div "he ro.moveUp press enter he ro.moveDown press enter he ro.moveLeft press enter …" at bounding box center [927, 120] width 215 height 102
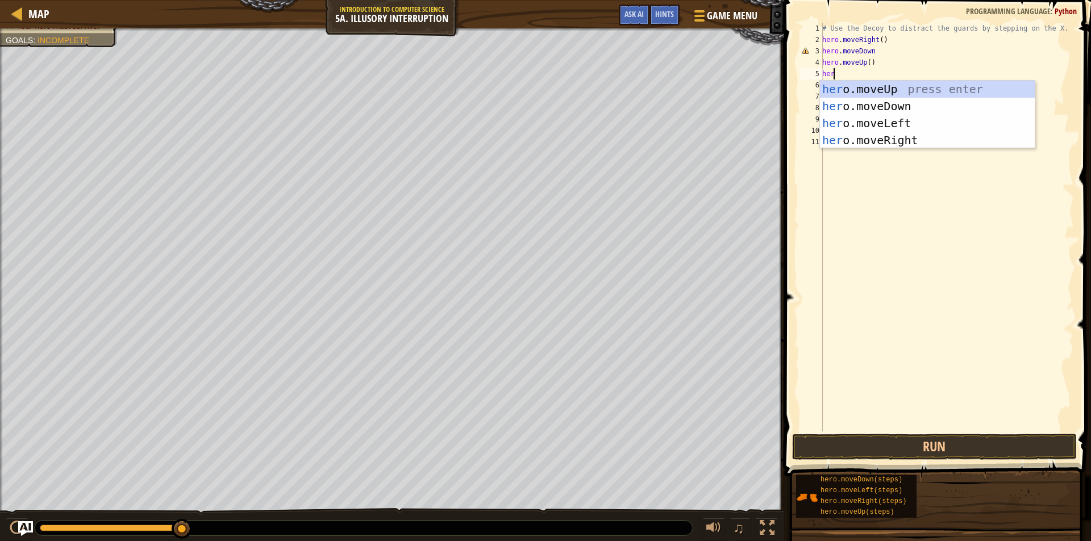
type textarea "hero"
click at [856, 134] on div "hero .moveUp press enter hero .moveDown press enter hero .moveLeft press enter …" at bounding box center [927, 132] width 215 height 102
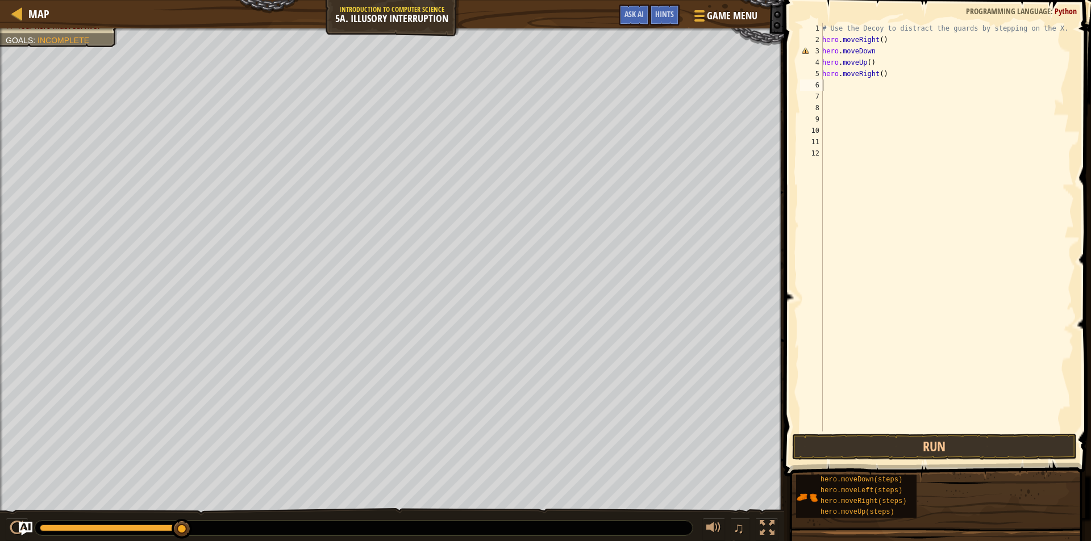
scroll to position [5, 0]
click at [877, 77] on div "# Use the Decoy to distract the guards by stepping on the X. hero . moveRight (…" at bounding box center [947, 239] width 254 height 432
click at [878, 454] on button "Run" at bounding box center [934, 447] width 285 height 26
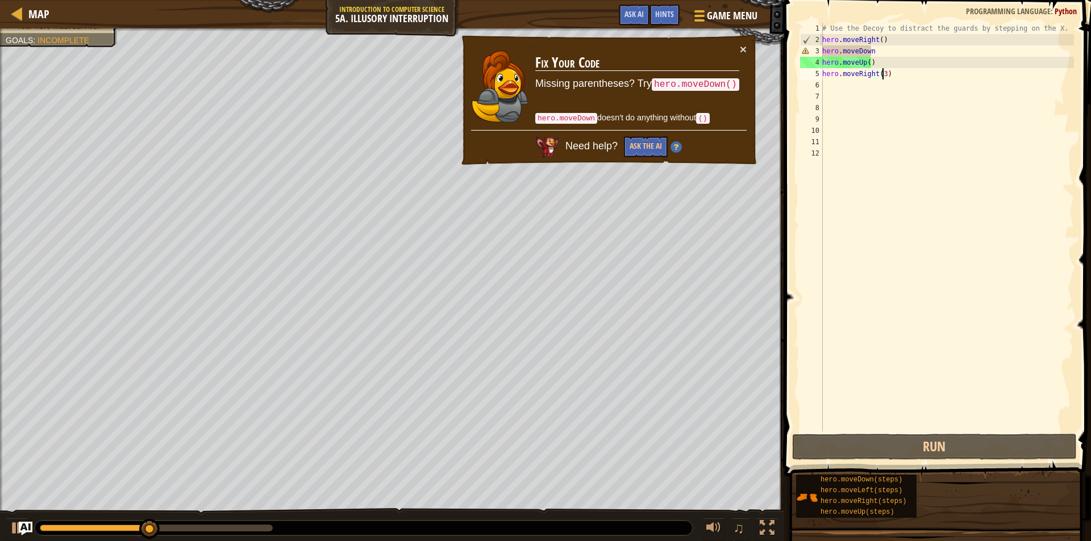
click at [875, 51] on div "# Use the Decoy to distract the guards by stepping on the X. hero . moveRight (…" at bounding box center [947, 239] width 254 height 432
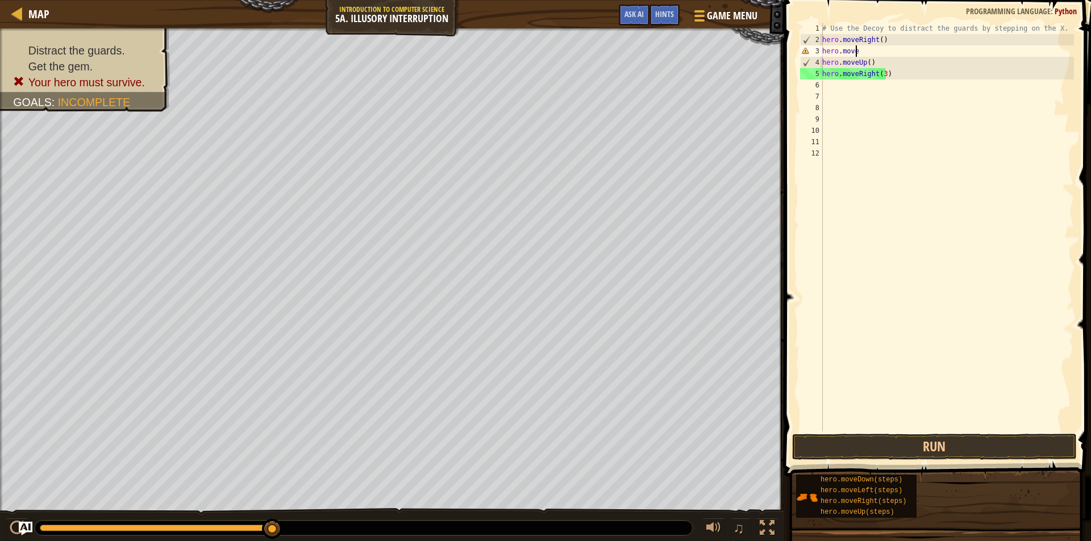
scroll to position [5, 1]
type textarea "h"
click at [878, 59] on div "# Use the Decoy to distract the guards by stepping on the X. hero . moveRight (…" at bounding box center [947, 239] width 254 height 432
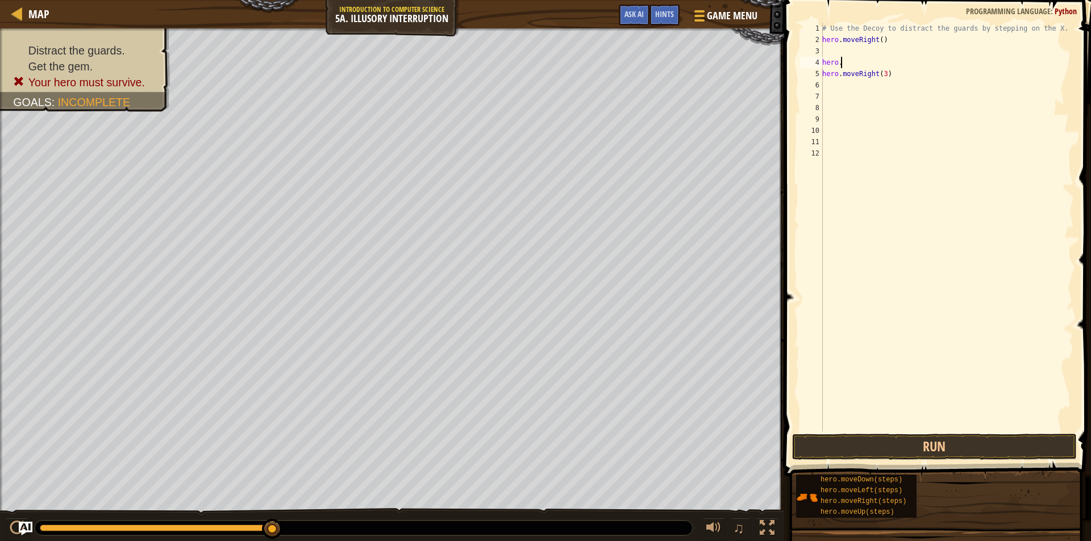
type textarea "h"
click at [884, 73] on div "# Use the Decoy to distract the guards by stepping on the X. hero . moveRight (…" at bounding box center [947, 239] width 254 height 432
type textarea "h"
click at [835, 52] on div "# Use the Decoy to distract the guards by stepping on the X. hero . moveRight (…" at bounding box center [947, 239] width 254 height 432
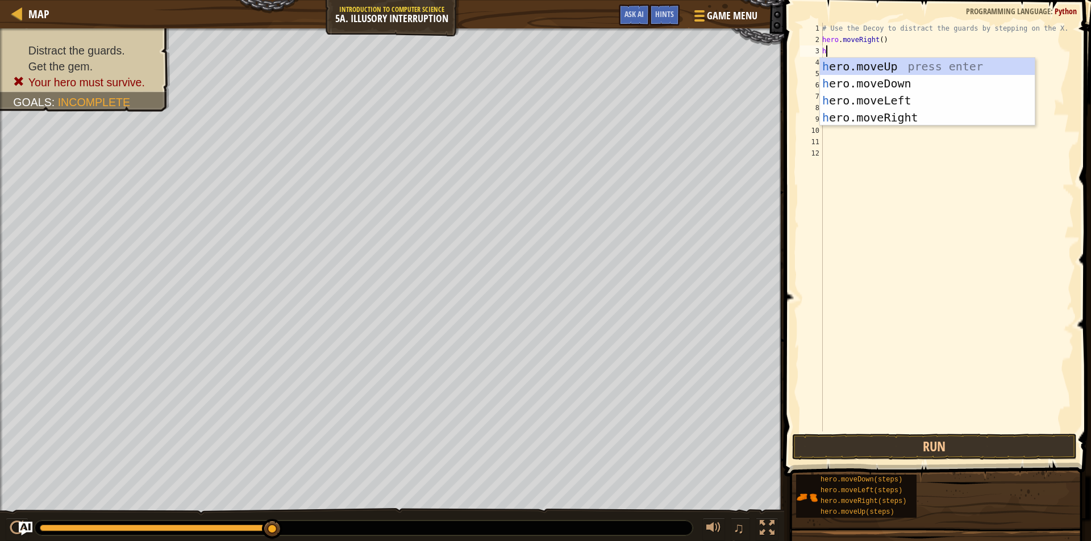
type textarea "he"
click at [901, 69] on div "he ro.moveUp press enter he ro.moveDown press enter he ro.moveLeft press enter …" at bounding box center [927, 109] width 215 height 102
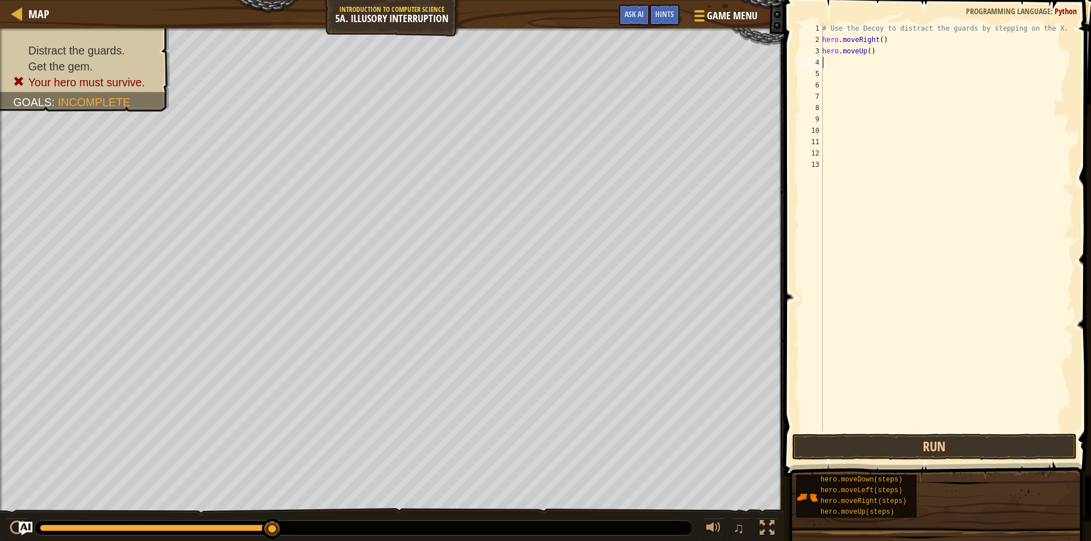
click at [845, 64] on div "# Use the Decoy to distract the guards by stepping on the X. hero . moveRight (…" at bounding box center [947, 239] width 254 height 432
type textarea "h"
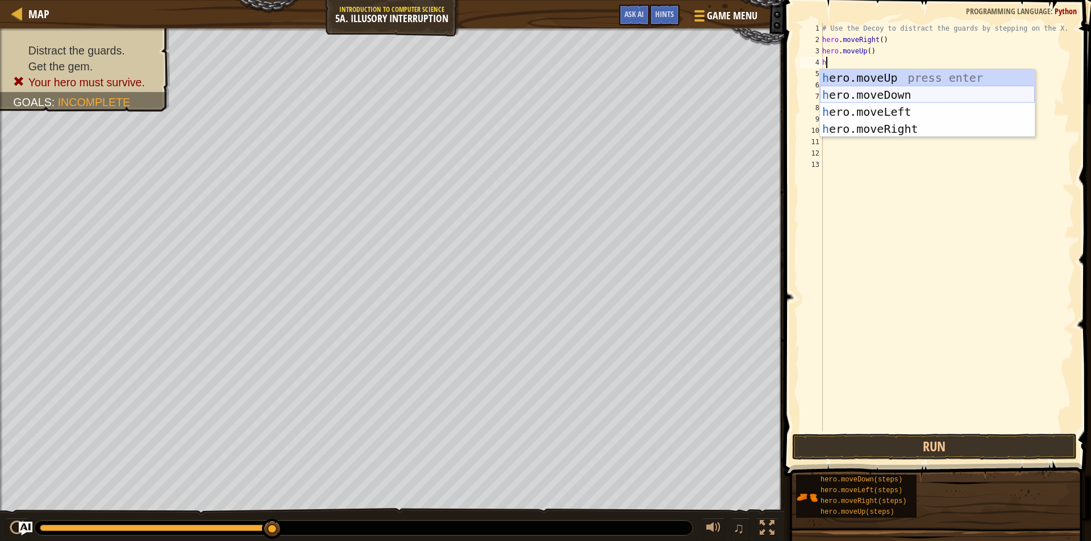
click at [867, 98] on div "h ero.moveUp press enter h ero.moveDown press enter h ero.moveLeft press enter …" at bounding box center [927, 120] width 215 height 102
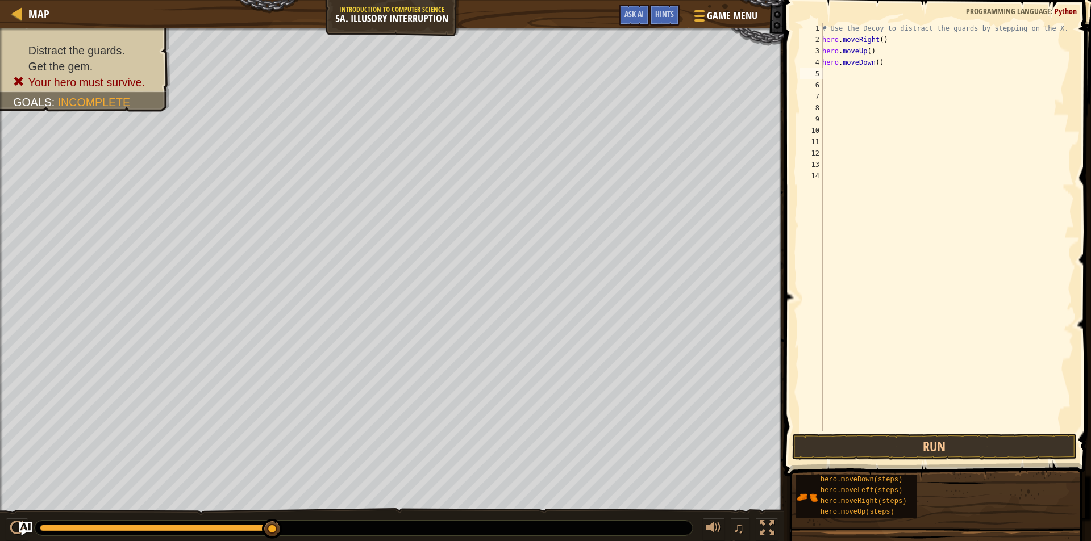
click at [827, 78] on div "# Use the Decoy to distract the guards by stepping on the X. hero . moveRight (…" at bounding box center [947, 239] width 254 height 432
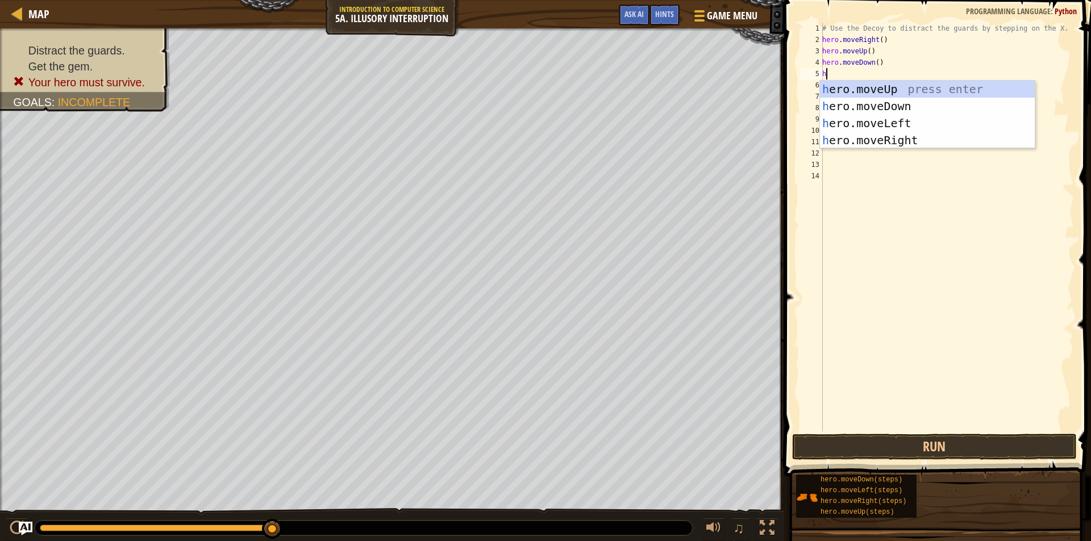
type textarea "he"
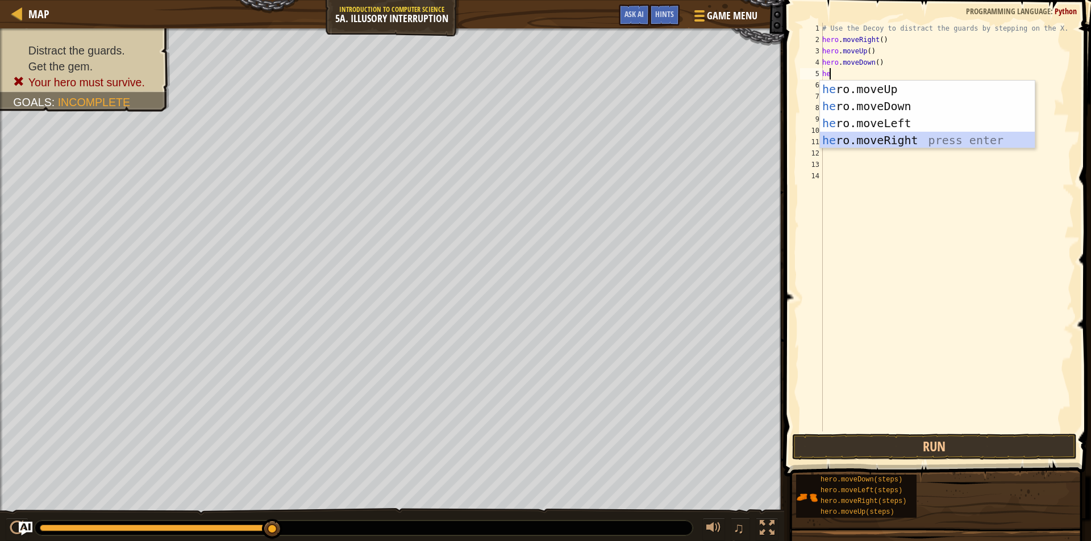
drag, startPoint x: 876, startPoint y: 142, endPoint x: 878, endPoint y: 119, distance: 23.3
click at [876, 133] on div "he ro.moveUp press enter he ro.moveDown press enter he ro.moveLeft press enter …" at bounding box center [927, 132] width 215 height 102
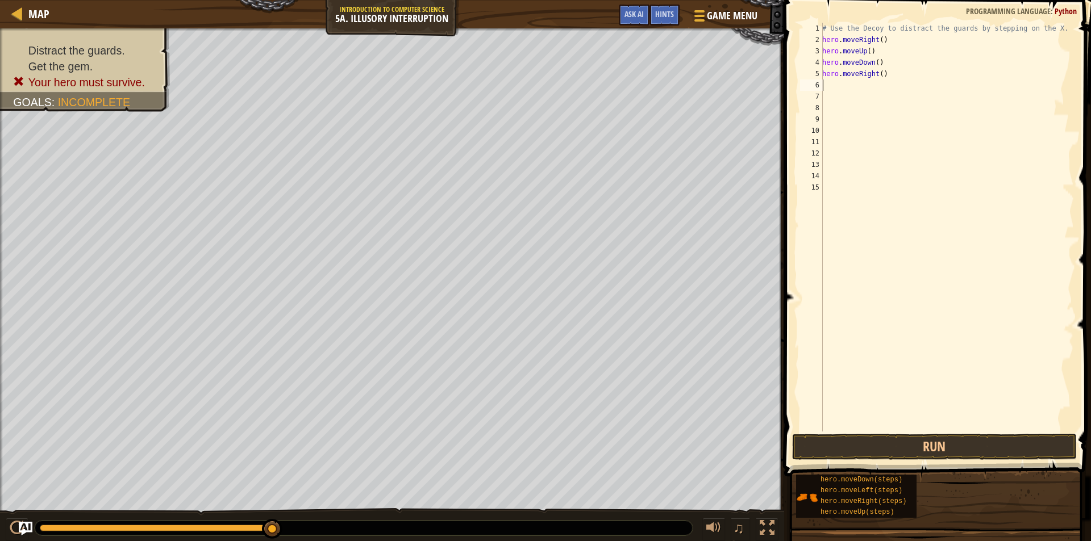
click at [880, 70] on div "# Use the Decoy to distract the guards by stepping on the X. hero . moveRight (…" at bounding box center [947, 239] width 254 height 432
type textarea "hero.moveRight(3)"
drag, startPoint x: 876, startPoint y: 453, endPoint x: 879, endPoint y: 444, distance: 9.7
click at [876, 450] on button "Run" at bounding box center [934, 447] width 285 height 26
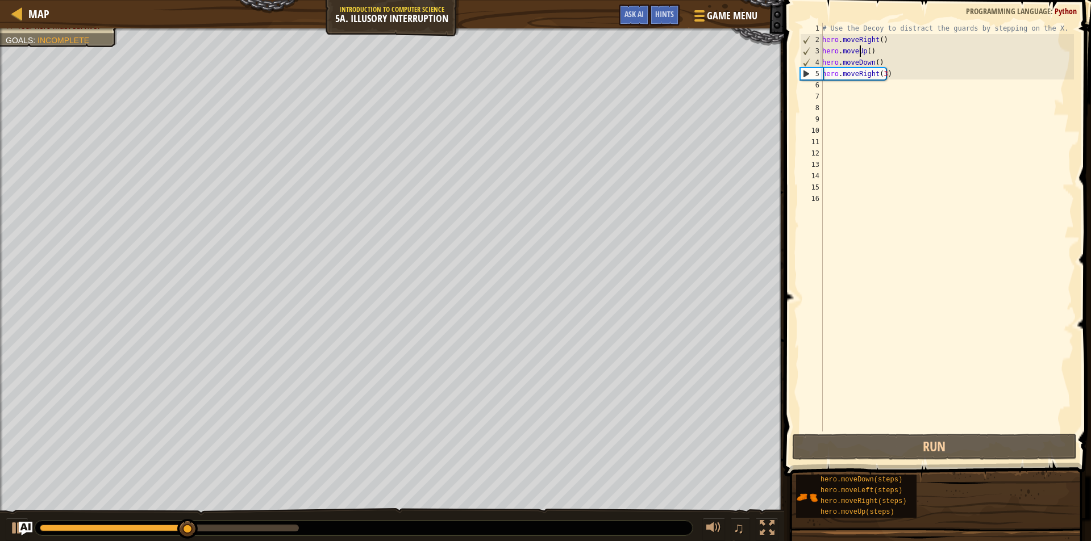
click at [861, 47] on div "# Use the Decoy to distract the guards by stepping on the X. hero . moveRight (…" at bounding box center [947, 239] width 254 height 432
click at [864, 49] on div "# Use the Decoy to distract the guards by stepping on the X. hero . moveRight (…" at bounding box center [947, 239] width 254 height 432
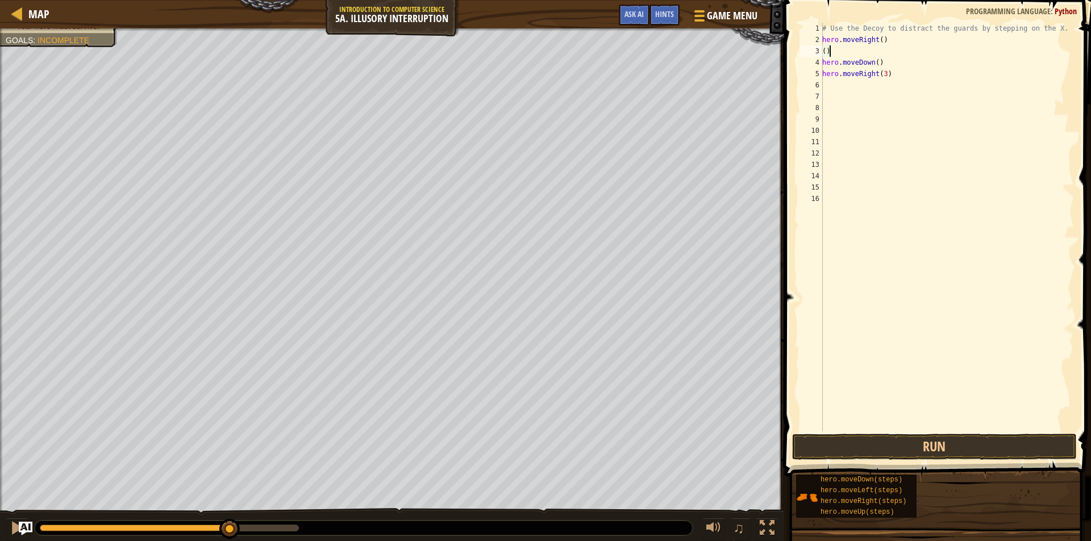
drag, startPoint x: 833, startPoint y: 49, endPoint x: 836, endPoint y: 44, distance: 6.1
click at [833, 48] on div "# Use the Decoy to distract the guards by stepping on the X. hero . moveRight (…" at bounding box center [947, 239] width 254 height 432
type textarea "("
drag, startPoint x: 886, startPoint y: 64, endPoint x: 890, endPoint y: 59, distance: 6.5
click at [887, 64] on div "# Use the Decoy to distract the guards by stepping on the X. hero . moveRight (…" at bounding box center [947, 239] width 254 height 432
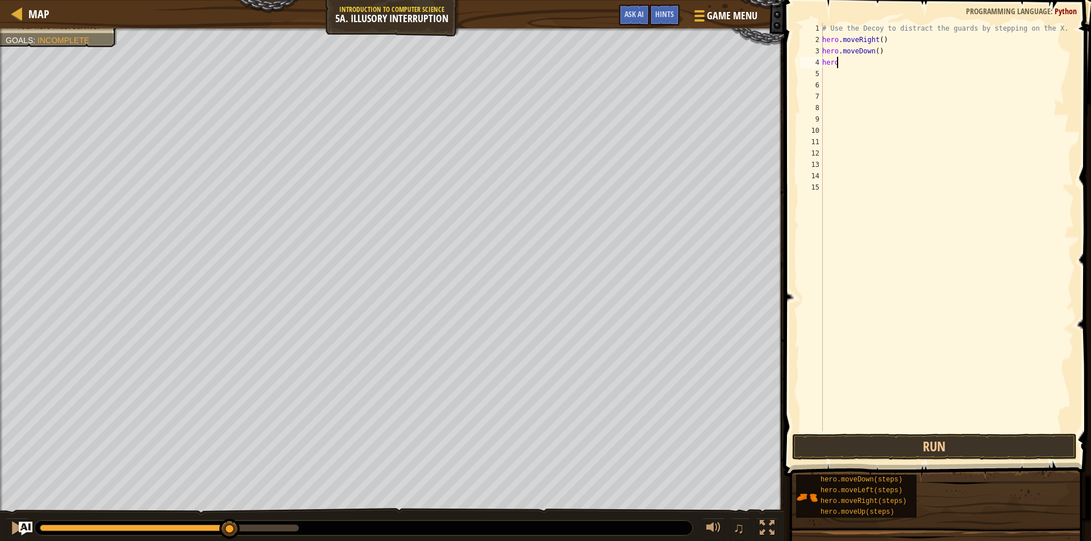
type textarea "h"
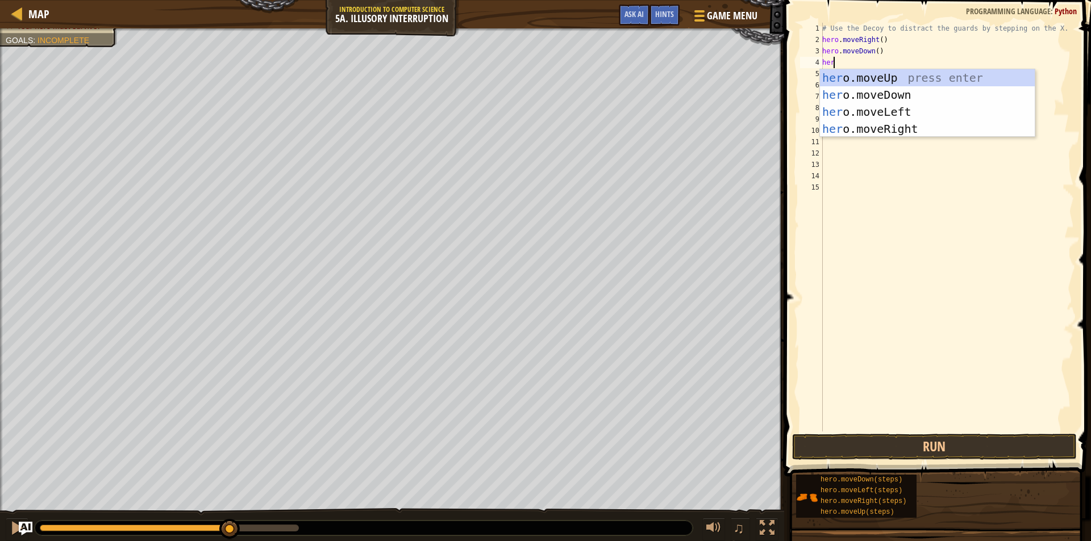
type textarea "hero"
click at [882, 79] on div "hero .moveUp press enter hero .moveDown press enter hero .moveLeft press enter …" at bounding box center [927, 120] width 215 height 102
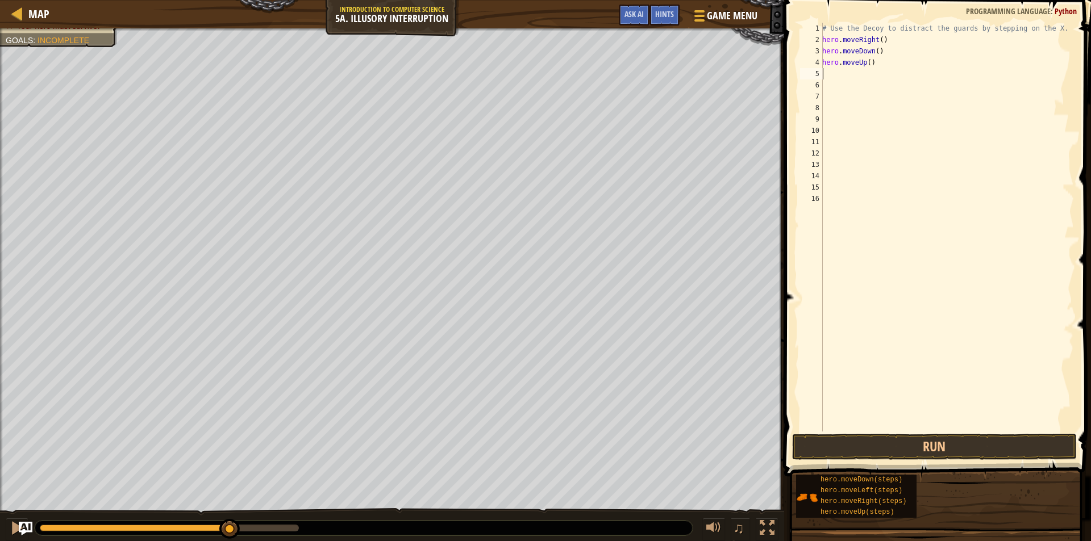
click at [825, 76] on div "# Use the Decoy to distract the guards by stepping on the X. hero . moveRight (…" at bounding box center [947, 239] width 254 height 432
type textarea "h"
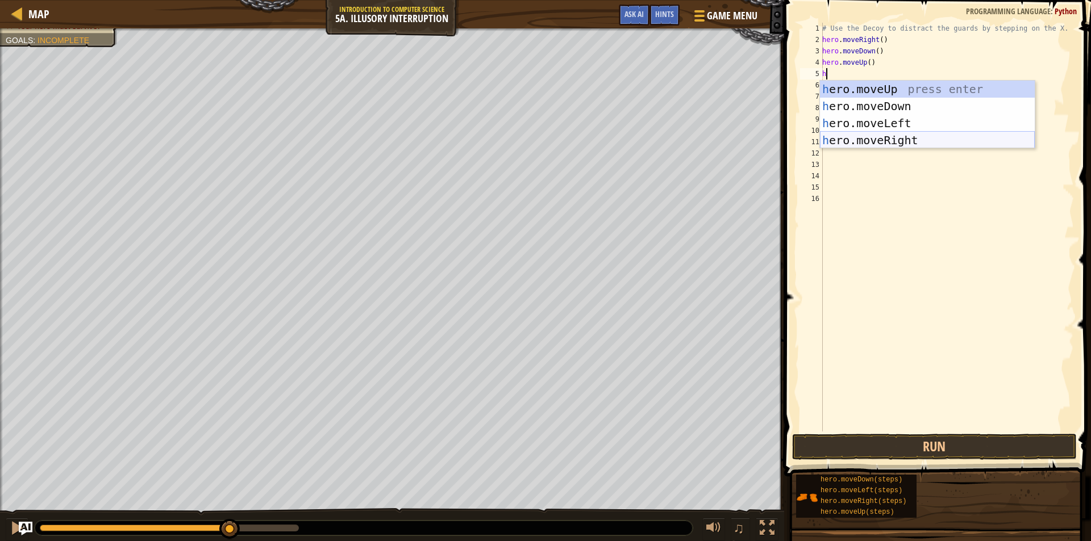
drag, startPoint x: 853, startPoint y: 140, endPoint x: 854, endPoint y: 112, distance: 27.9
click at [853, 139] on div "h ero.moveUp press enter h ero.moveDown press enter h ero.moveLeft press enter …" at bounding box center [927, 132] width 215 height 102
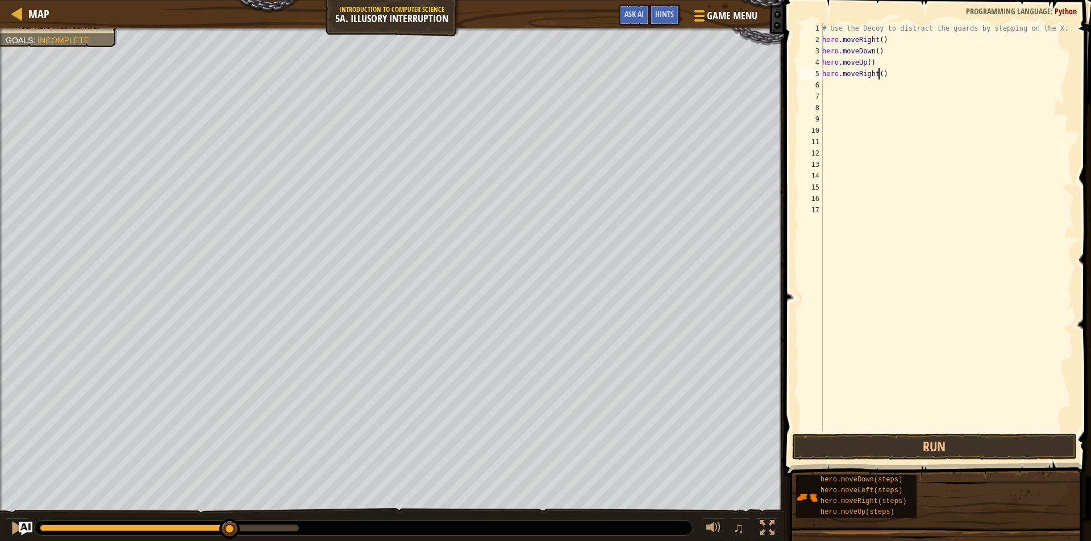
click at [877, 75] on div "# Use the Decoy to distract the guards by stepping on the X. hero . moveRight (…" at bounding box center [947, 239] width 254 height 432
click at [939, 449] on button "Run" at bounding box center [934, 447] width 285 height 26
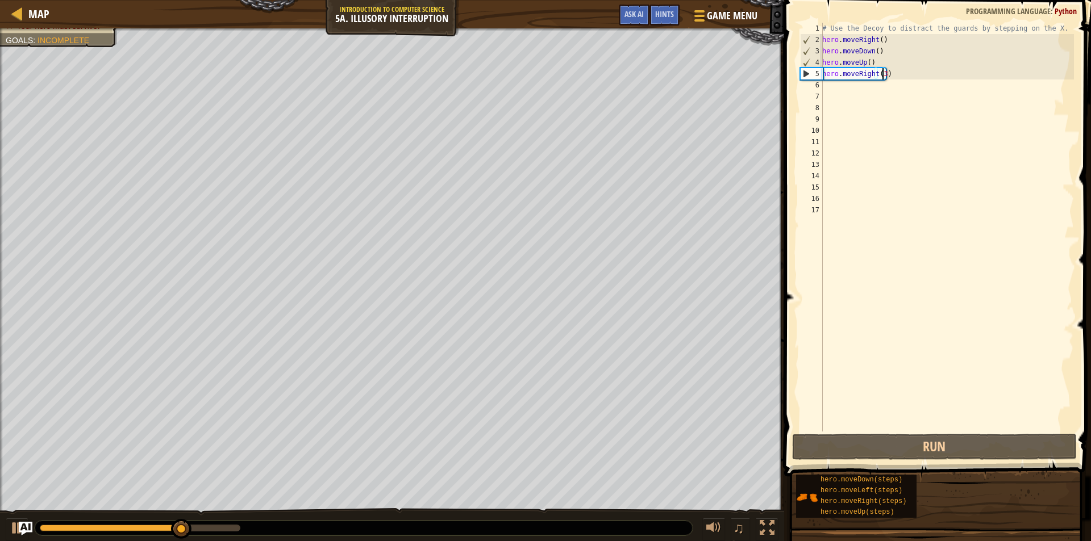
click at [895, 70] on div "# Use the Decoy to distract the guards by stepping on the X. hero . moveRight (…" at bounding box center [947, 239] width 254 height 432
click at [900, 74] on div "# Use the Decoy to distract the guards by stepping on the X. hero . moveRight (…" at bounding box center [947, 239] width 254 height 432
click at [897, 74] on div "# Use the Decoy to distract the guards by stepping on the X. hero . moveRight (…" at bounding box center [947, 239] width 254 height 432
click at [896, 74] on div "# Use the Decoy to distract the guards by stepping on the X. hero . moveRight (…" at bounding box center [947, 239] width 254 height 432
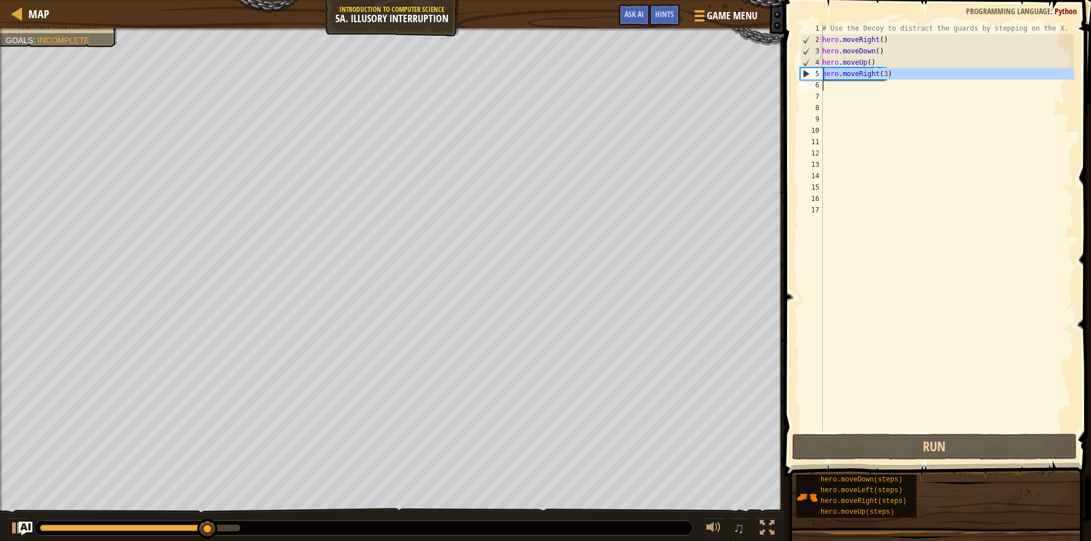
type textarea "hero.moveRight(3)"
click at [896, 74] on div "# Use the Decoy to distract the guards by stepping on the X. hero . moveRight (…" at bounding box center [947, 239] width 254 height 432
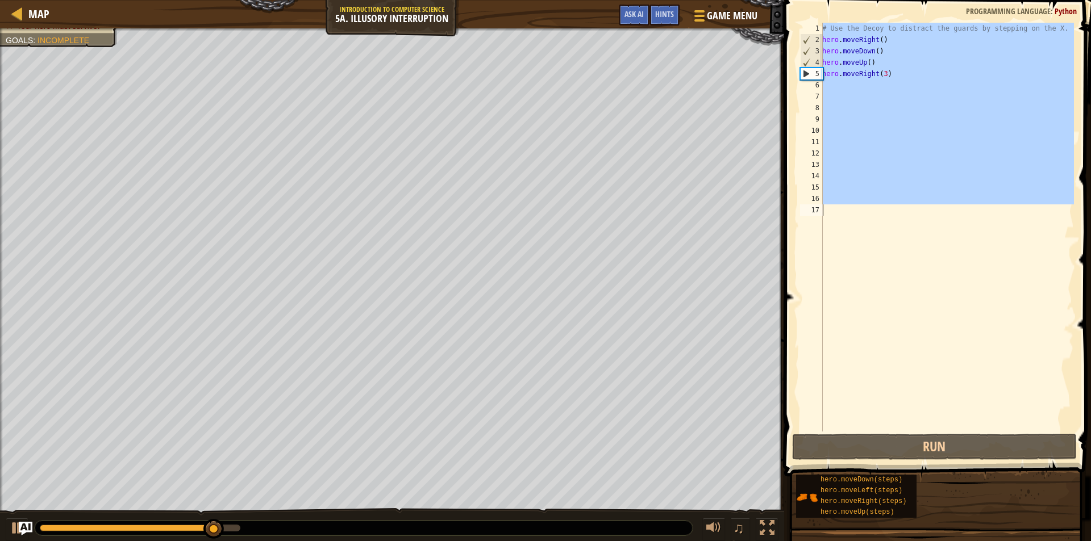
scroll to position [5, 0]
click at [890, 70] on div "# Use the Decoy to distract the guards by stepping on the X. hero . moveRight (…" at bounding box center [947, 227] width 254 height 409
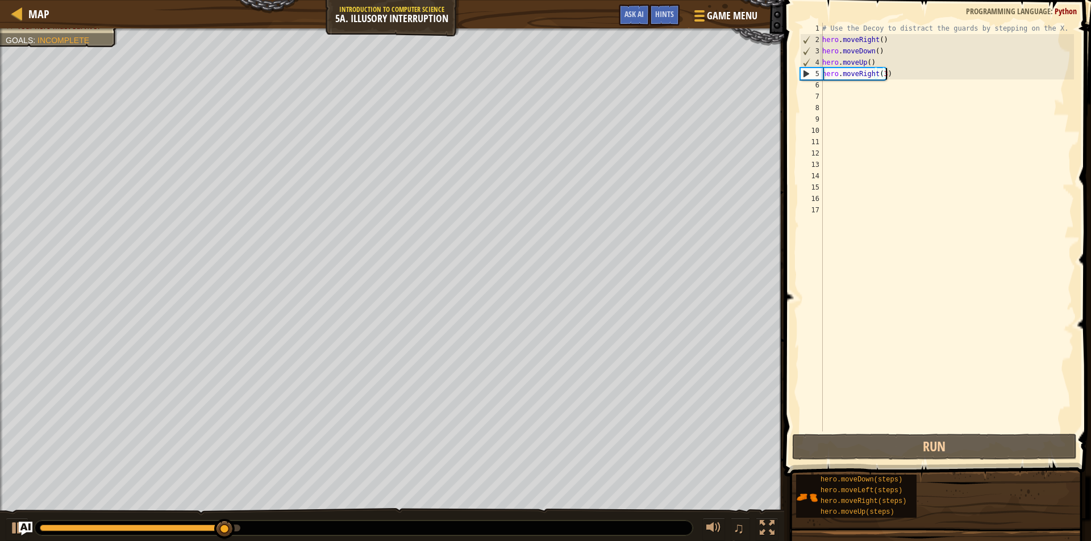
click at [890, 70] on div "# Use the Decoy to distract the guards by stepping on the X. hero . moveRight (…" at bounding box center [947, 239] width 254 height 432
drag, startPoint x: 890, startPoint y: 70, endPoint x: 879, endPoint y: 100, distance: 31.6
click at [880, 73] on div "# Use the Decoy to distract the guards by stepping on the X. hero . moveRight (…" at bounding box center [947, 239] width 254 height 432
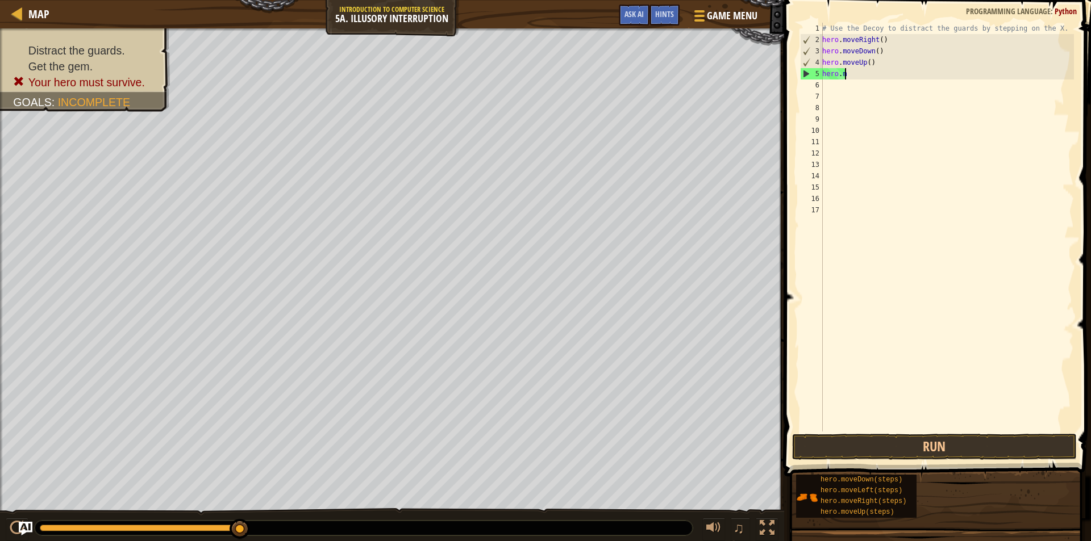
type textarea "h"
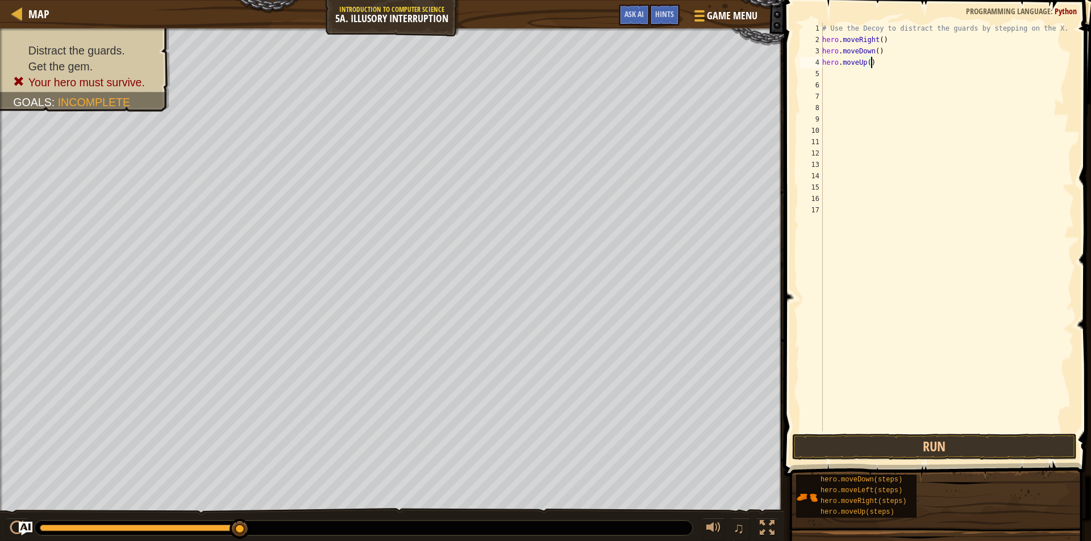
click at [873, 64] on div "# Use the Decoy to distract the guards by stepping on the X. hero . moveRight (…" at bounding box center [947, 239] width 254 height 432
type textarea "h"
type textarea "hero m"
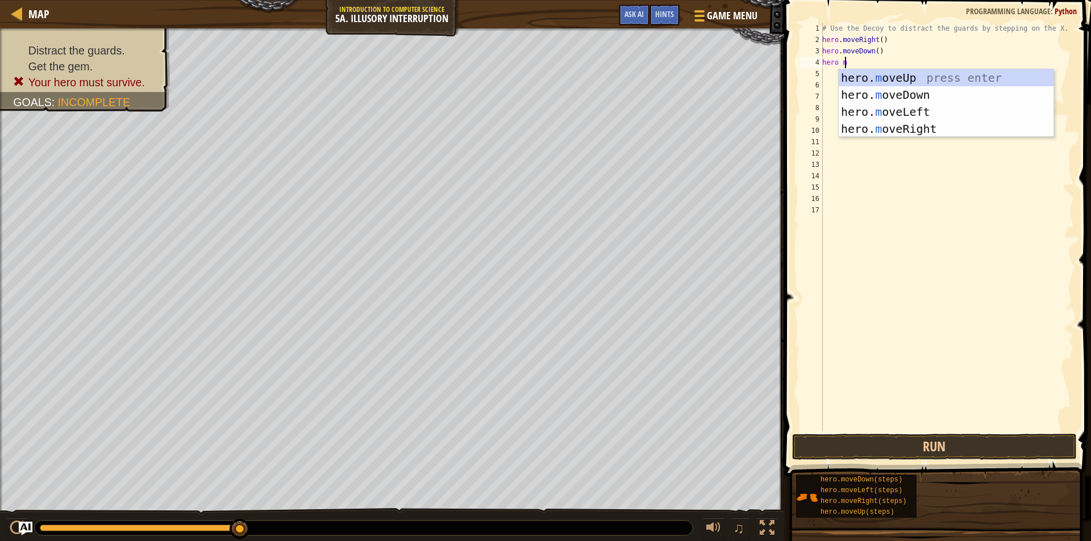
scroll to position [5, 1]
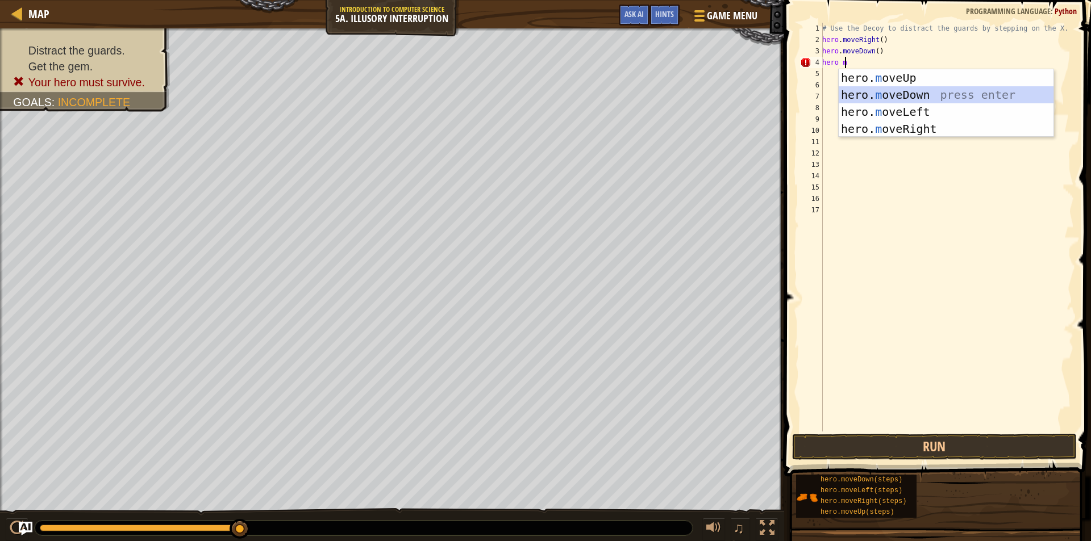
click at [862, 95] on div "hero. m oveUp press enter hero. m oveDown press enter hero. m oveLeft press ent…" at bounding box center [945, 120] width 215 height 102
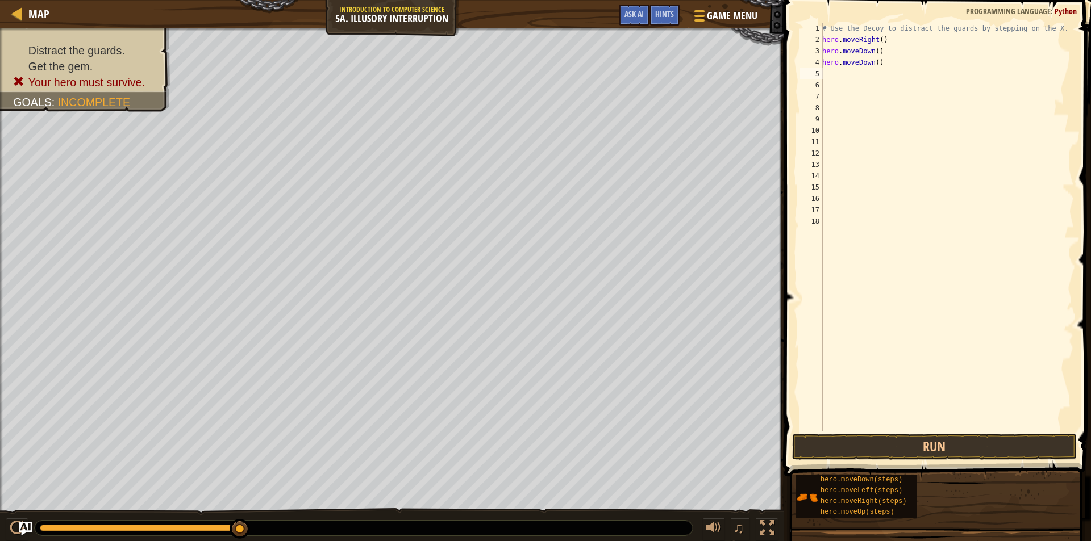
click at [836, 78] on div "# Use the Decoy to distract the guards by stepping on the X. hero . moveRight (…" at bounding box center [947, 239] width 254 height 432
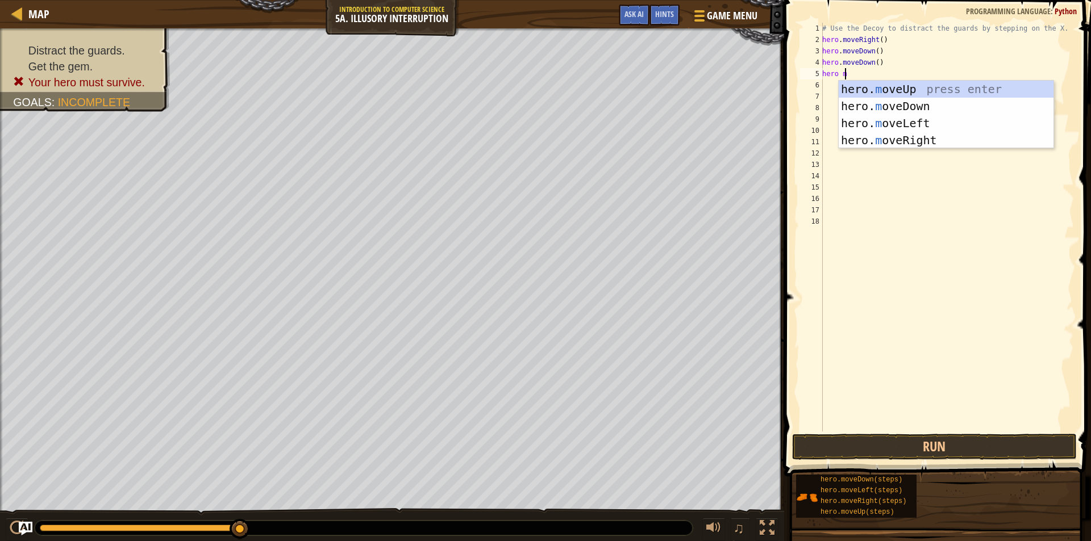
type textarea "hero mo"
click at [971, 92] on div "hero. mo veUp press enter hero. mo veDown press enter hero. mo veLeft press ent…" at bounding box center [945, 132] width 215 height 102
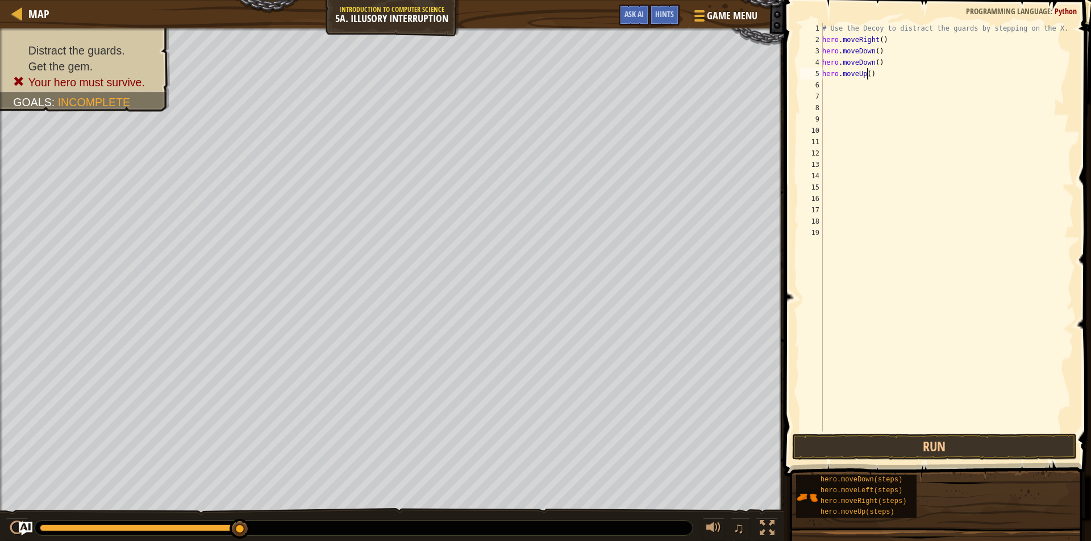
click at [866, 73] on div "# Use the Decoy to distract the guards by stepping on the X. hero . moveRight (…" at bounding box center [947, 239] width 254 height 432
type textarea "hero.moveUp(2)"
click at [833, 85] on div "# Use the Decoy to distract the guards by stepping on the X. hero . moveRight (…" at bounding box center [947, 239] width 254 height 432
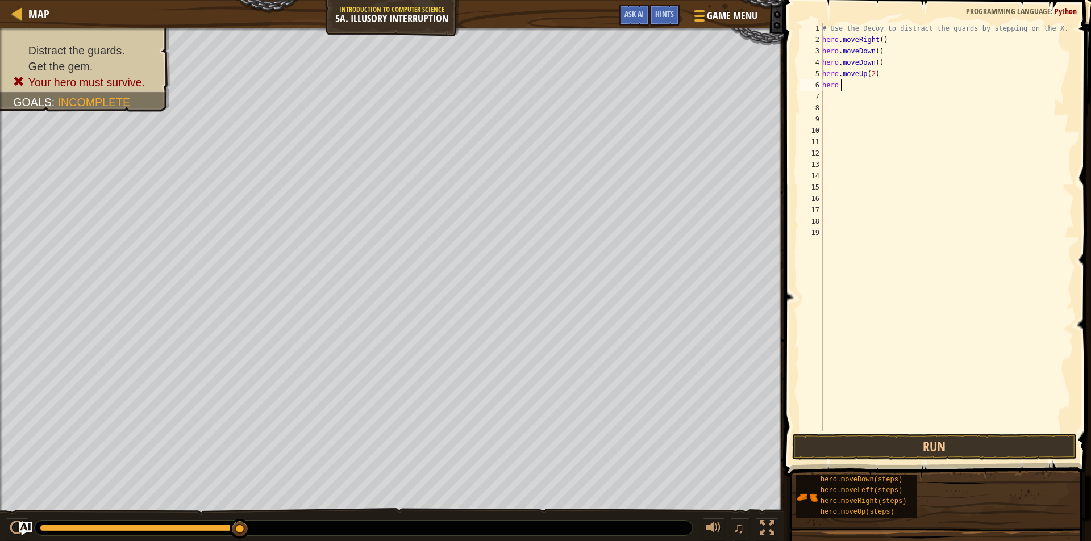
type textarea "hero mo"
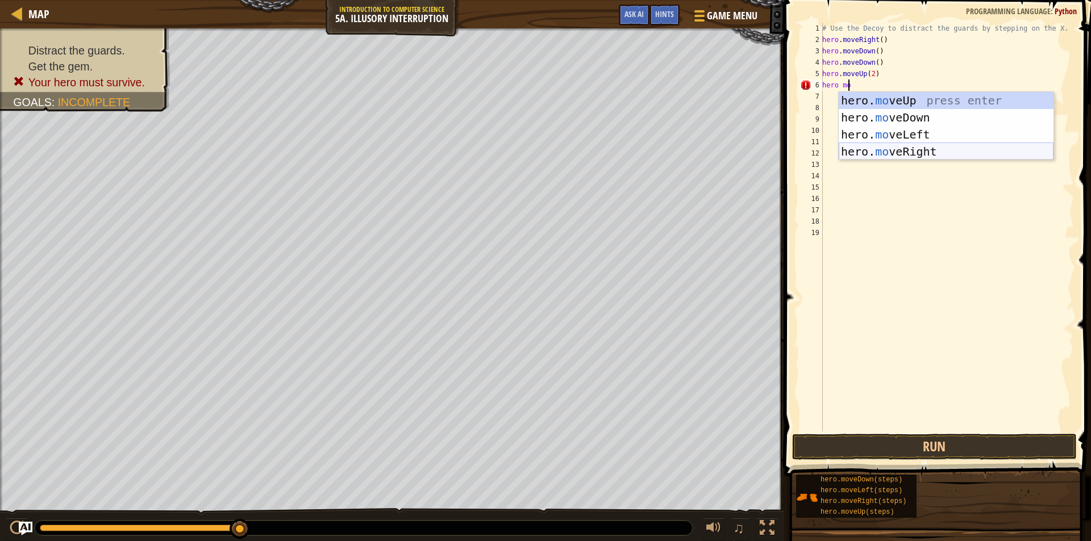
click at [886, 154] on div "hero. mo veUp press enter hero. mo veDown press enter hero. mo veLeft press ent…" at bounding box center [945, 143] width 215 height 102
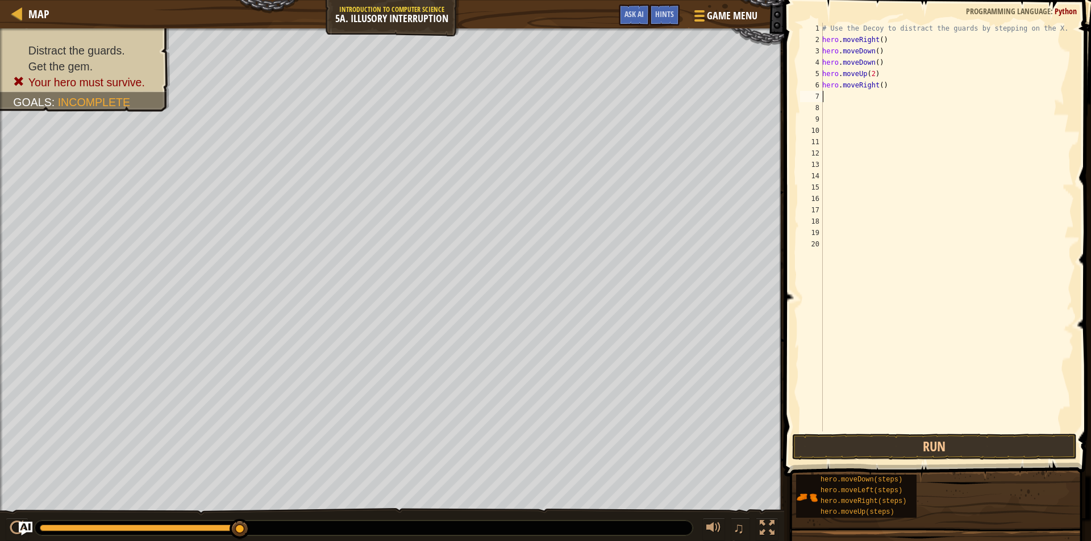
scroll to position [5, 0]
click at [876, 82] on div "# Use the Decoy to distract the guards by stepping on the X. hero . moveRight (…" at bounding box center [947, 239] width 254 height 432
click at [880, 84] on div "# Use the Decoy to distract the guards by stepping on the X. hero . moveRight (…" at bounding box center [947, 239] width 254 height 432
click at [878, 86] on div "# Use the Decoy to distract the guards by stepping on the X. hero . moveRight (…" at bounding box center [947, 239] width 254 height 432
type textarea "hero.moveRight(3)"
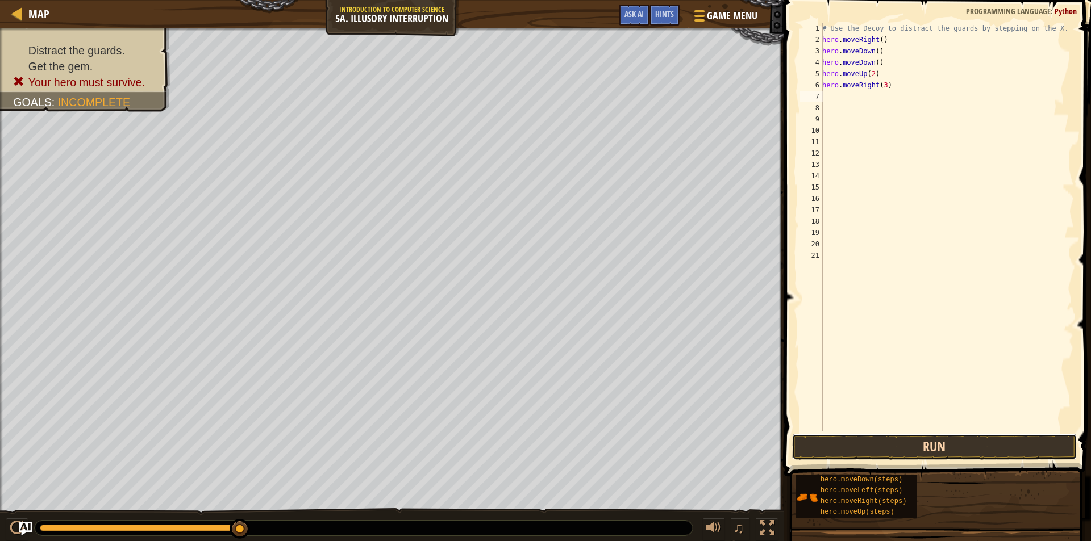
click at [873, 440] on button "Run" at bounding box center [934, 447] width 285 height 26
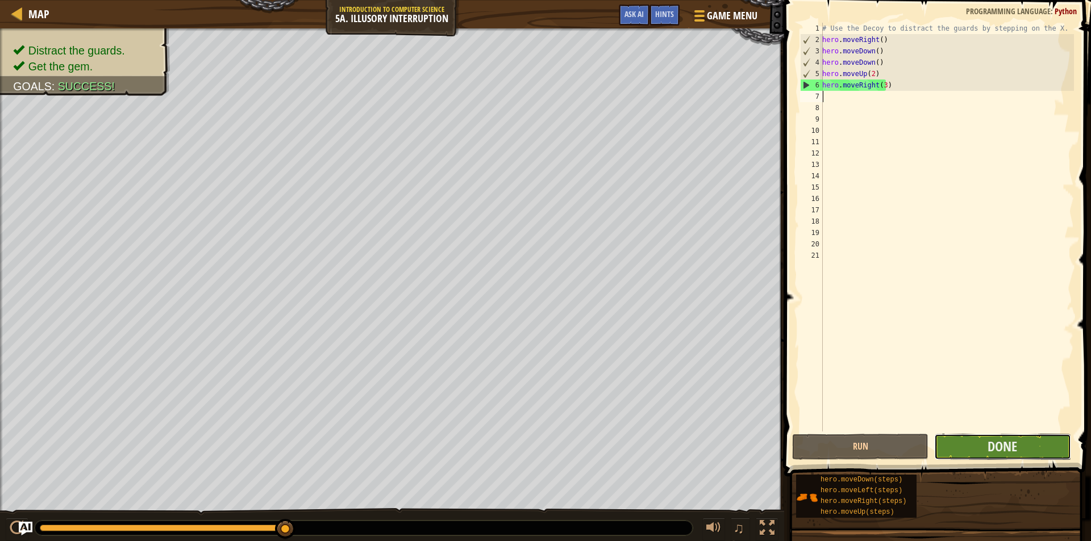
click at [956, 448] on button "Done" at bounding box center [1002, 447] width 136 height 26
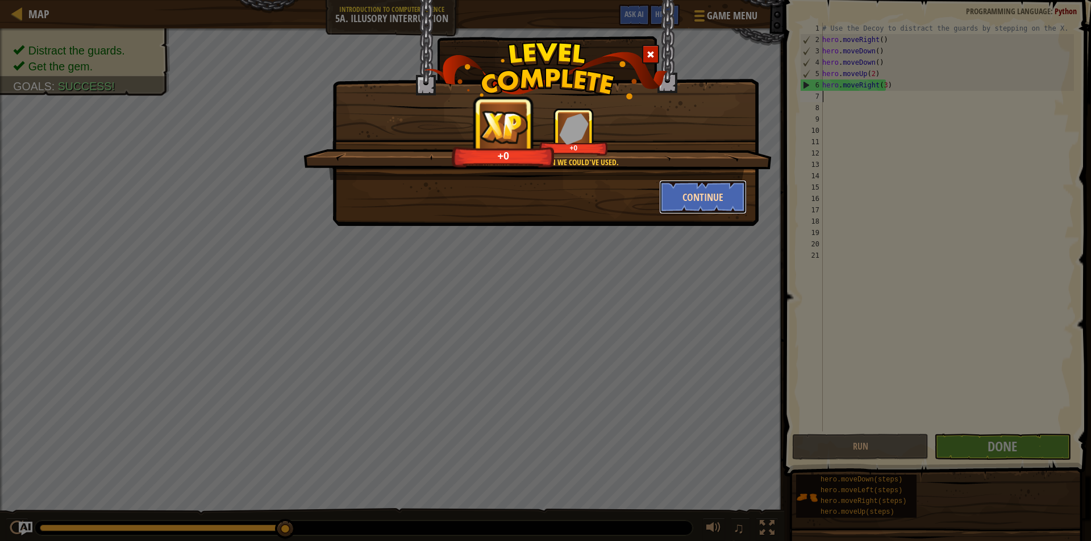
click at [716, 189] on button "Continue" at bounding box center [703, 197] width 88 height 34
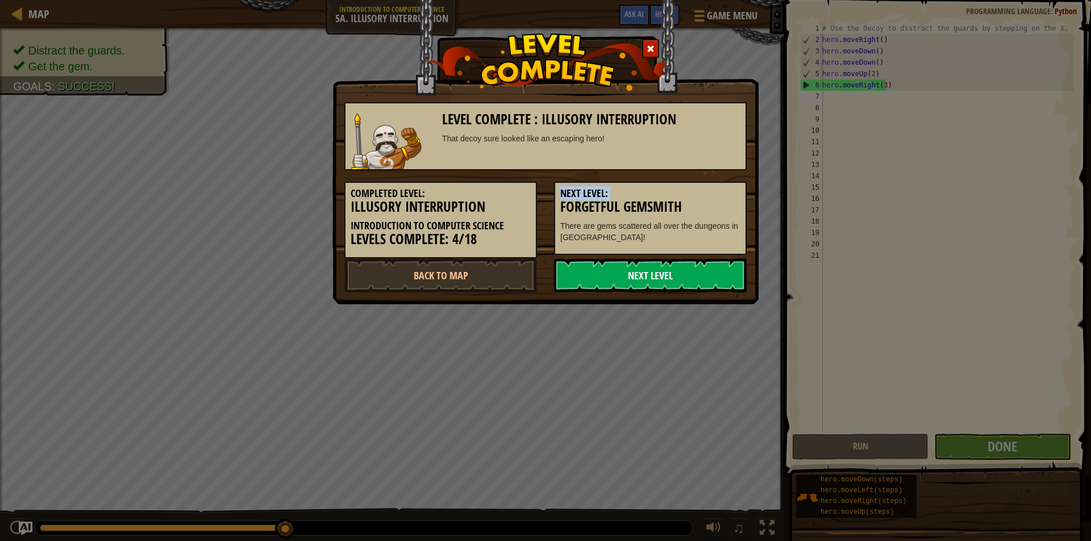
click at [661, 269] on link "Next Level" at bounding box center [650, 275] width 193 height 34
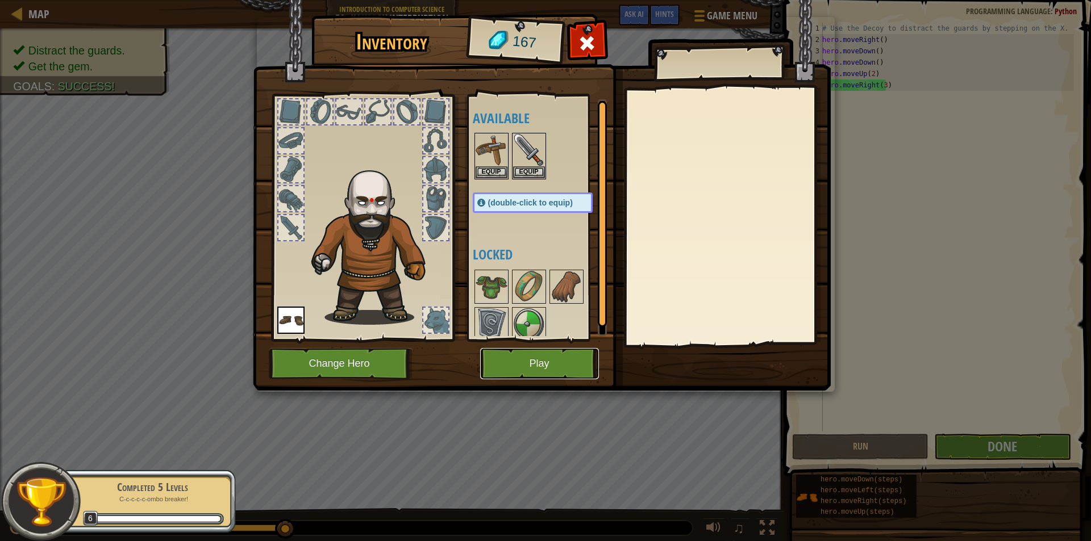
click at [547, 368] on button "Play" at bounding box center [539, 363] width 119 height 31
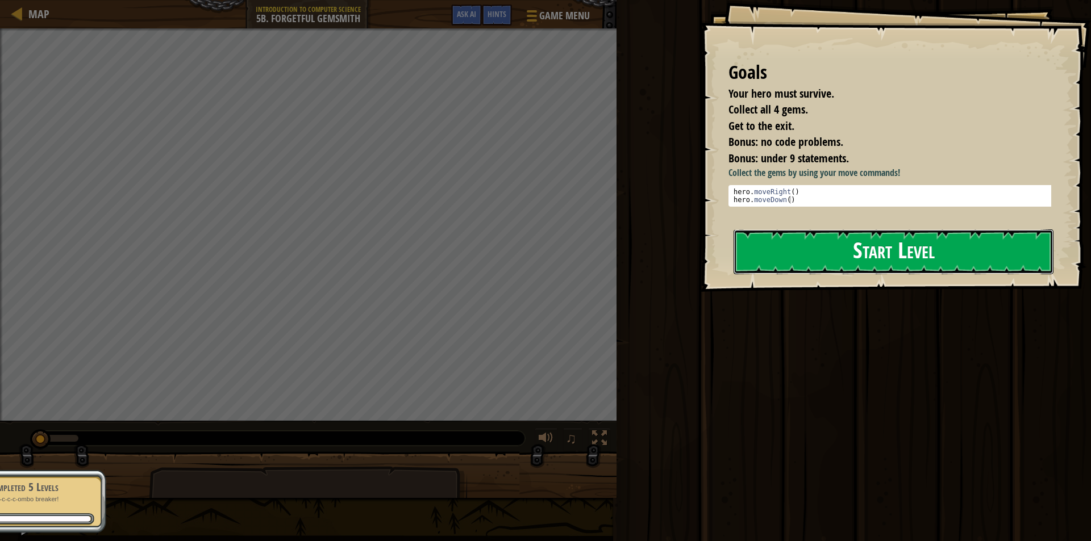
drag, startPoint x: 825, startPoint y: 261, endPoint x: 825, endPoint y: 253, distance: 8.0
click at [825, 261] on button "Start Level" at bounding box center [893, 251] width 320 height 45
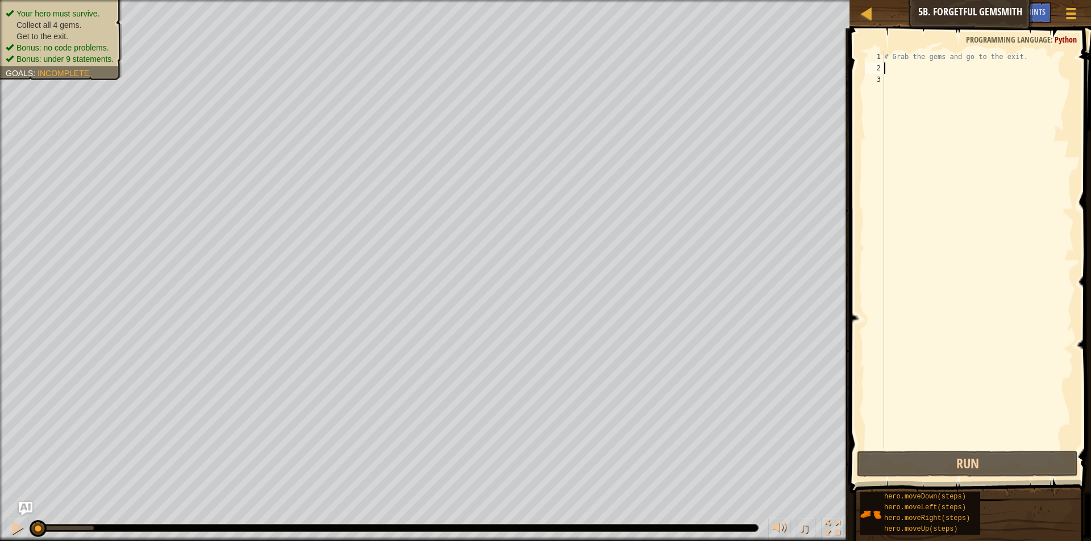
click at [902, 64] on div "# Grab the gems and go to the exit." at bounding box center [978, 261] width 192 height 420
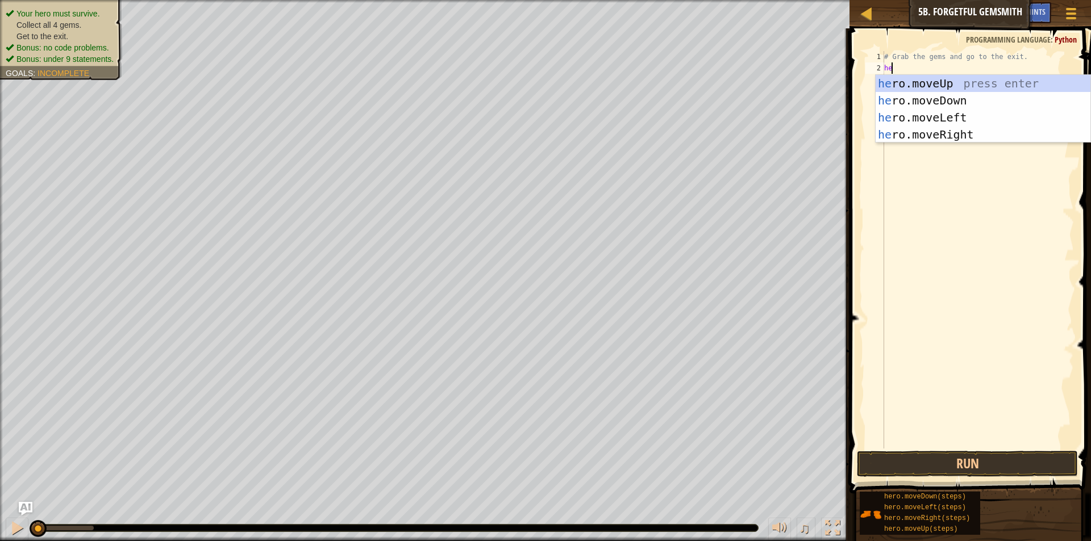
scroll to position [5, 1]
type textarea "heri"
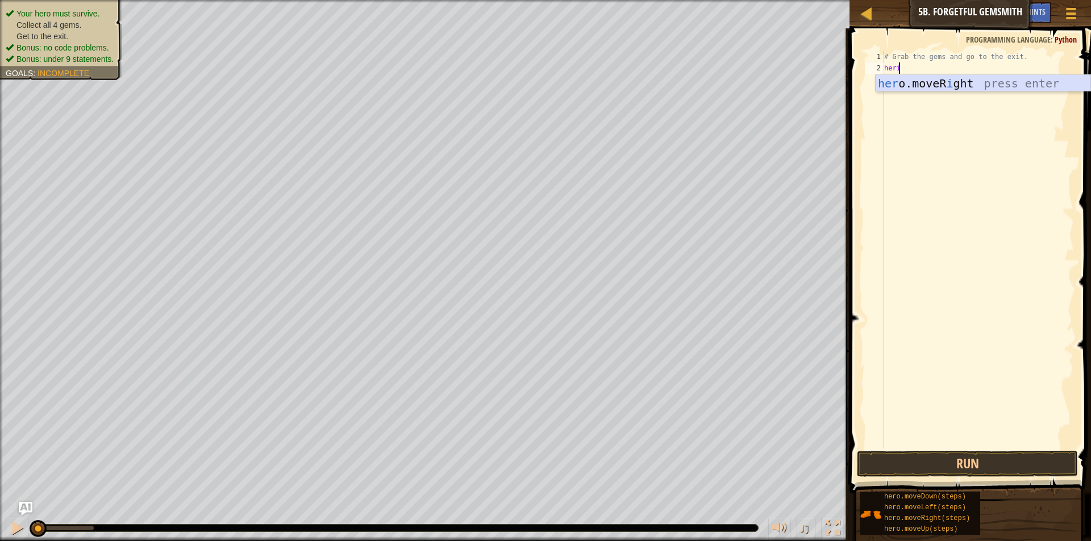
click at [966, 88] on div "her o.moveR i ght press enter" at bounding box center [982, 100] width 215 height 51
drag, startPoint x: 908, startPoint y: 86, endPoint x: 909, endPoint y: 78, distance: 8.0
click at [908, 85] on div "# Grab the gems and go to the exit. hero . moveRight ( )" at bounding box center [978, 261] width 192 height 420
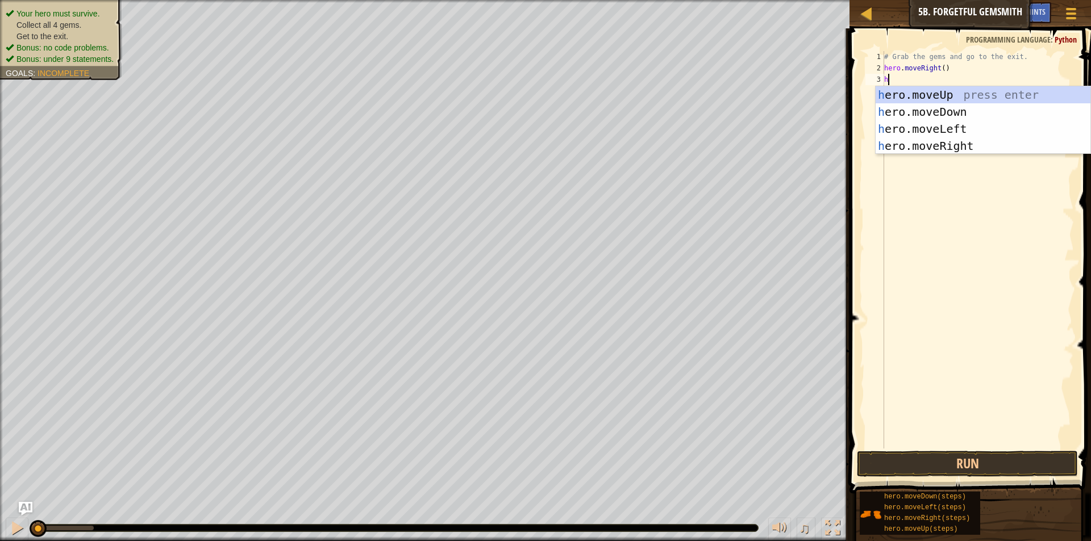
type textarea "he"
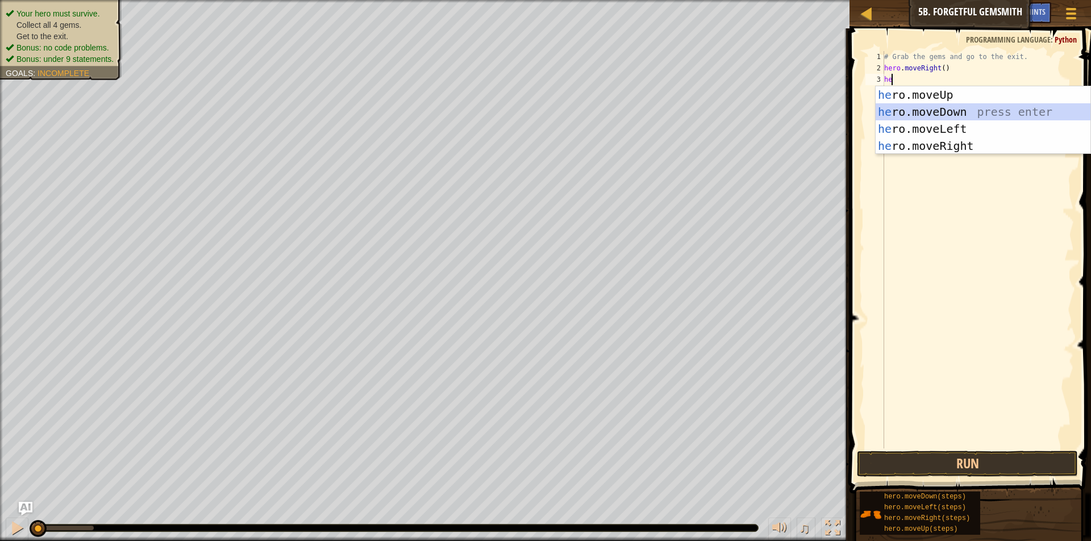
click at [932, 106] on div "he ro.moveUp press enter he ro.moveDown press enter he ro.moveLeft press enter …" at bounding box center [982, 137] width 215 height 102
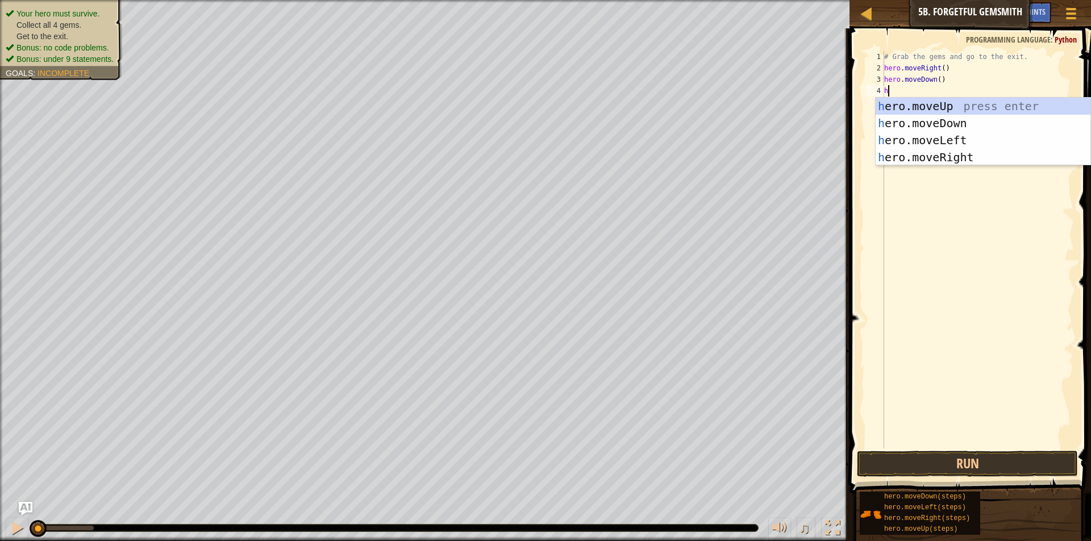
type textarea "he"
click at [916, 156] on div "he ro.moveUp press enter he ro.moveDown press enter he ro.moveLeft press enter …" at bounding box center [982, 149] width 215 height 102
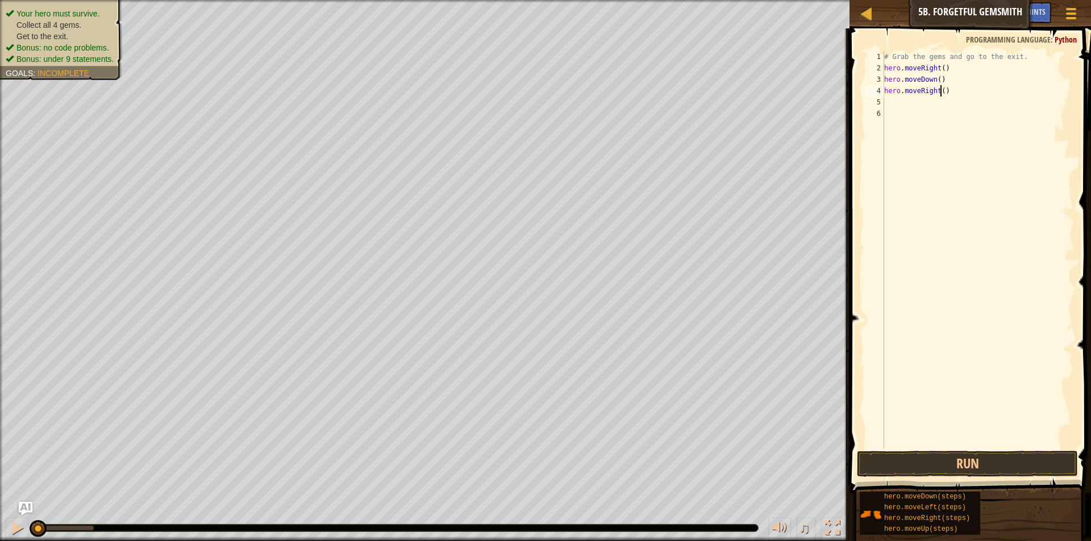
click at [938, 93] on div "# Grab the gems and go to the exit. hero . moveRight ( ) hero . moveDown ( ) he…" at bounding box center [978, 261] width 192 height 420
type textarea "hero.moveRight(2)"
click at [883, 101] on div "5" at bounding box center [874, 102] width 19 height 11
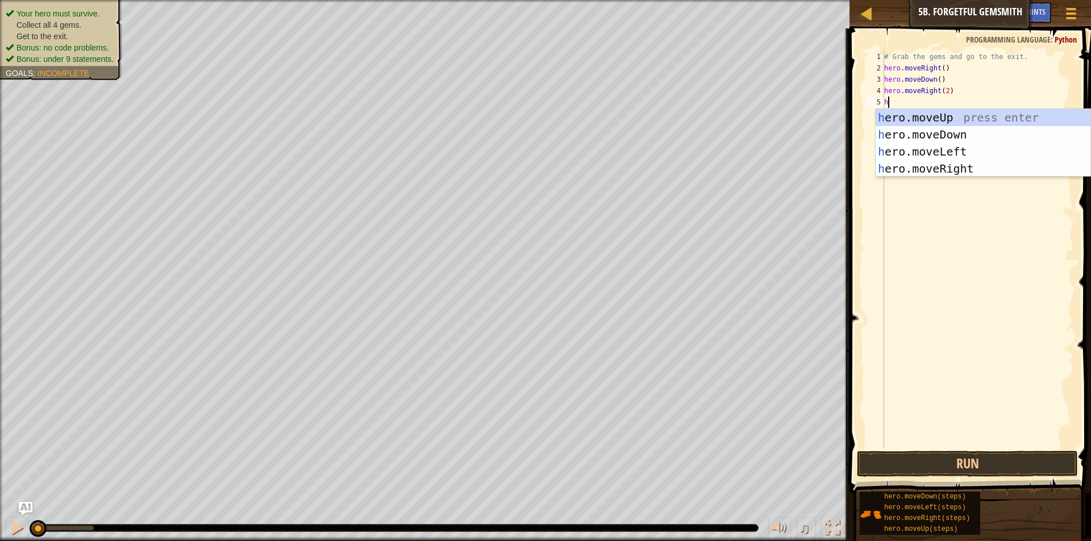
type textarea "he"
click at [930, 115] on div "he ro.moveUp press enter he ro.moveDown press enter he ro.moveLeft press enter …" at bounding box center [982, 160] width 215 height 102
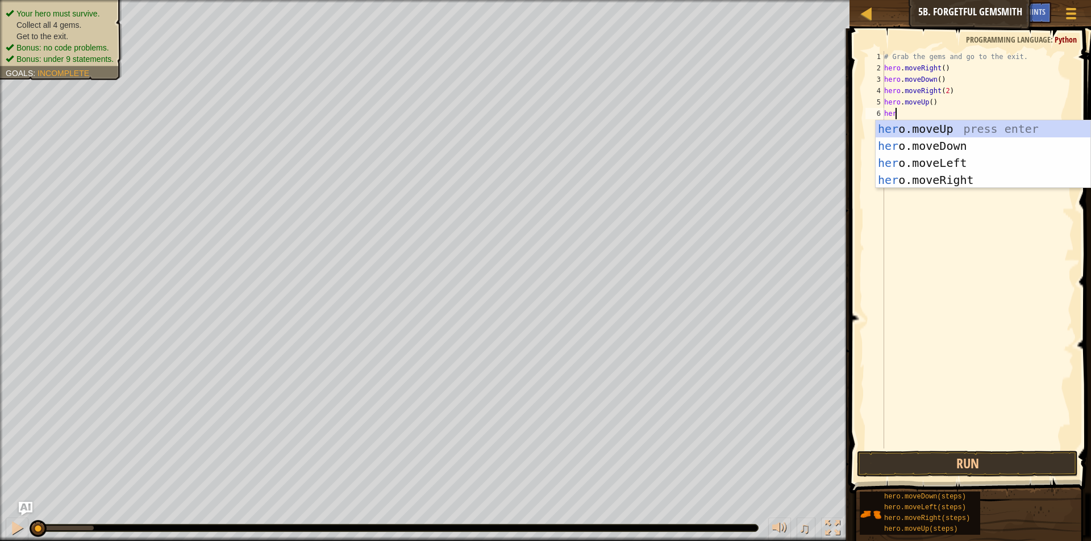
scroll to position [5, 1]
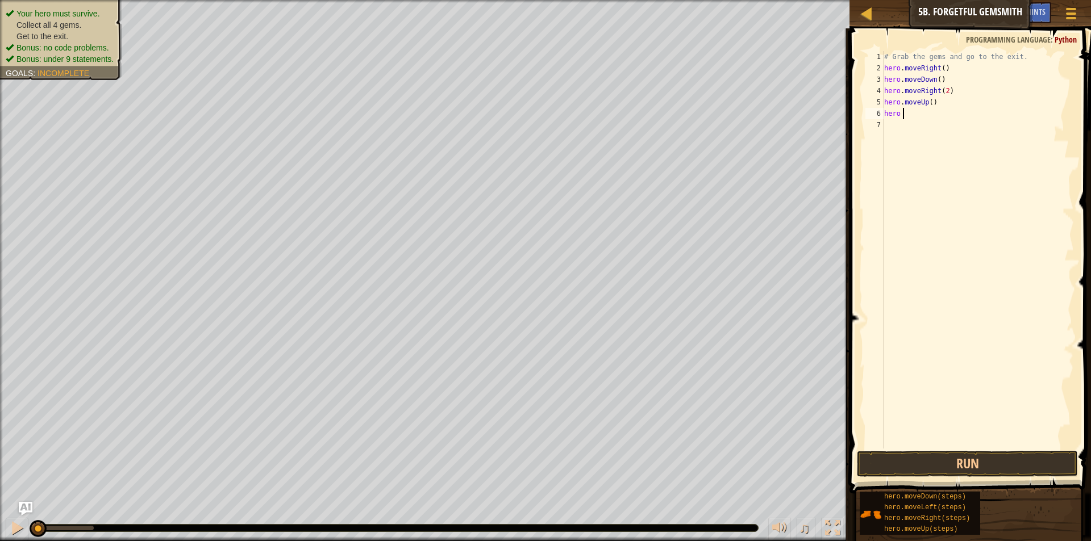
type textarea "hero m"
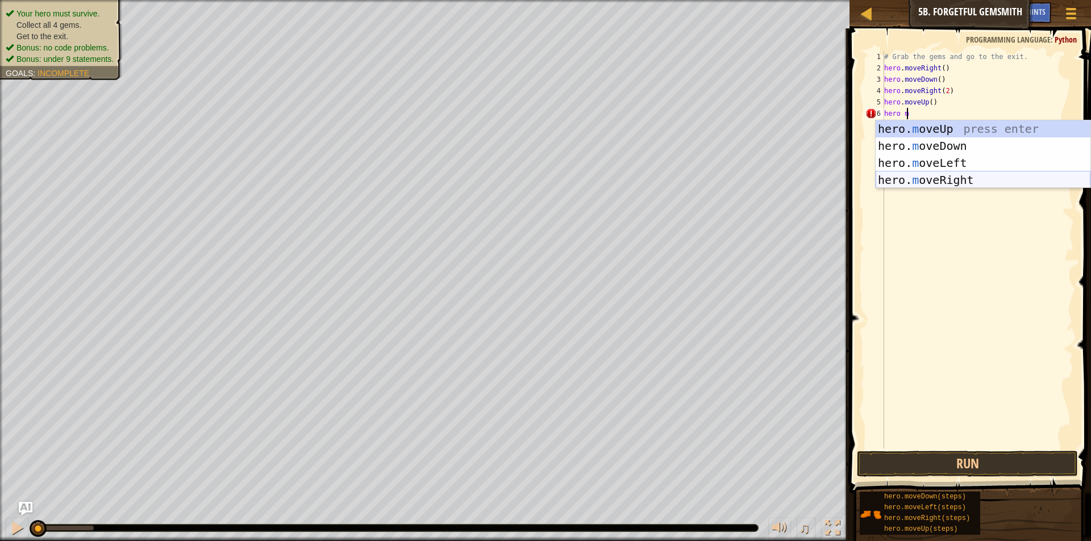
drag, startPoint x: 897, startPoint y: 179, endPoint x: 899, endPoint y: 187, distance: 8.0
click at [897, 179] on div "hero. m oveUp press enter hero. m oveDown press enter hero. m oveLeft press ent…" at bounding box center [982, 171] width 215 height 102
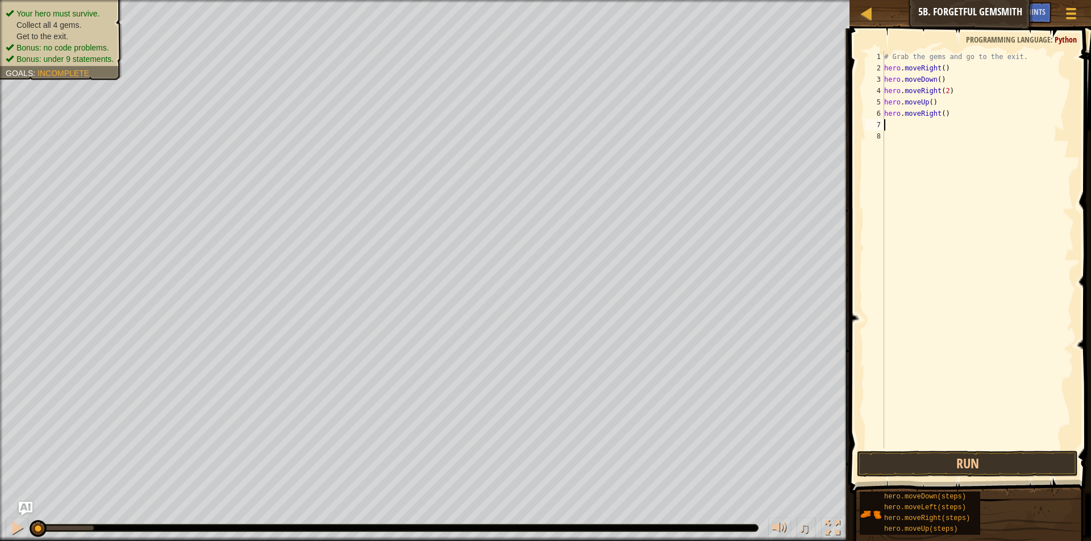
scroll to position [5, 0]
click at [906, 467] on button "Run" at bounding box center [967, 464] width 221 height 26
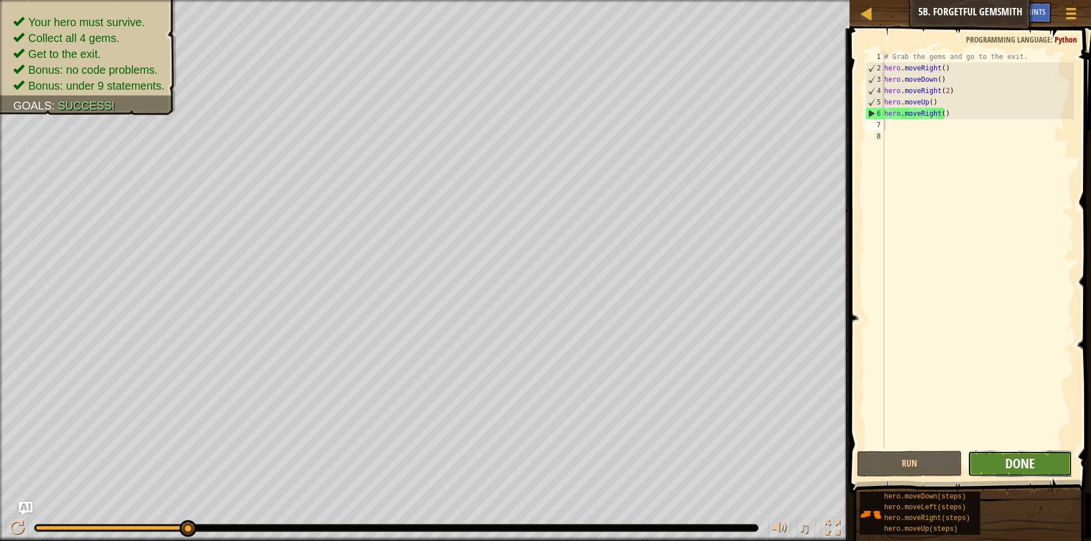
click at [1031, 463] on span "Done" at bounding box center [1020, 463] width 30 height 18
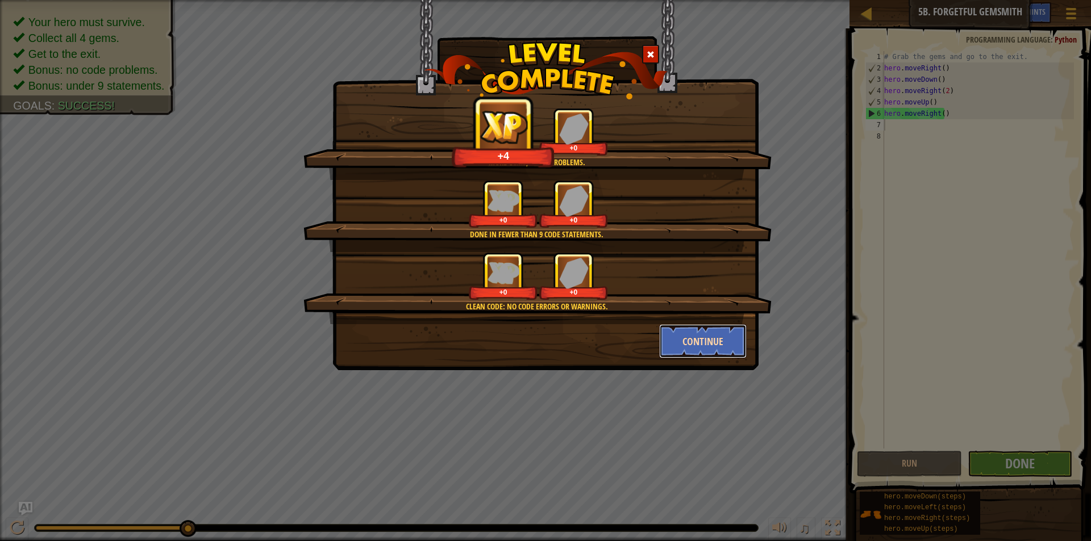
click at [714, 334] on button "Continue" at bounding box center [703, 341] width 88 height 34
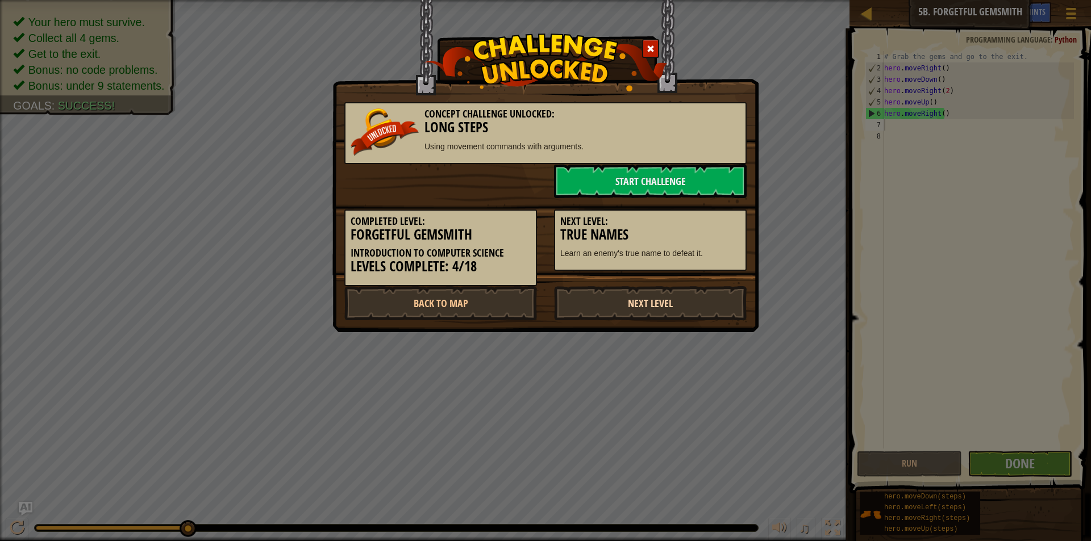
click at [656, 303] on link "Next Level" at bounding box center [650, 303] width 193 height 34
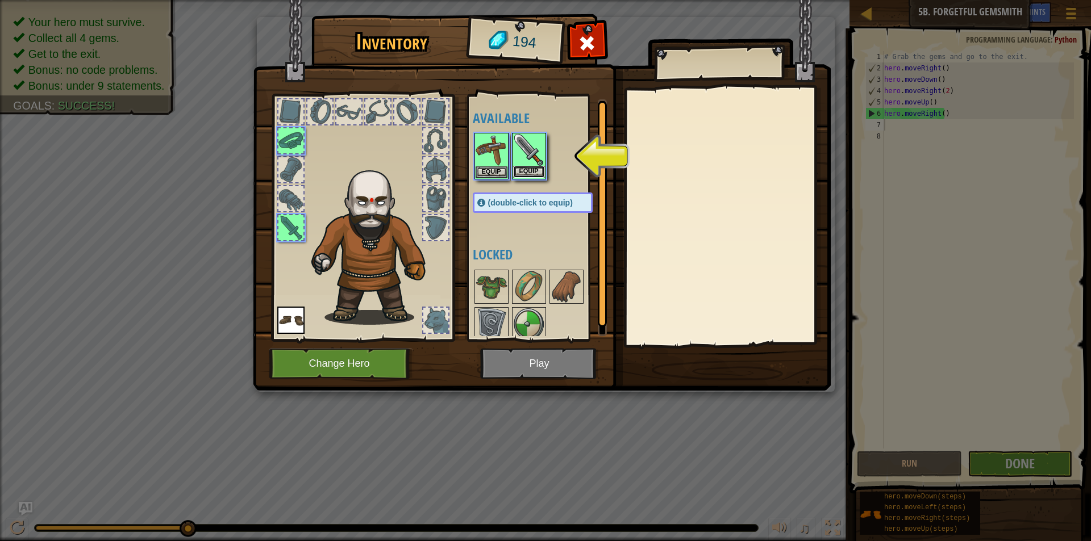
click at [541, 166] on button "Equip" at bounding box center [529, 172] width 32 height 12
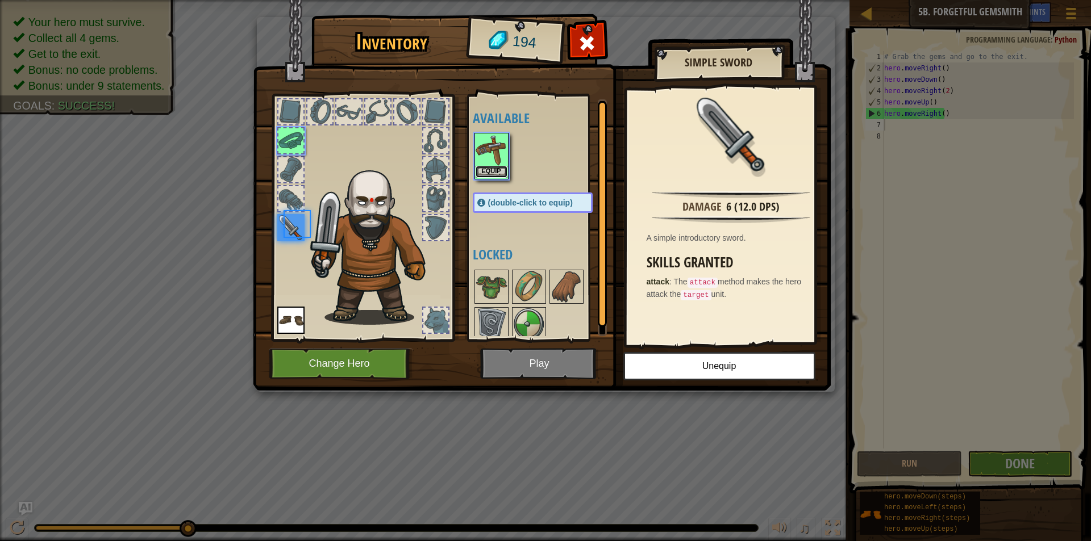
click at [495, 172] on button "Equip" at bounding box center [491, 172] width 32 height 12
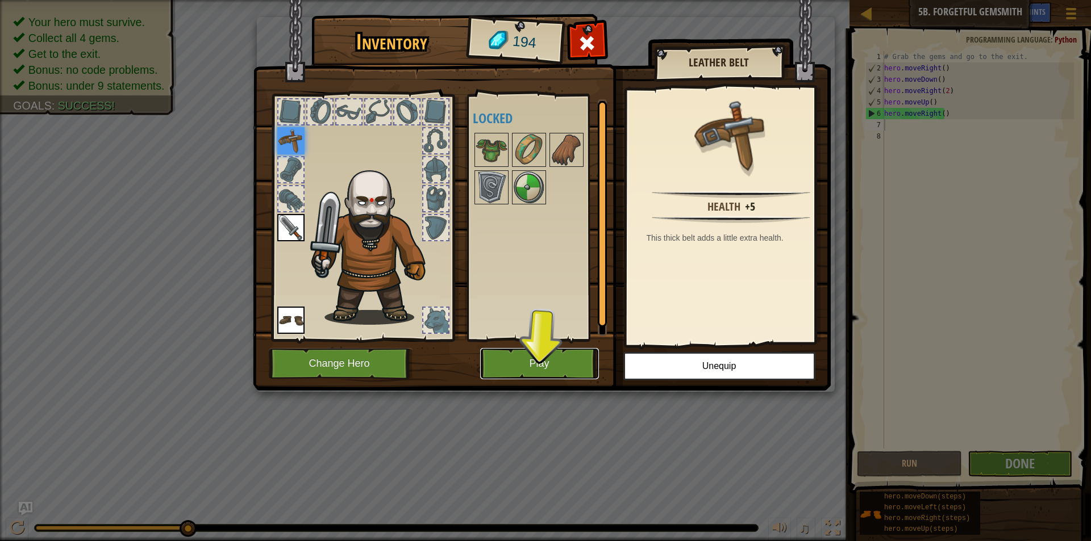
click at [561, 357] on button "Play" at bounding box center [539, 363] width 119 height 31
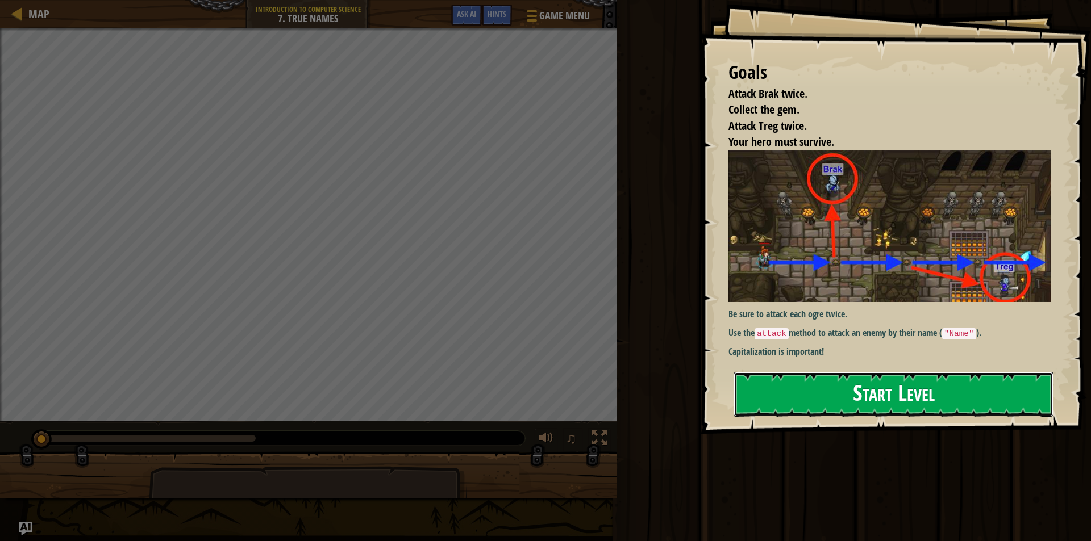
drag, startPoint x: 792, startPoint y: 247, endPoint x: 768, endPoint y: 265, distance: 30.3
click at [792, 372] on button "Start Level" at bounding box center [893, 394] width 320 height 45
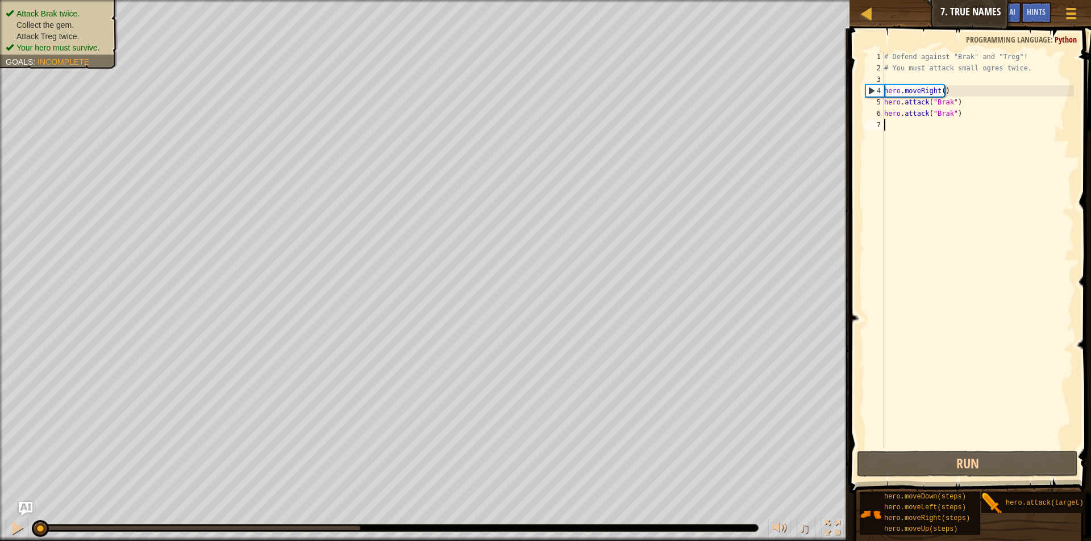
scroll to position [5, 0]
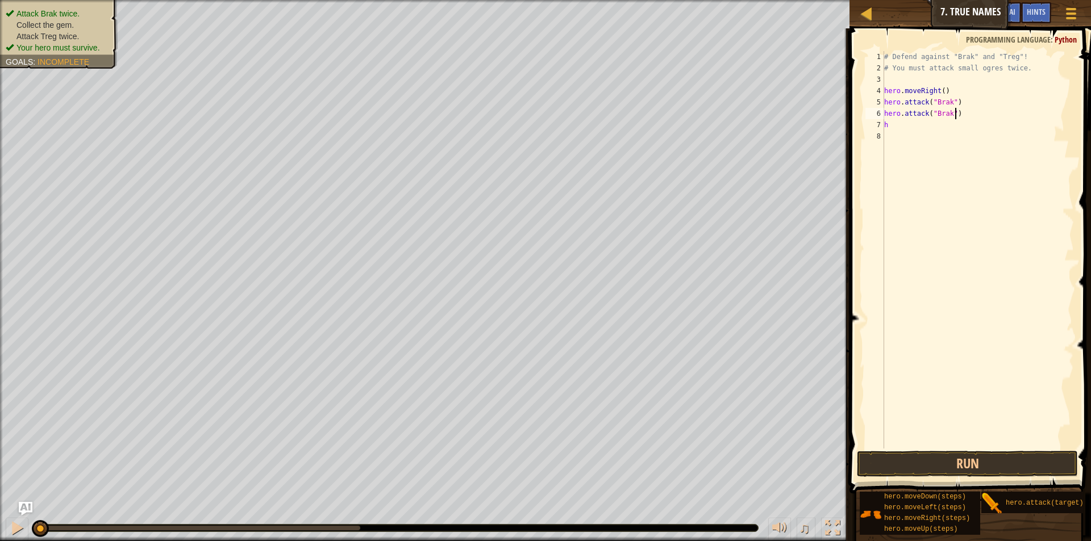
click at [983, 118] on div "# Defend against "Brak" and "Treg"! # You must attack small ogres twice. hero .…" at bounding box center [978, 261] width 192 height 420
click at [908, 128] on div "# Defend against "Brak" and "Treg"! # You must attack small ogres twice. hero .…" at bounding box center [978, 261] width 192 height 420
click at [907, 123] on div "# Defend against "Brak" and "Treg"! # You must attack small ogres twice. hero .…" at bounding box center [978, 261] width 192 height 420
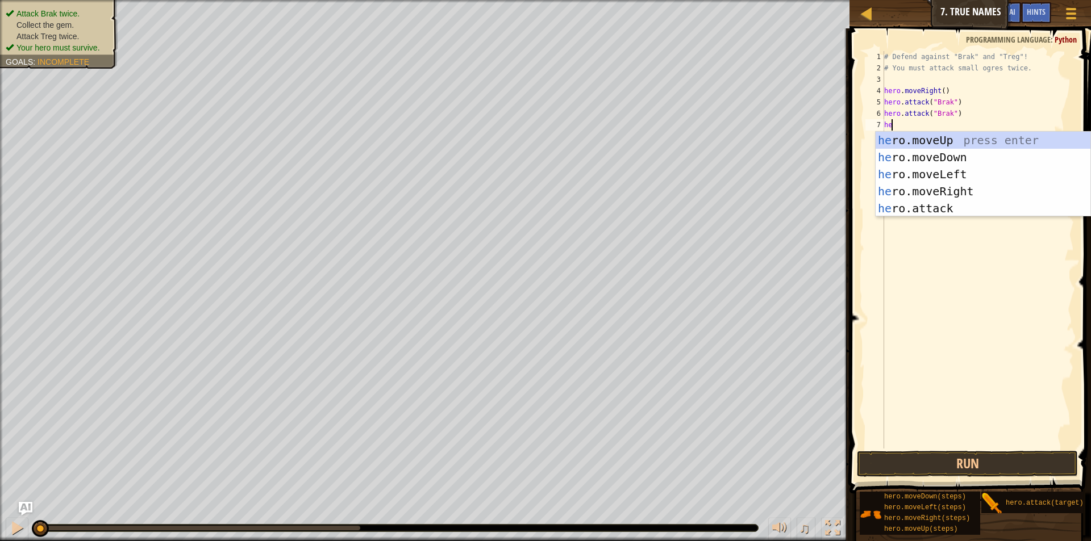
type textarea "her"
click at [946, 138] on div "her o.moveUp press enter her o.moveDown press enter her o.moveLeft press enter …" at bounding box center [982, 191] width 215 height 119
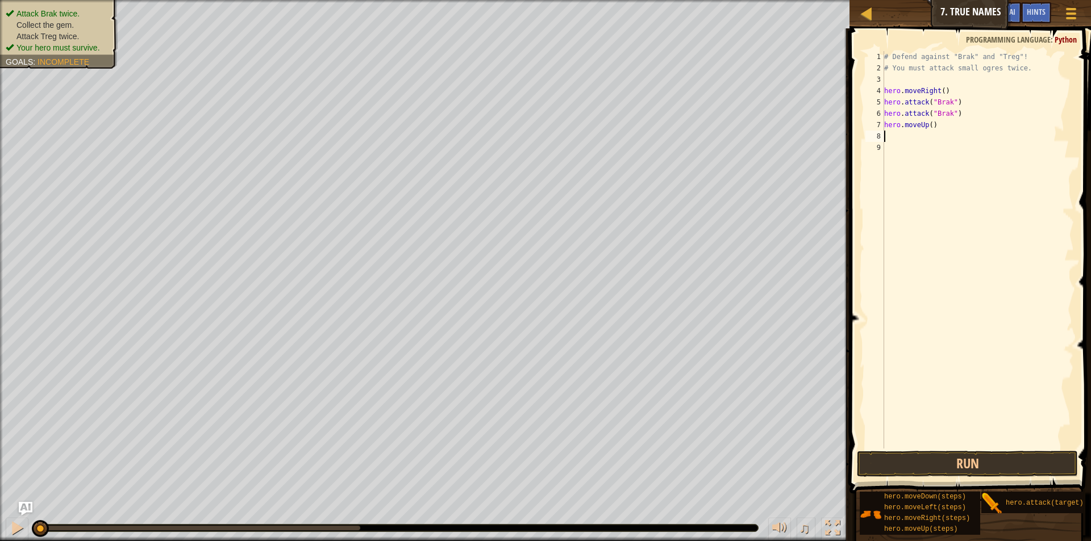
scroll to position [5, 0]
click at [897, 141] on div "# Defend against "Brak" and "Treg"! # You must attack small ogres twice. hero .…" at bounding box center [978, 261] width 192 height 420
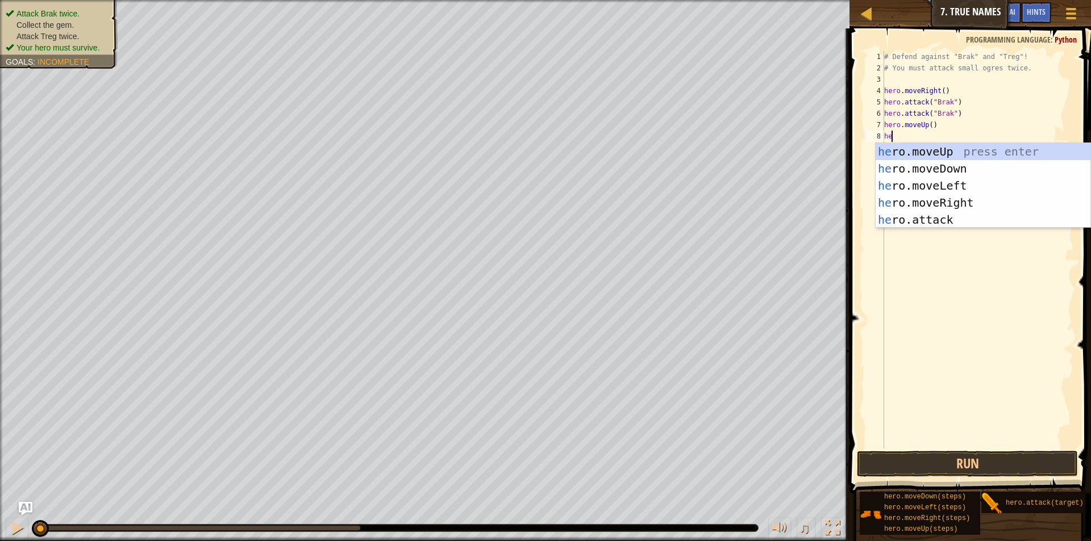
scroll to position [5, 1]
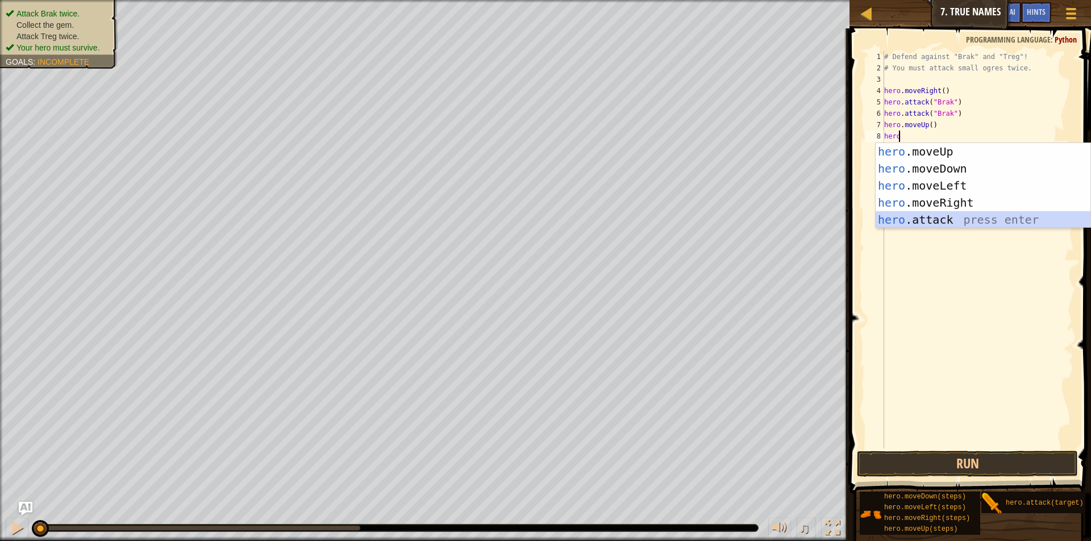
click at [974, 216] on div "hero .moveUp press enter hero .moveDown press enter hero .moveLeft press enter …" at bounding box center [982, 202] width 215 height 119
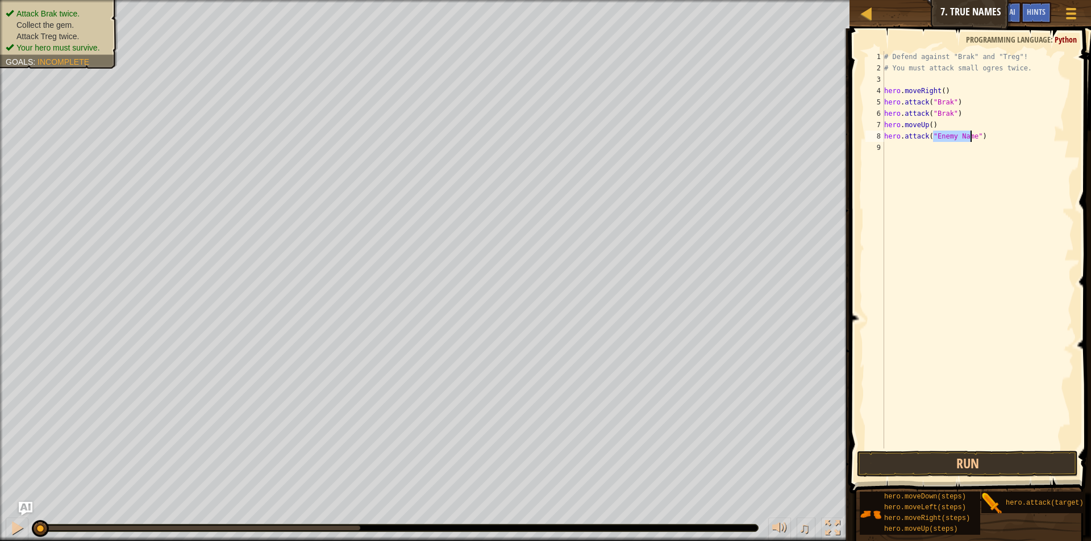
click at [956, 134] on div "# Defend against "Brak" and "Treg"! # You must attack small ogres twice. hero .…" at bounding box center [978, 250] width 192 height 398
click at [971, 137] on div "# Defend against "Brak" and "Treg"! # You must attack small ogres twice. hero .…" at bounding box center [978, 261] width 192 height 420
type textarea "hero.attack("Treg")"
click at [909, 146] on div "# Defend against "Brak" and "Treg"! # You must attack small ogres twice. hero .…" at bounding box center [978, 261] width 192 height 420
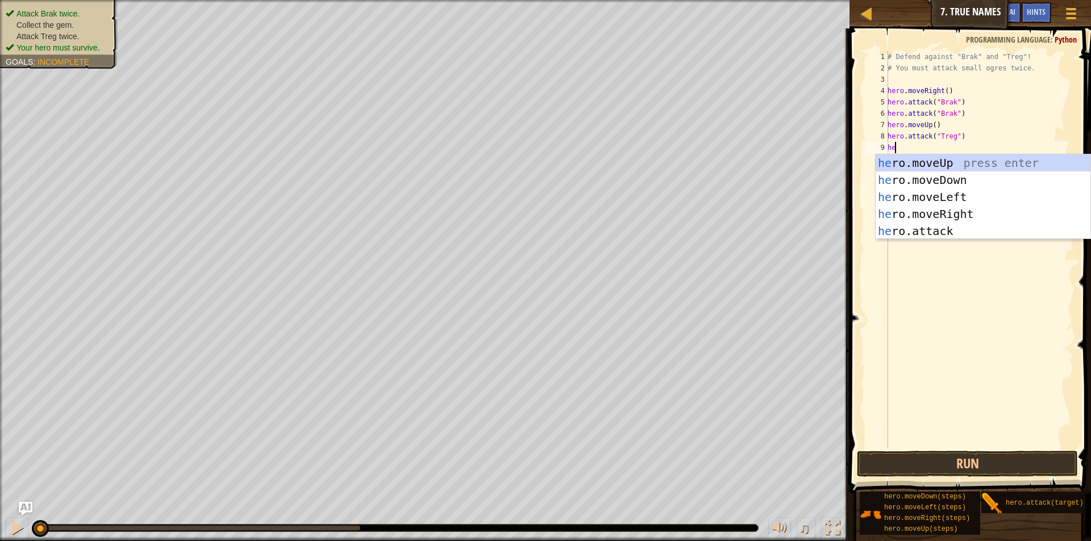
scroll to position [5, 1]
click at [956, 232] on div "hero .moveUp press enter hero .moveDown press enter hero .moveLeft press enter …" at bounding box center [982, 213] width 215 height 119
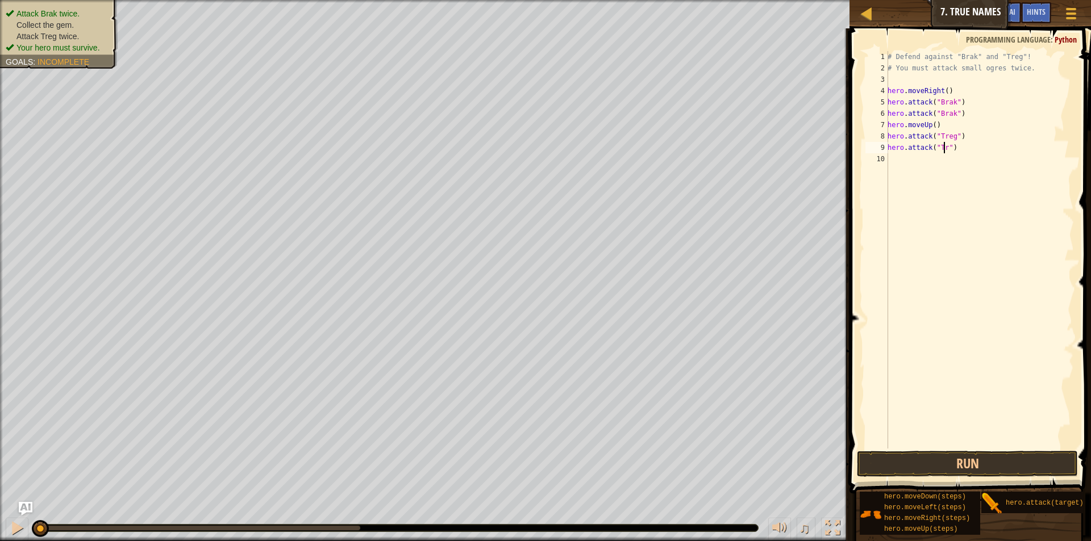
scroll to position [5, 5]
type textarea "hero.attack("Treg")"
click at [906, 159] on div "# Defend against "Brak" and "Treg"! # You must attack small ogres twice. hero .…" at bounding box center [979, 261] width 189 height 420
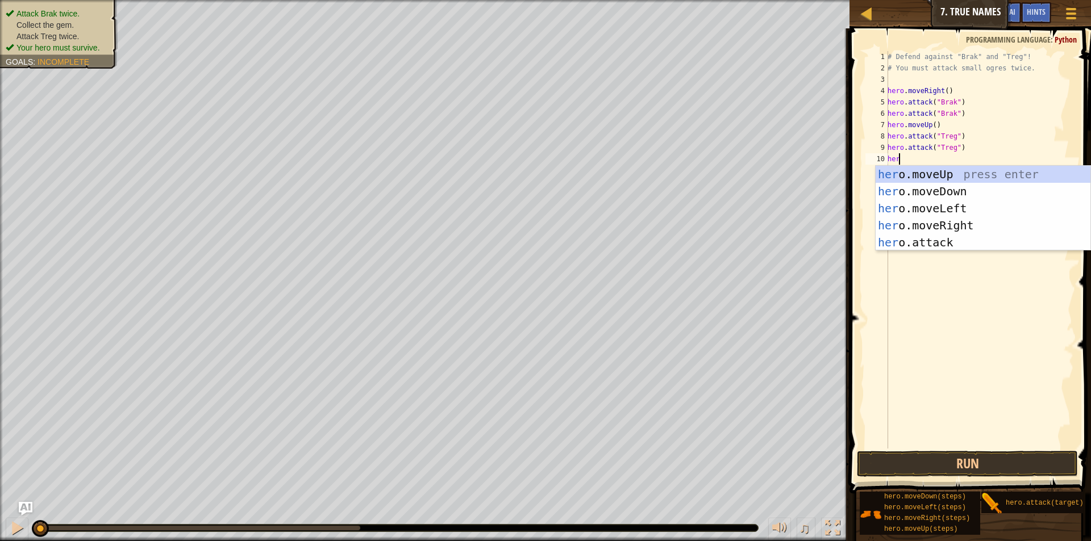
scroll to position [5, 1]
type textarea "hero"
click at [938, 194] on div "hero .moveUp press enter hero .moveDown press enter hero .moveLeft press enter …" at bounding box center [982, 225] width 215 height 119
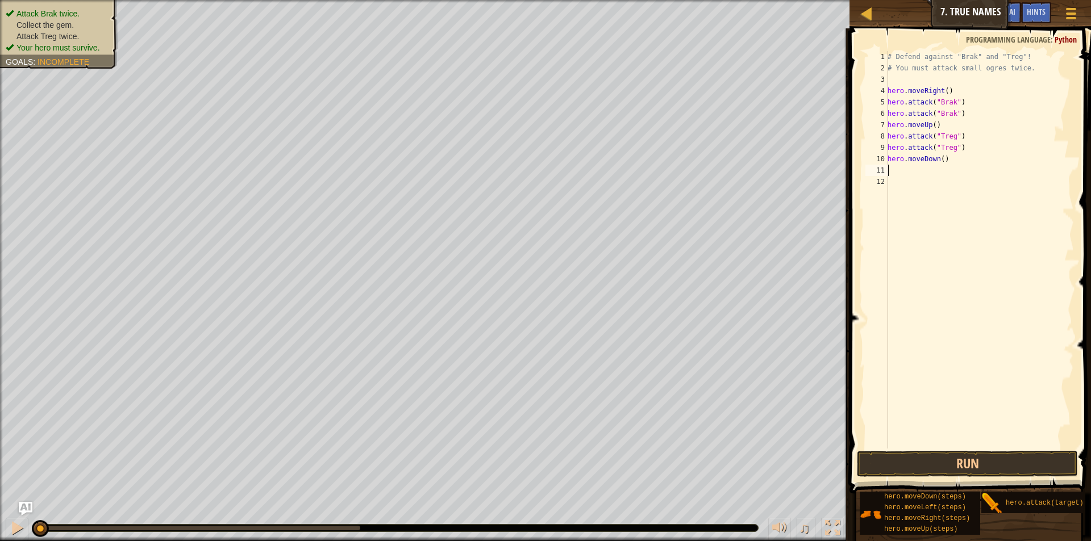
scroll to position [5, 0]
click at [932, 456] on button "Run" at bounding box center [967, 464] width 221 height 26
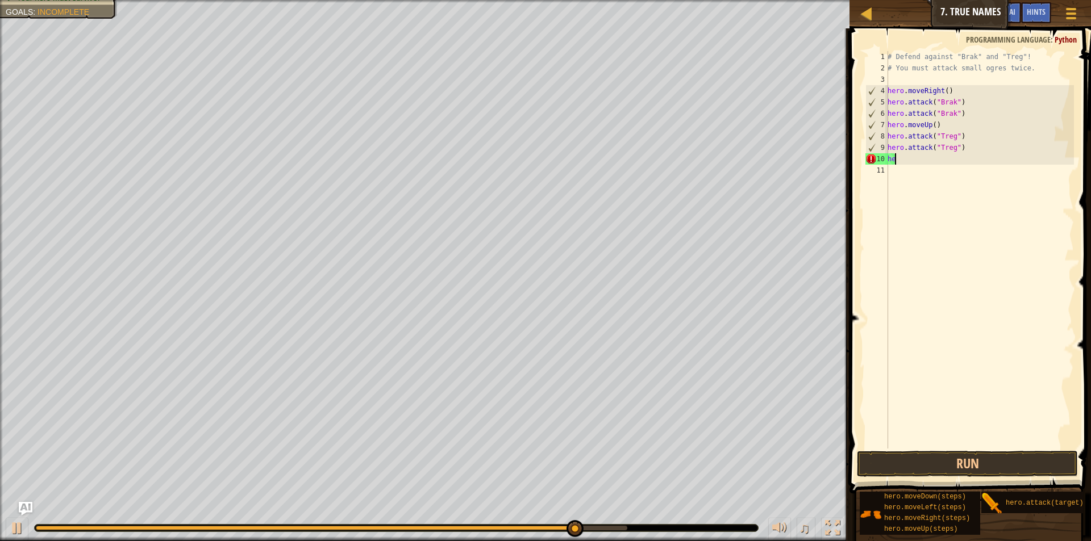
type textarea "h"
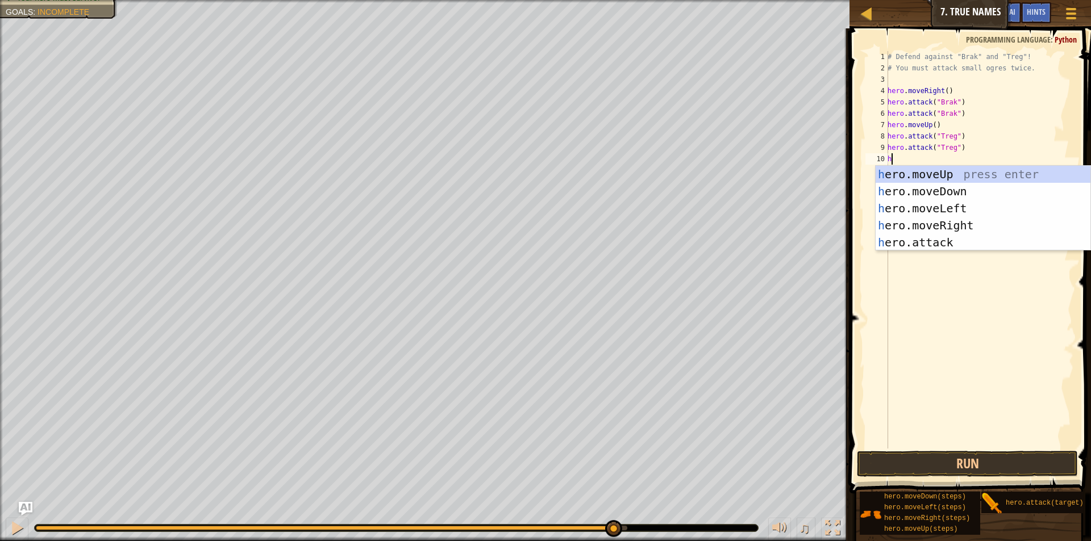
type textarea "he"
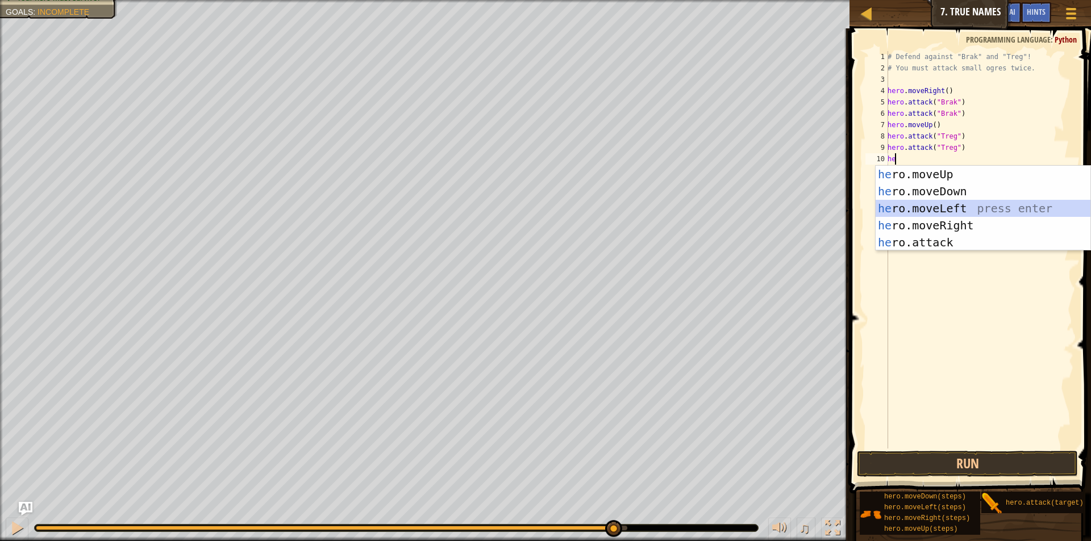
click at [934, 216] on div "he ro.moveUp press enter he ro.moveDown press enter he ro.moveLeft press enter …" at bounding box center [982, 225] width 215 height 119
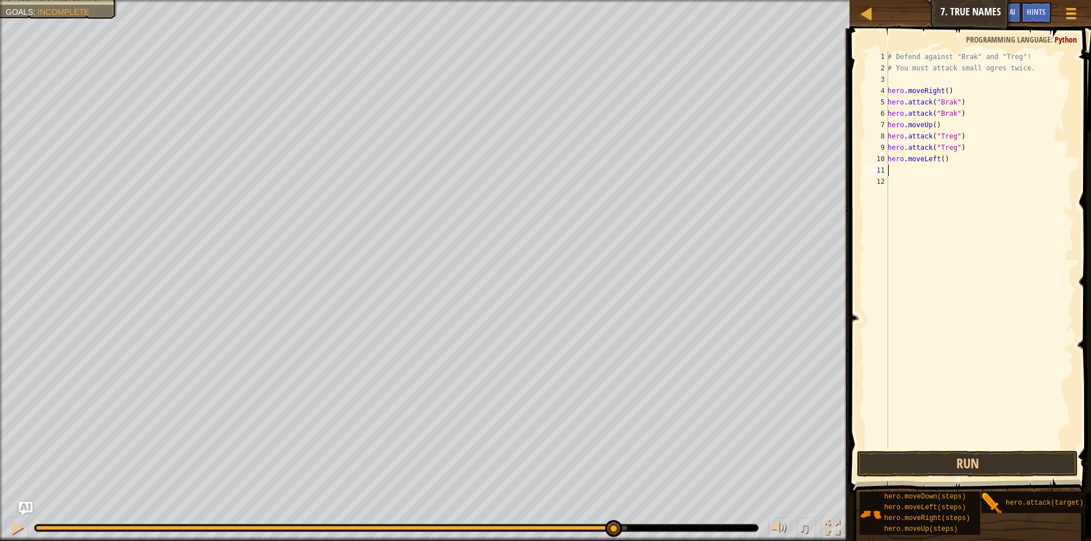
click at [946, 164] on div "# Defend against "Brak" and "Treg"! # You must attack small ogres twice. hero .…" at bounding box center [979, 261] width 189 height 420
type textarea "[DOMAIN_NAME]"
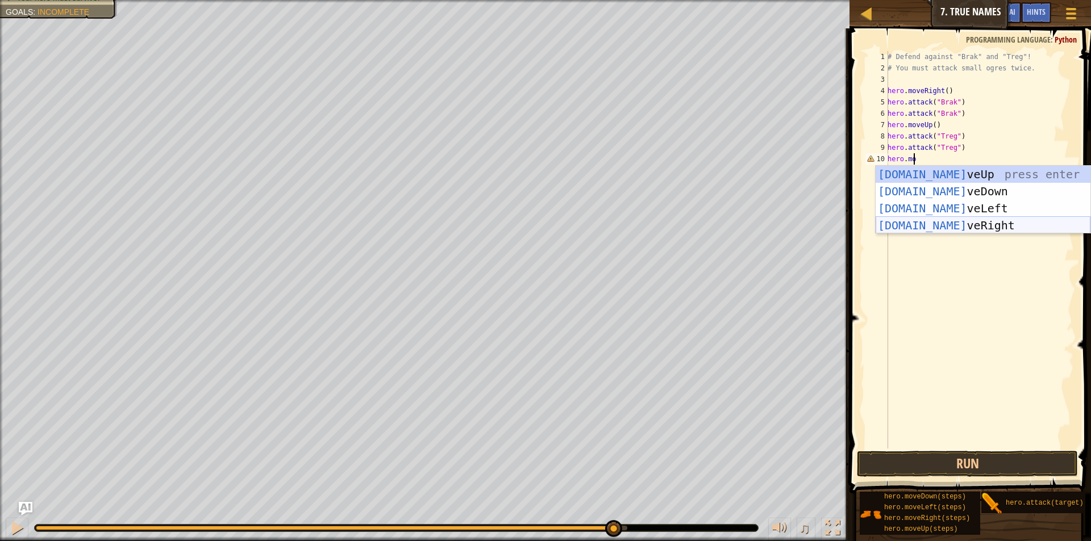
click at [974, 232] on div "[DOMAIN_NAME] veUp press enter [DOMAIN_NAME] veDown press enter [DOMAIN_NAME] v…" at bounding box center [982, 217] width 215 height 102
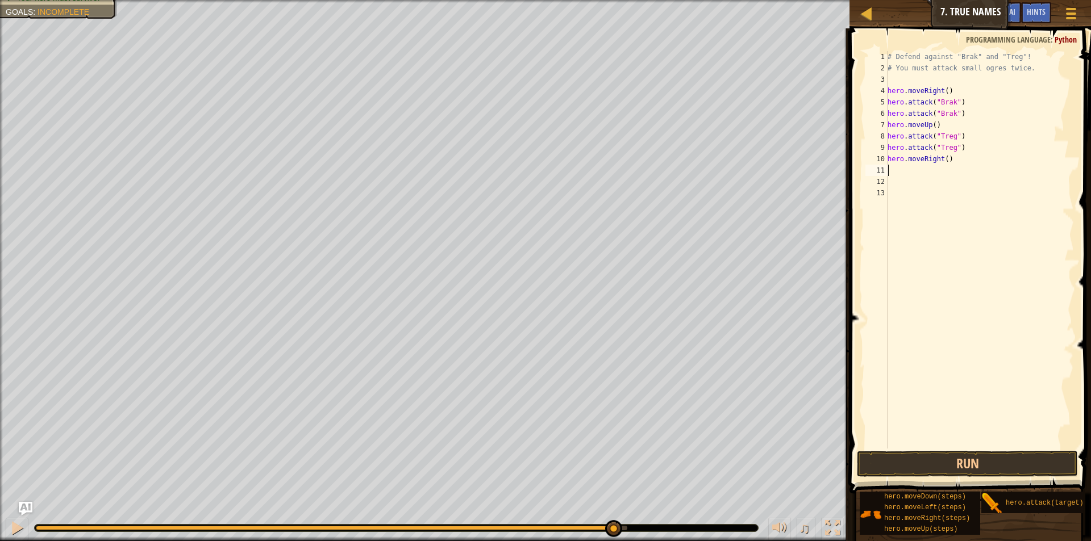
scroll to position [5, 0]
click at [967, 465] on button "Run" at bounding box center [967, 464] width 221 height 26
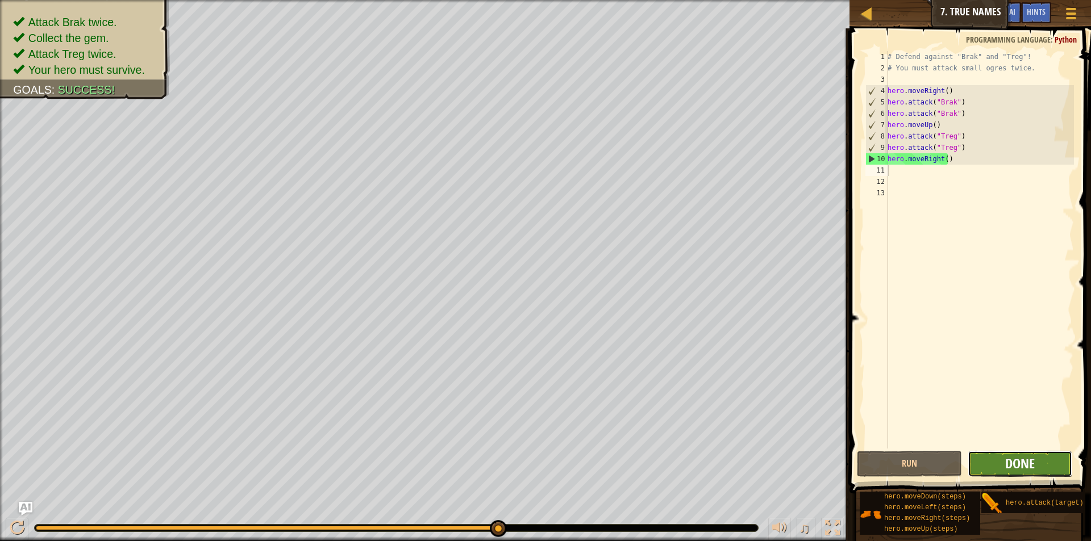
click at [1011, 462] on span "Done" at bounding box center [1020, 463] width 30 height 18
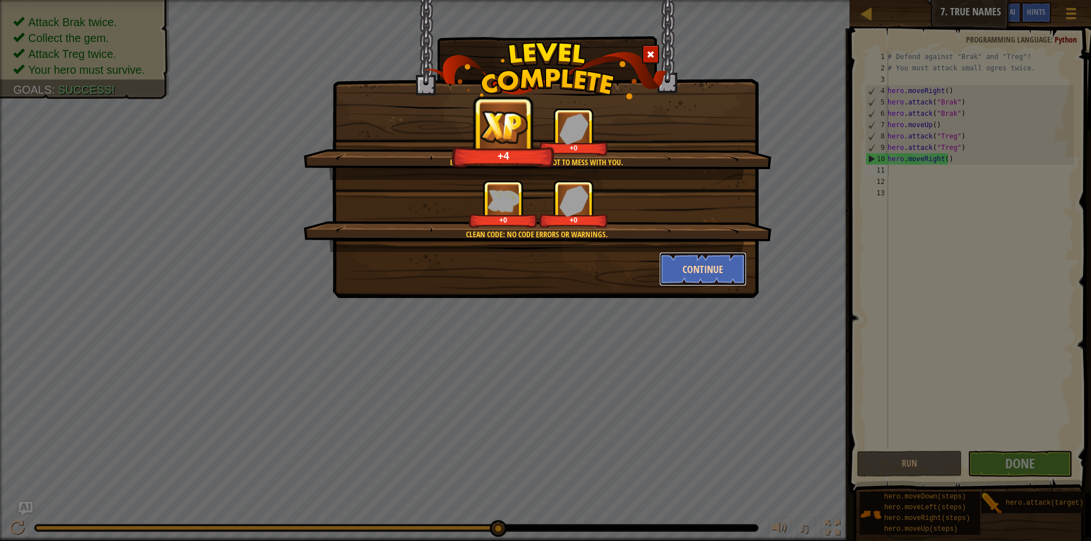
click at [679, 271] on button "Continue" at bounding box center [703, 269] width 88 height 34
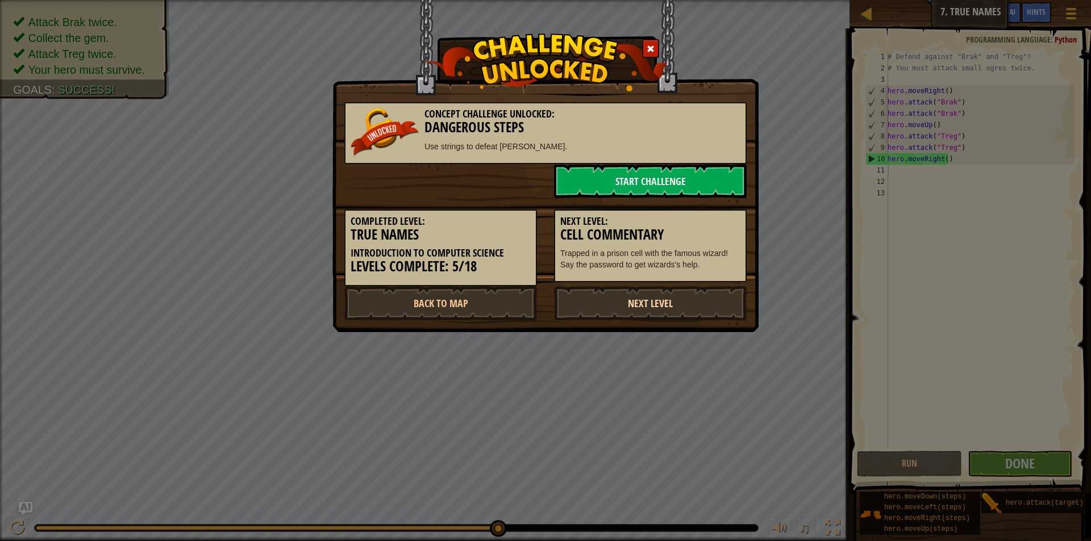
click at [611, 304] on link "Next Level" at bounding box center [650, 303] width 193 height 34
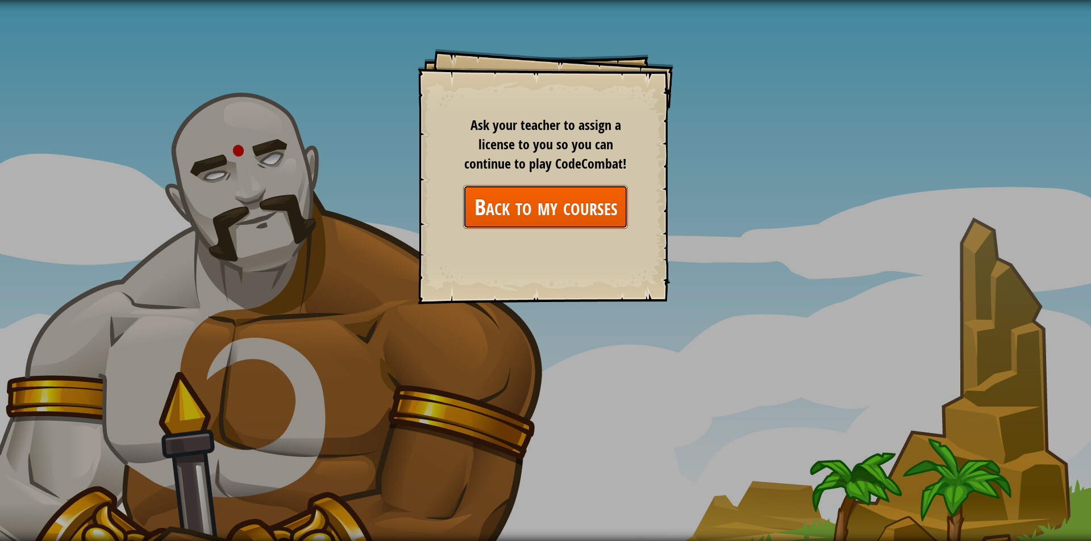
click at [519, 205] on link "Back to my courses" at bounding box center [545, 207] width 165 height 44
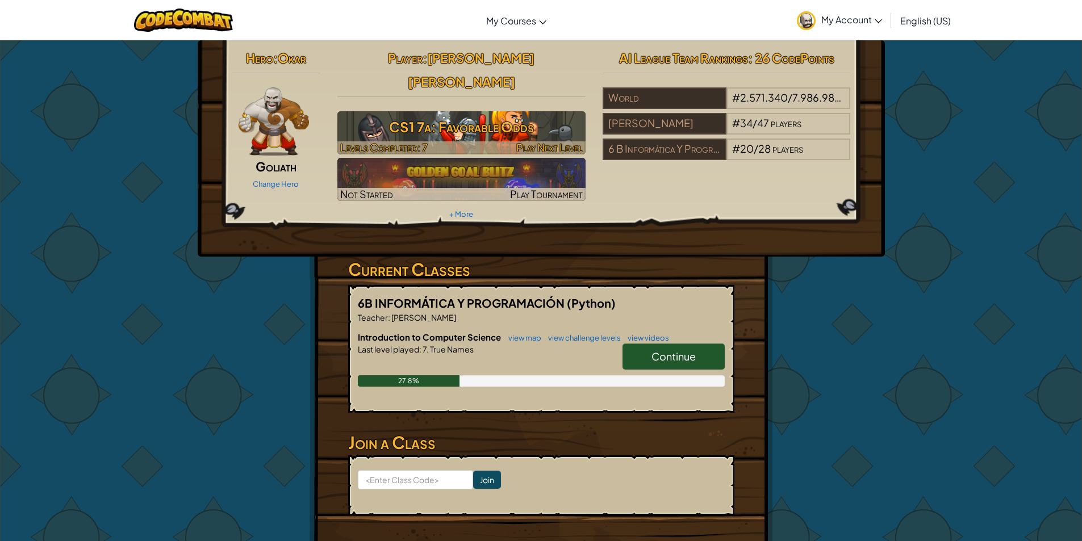
click at [462, 114] on h3 "CS1 7a: Favorable Odds" at bounding box center [461, 127] width 248 height 26
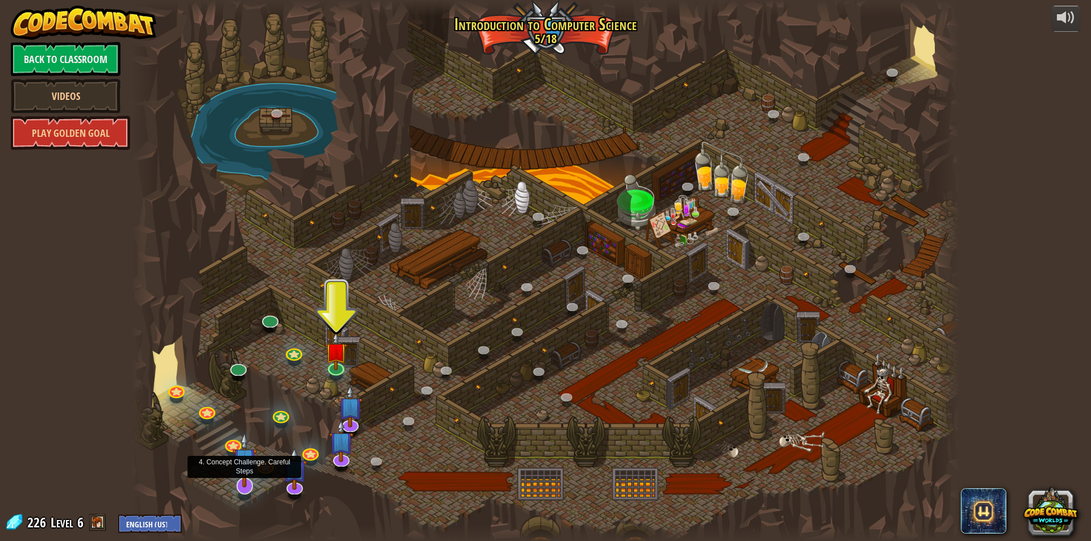
click at [241, 474] on img at bounding box center [244, 460] width 24 height 56
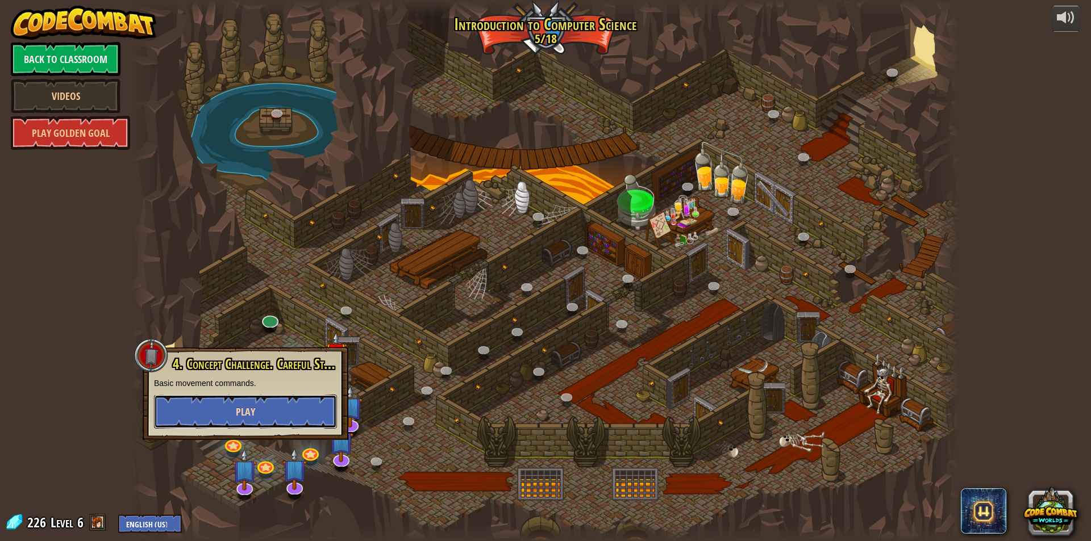
click at [253, 417] on button "Play" at bounding box center [245, 412] width 183 height 34
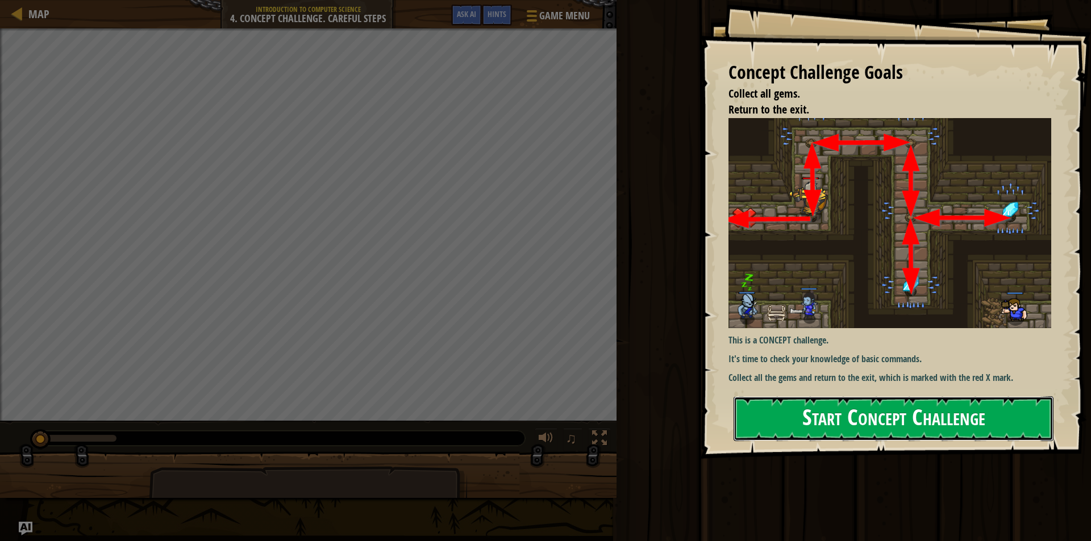
drag, startPoint x: 857, startPoint y: 417, endPoint x: 864, endPoint y: 424, distance: 9.7
click at [863, 424] on button "Start Concept Challenge" at bounding box center [893, 418] width 320 height 45
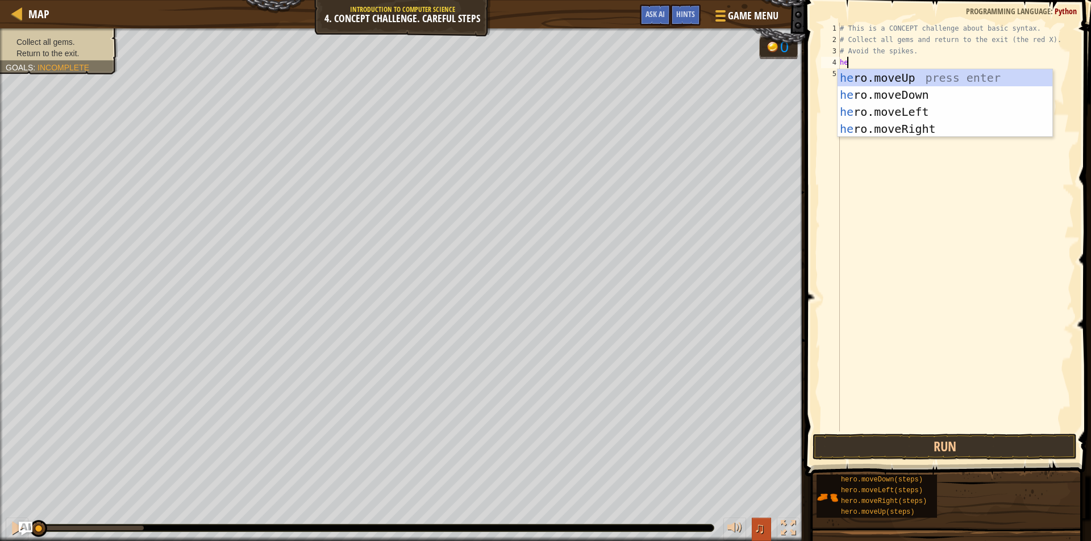
scroll to position [5, 0]
type textarea "her"
click at [916, 80] on div "her o.moveUp press enter her o.moveDown press enter her o.moveLeft press enter …" at bounding box center [944, 120] width 215 height 102
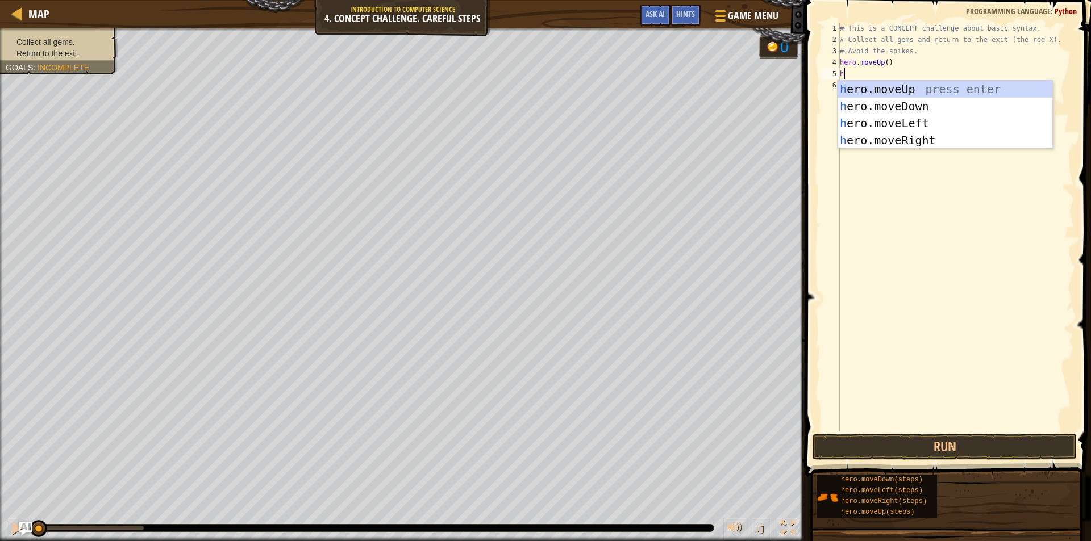
type textarea "he"
click at [865, 135] on div "he ro.moveUp press enter he ro.moveDown press enter he ro.moveLeft press enter …" at bounding box center [944, 132] width 215 height 102
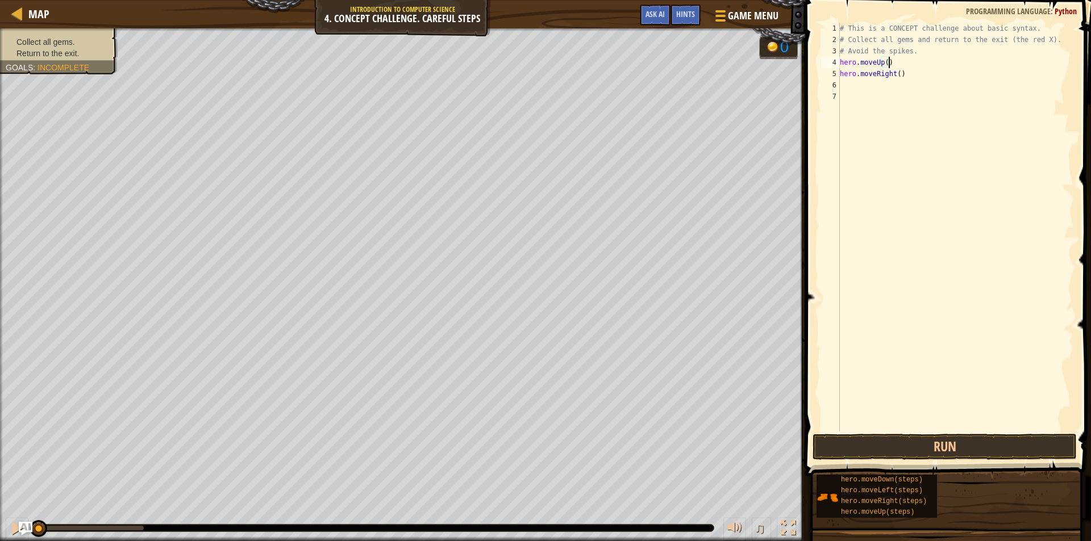
click at [891, 61] on div "# This is a CONCEPT challenge about basic syntax. # Collect all gems and return…" at bounding box center [955, 239] width 236 height 432
type textarea "h"
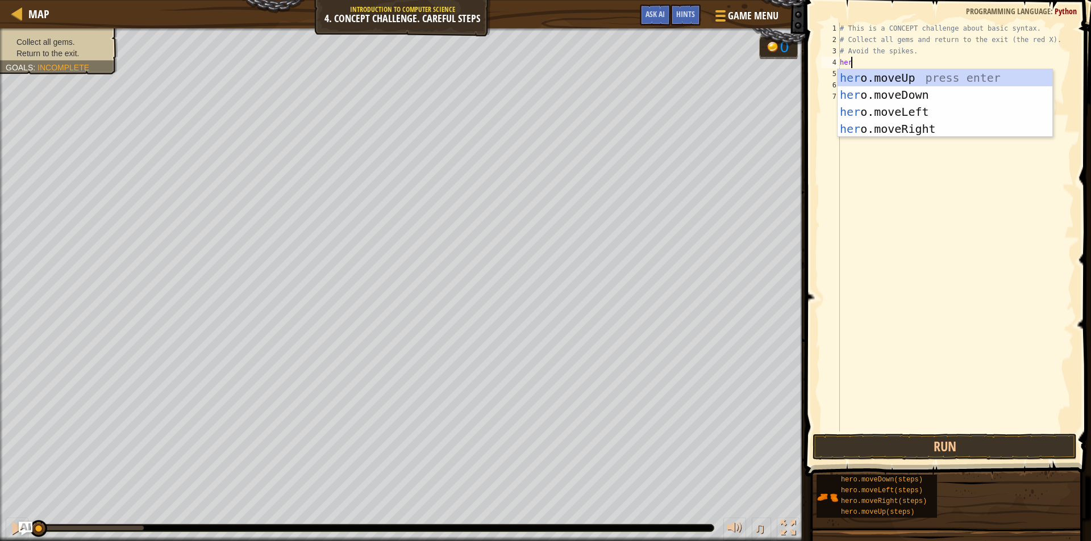
type textarea "hero"
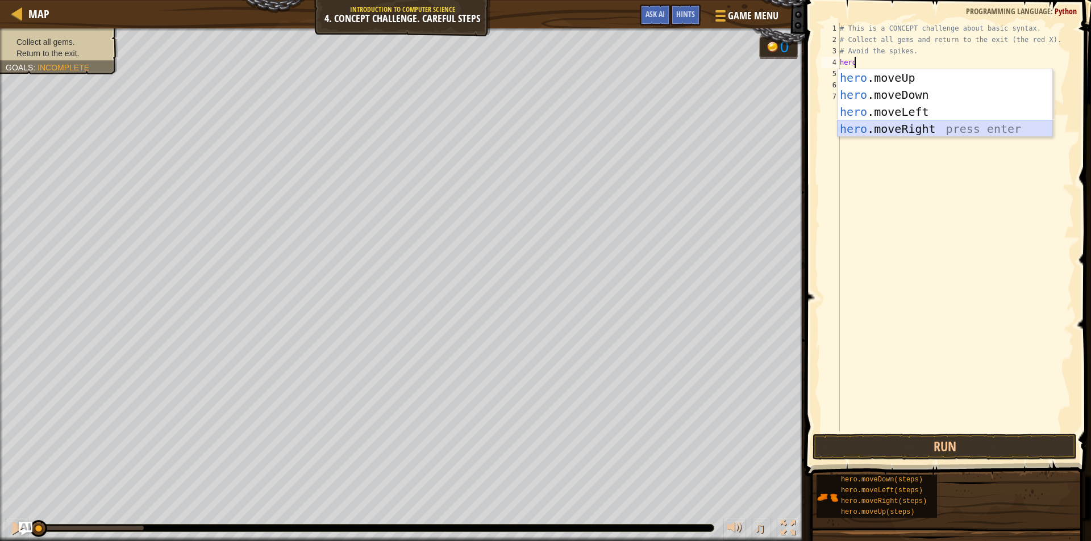
drag, startPoint x: 898, startPoint y: 127, endPoint x: 894, endPoint y: 107, distance: 20.3
click at [898, 123] on div "hero .moveUp press enter hero .moveDown press enter hero .moveLeft press enter …" at bounding box center [944, 120] width 215 height 102
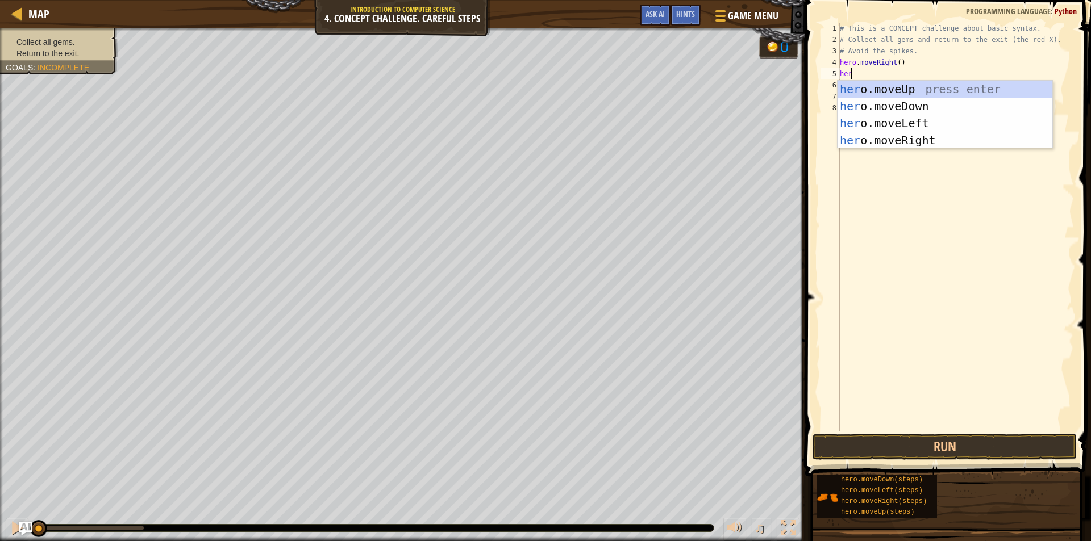
type textarea "hero"
click at [912, 86] on div "hero .moveUp press enter hero .moveDown press enter hero .moveLeft press enter …" at bounding box center [944, 132] width 215 height 102
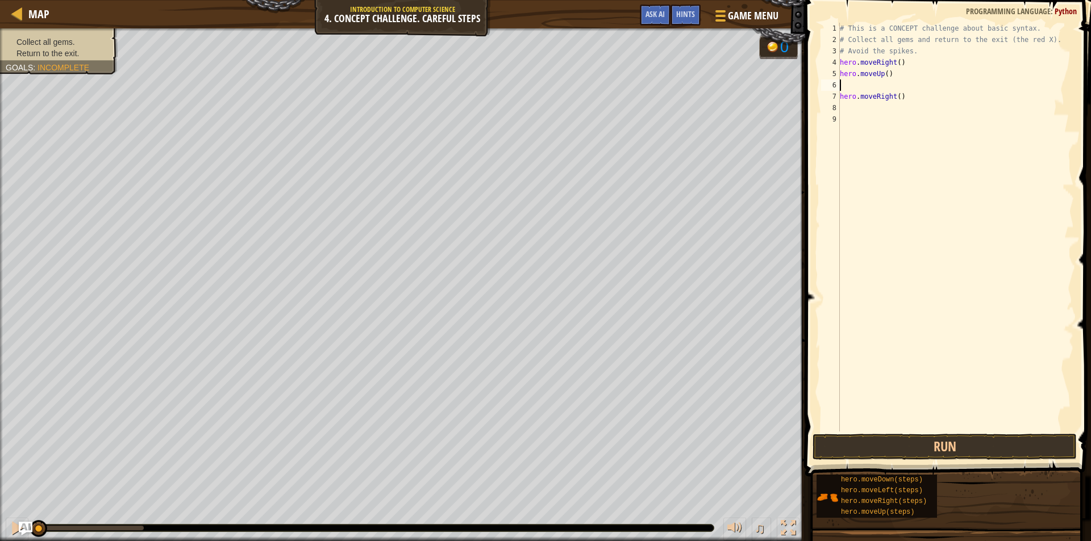
scroll to position [5, 0]
type textarea "hero.moveUp()"
click at [852, 94] on div "# This is a CONCEPT challenge about basic syntax. # Collect all gems and return…" at bounding box center [955, 239] width 236 height 432
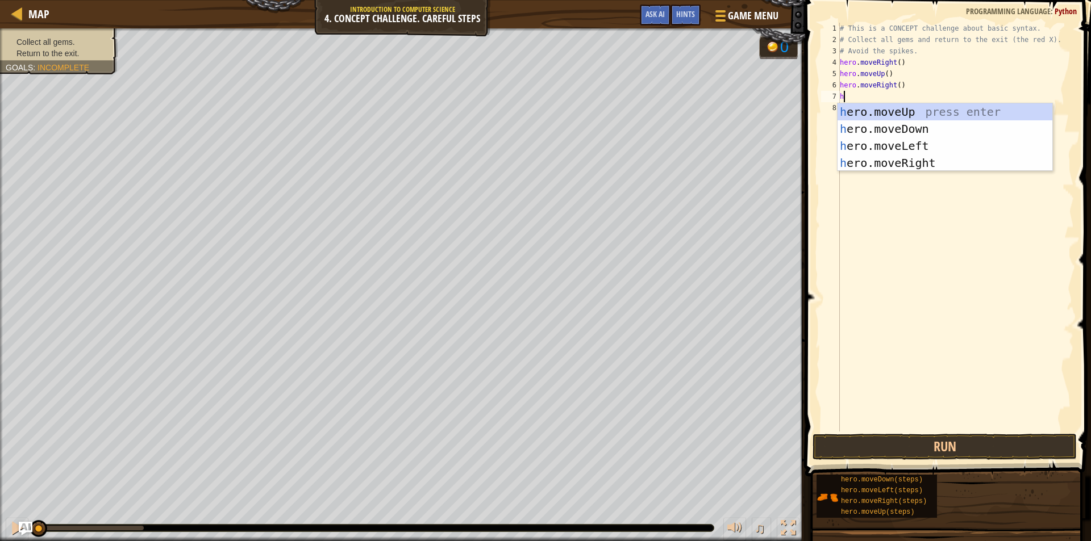
type textarea "hero"
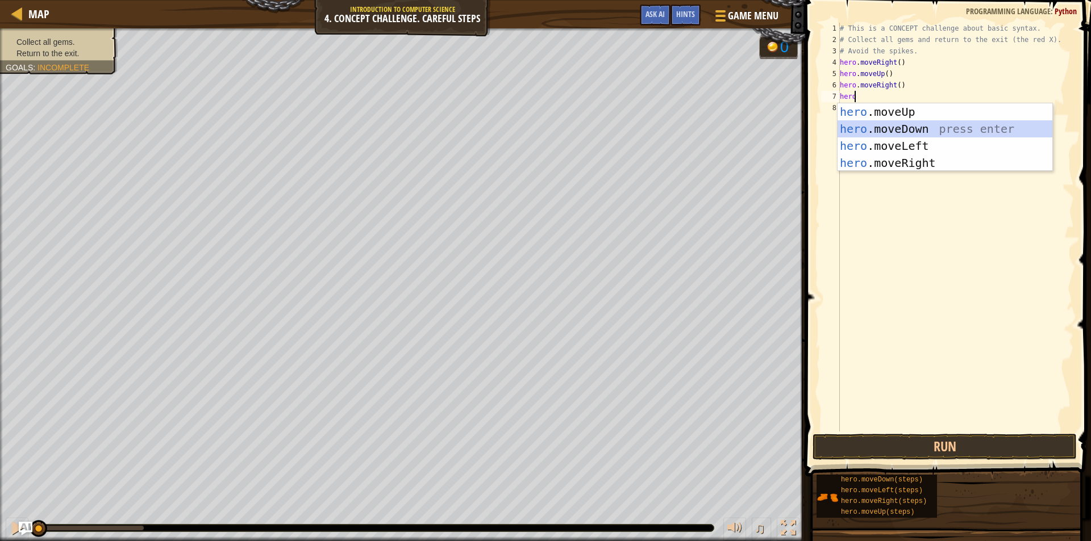
click at [851, 122] on div "hero .moveUp press enter hero .moveDown press enter hero .moveLeft press enter …" at bounding box center [944, 154] width 215 height 102
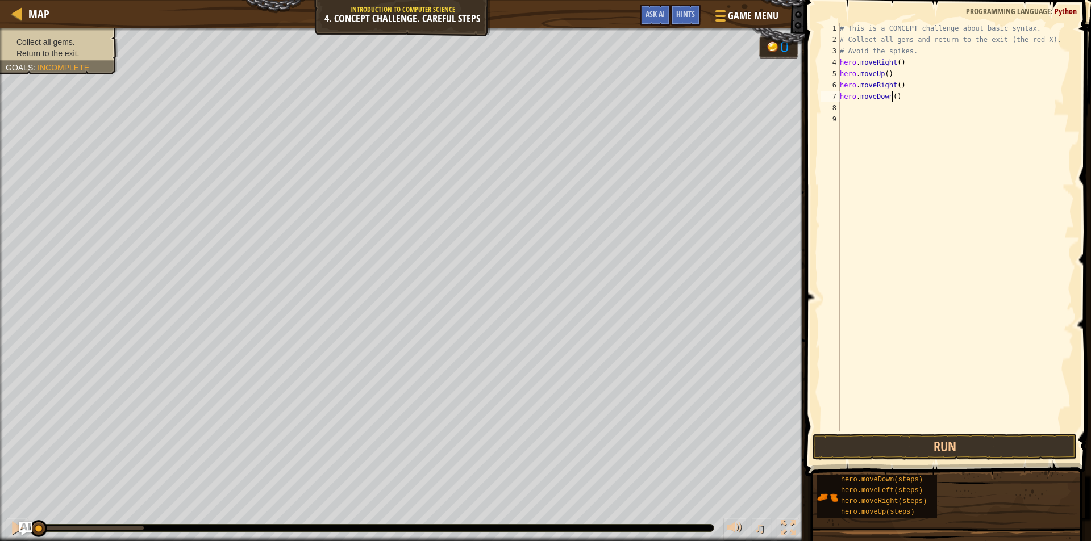
click at [892, 97] on div "# This is a CONCEPT challenge about basic syntax. # Collect all gems and return…" at bounding box center [955, 239] width 236 height 432
type textarea "hero.moveDown(2)"
click at [844, 108] on div "# This is a CONCEPT challenge about basic syntax. # Collect all gems and return…" at bounding box center [955, 239] width 236 height 432
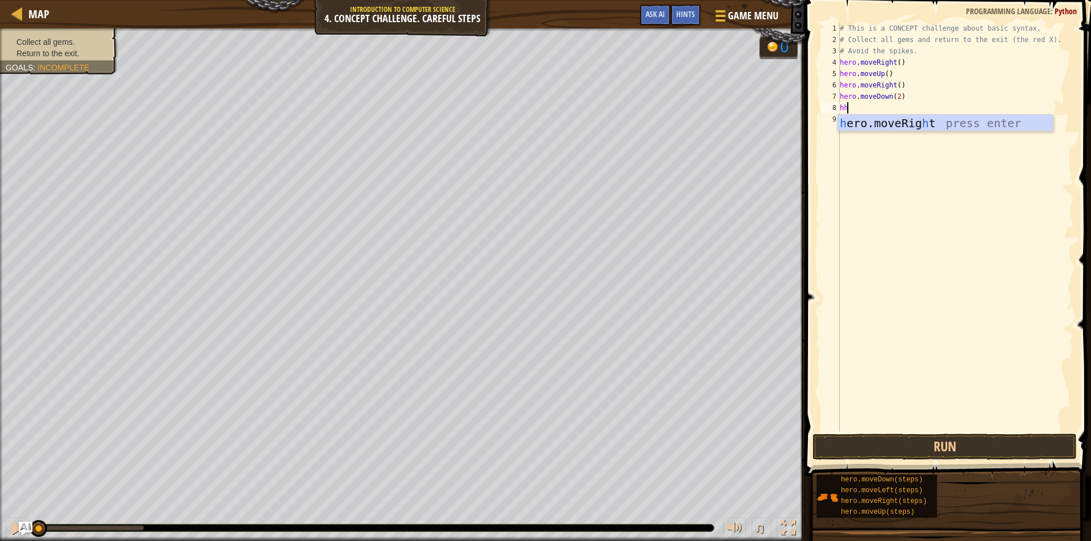
type textarea "h"
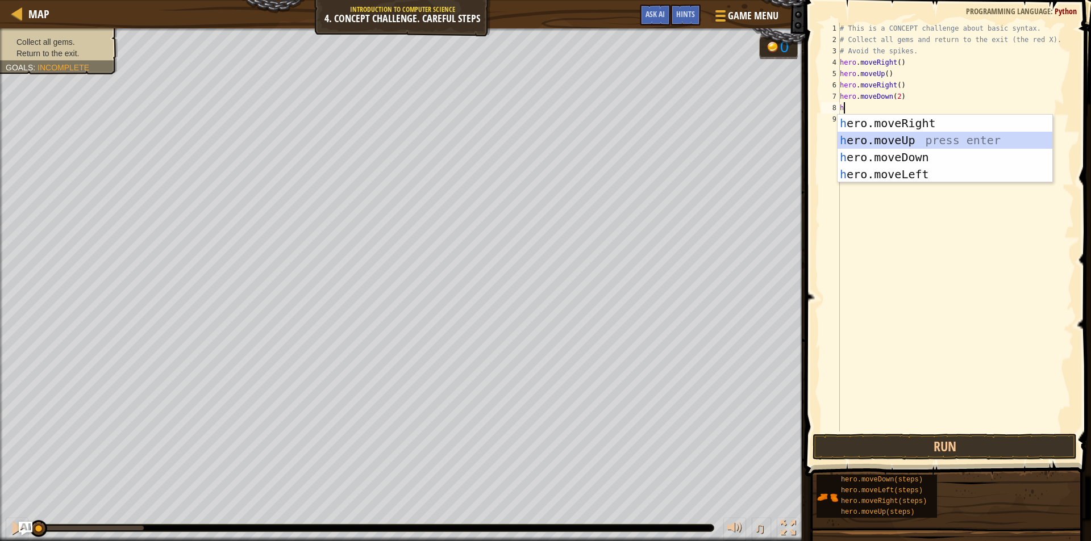
click at [876, 138] on div "h ero.moveRight press enter h ero.moveUp press enter h ero.moveDown press enter…" at bounding box center [944, 166] width 215 height 102
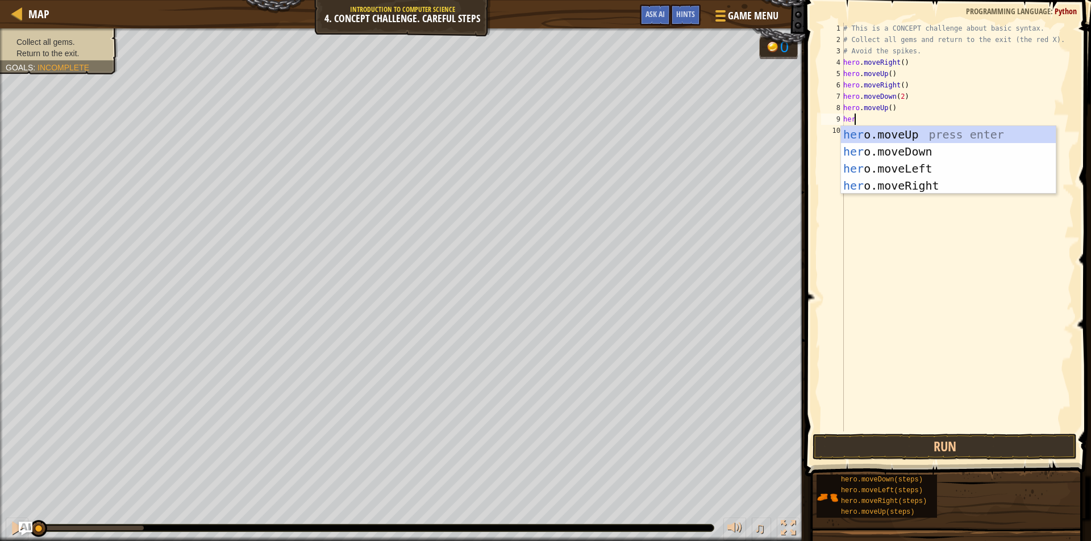
type textarea "hero"
click at [900, 185] on div "hero .moveUp press enter hero .moveDown press enter hero .moveLeft press enter …" at bounding box center [948, 177] width 215 height 102
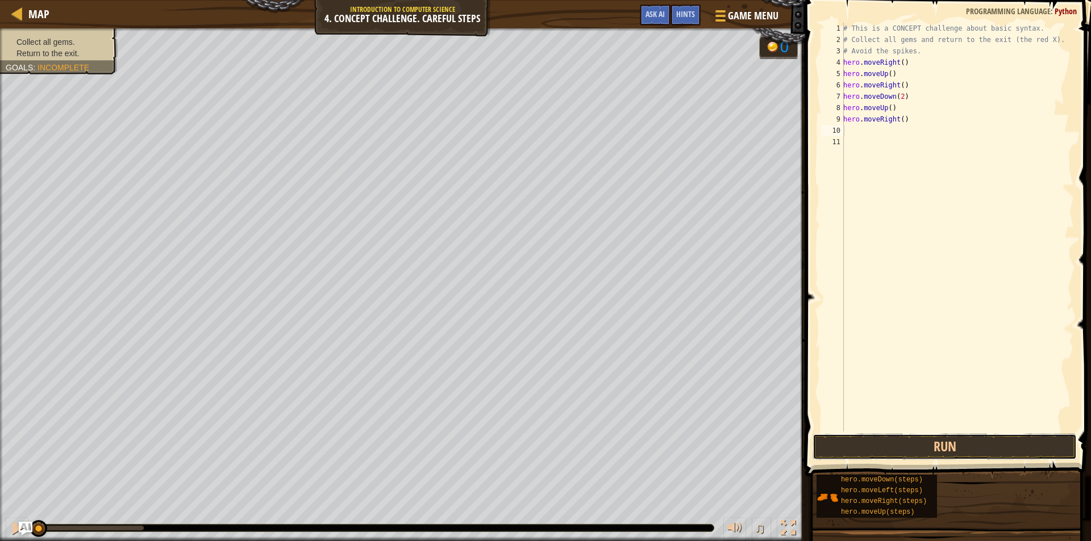
drag, startPoint x: 930, startPoint y: 444, endPoint x: 921, endPoint y: 466, distance: 23.9
click at [927, 463] on div "Hints Videos 1 2 3 4 5 6 7 8 9 10 11 # This is a CONCEPT challenge about basic …" at bounding box center [945, 268] width 289 height 536
click at [968, 441] on button "Run" at bounding box center [944, 447] width 264 height 26
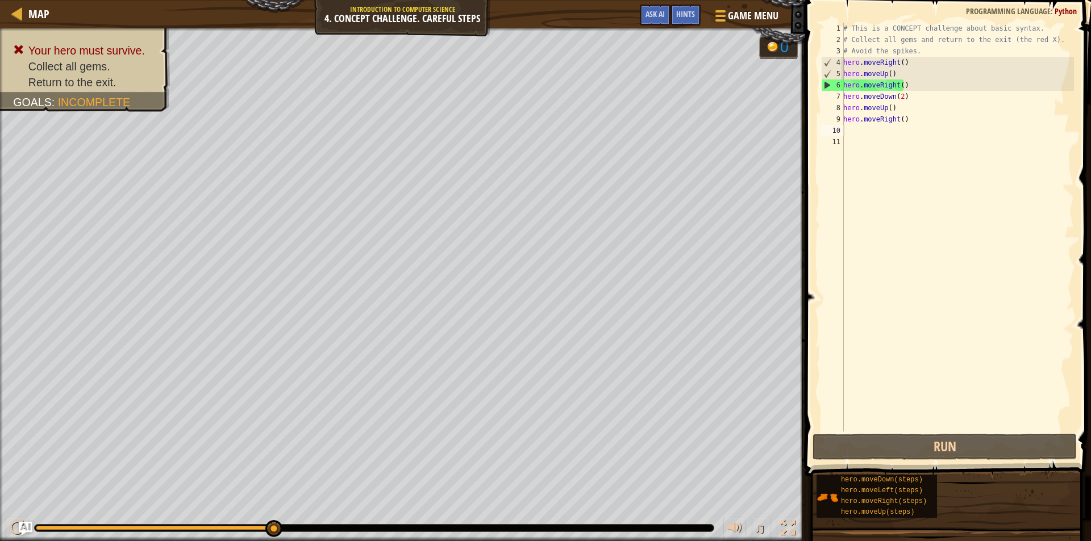
click at [959, 432] on span at bounding box center [948, 222] width 295 height 510
click at [960, 433] on span at bounding box center [948, 222] width 295 height 510
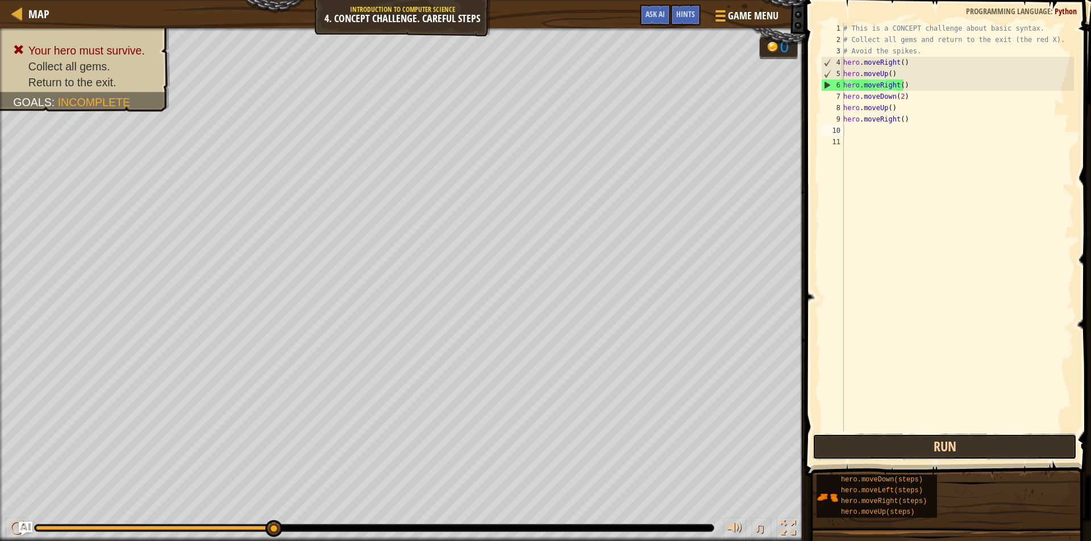
click at [963, 441] on button "Run" at bounding box center [944, 447] width 264 height 26
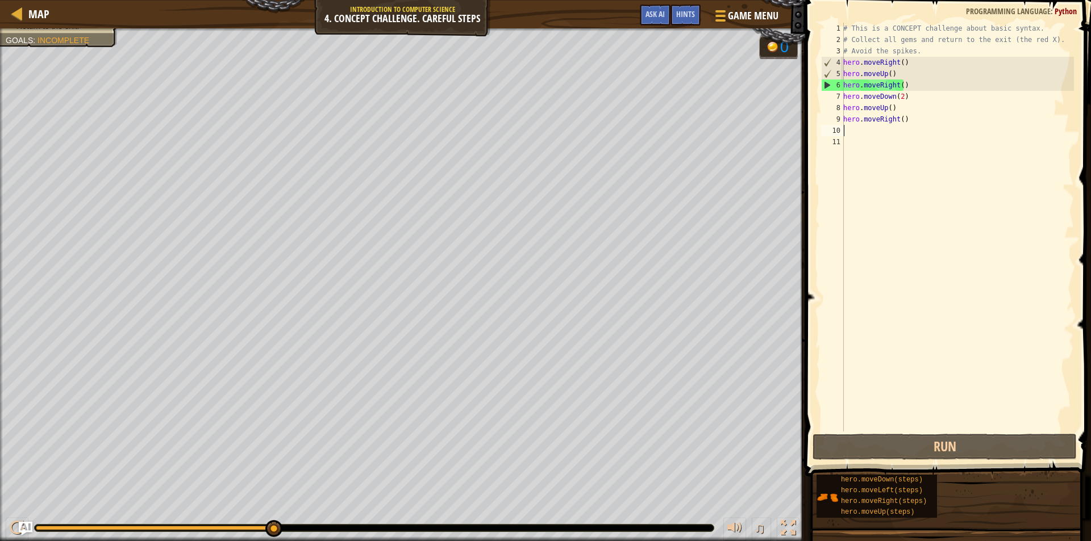
click at [923, 131] on div "# This is a CONCEPT challenge about basic syntax. # Collect all gems and return…" at bounding box center [957, 239] width 233 height 432
drag, startPoint x: 930, startPoint y: 127, endPoint x: 923, endPoint y: 121, distance: 9.3
click at [924, 123] on div "# This is a CONCEPT challenge about basic syntax. # Collect all gems and return…" at bounding box center [957, 239] width 233 height 432
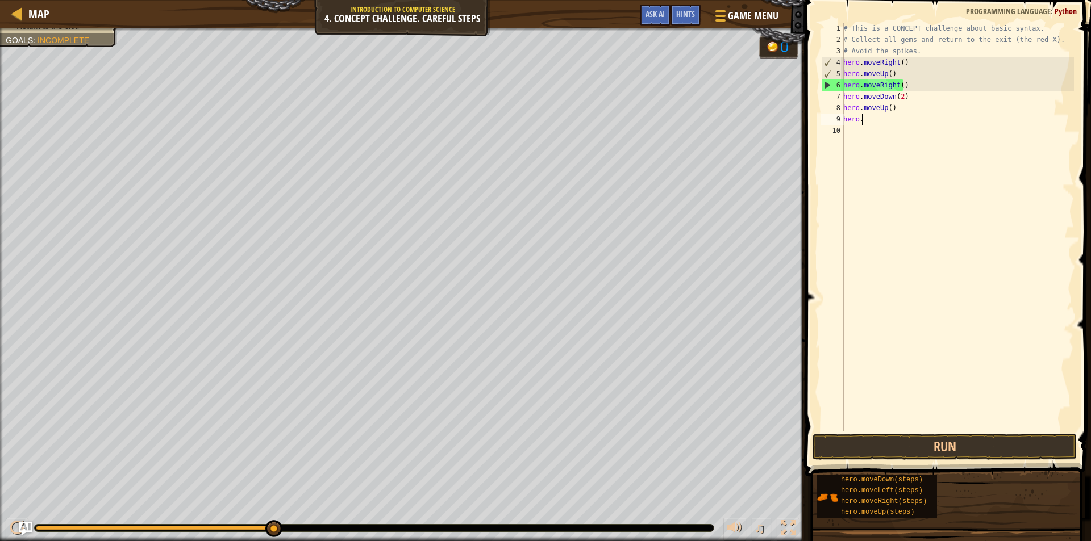
type textarea "h"
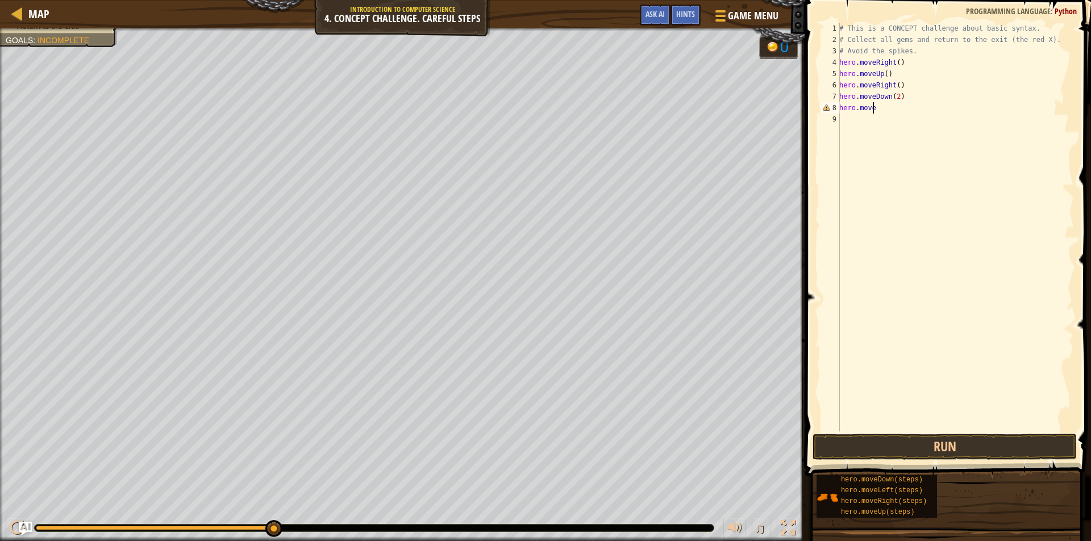
type textarea "h"
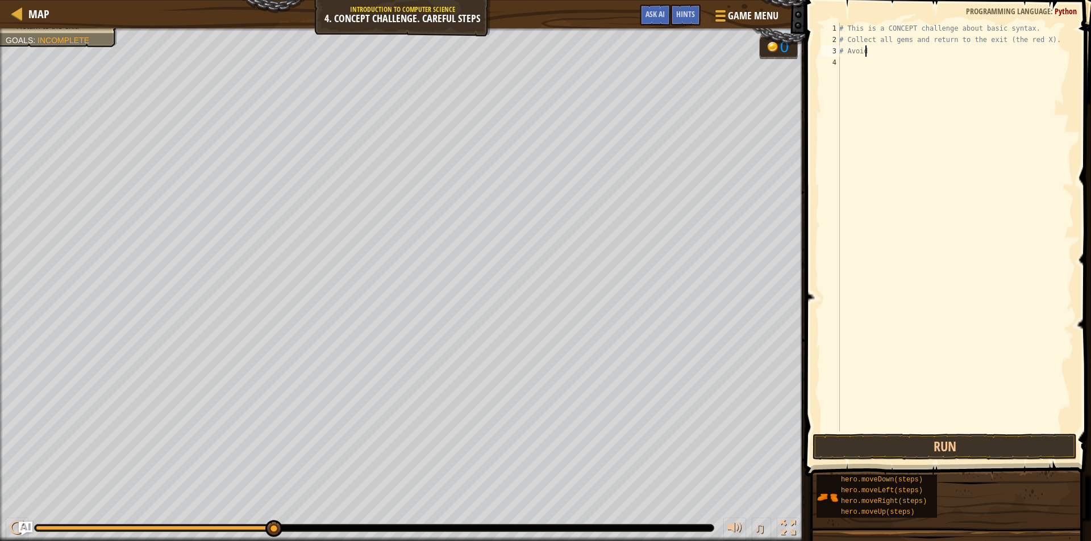
type textarea "# Avo"
click at [925, 435] on div "# Avo 1 2 3 4 # This is a CONCEPT challenge about basic syntax. # Collect all g…" at bounding box center [945, 261] width 289 height 510
click at [925, 437] on button "Run" at bounding box center [944, 447] width 264 height 26
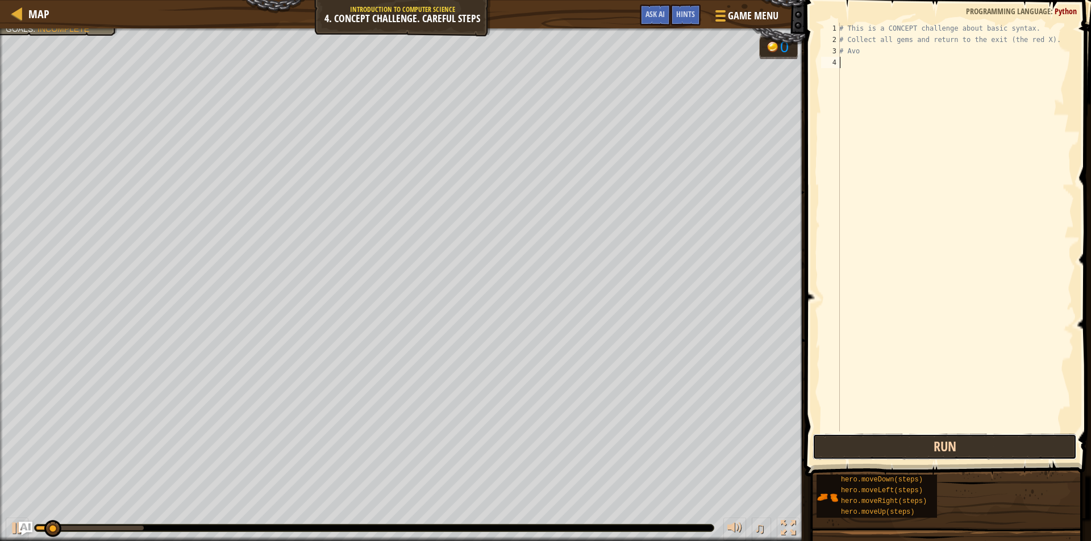
click at [925, 442] on button "Run" at bounding box center [944, 447] width 264 height 26
click at [925, 442] on button "Running" at bounding box center [944, 447] width 264 height 26
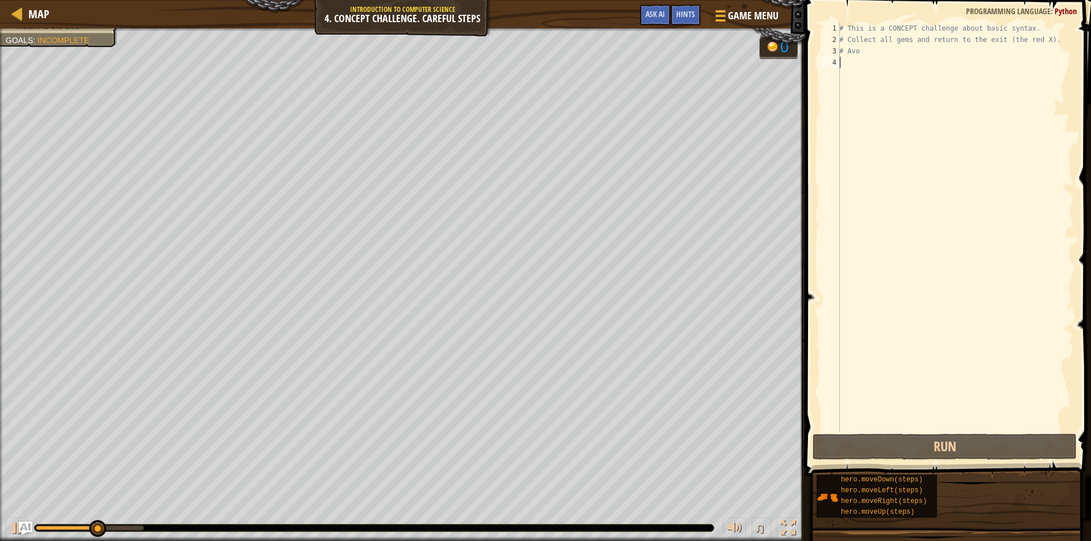
click at [843, 61] on div "# This is a CONCEPT challenge about basic syntax. # Collect all gems and return…" at bounding box center [955, 239] width 237 height 432
type textarea "he"
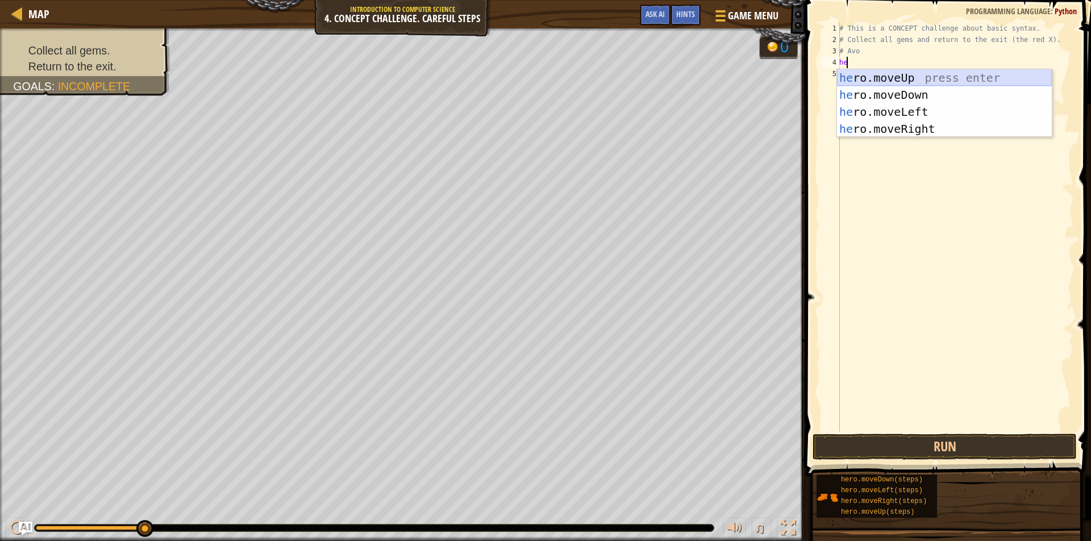
click at [899, 81] on div "he ro.moveUp press enter he ro.moveDown press enter he ro.moveLeft press enter …" at bounding box center [944, 120] width 215 height 102
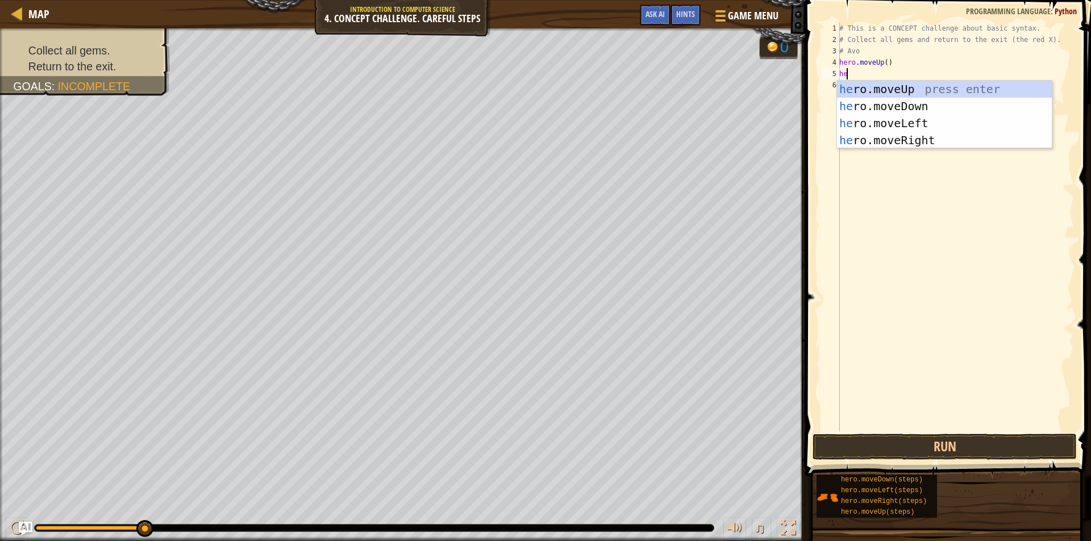
type textarea "hero"
click at [908, 141] on div "hero .moveUp press enter hero .moveDown press enter hero .moveLeft press enter …" at bounding box center [944, 132] width 215 height 102
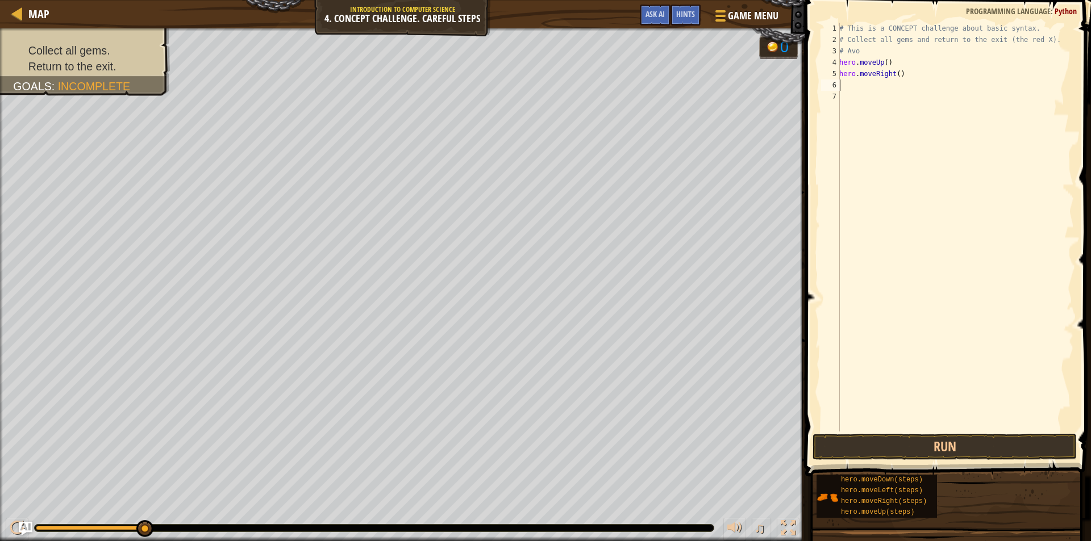
scroll to position [5, 0]
type textarea "h"
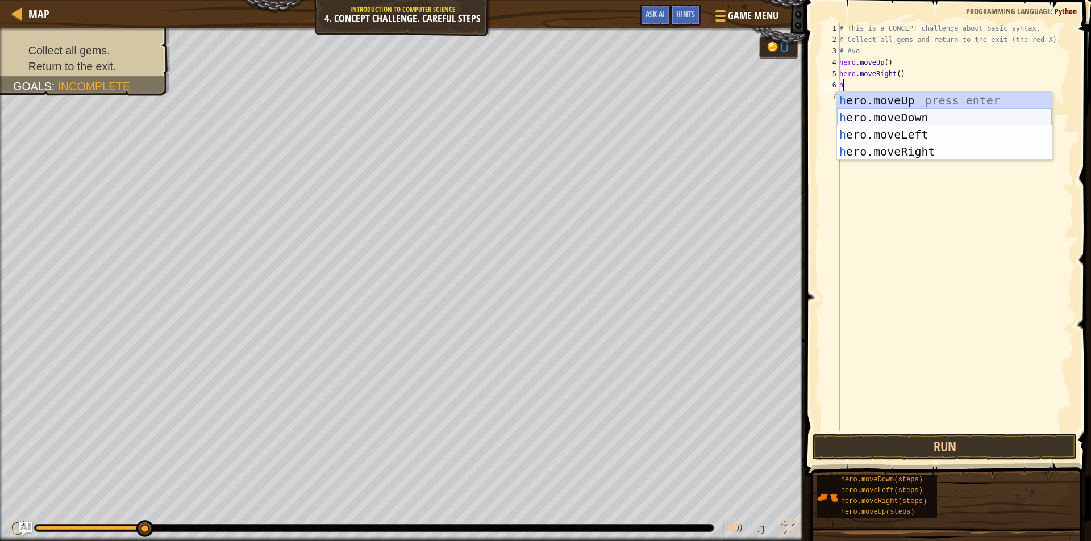
click at [901, 119] on div "h ero.moveUp press enter h ero.moveDown press enter h ero.moveLeft press enter …" at bounding box center [944, 143] width 215 height 102
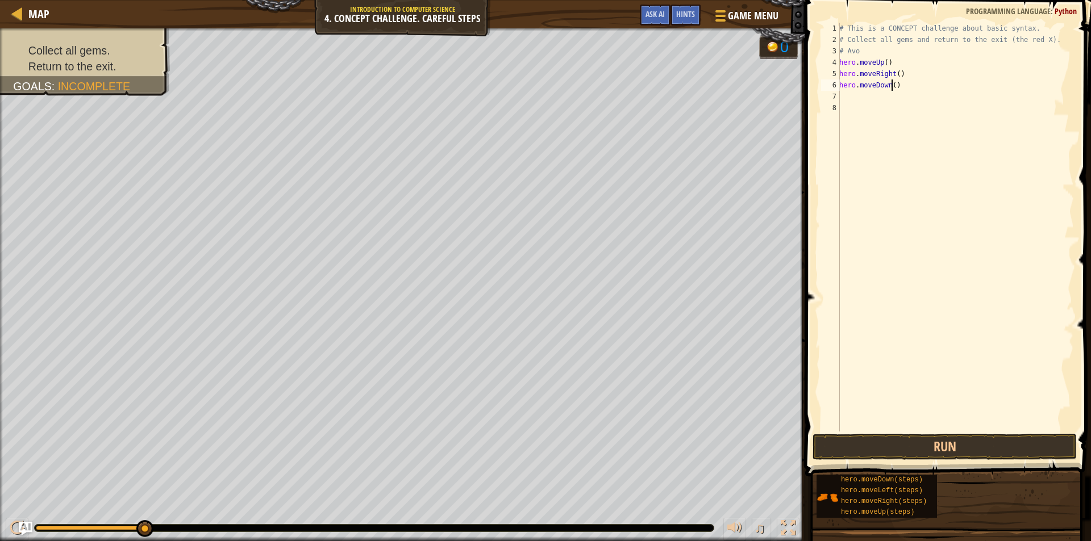
click at [892, 88] on div "# This is a CONCEPT challenge about basic syntax. # Collect all gems and return…" at bounding box center [955, 239] width 237 height 432
type textarea "hero.moveDown(2)"
click at [845, 99] on div "# This is a CONCEPT challenge about basic syntax. # Collect all gems and return…" at bounding box center [955, 239] width 237 height 432
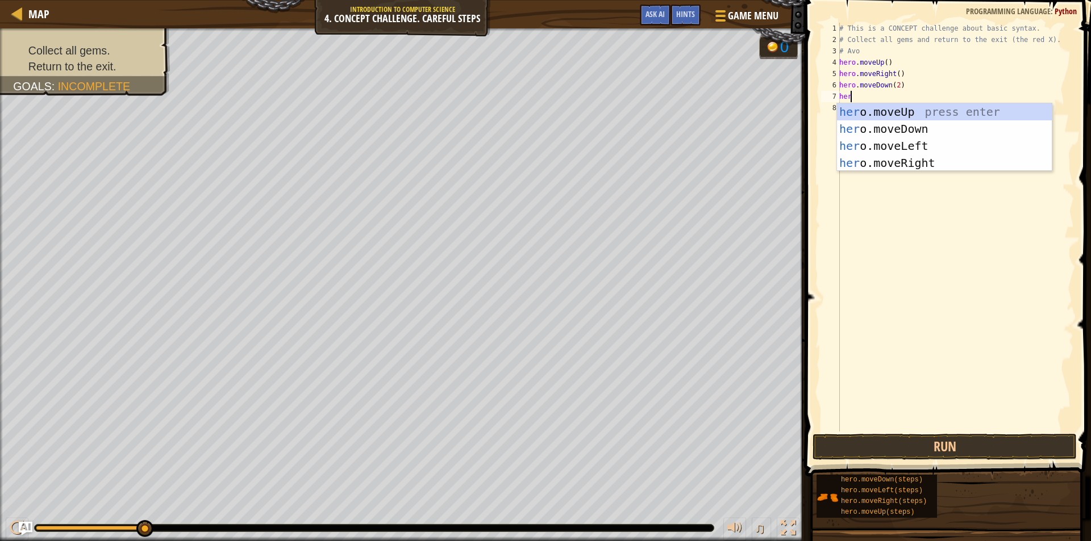
type textarea "hero"
click at [907, 111] on div "hero .moveUp press enter hero .moveDown press enter hero .moveLeft press enter …" at bounding box center [944, 154] width 215 height 102
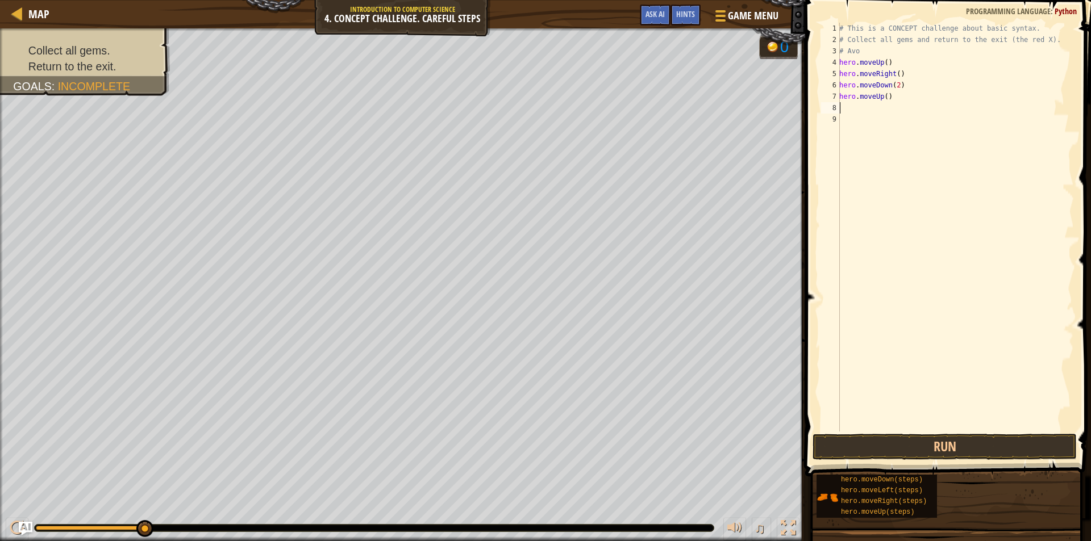
scroll to position [5, 0]
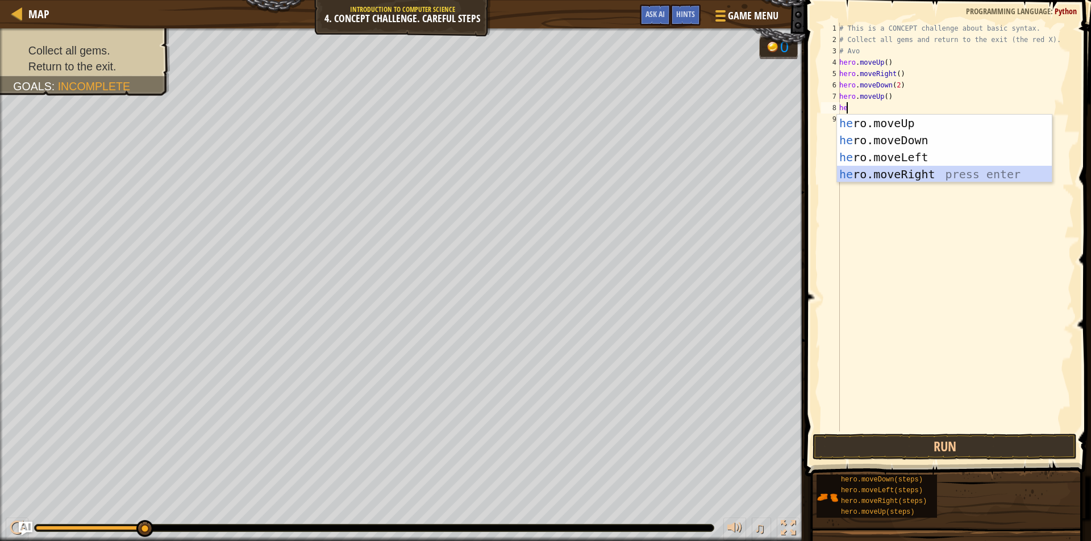
drag, startPoint x: 929, startPoint y: 178, endPoint x: 942, endPoint y: 332, distance: 155.0
click at [928, 0] on body "Map Introduction to Computer Science 4. Concept Challenge. Careful Steps Game M…" at bounding box center [545, 0] width 1091 height 0
click at [976, 446] on button "Run" at bounding box center [944, 447] width 264 height 26
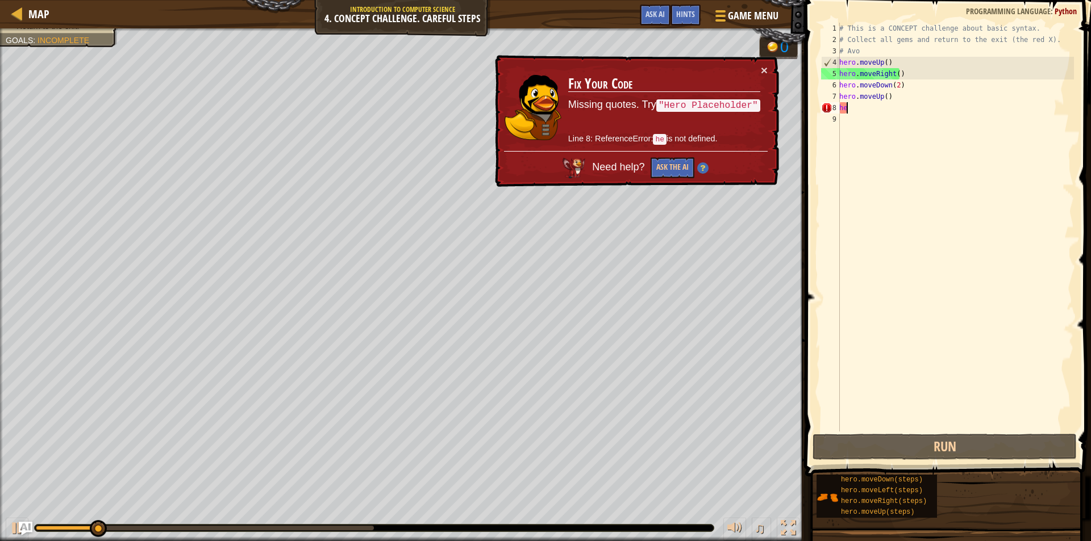
click at [865, 112] on div "# This is a CONCEPT challenge about basic syntax. # Collect all gems and return…" at bounding box center [955, 239] width 237 height 432
type textarea "her"
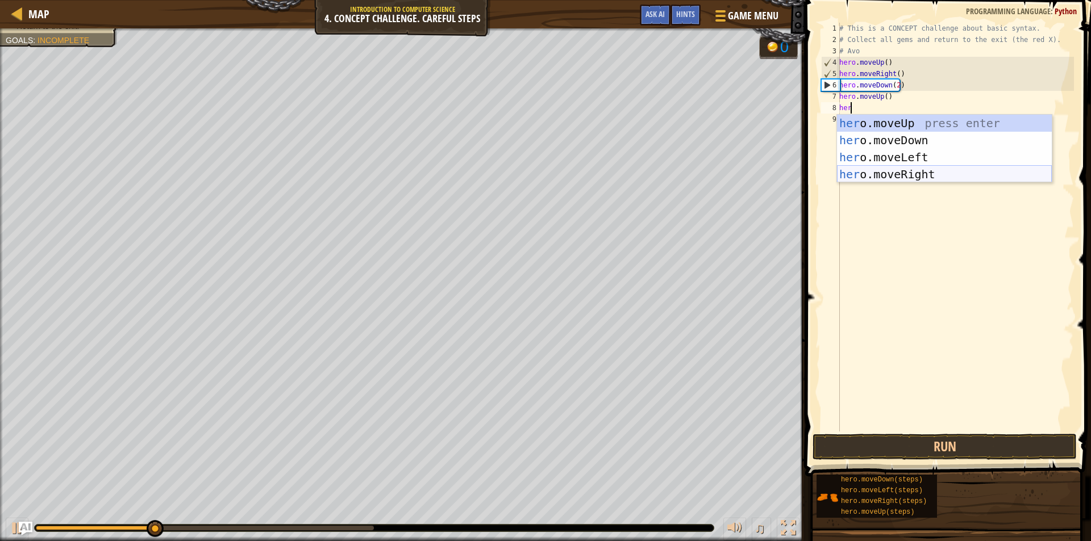
click at [885, 171] on div "her o.moveUp press enter her o.moveDown press enter her o.moveLeft press enter …" at bounding box center [944, 166] width 215 height 102
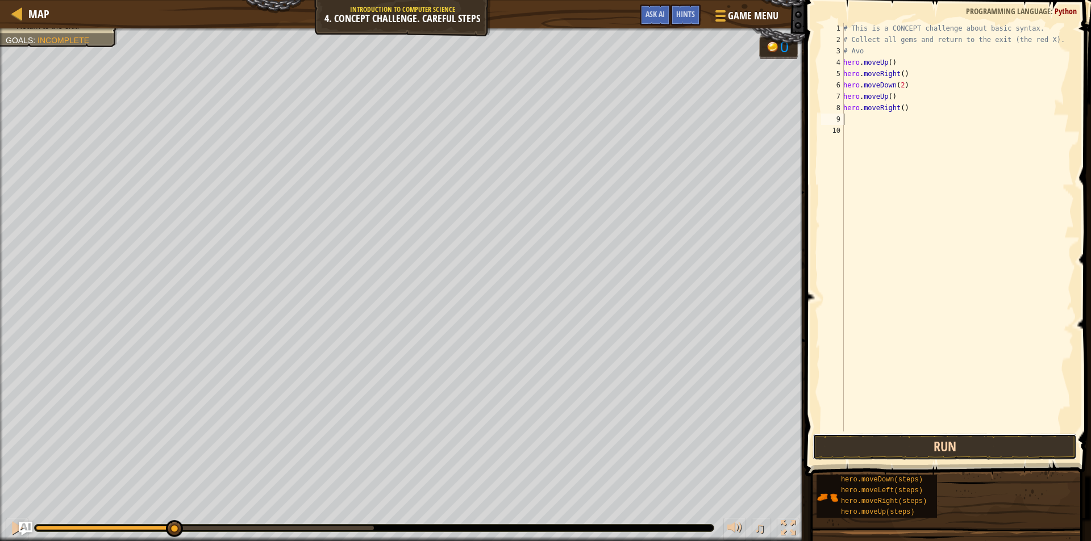
click at [933, 437] on button "Run" at bounding box center [944, 447] width 264 height 26
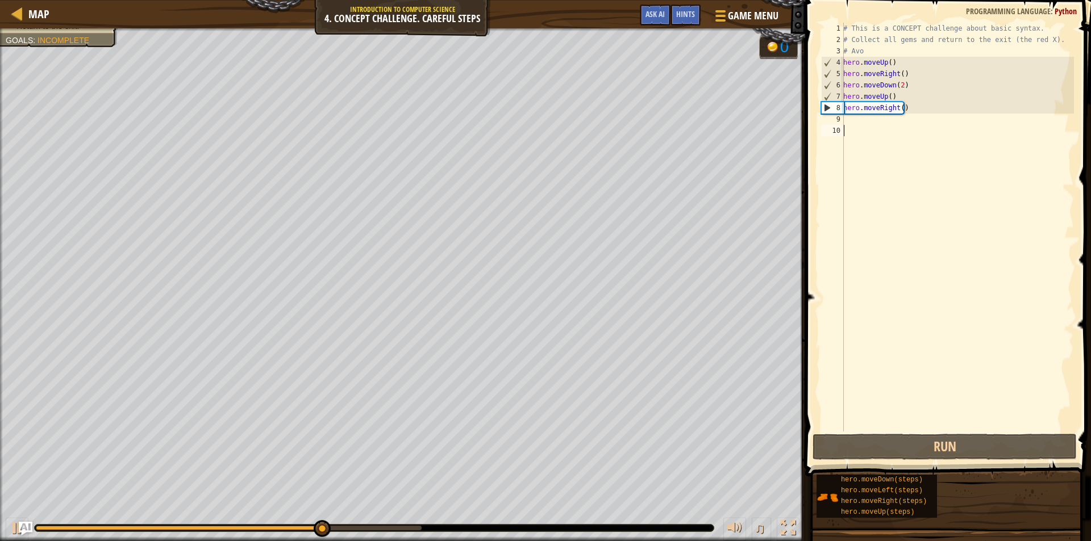
drag, startPoint x: 882, startPoint y: 335, endPoint x: 923, endPoint y: 382, distance: 63.2
click at [911, 365] on div "# This is a CONCEPT challenge about basic syntax. # Collect all gems and return…" at bounding box center [957, 239] width 233 height 432
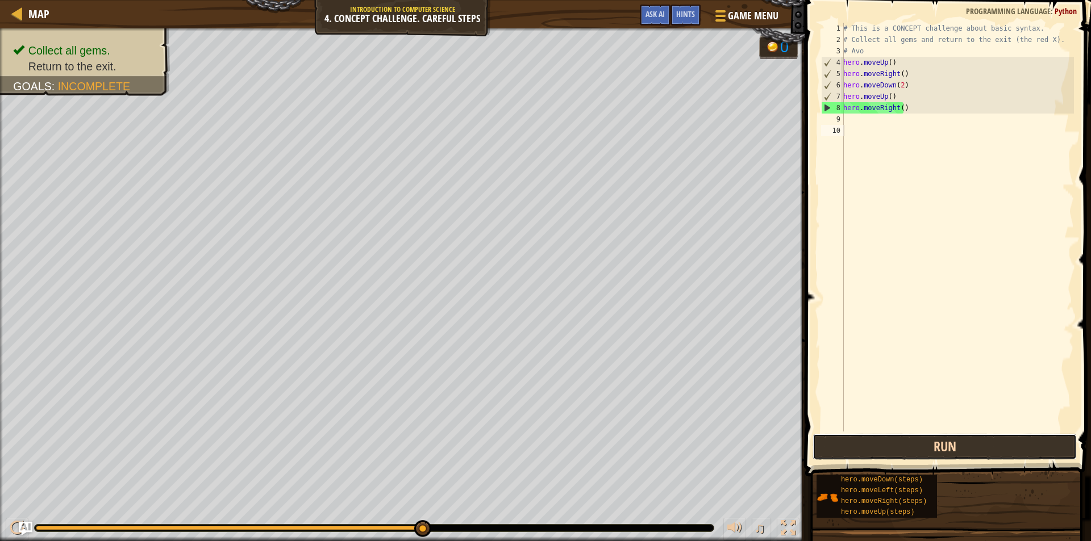
click at [1049, 441] on button "Run" at bounding box center [944, 447] width 264 height 26
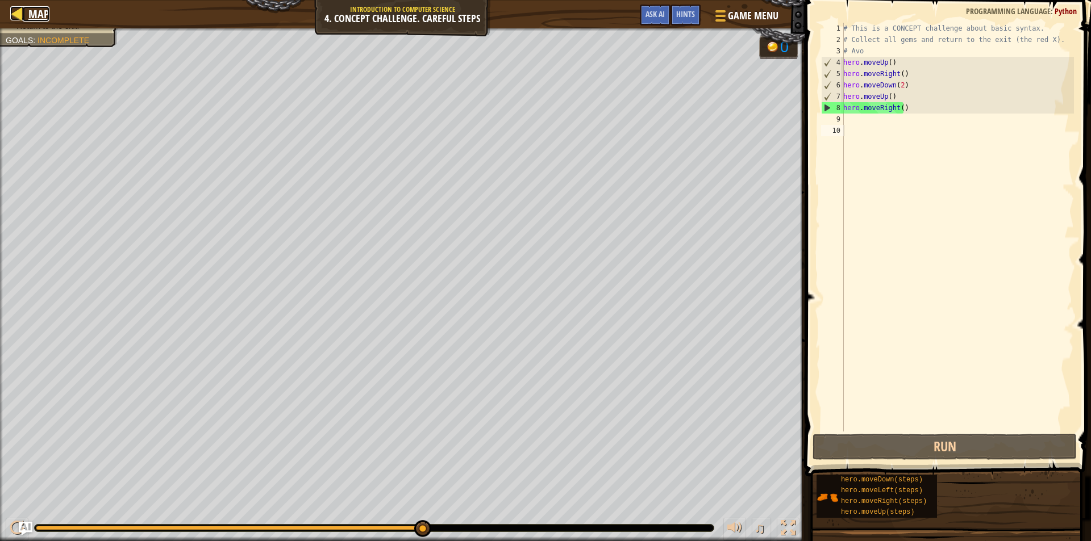
click at [23, 15] on div at bounding box center [17, 13] width 14 height 14
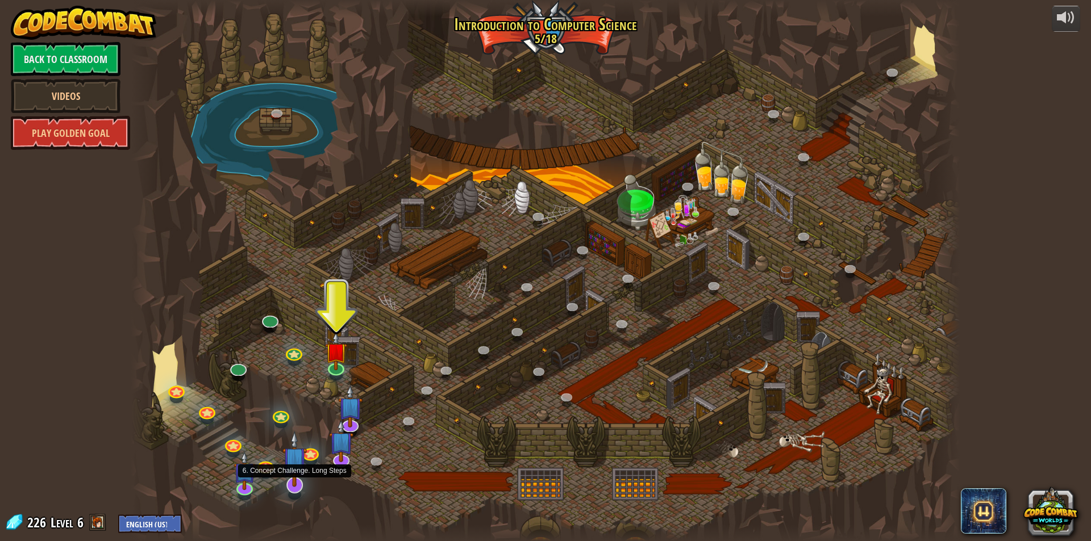
click at [300, 480] on img at bounding box center [294, 459] width 24 height 56
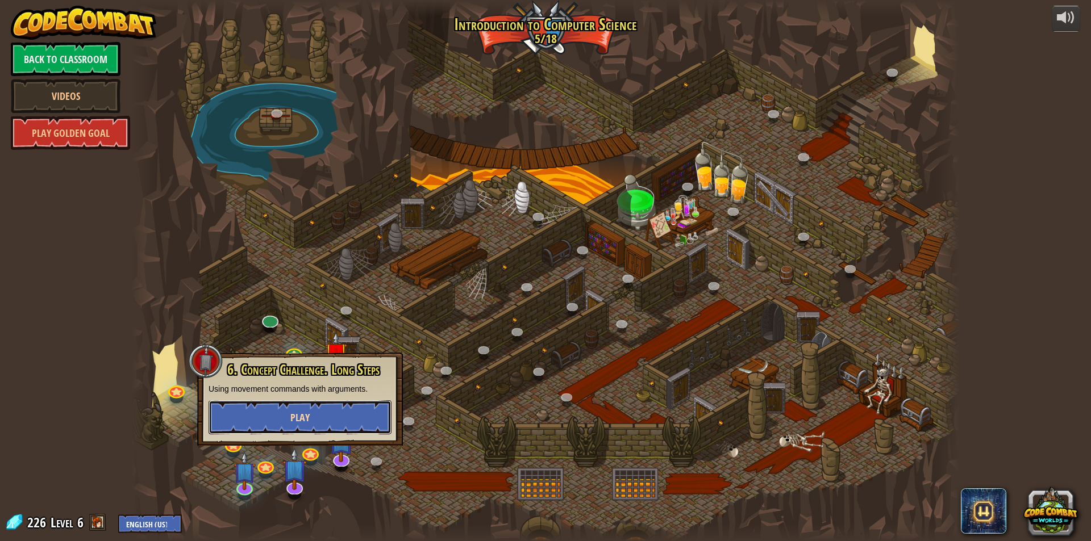
click at [295, 419] on span "Play" at bounding box center [299, 418] width 19 height 14
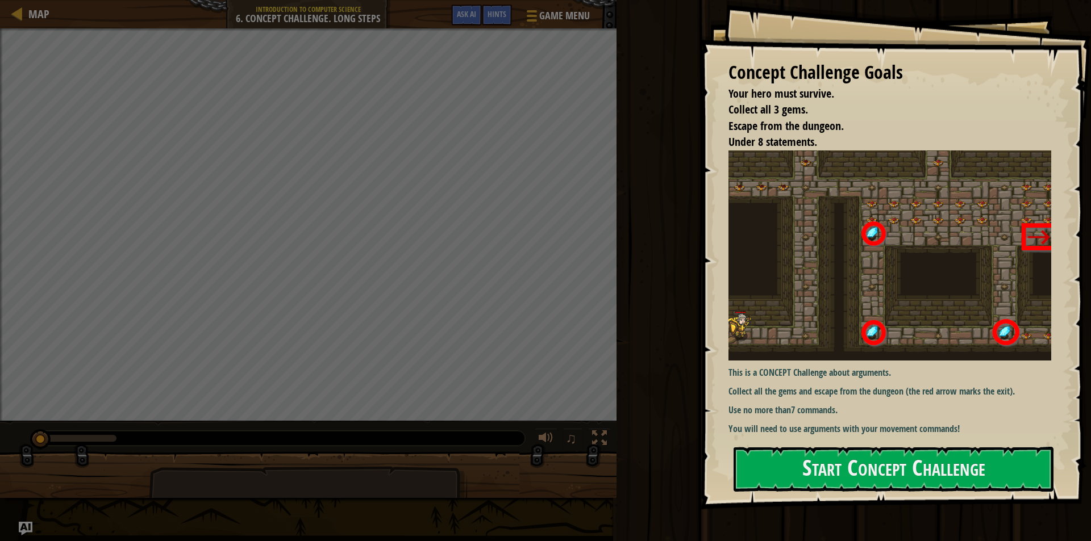
drag, startPoint x: 905, startPoint y: 440, endPoint x: 964, endPoint y: 441, distance: 59.7
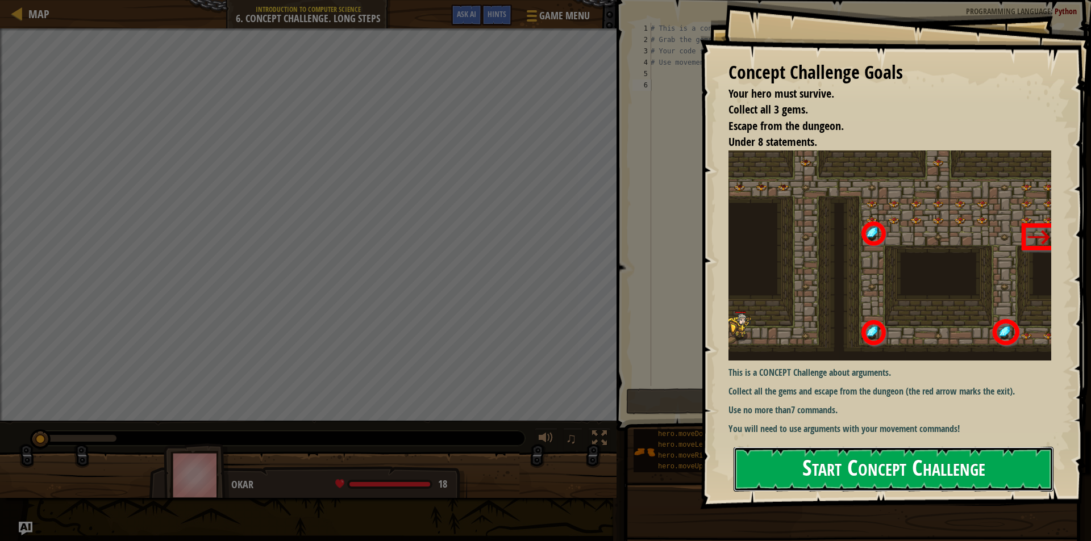
drag, startPoint x: 964, startPoint y: 441, endPoint x: 975, endPoint y: 465, distance: 26.7
click at [975, 465] on button "Start Concept Challenge" at bounding box center [893, 469] width 320 height 45
click at [979, 463] on button "Start Concept Challenge" at bounding box center [893, 469] width 320 height 45
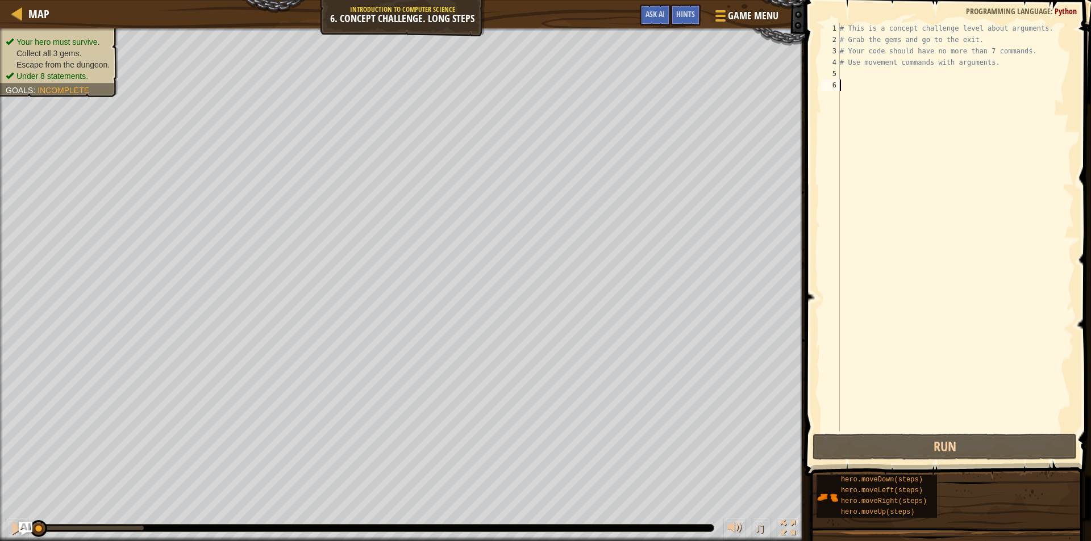
click at [850, 80] on div "# This is a concept challenge level about arguments. # Grab the gems and go to …" at bounding box center [955, 239] width 236 height 432
click at [845, 75] on div "# This is a concept challenge level about arguments. # Grab the gems and go to …" at bounding box center [955, 227] width 236 height 409
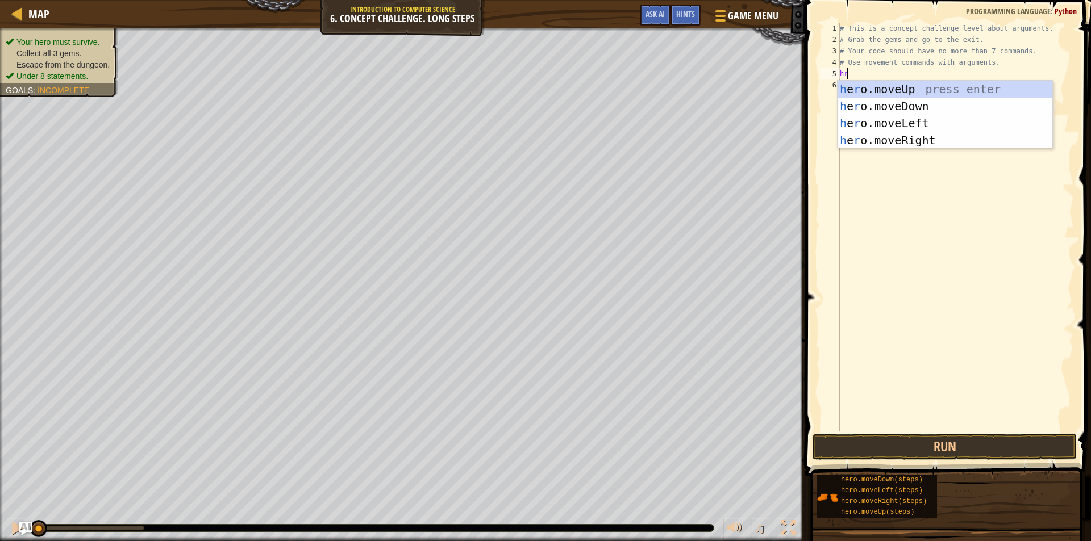
type textarea "hri"
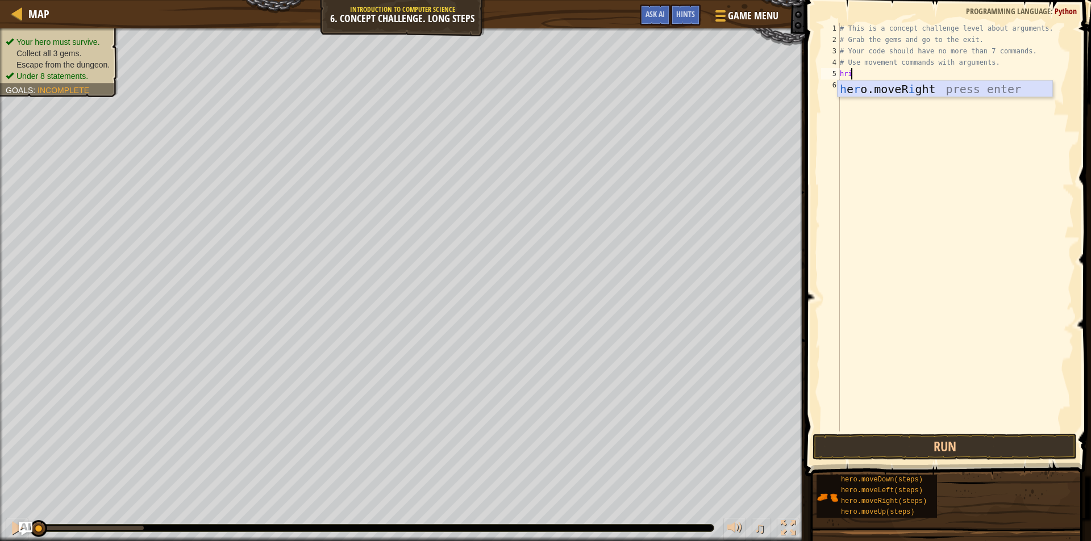
click at [857, 90] on div "h e r o.moveR i ght press enter" at bounding box center [944, 106] width 215 height 51
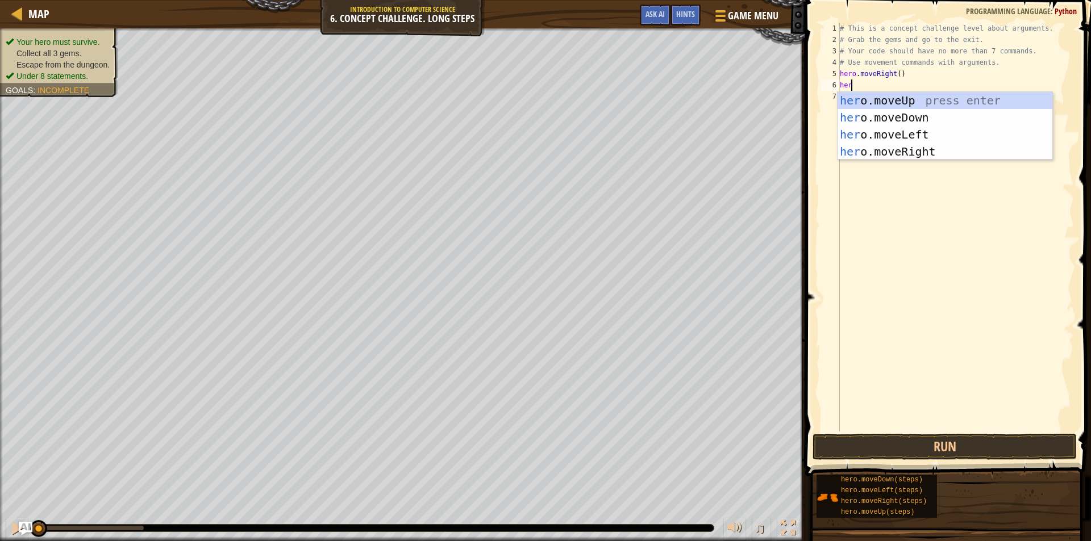
type textarea "hero"
click at [906, 91] on div "# This is a concept challenge level about arguments. # Grab the gems and go to …" at bounding box center [955, 239] width 236 height 432
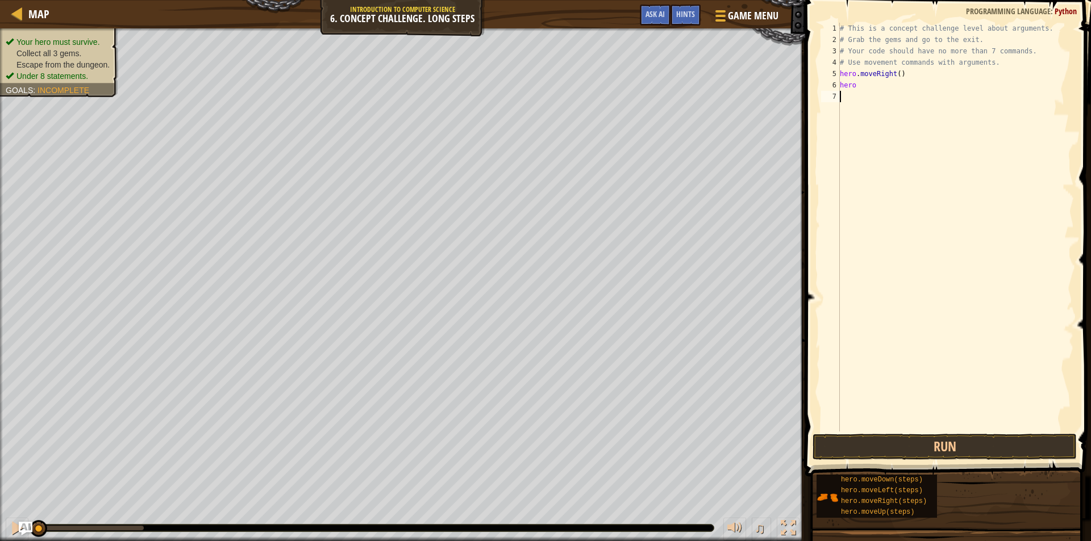
scroll to position [5, 0]
click at [861, 83] on div "# This is a concept challenge level about arguments. # Grab the gems and go to …" at bounding box center [955, 239] width 236 height 432
type textarea "herom"
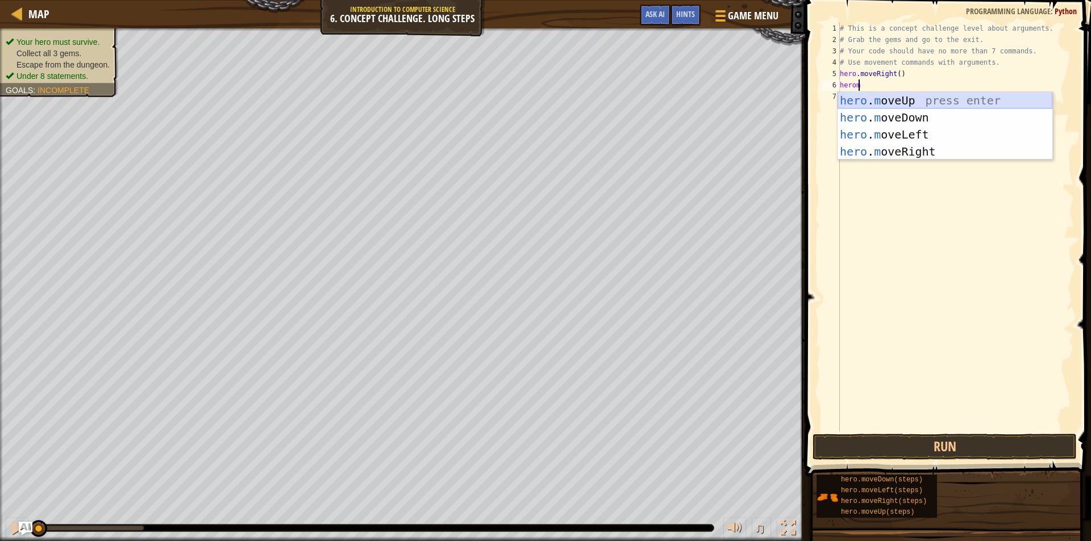
click at [880, 95] on div "hero . m oveUp press enter hero . m oveDown press enter hero . m oveLeft press …" at bounding box center [944, 143] width 215 height 102
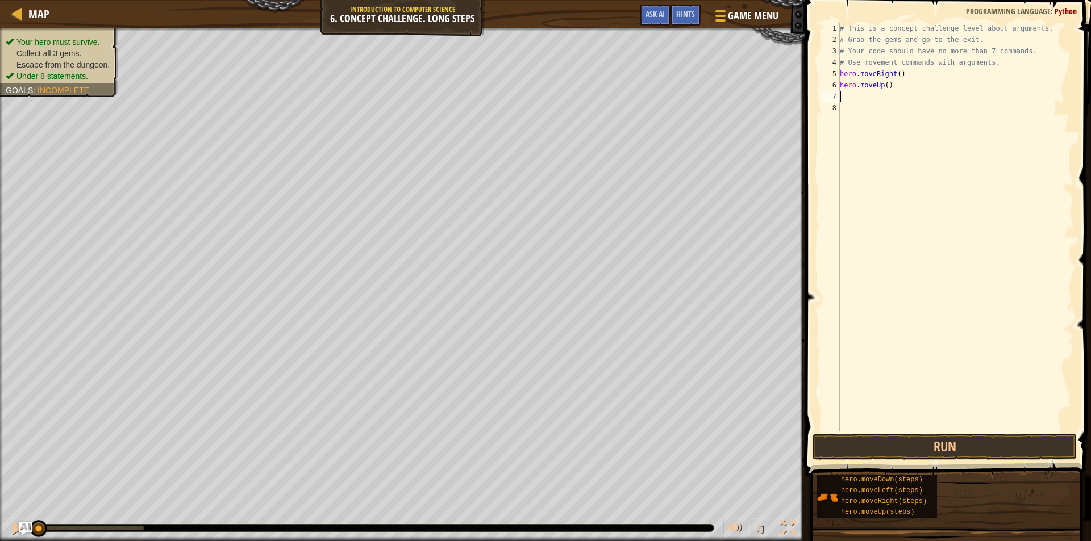
scroll to position [5, 0]
click at [884, 86] on div "# This is a concept challenge level about arguments. # Grab the gems and go to …" at bounding box center [955, 239] width 236 height 432
type textarea "hero.moveUp(3)"
click at [851, 99] on div "# This is a concept challenge level about arguments. # Grab the gems and go to …" at bounding box center [955, 239] width 236 height 432
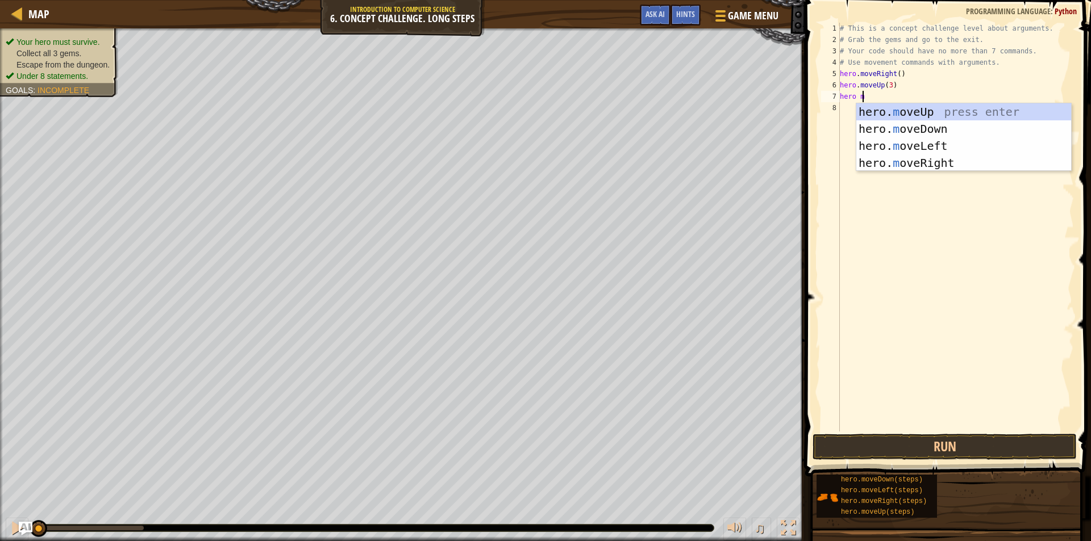
scroll to position [5, 1]
type textarea "hero mo"
click at [918, 160] on div "hero. mo veUp press enter hero. mo veDown press enter hero. mo veLeft press ent…" at bounding box center [963, 154] width 215 height 102
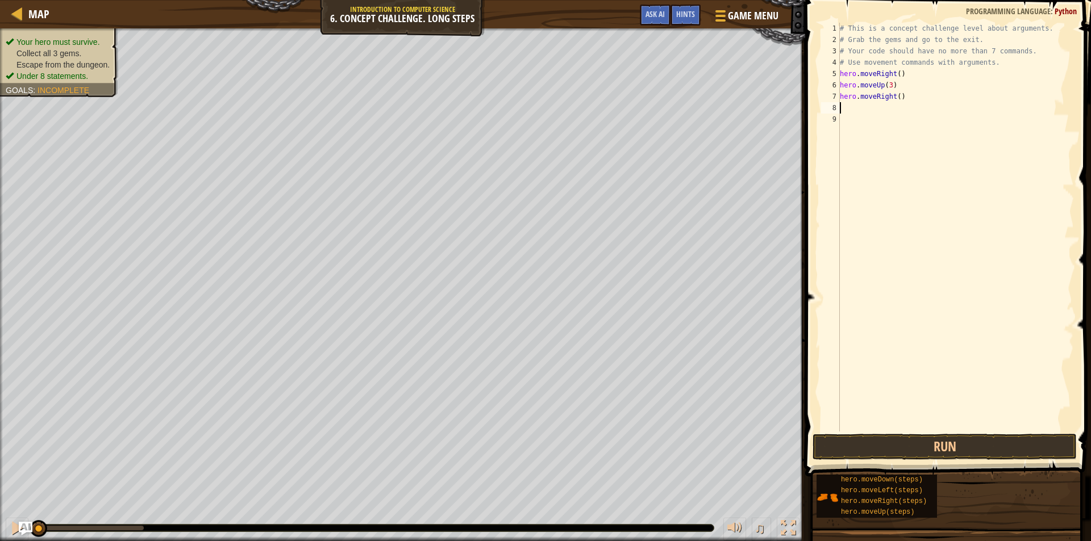
scroll to position [5, 0]
click at [896, 95] on div "# This is a concept challenge level about arguments. # Grab the gems and go to …" at bounding box center [955, 239] width 236 height 432
type textarea "hero.moveRight(2)"
click at [857, 107] on div "# This is a concept challenge level about arguments. # Grab the gems and go to …" at bounding box center [955, 239] width 236 height 432
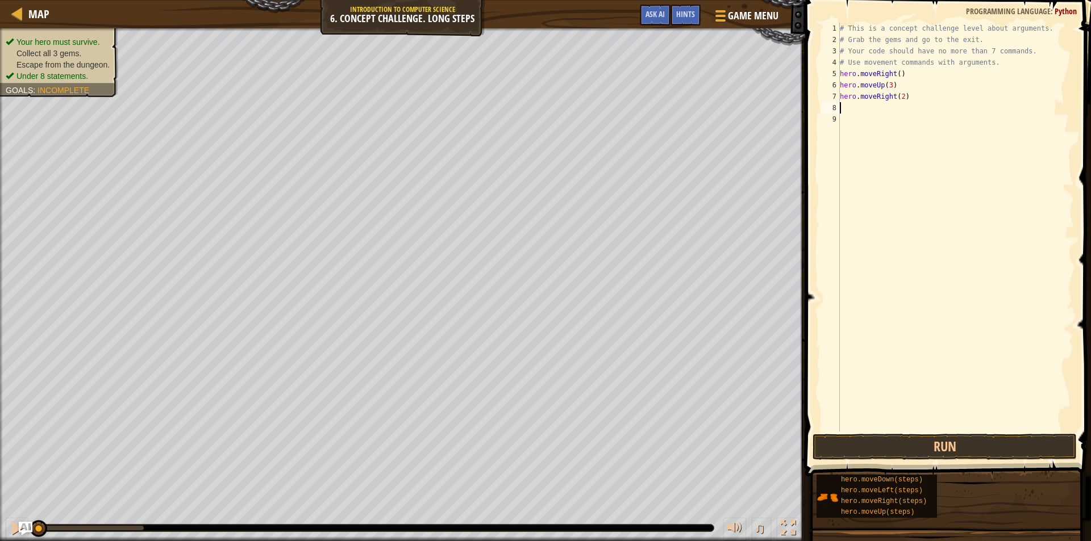
scroll to position [5, 0]
type textarea "he"
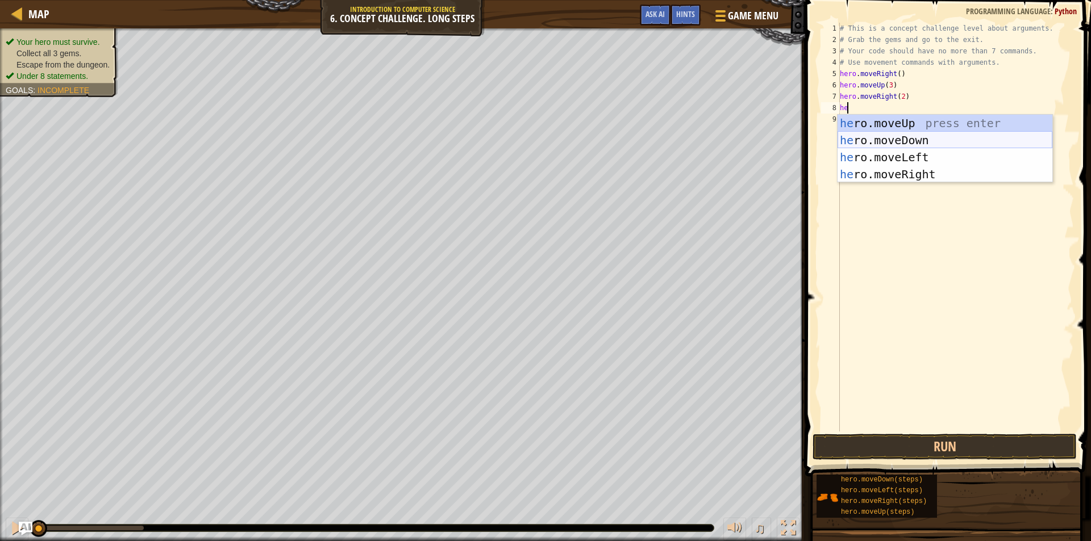
click at [950, 143] on div "he ro.moveUp press enter he ro.moveDown press enter he ro.moveLeft press enter …" at bounding box center [944, 166] width 215 height 102
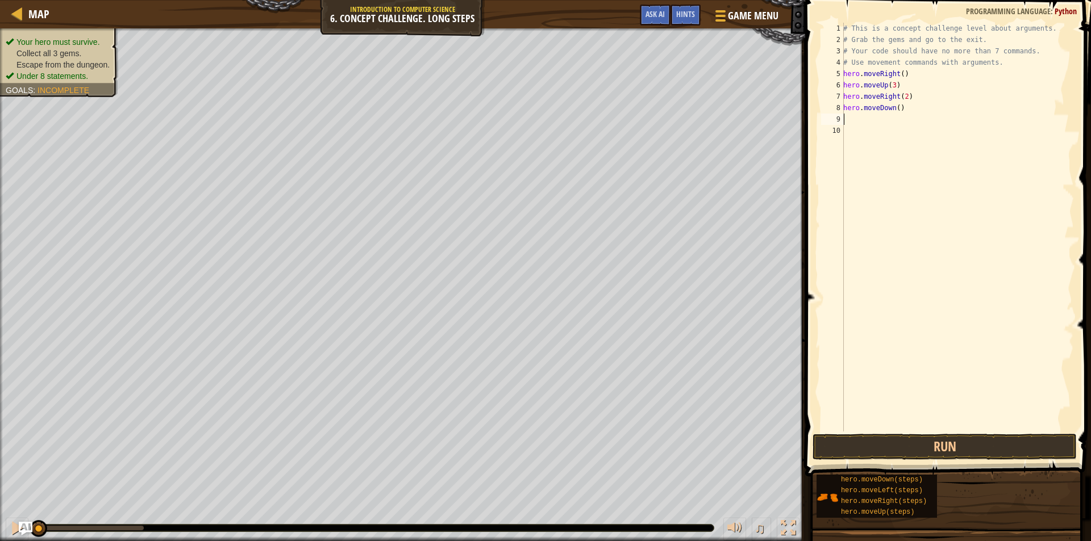
click at [895, 111] on div "# This is a concept challenge level about arguments. # Grab the gems and go to …" at bounding box center [957, 239] width 233 height 432
type textarea "hero.moveDown(3)"
click at [864, 121] on div "# This is a concept challenge level about arguments. # Grab the gems and go to …" at bounding box center [957, 239] width 233 height 432
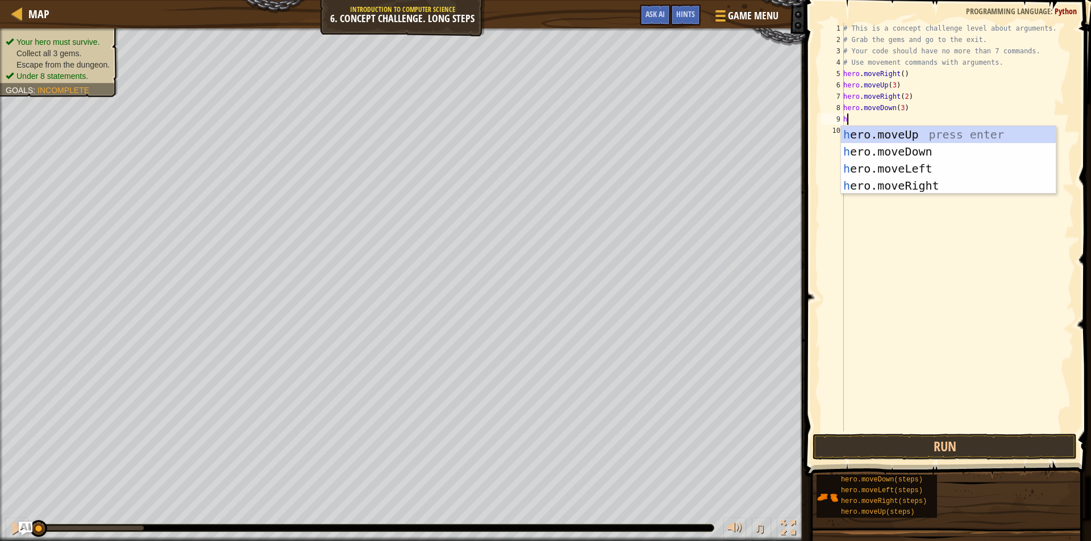
type textarea "he"
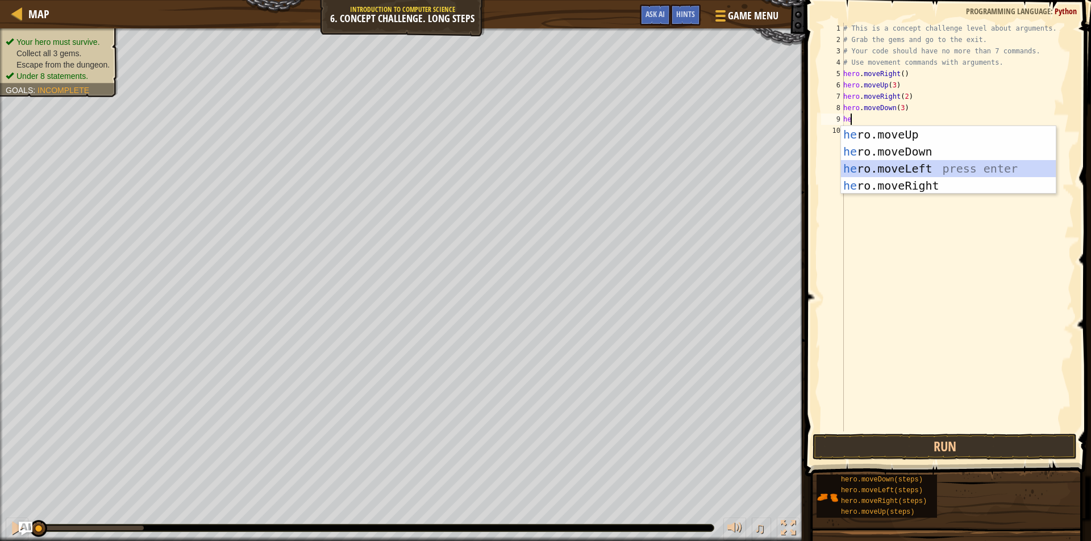
click at [859, 164] on div "he ro.moveUp press enter he ro.moveDown press enter he ro.moveLeft press enter …" at bounding box center [948, 177] width 215 height 102
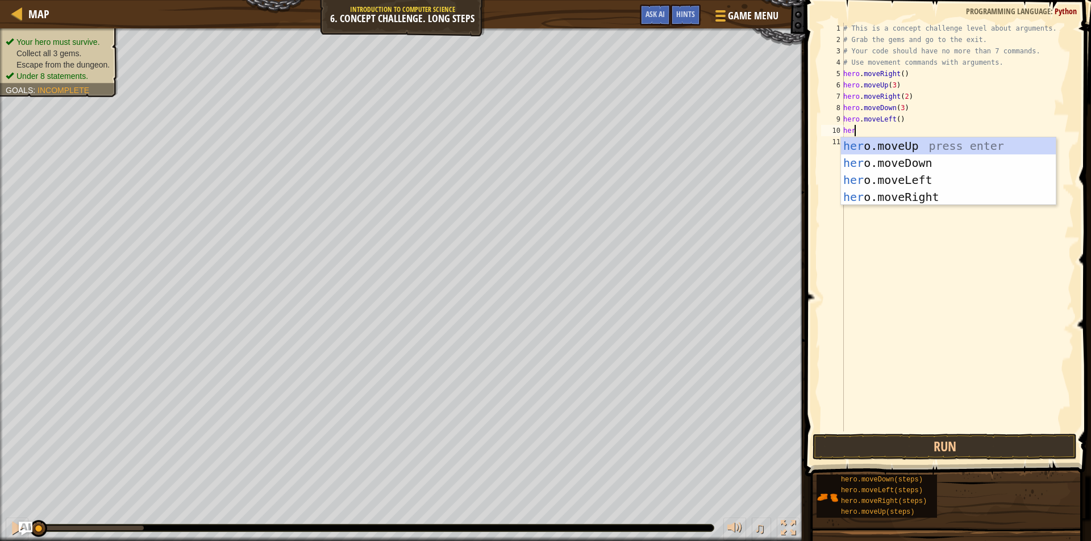
type textarea "hero"
click at [888, 148] on div "hero .moveUp press enter hero .moveDown press enter hero .moveLeft press enter …" at bounding box center [948, 188] width 215 height 102
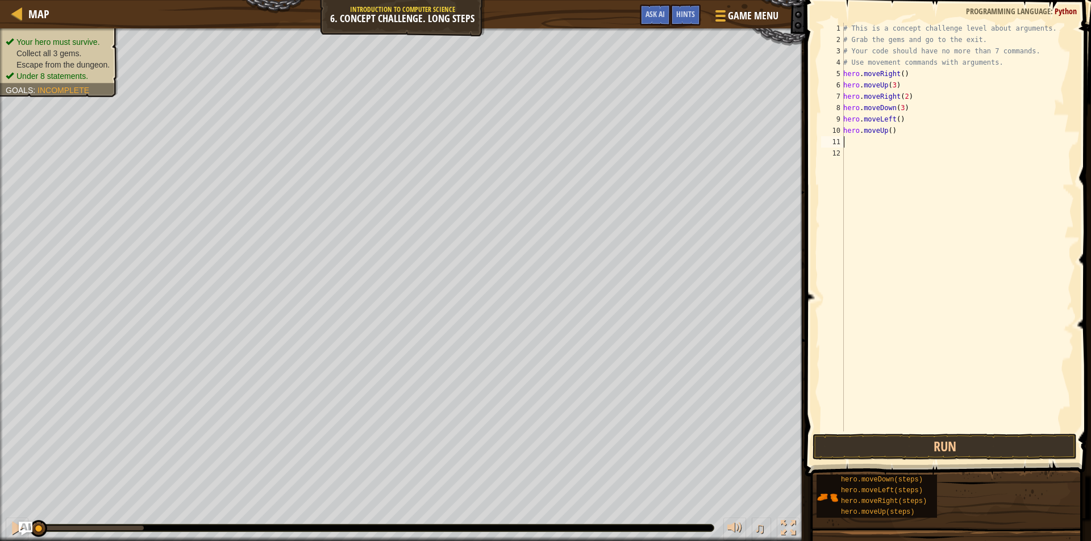
scroll to position [5, 0]
click at [886, 128] on div "# This is a concept challenge level about arguments. # Grab the gems and go to …" at bounding box center [957, 239] width 233 height 432
click at [887, 128] on div "# This is a concept challenge level about arguments. # Grab the gems and go to …" at bounding box center [957, 239] width 233 height 432
type textarea "hero.moveUp(2)"
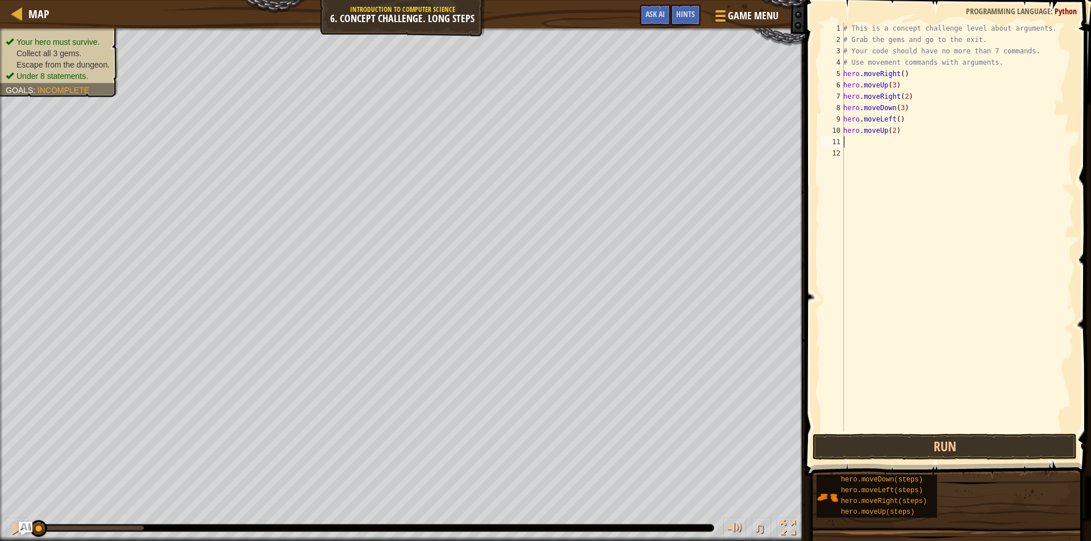
click at [850, 140] on div "# This is a concept challenge level about arguments. # Grab the gems and go to …" at bounding box center [957, 239] width 233 height 432
click at [978, 449] on button "Run" at bounding box center [944, 447] width 264 height 26
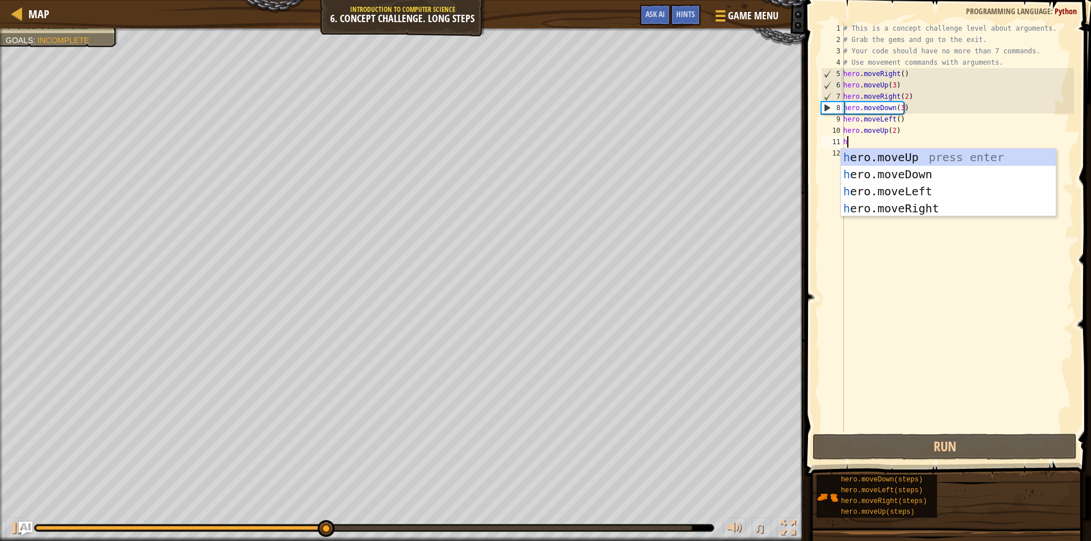
type textarea "he"
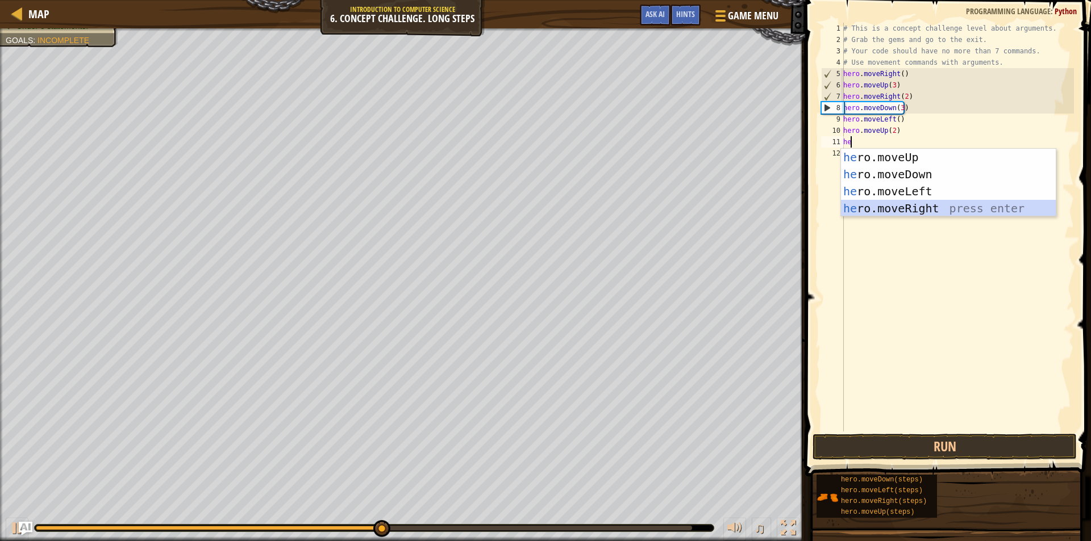
click at [851, 210] on div "he ro.moveUp press enter he ro.moveDown press enter he ro.moveLeft press enter …" at bounding box center [948, 200] width 215 height 102
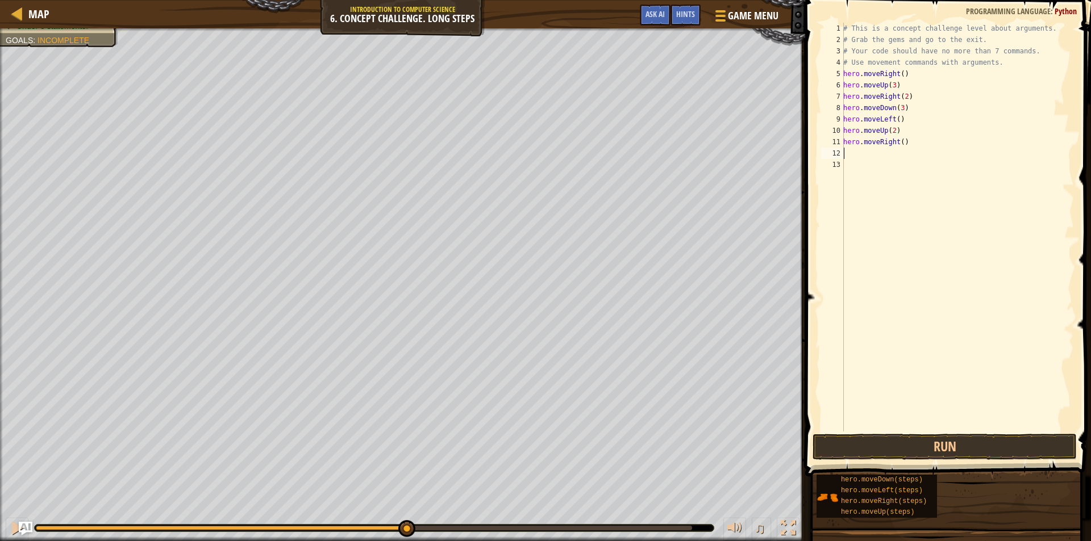
click at [899, 144] on div "# This is a concept challenge level about arguments. # Grab the gems and go to …" at bounding box center [957, 239] width 233 height 432
type textarea "hero.moveRight(2)"
click at [860, 158] on div "# This is a concept challenge level about arguments. # Grab the gems and go to …" at bounding box center [957, 239] width 233 height 432
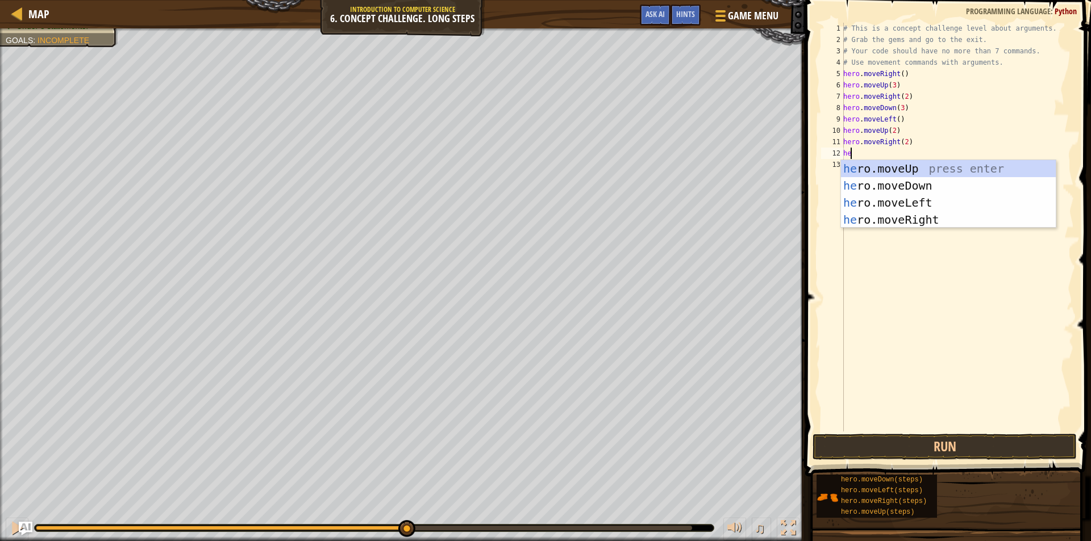
type textarea "h"
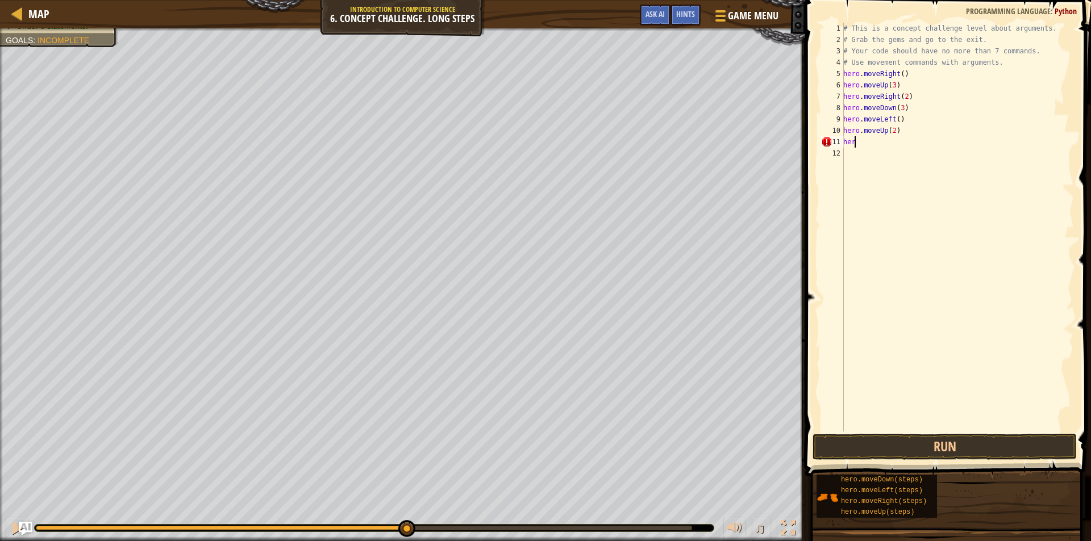
type textarea "h"
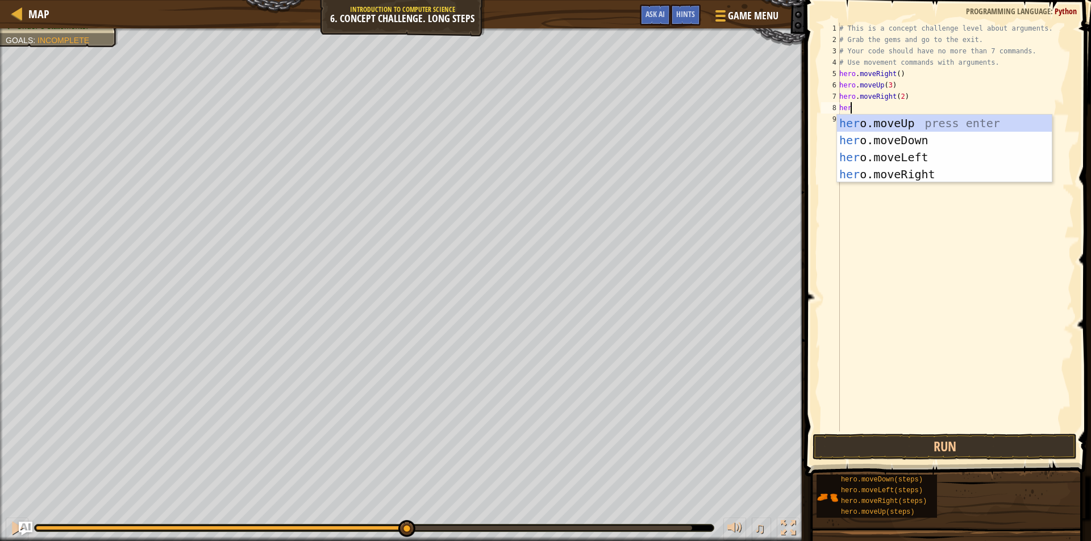
type textarea "hero"
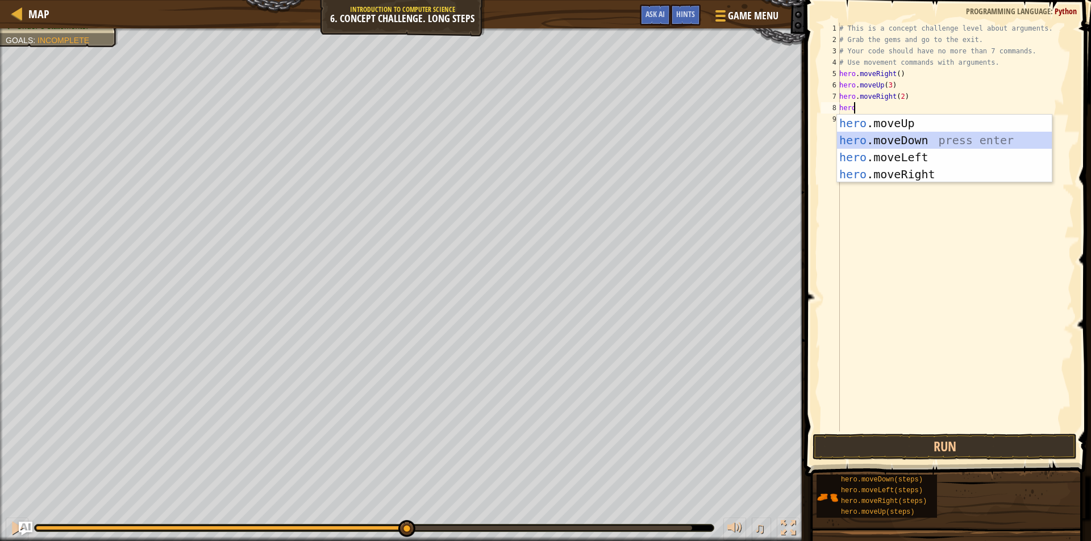
click at [935, 141] on div "hero .moveUp press enter hero .moveDown press enter hero .moveLeft press enter …" at bounding box center [944, 166] width 215 height 102
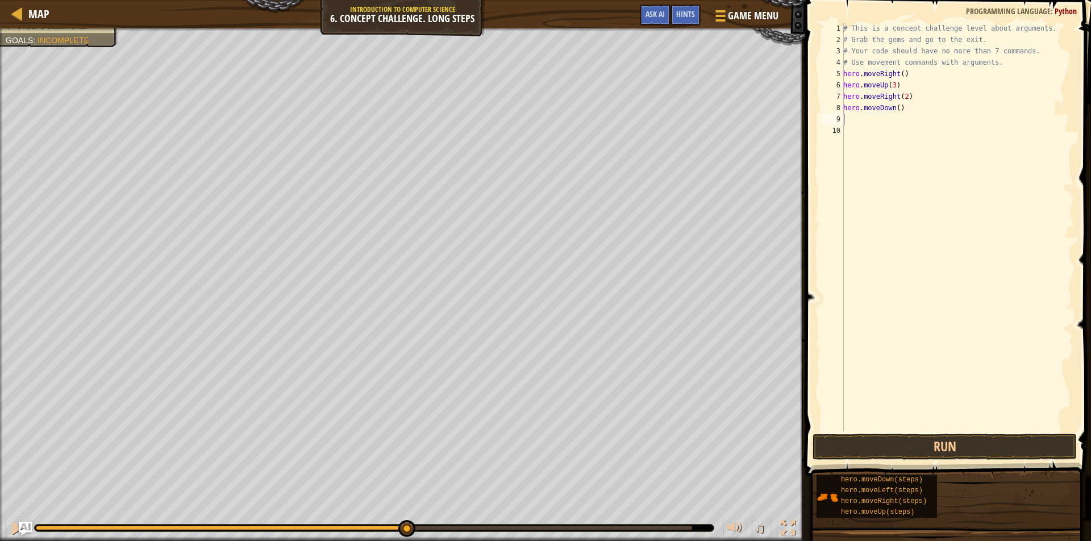
scroll to position [5, 0]
click at [895, 107] on div "# This is a concept challenge level about arguments. # Grab the gems and go to …" at bounding box center [957, 239] width 233 height 432
type textarea "hero.moveDown(3)"
click at [855, 122] on div "# This is a concept challenge level about arguments. # Grab the gems and go to …" at bounding box center [957, 239] width 233 height 432
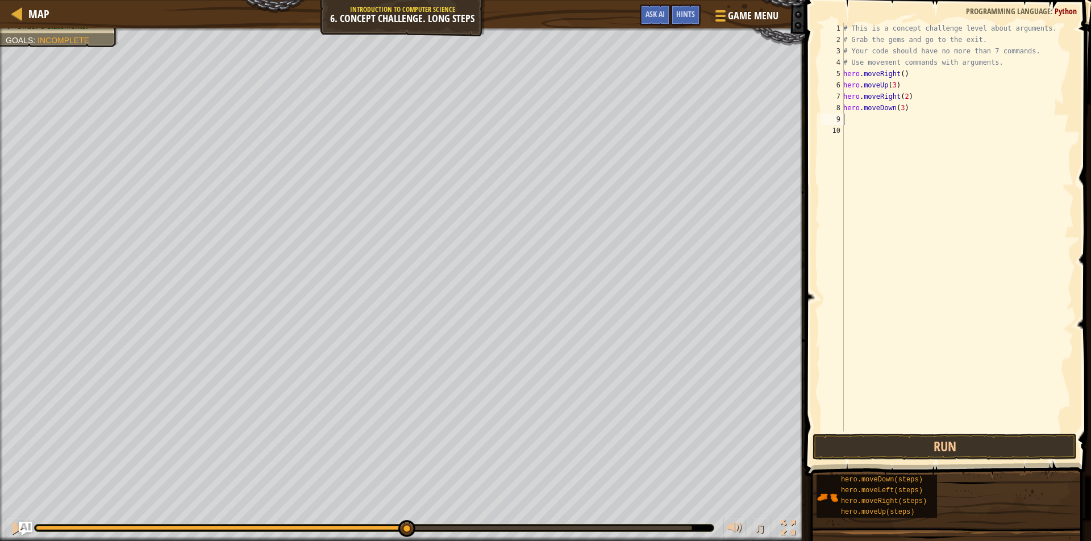
scroll to position [5, 0]
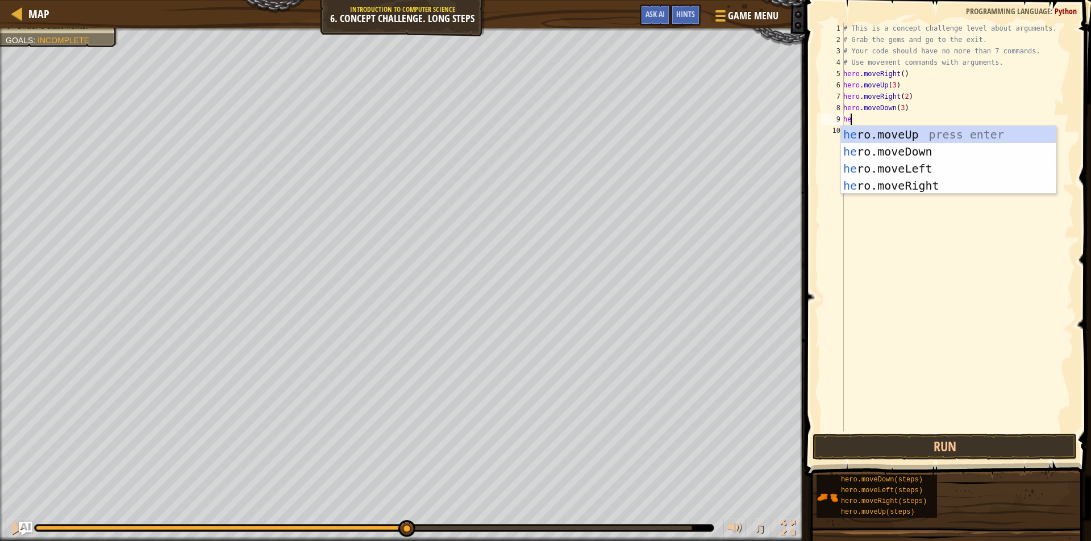
type textarea "her"
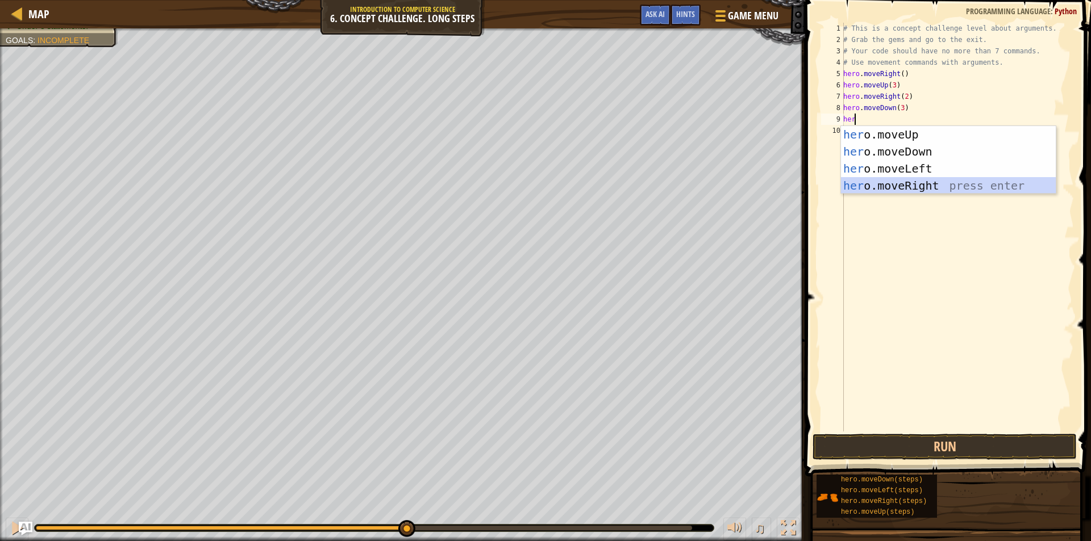
drag, startPoint x: 937, startPoint y: 185, endPoint x: 938, endPoint y: 174, distance: 10.9
click at [938, 185] on div "her o.moveUp press enter her o.moveDown press enter her o.moveLeft press enter …" at bounding box center [948, 177] width 215 height 102
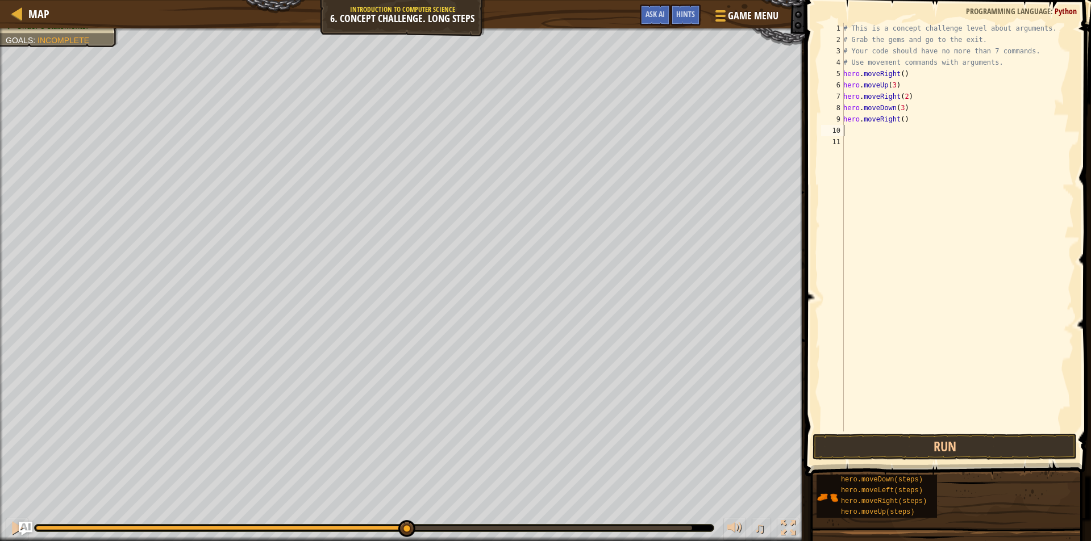
drag, startPoint x: 846, startPoint y: 123, endPoint x: 853, endPoint y: 132, distance: 11.7
click at [849, 128] on div "# This is a concept challenge level about arguments. # Grab the gems and go to …" at bounding box center [957, 239] width 233 height 432
type textarea "hero.moveRight()"
click at [853, 134] on div "# This is a concept challenge level about arguments. # Grab the gems and go to …" at bounding box center [957, 227] width 233 height 409
type textarea "he"
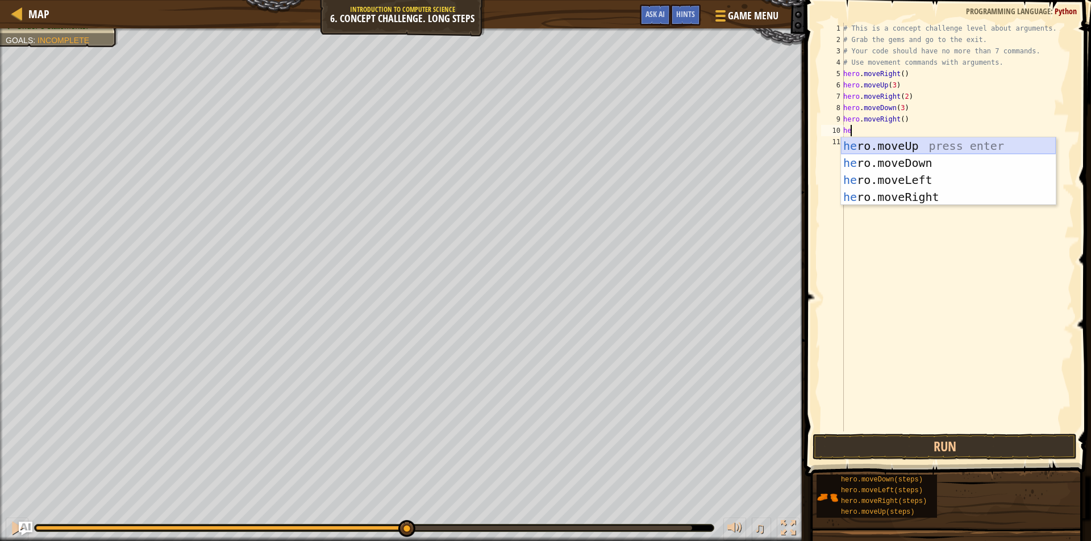
click at [905, 149] on div "he ro.moveUp press enter he ro.moveDown press enter he ro.moveLeft press enter …" at bounding box center [948, 188] width 215 height 102
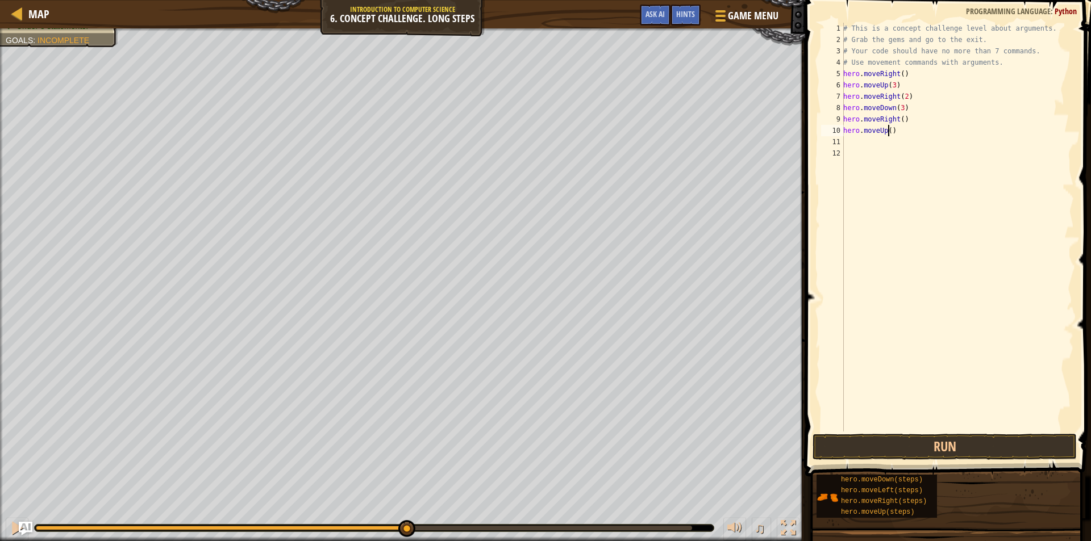
click at [888, 131] on div "# This is a concept challenge level about arguments. # Grab the gems and go to …" at bounding box center [957, 239] width 233 height 432
type textarea "hero.moveUp(2)"
click at [849, 144] on div "# This is a concept challenge level about arguments. # Grab the gems and go to …" at bounding box center [957, 239] width 233 height 432
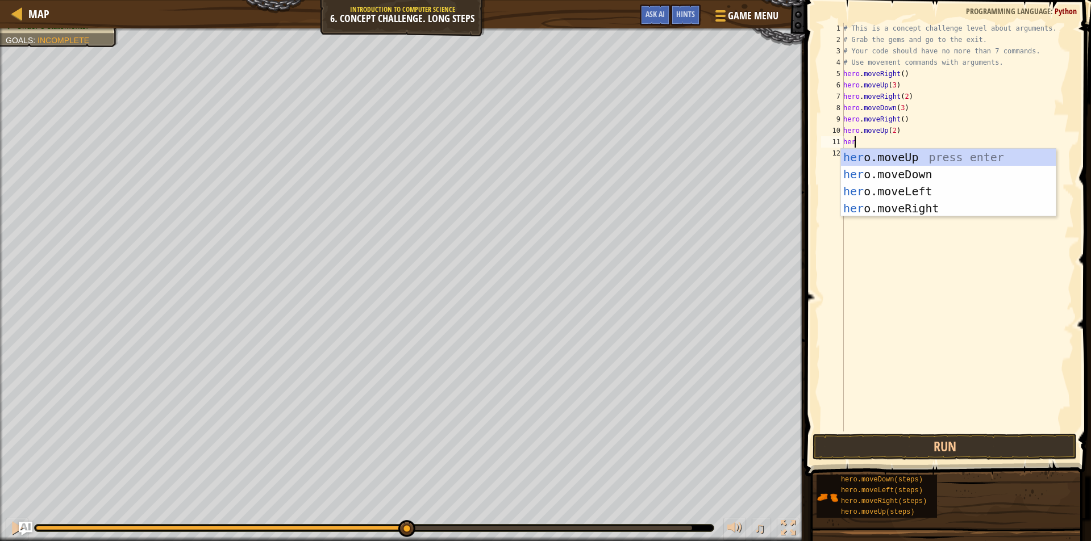
type textarea "hero"
click at [900, 207] on div "hero .moveUp press enter hero .moveDown press enter hero .moveLeft press enter …" at bounding box center [948, 200] width 215 height 102
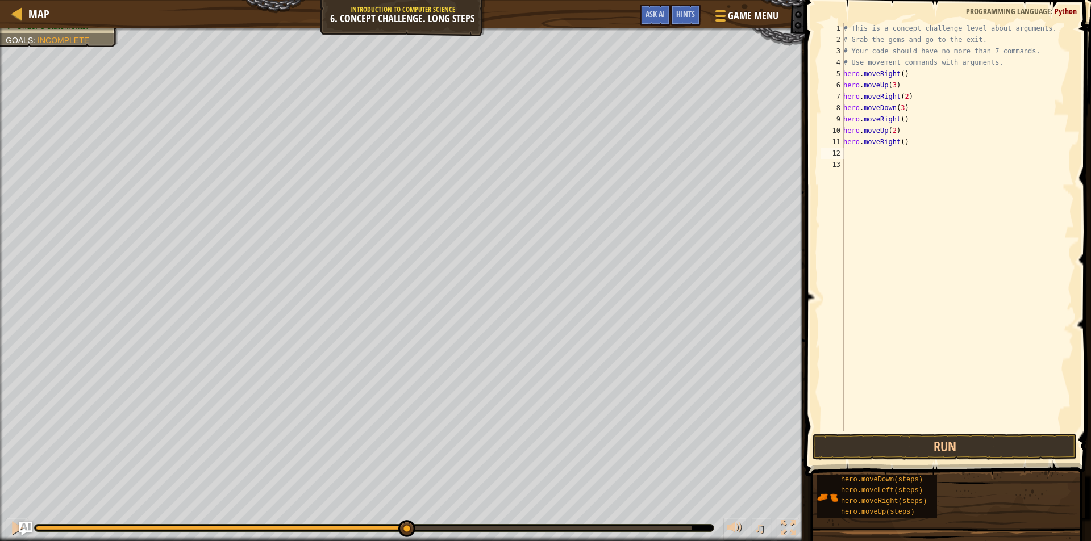
scroll to position [5, 0]
click at [899, 143] on div "# This is a concept challenge level about arguments. # Grab the gems and go to …" at bounding box center [957, 239] width 233 height 432
type textarea "hero.moveRight(2)"
click at [849, 153] on div "# This is a concept challenge level about arguments. # Grab the gems and go to …" at bounding box center [957, 239] width 233 height 432
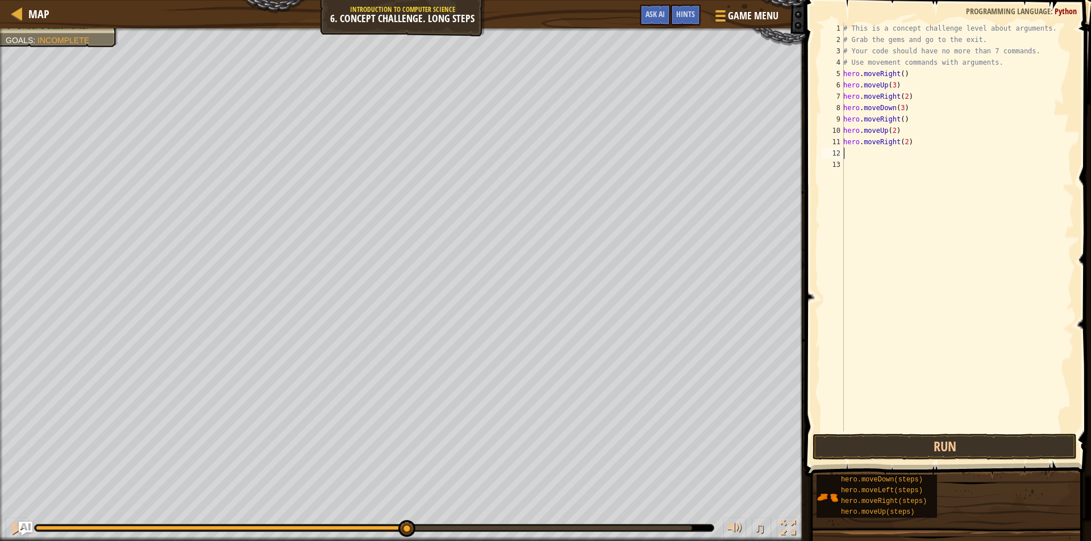
scroll to position [5, 0]
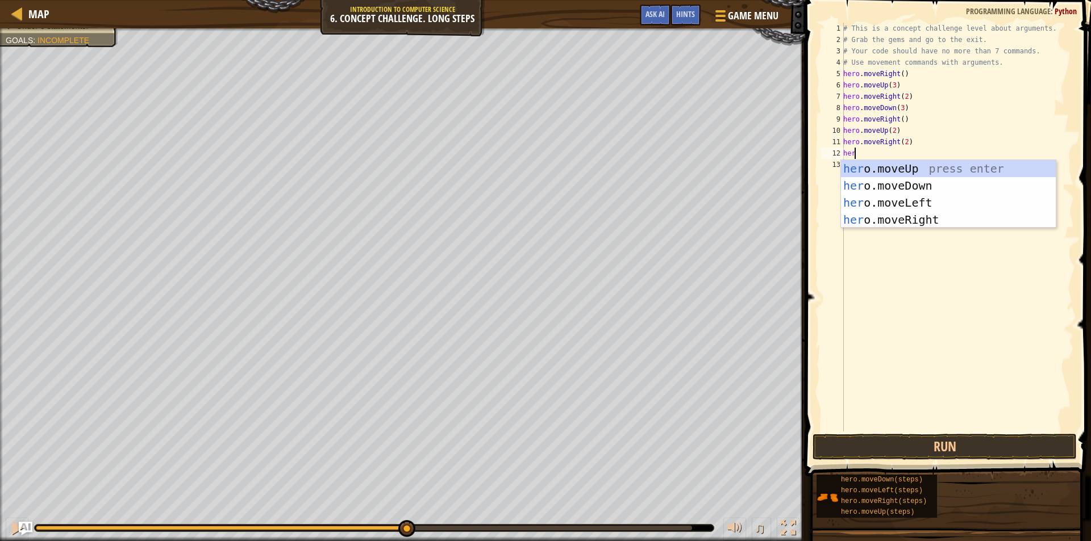
type textarea "hero"
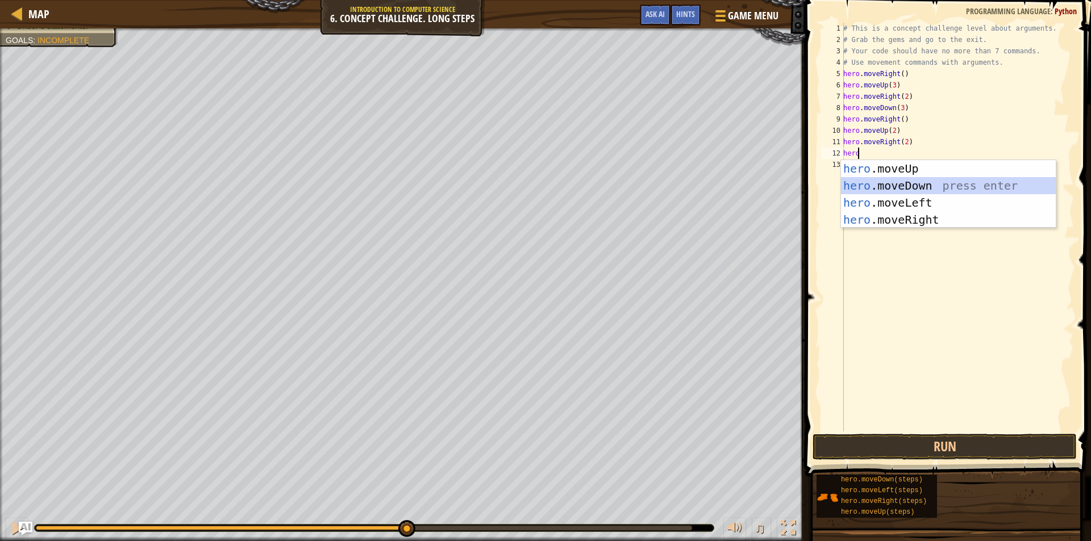
click at [913, 186] on div "hero .moveUp press enter hero .moveDown press enter hero .moveLeft press enter …" at bounding box center [948, 211] width 215 height 102
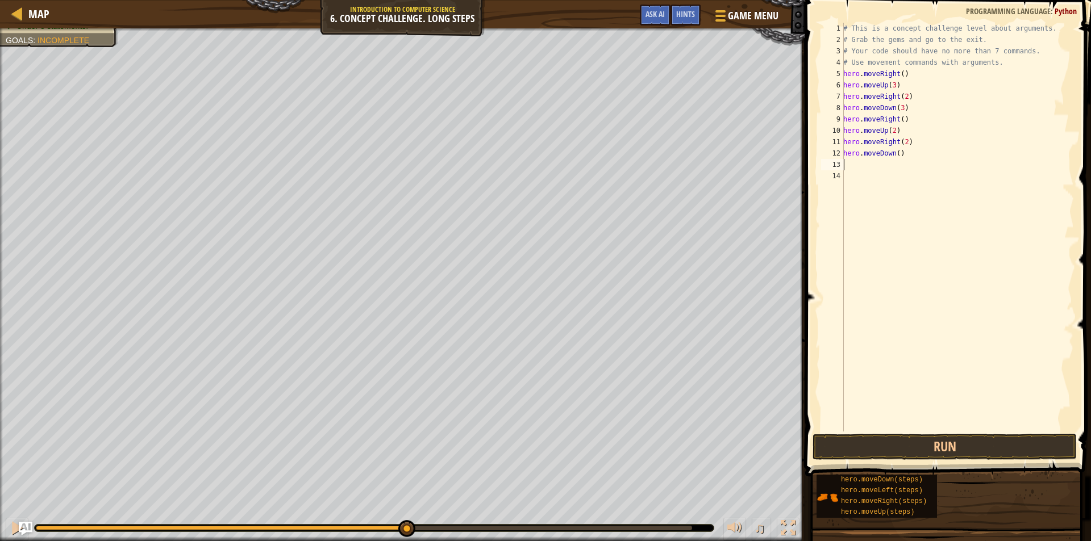
scroll to position [5, 0]
click at [897, 153] on div "# This is a concept challenge level about arguments. # Grab the gems and go to …" at bounding box center [957, 239] width 233 height 432
type textarea "hero.moveDown(2)"
click at [849, 162] on div "# This is a concept challenge level about arguments. # Grab the gems and go to …" at bounding box center [957, 239] width 233 height 432
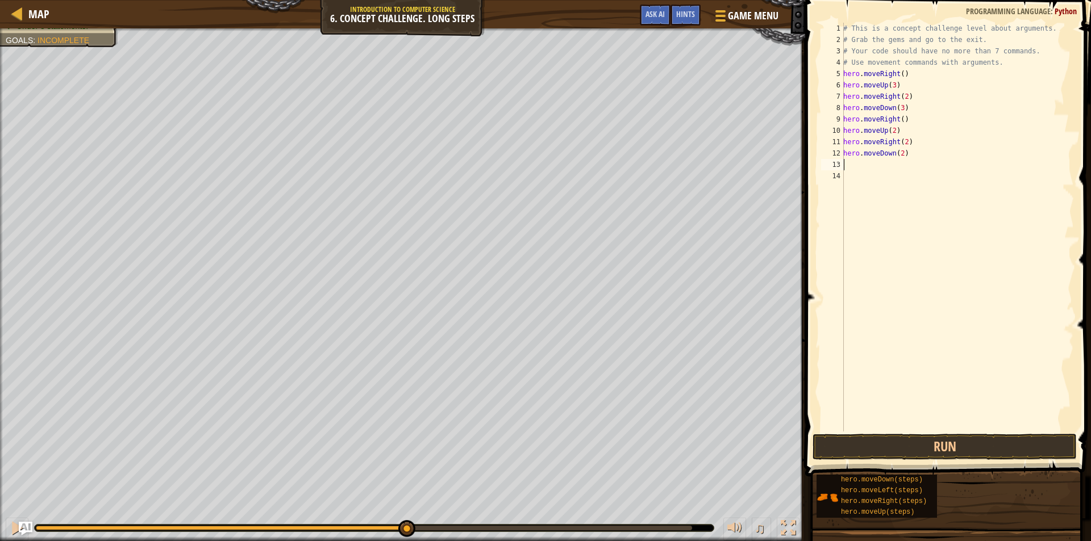
scroll to position [5, 0]
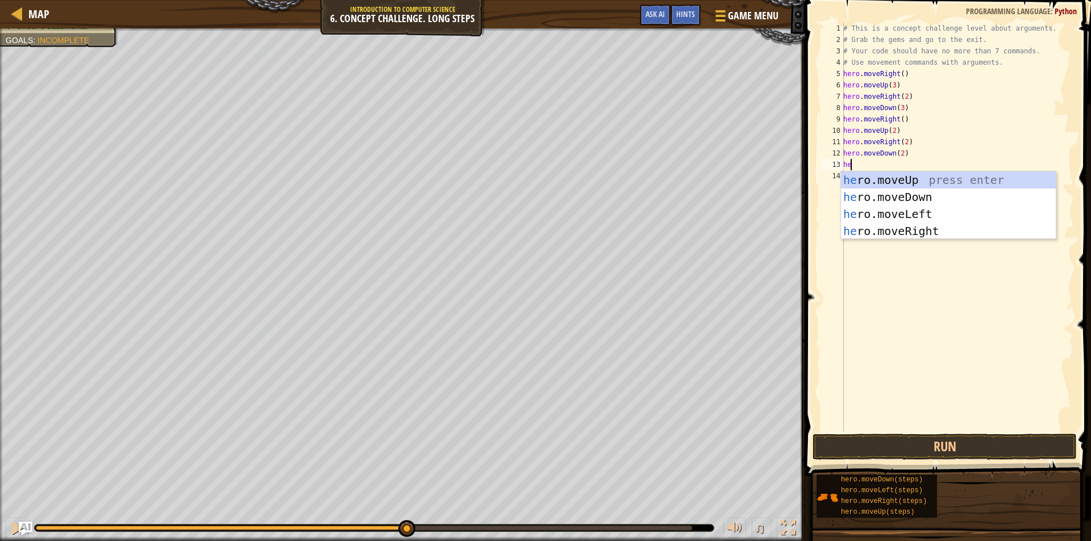
type textarea "hero"
click at [951, 177] on div "hero .moveUp press enter hero .moveDown press enter hero .moveLeft press enter …" at bounding box center [948, 223] width 215 height 102
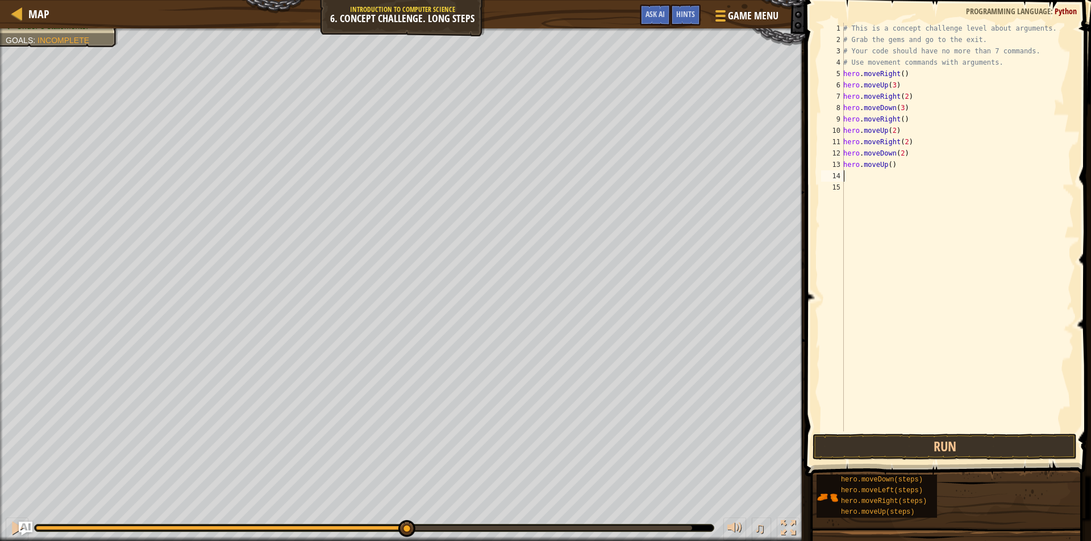
scroll to position [5, 0]
click at [887, 165] on div "# This is a concept challenge level about arguments. # Grab the gems and go to …" at bounding box center [957, 239] width 233 height 432
type textarea "hero.moveUp(2)"
click at [850, 176] on div "# This is a concept challenge level about arguments. # Grab the gems and go to …" at bounding box center [957, 239] width 233 height 432
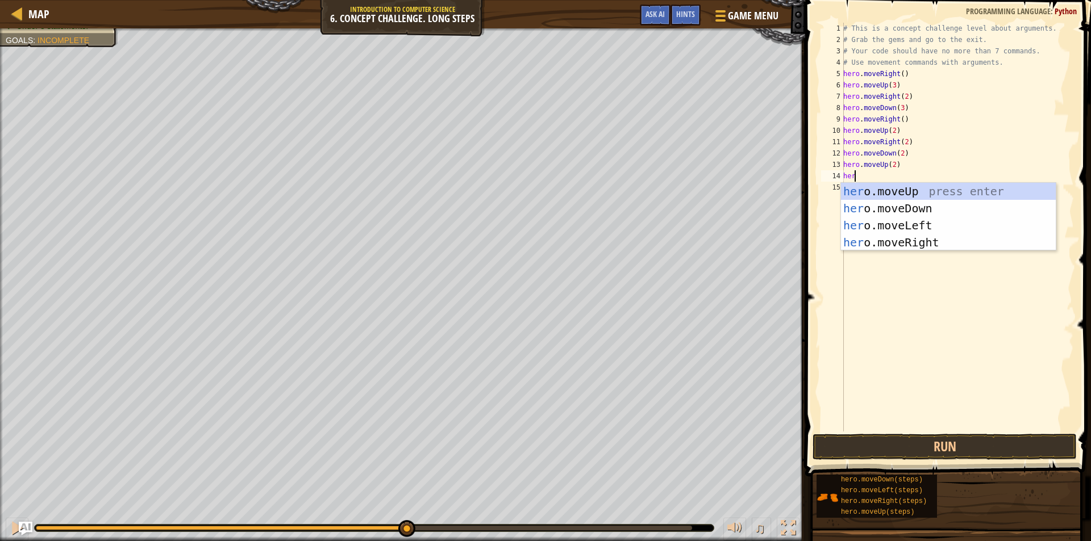
scroll to position [5, 1]
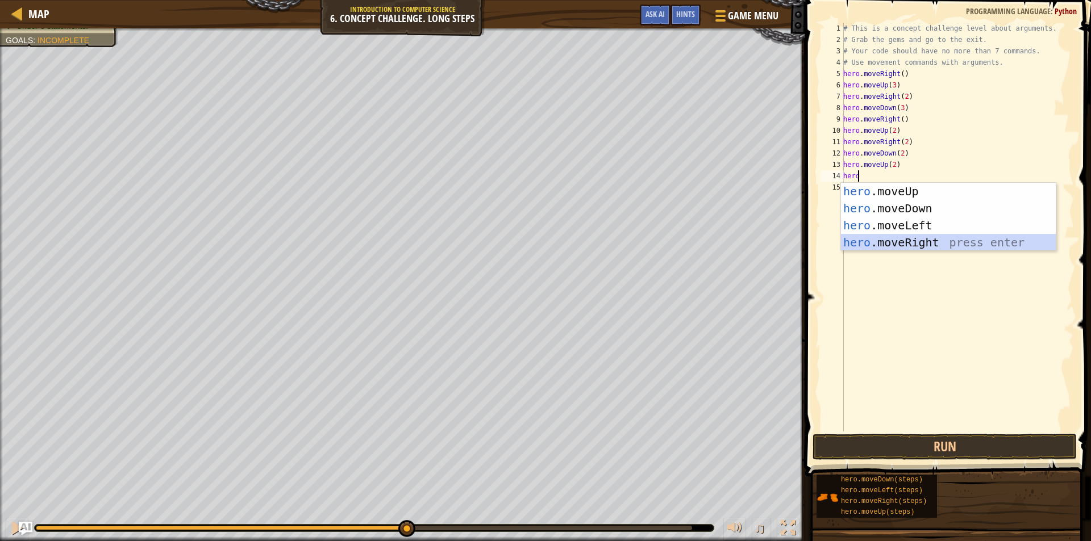
drag, startPoint x: 952, startPoint y: 236, endPoint x: 945, endPoint y: 319, distance: 83.3
click at [951, 0] on body "Map Introduction to Computer Science 6. Concept Challenge. Long Steps Game Menu…" at bounding box center [545, 0] width 1091 height 0
drag, startPoint x: 925, startPoint y: 450, endPoint x: 921, endPoint y: 442, distance: 8.7
click at [925, 450] on button "Run" at bounding box center [944, 447] width 264 height 26
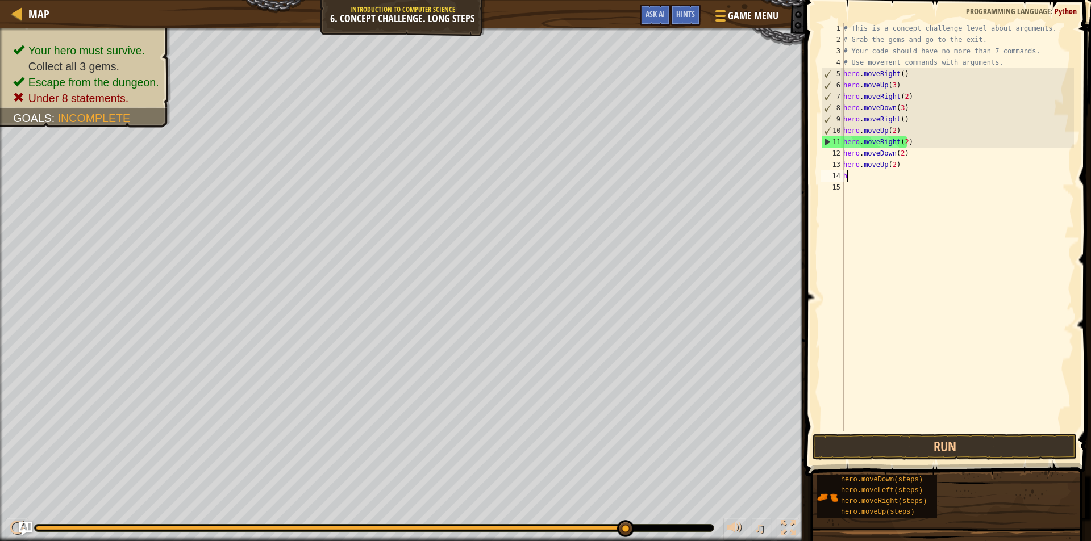
type textarea "h"
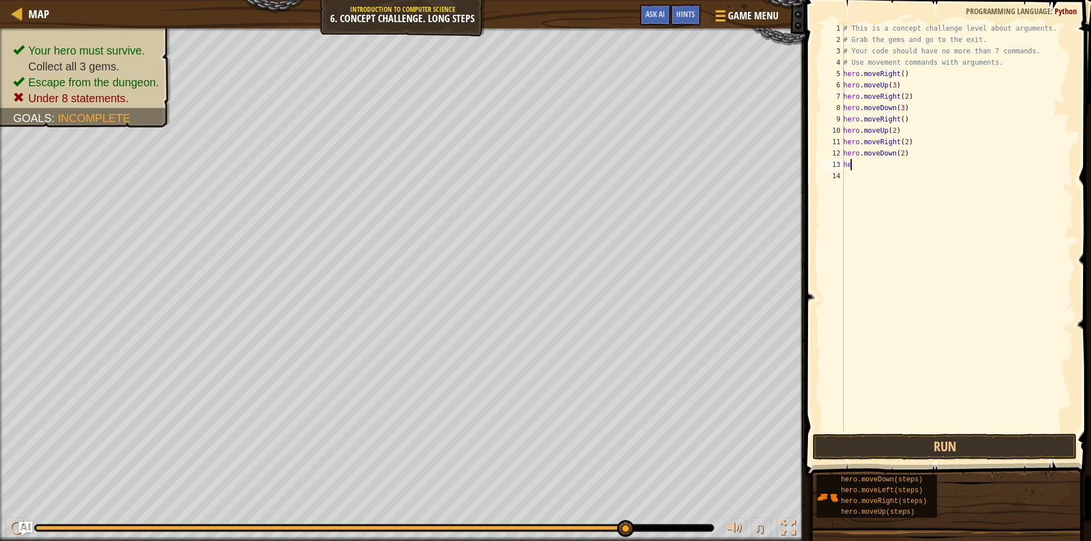
type textarea "h"
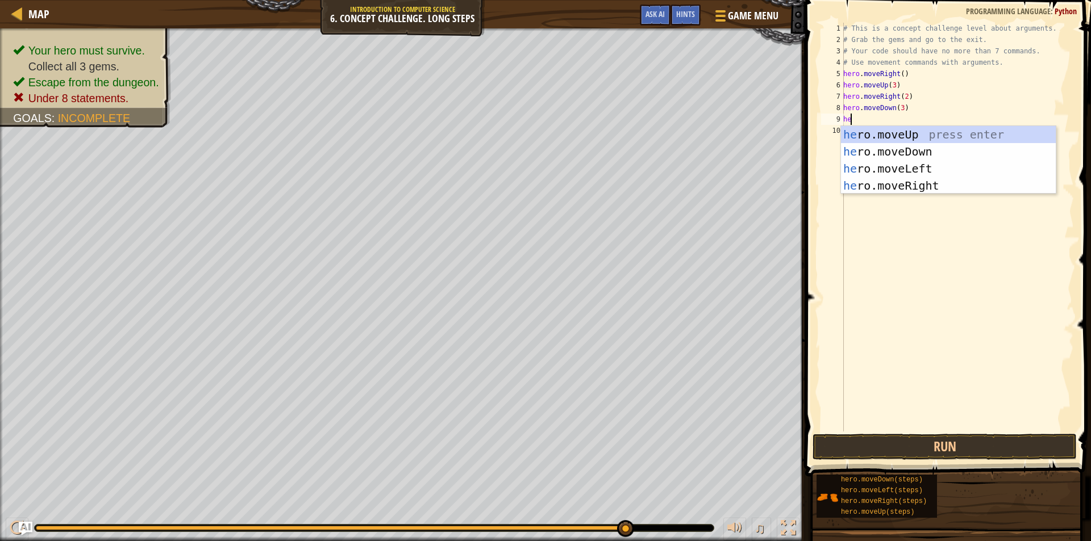
type textarea "hero"
click at [909, 166] on div "hero .moveUp press enter hero .moveDown press enter hero .moveLeft press enter …" at bounding box center [948, 177] width 215 height 102
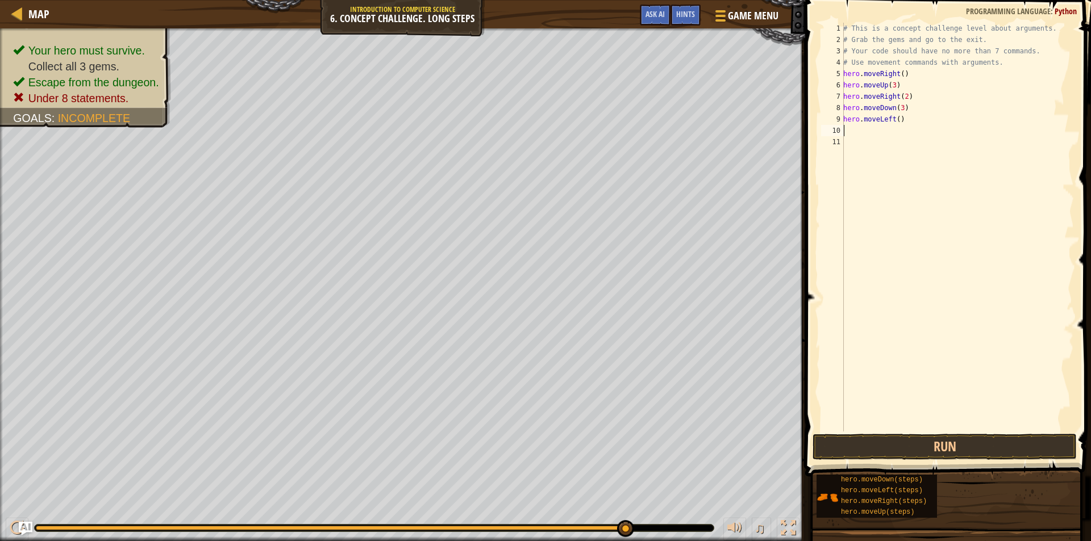
scroll to position [5, 0]
type textarea "h"
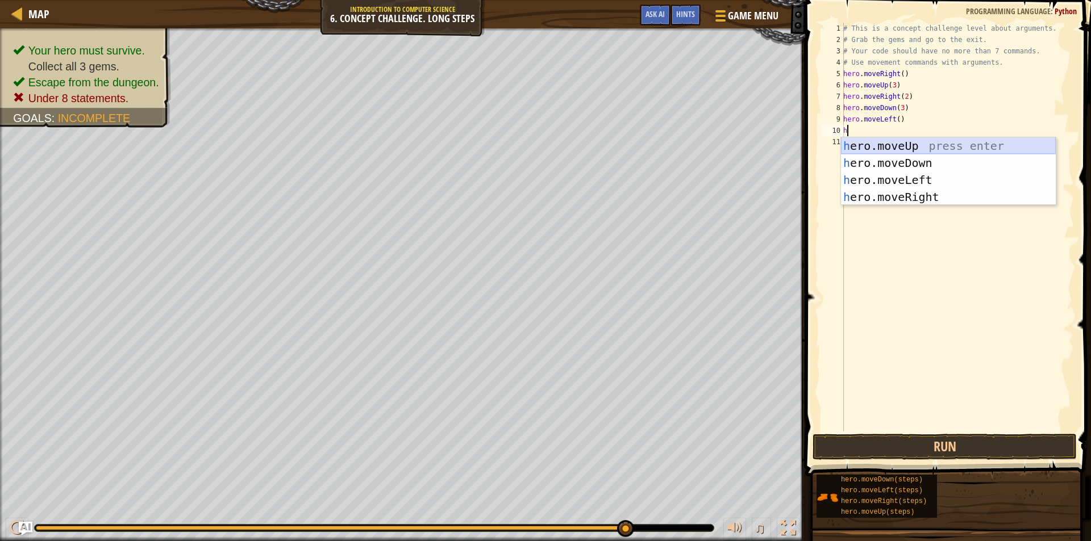
click at [882, 143] on div "h ero.moveUp press enter h ero.moveDown press enter h ero.moveLeft press enter …" at bounding box center [948, 188] width 215 height 102
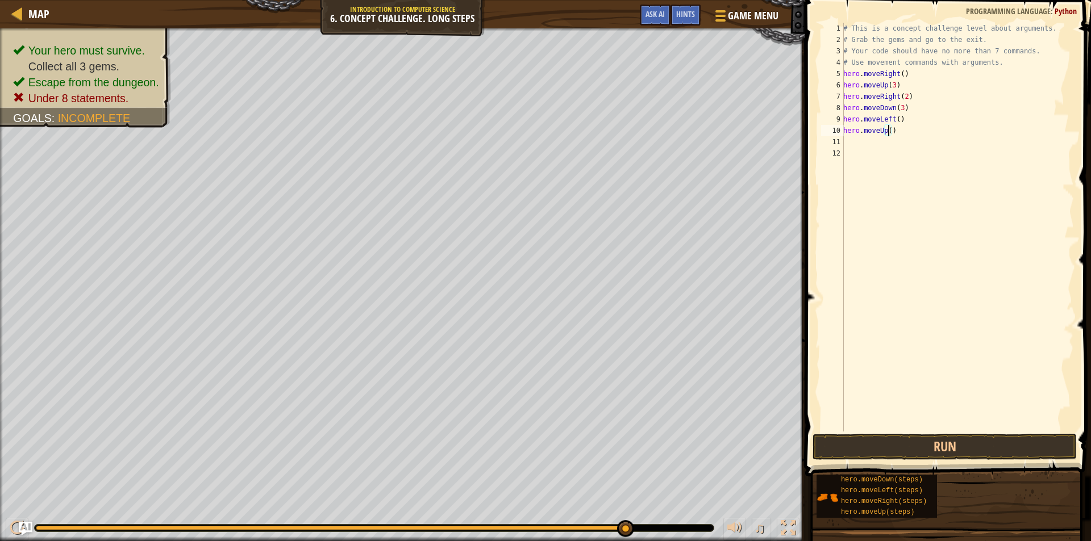
click at [887, 129] on div "# This is a concept challenge level about arguments. # Grab the gems and go to …" at bounding box center [957, 239] width 233 height 432
type textarea "hero.moveUp(2)"
click at [853, 146] on div "# This is a concept challenge level about arguments. # Grab the gems and go to …" at bounding box center [957, 239] width 233 height 432
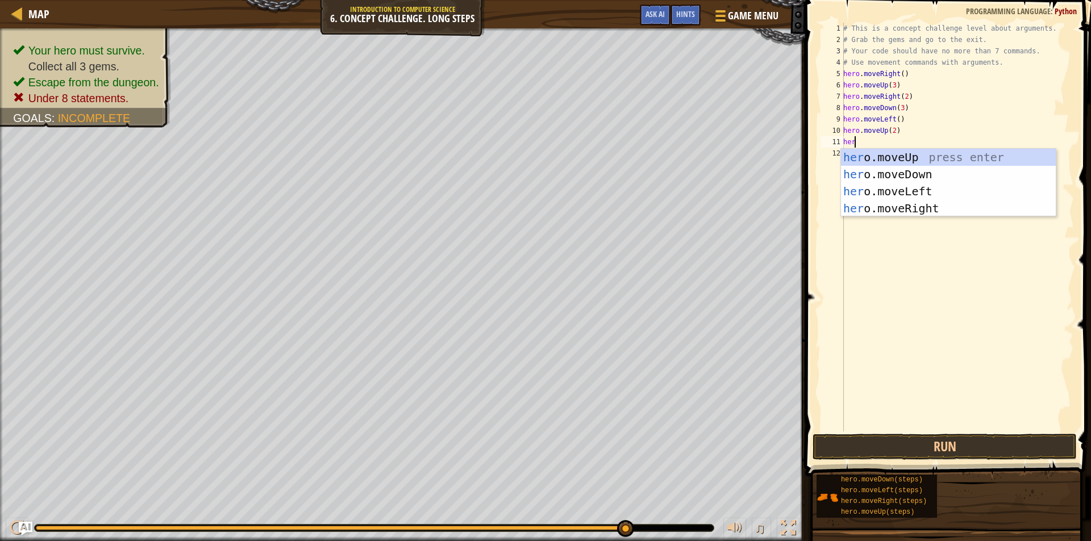
type textarea "heri"
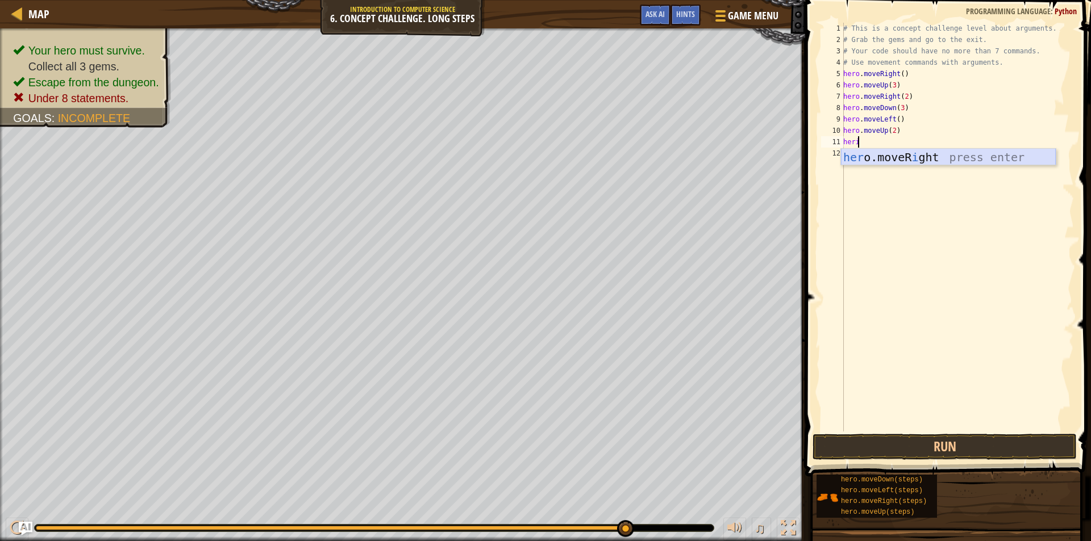
click at [879, 158] on div "her o.moveR i ght press enter" at bounding box center [948, 174] width 215 height 51
click at [899, 141] on div "# This is a concept challenge level about arguments. # Grab the gems and go to …" at bounding box center [957, 239] width 233 height 432
type textarea "hero.moveRight(3)"
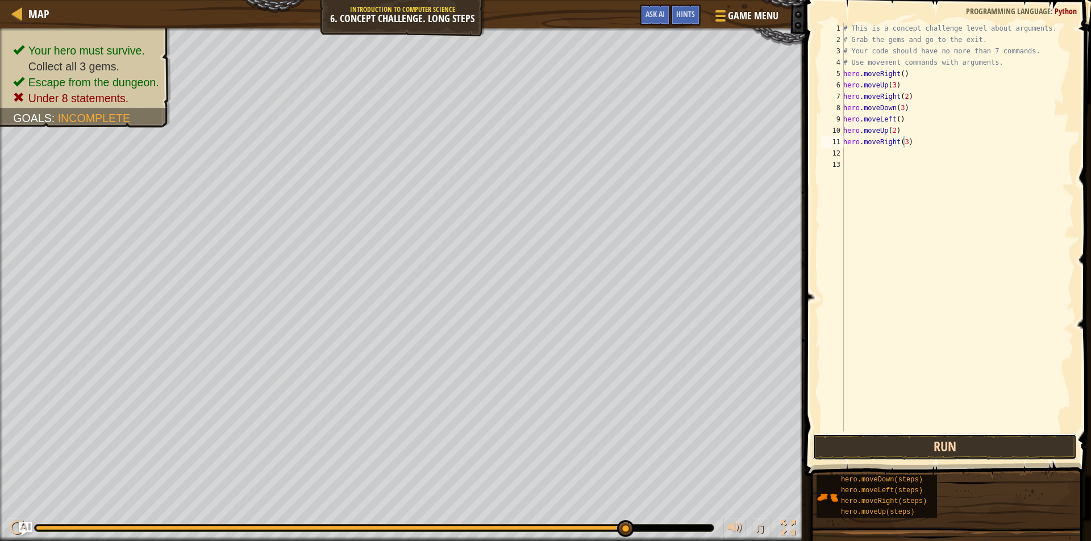
click at [1008, 449] on button "Run" at bounding box center [944, 447] width 264 height 26
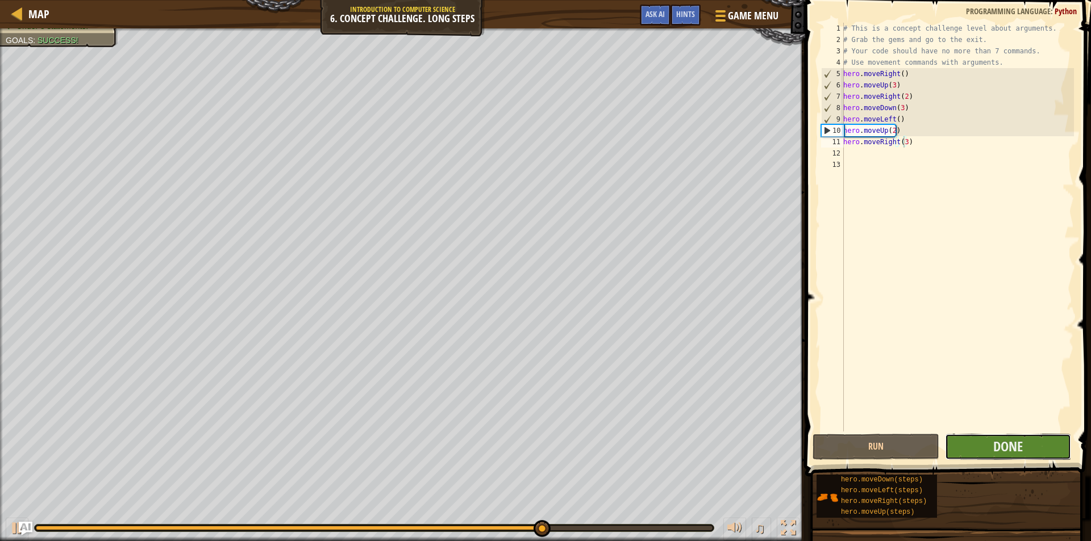
click at [1038, 441] on button "Done" at bounding box center [1008, 447] width 127 height 26
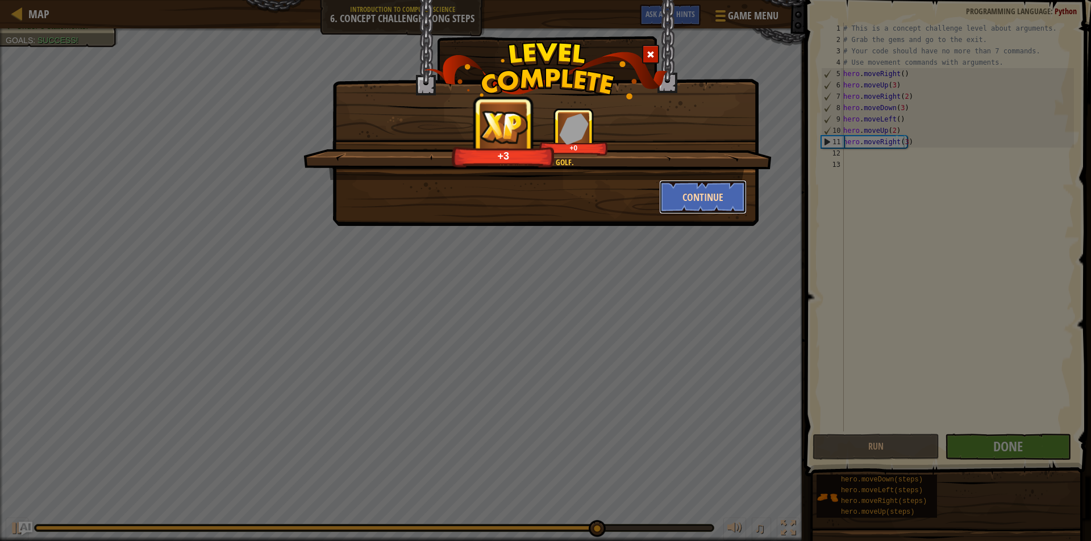
click at [716, 187] on button "Continue" at bounding box center [703, 197] width 88 height 34
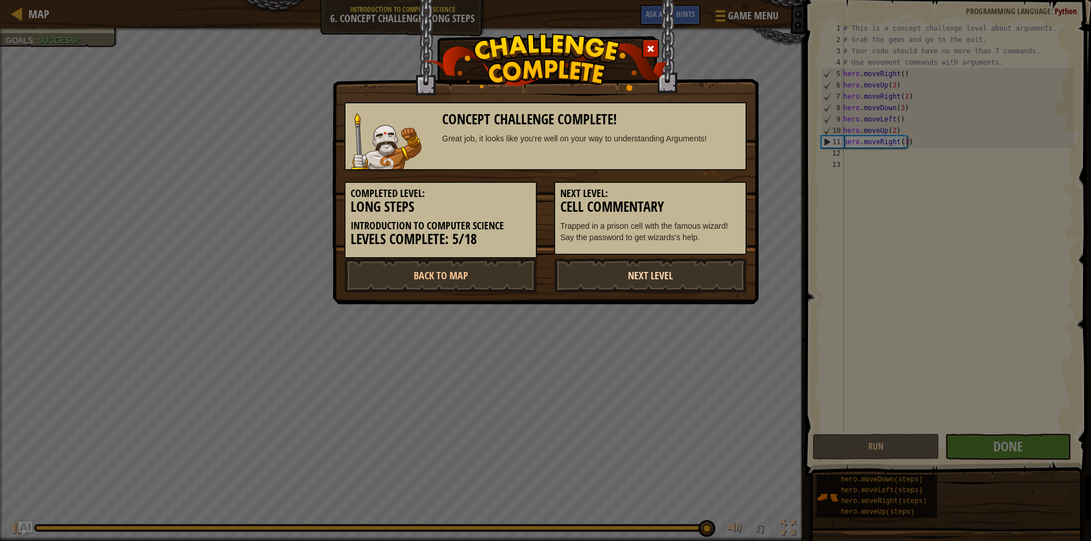
click at [615, 280] on link "Next Level" at bounding box center [650, 275] width 193 height 34
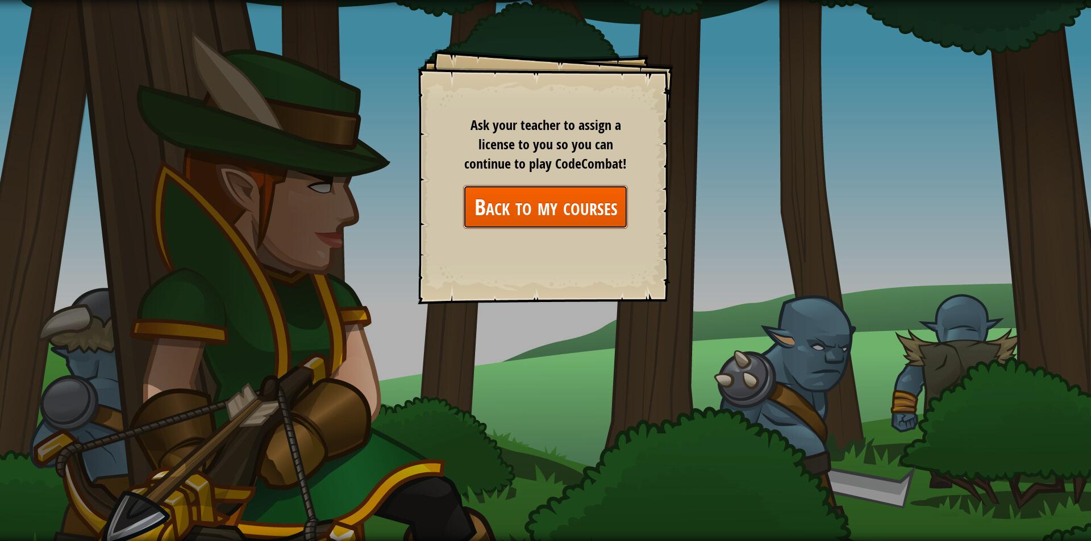
click at [584, 214] on link "Back to my courses" at bounding box center [545, 207] width 165 height 44
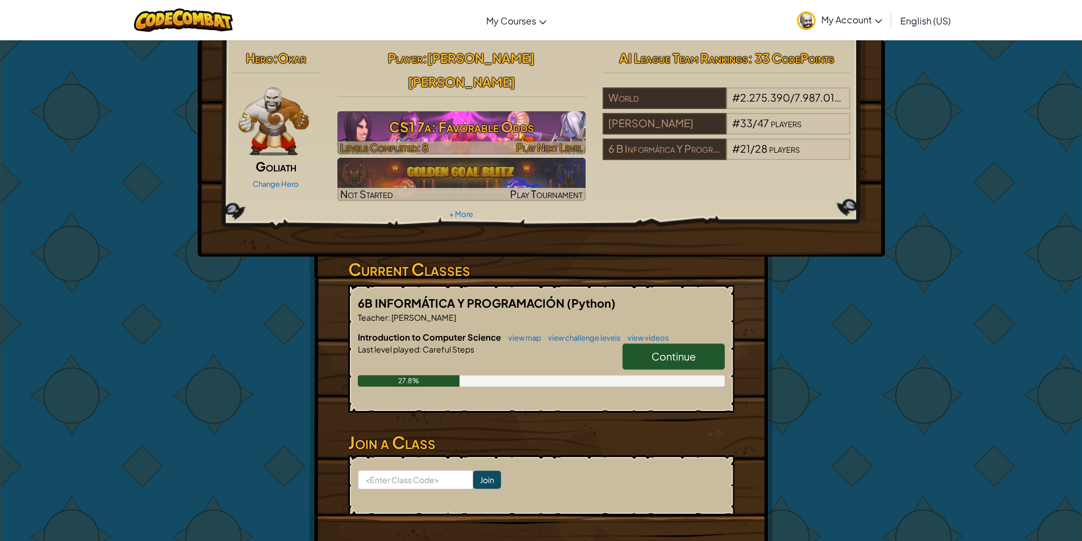
click at [459, 114] on h3 "CS1 7a: Favorable Odds" at bounding box center [461, 127] width 248 height 26
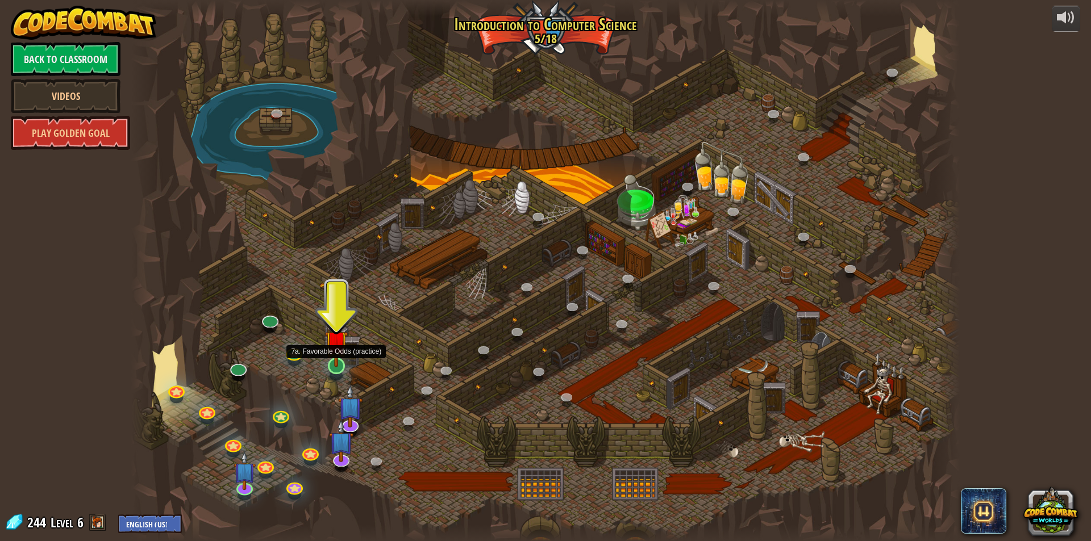
click at [327, 366] on img at bounding box center [336, 341] width 22 height 51
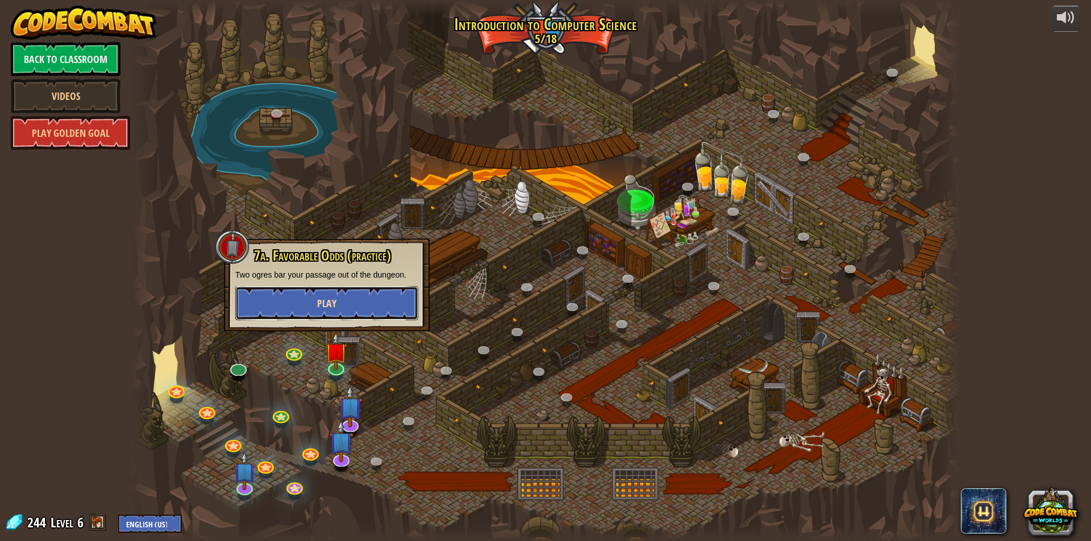
click at [365, 311] on button "Play" at bounding box center [326, 303] width 183 height 34
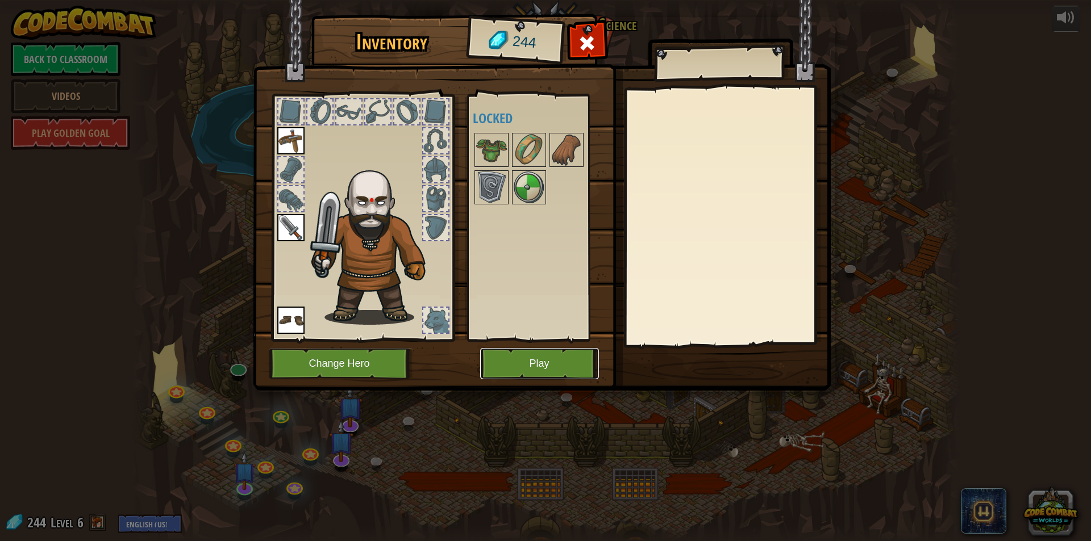
click at [512, 356] on button "Play" at bounding box center [539, 363] width 119 height 31
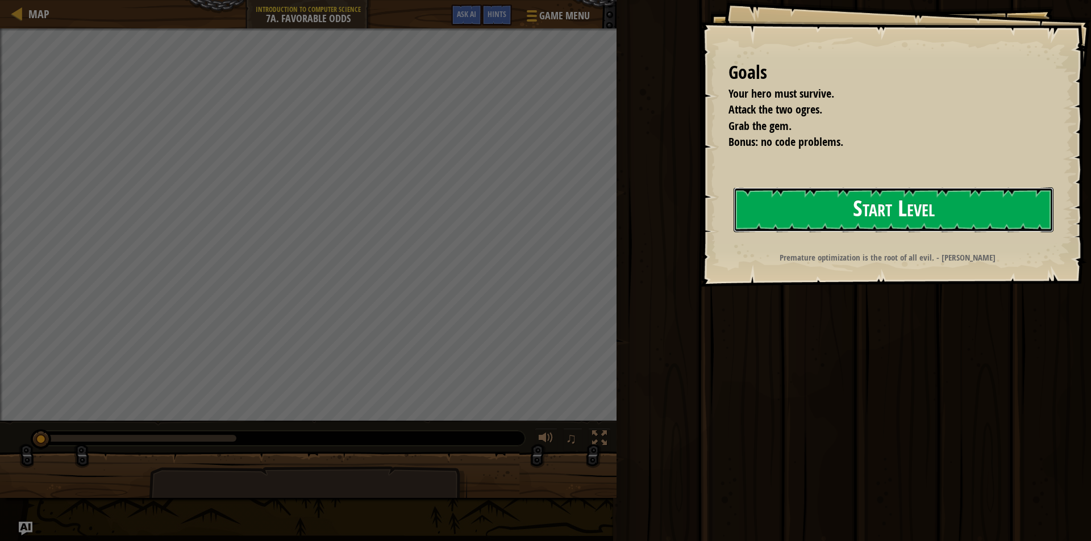
click at [862, 208] on button "Start Level" at bounding box center [893, 209] width 320 height 45
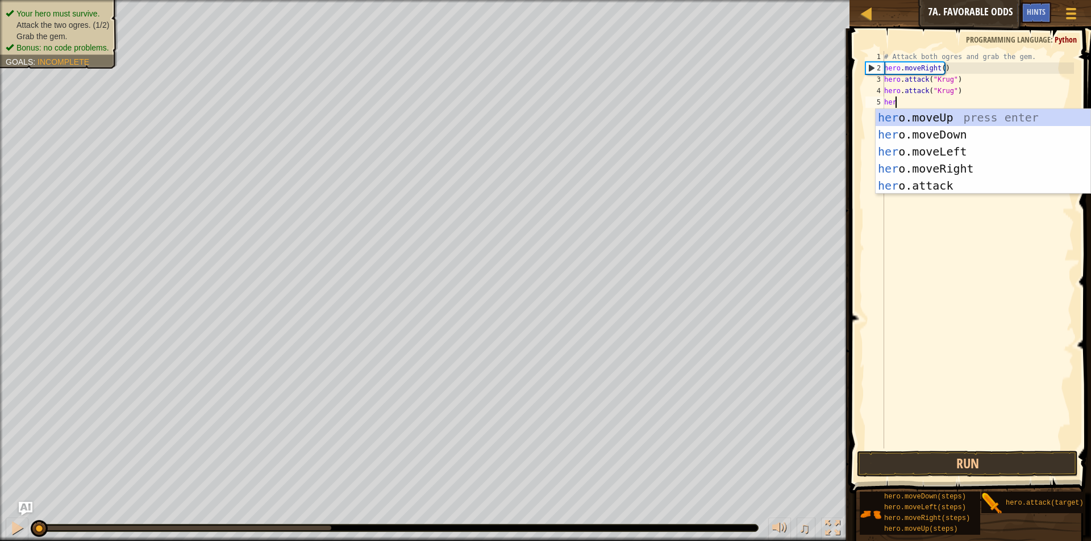
scroll to position [5, 1]
type textarea "hero"
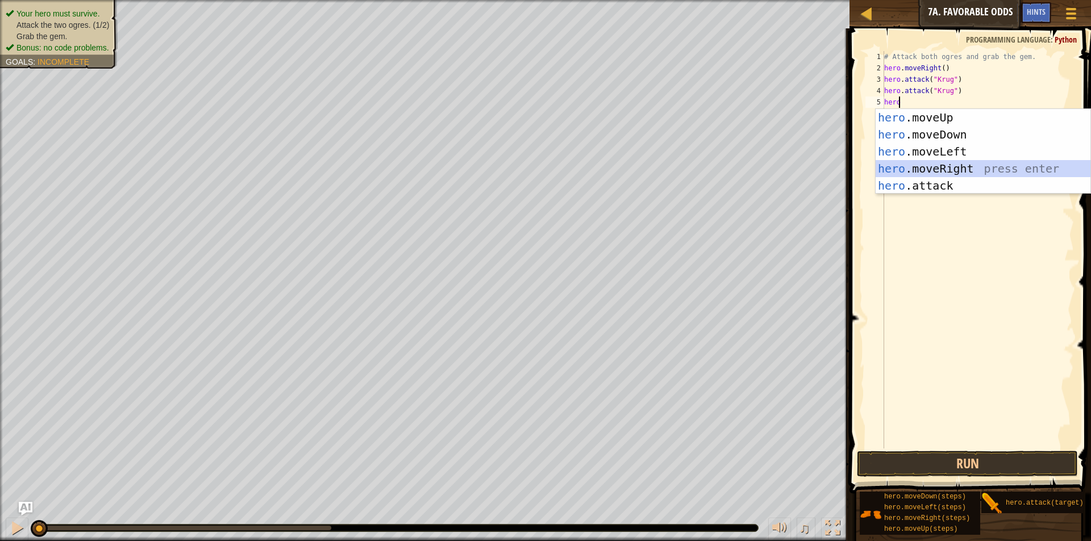
click at [930, 168] on div "hero .moveUp press enter hero .moveDown press enter hero .moveLeft press enter …" at bounding box center [982, 168] width 215 height 119
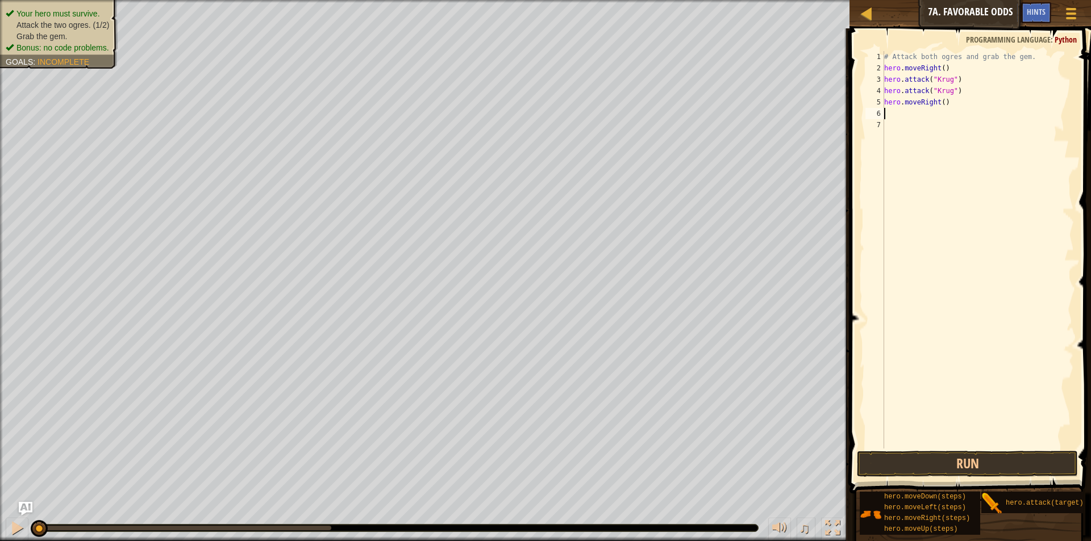
scroll to position [5, 0]
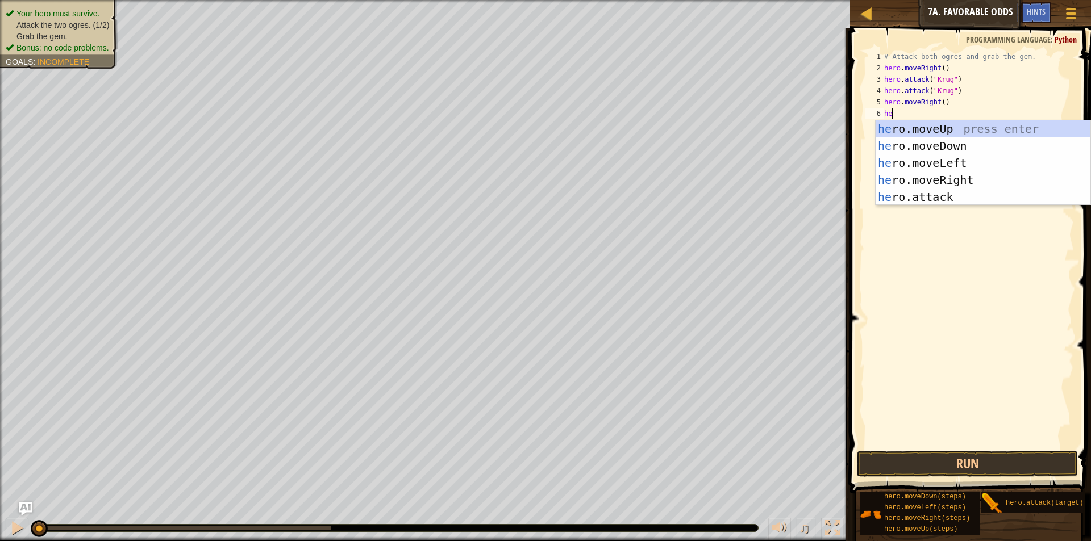
type textarea "her"
click at [921, 130] on div "her o.moveUp press enter her o.moveDown press enter her o.moveLeft press enter …" at bounding box center [982, 179] width 215 height 119
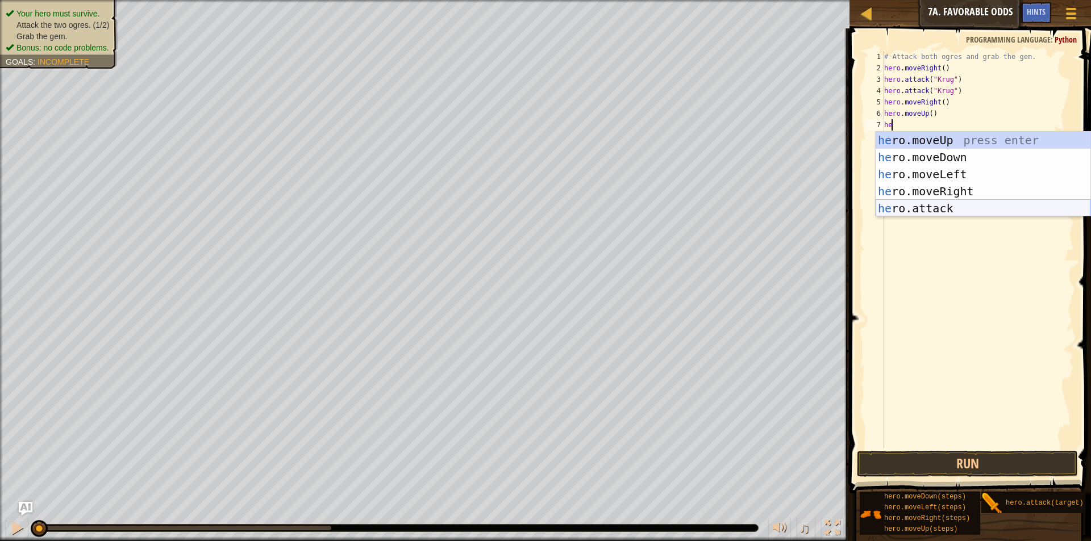
click at [923, 203] on div "he ro.moveUp press enter he ro.moveDown press enter he ro.moveLeft press enter …" at bounding box center [982, 191] width 215 height 119
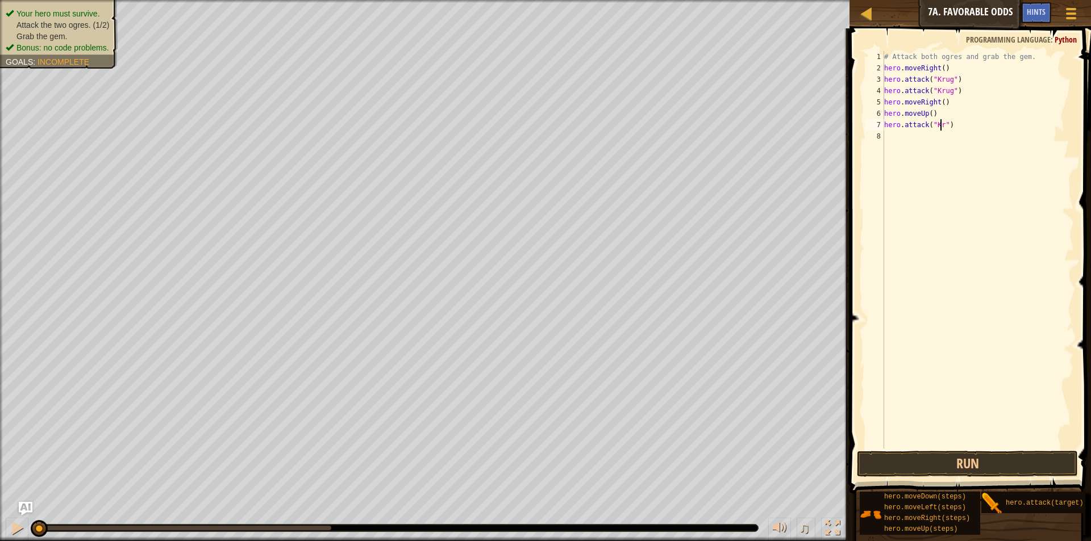
scroll to position [5, 5]
type textarea "hero.attack("Krug")"
click at [899, 141] on div "# Attack both ogres and grab the gem. hero . moveRight ( ) hero . attack ( "[PE…" at bounding box center [978, 261] width 192 height 420
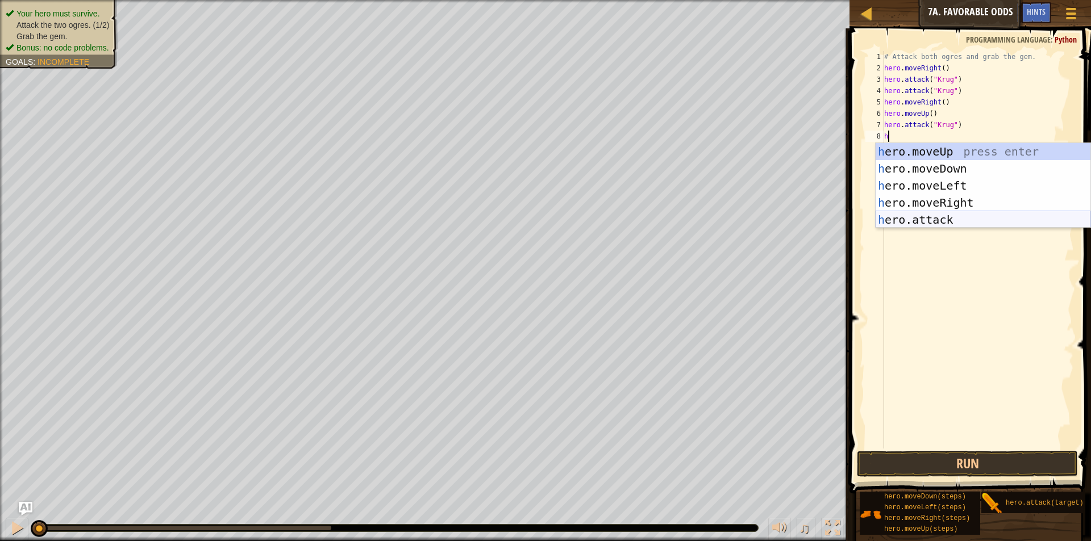
drag, startPoint x: 951, startPoint y: 218, endPoint x: 935, endPoint y: 177, distance: 44.4
click at [950, 216] on div "h ero.moveUp press enter h ero.moveDown press enter h ero.moveLeft press enter …" at bounding box center [982, 202] width 215 height 119
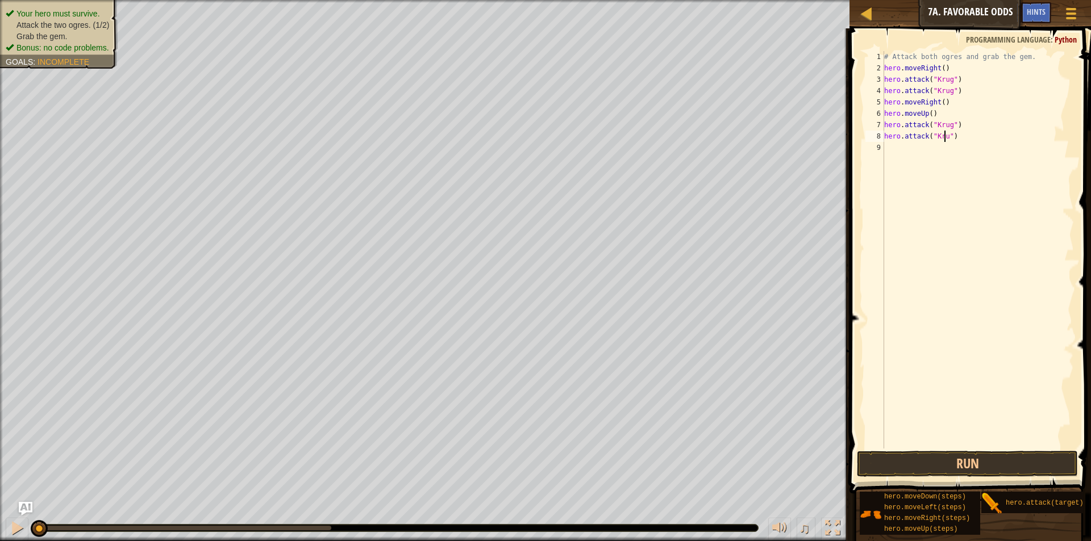
scroll to position [5, 5]
type textarea "hero.attack("Krug")"
click at [931, 465] on button "Run" at bounding box center [967, 464] width 221 height 26
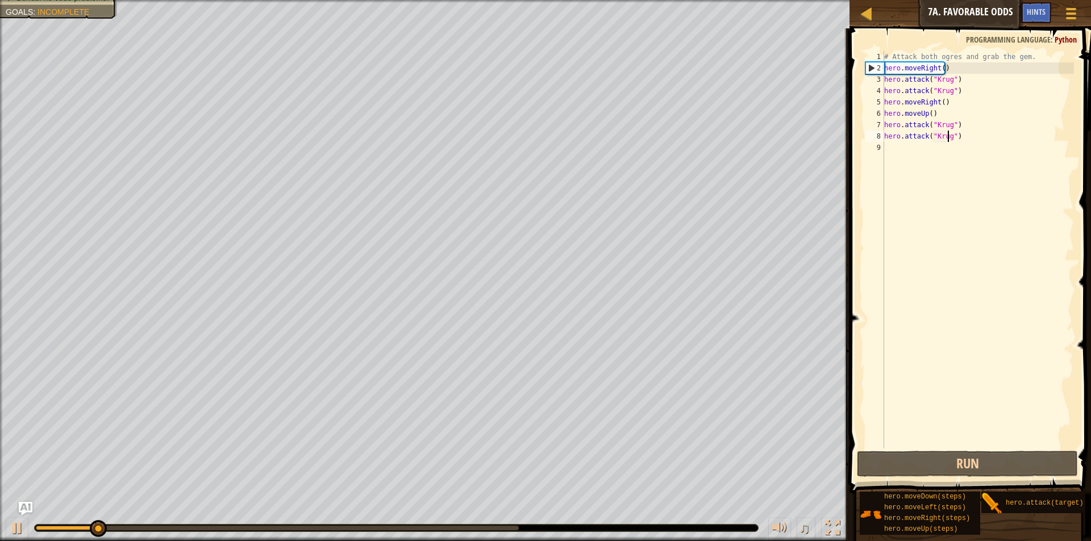
click at [899, 154] on div "# Attack both ogres and grab the gem. hero . moveRight ( ) hero . attack ( "[PE…" at bounding box center [978, 261] width 192 height 420
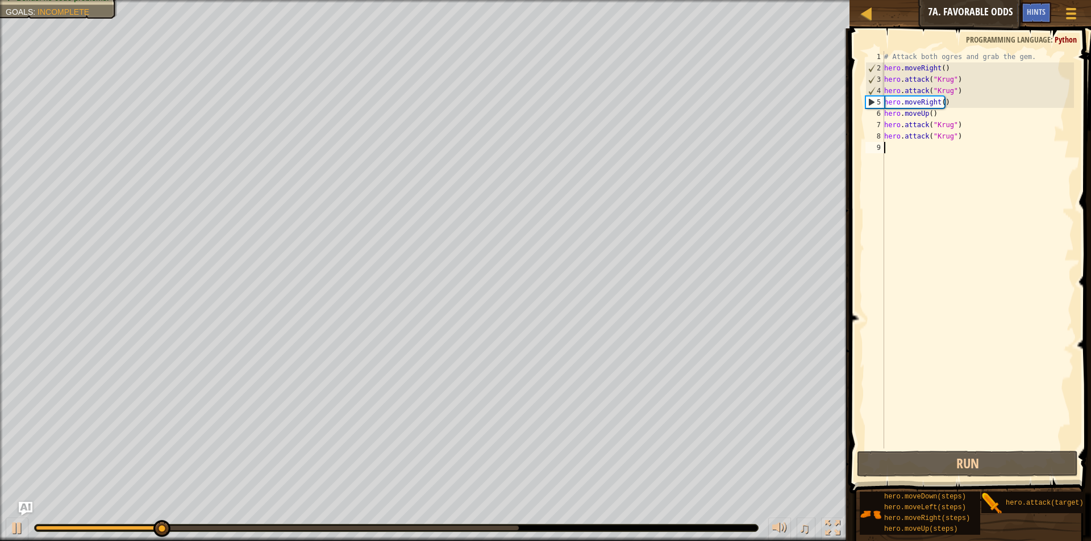
type textarea "e"
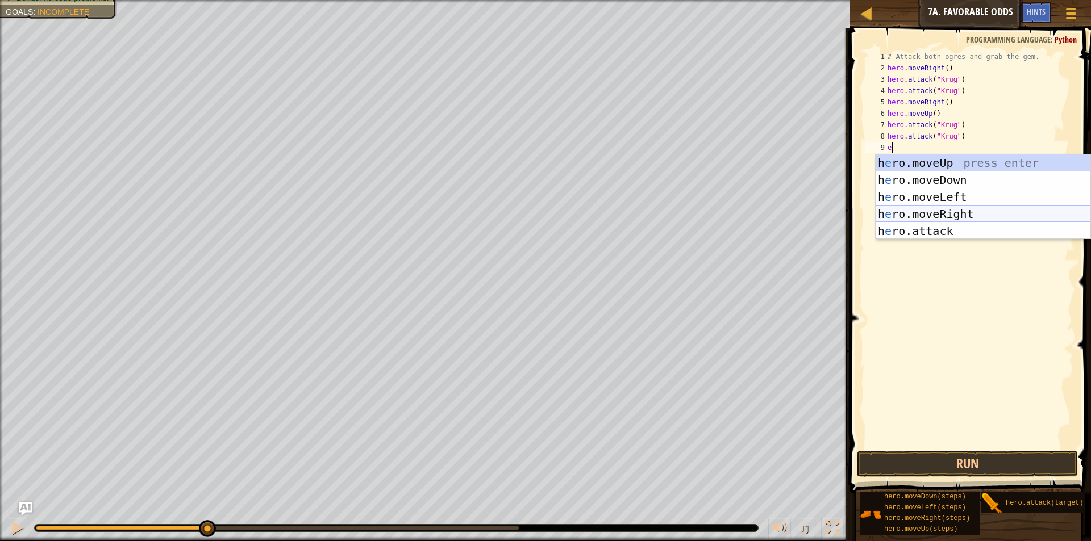
click at [972, 212] on div "h e ro.moveUp press enter h e ro.moveDown press enter h e ro.moveLeft press ent…" at bounding box center [982, 213] width 215 height 119
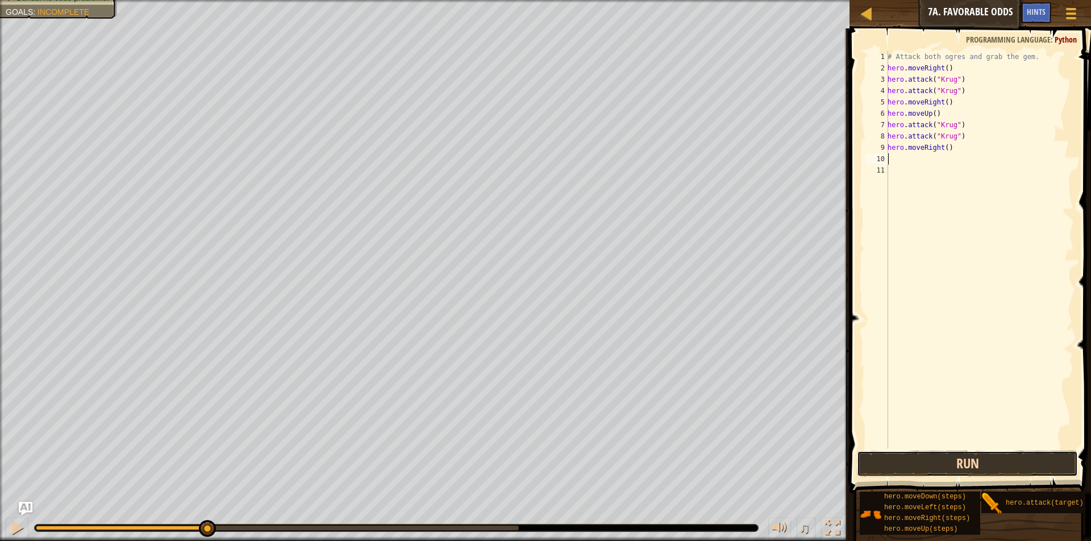
click at [946, 466] on button "Run" at bounding box center [967, 464] width 221 height 26
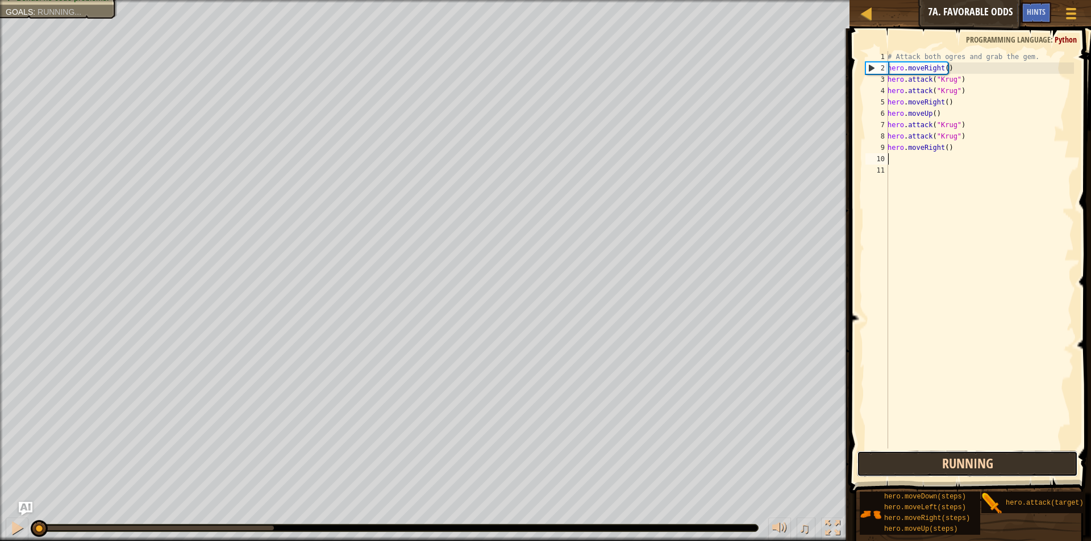
click at [958, 463] on button "Running" at bounding box center [967, 464] width 221 height 26
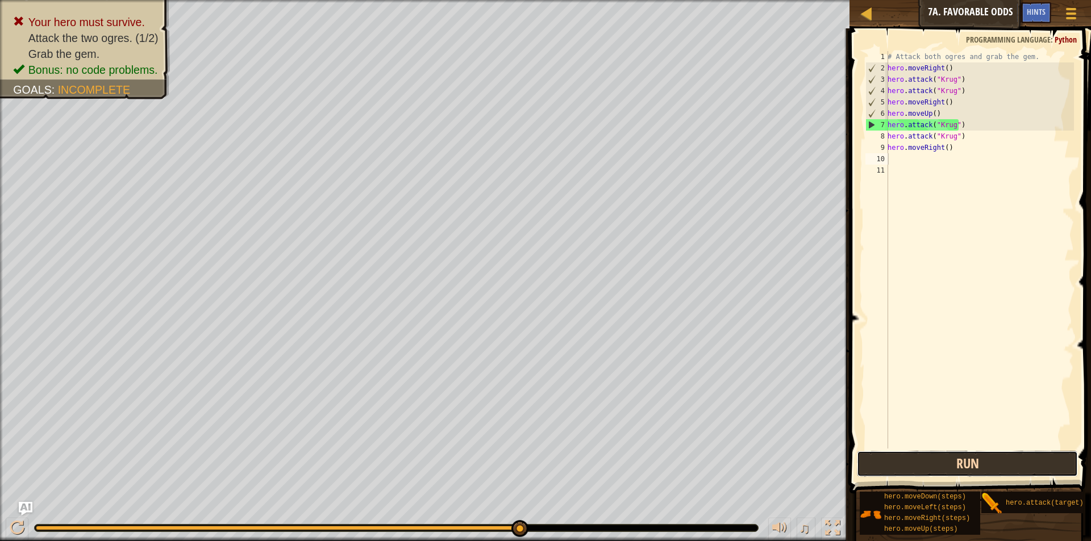
click at [1001, 468] on button "Run" at bounding box center [967, 464] width 221 height 26
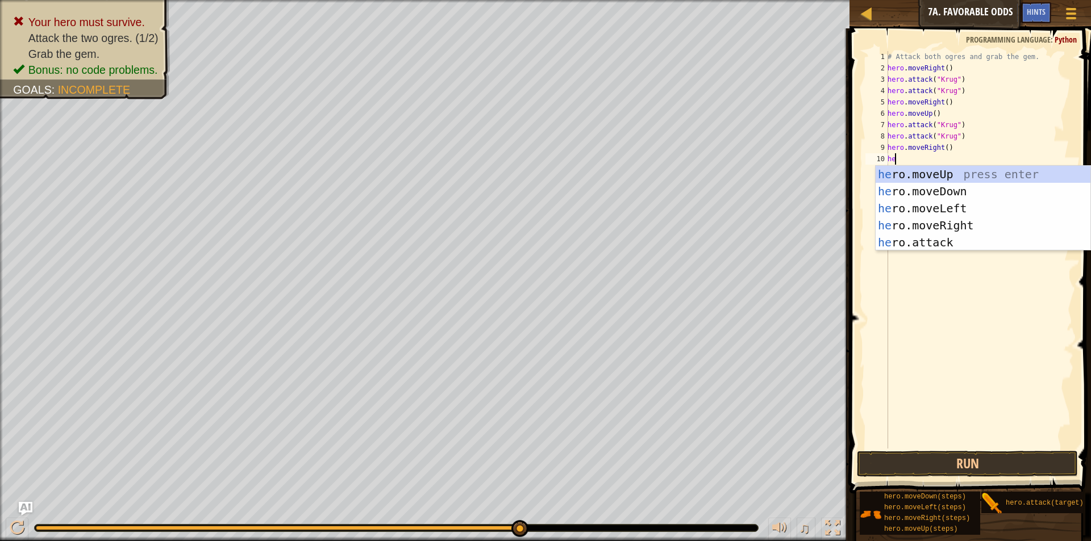
type textarea "h"
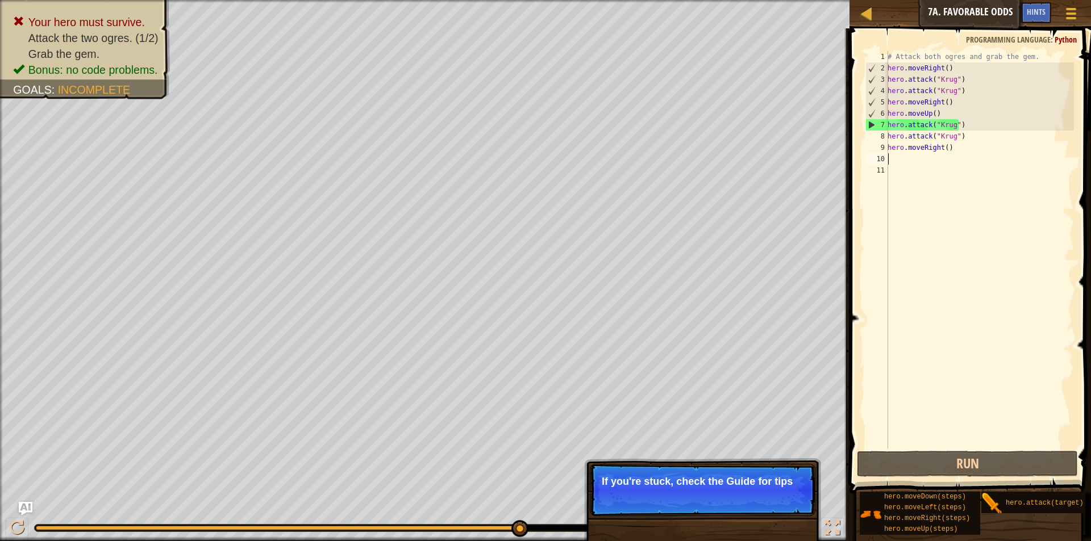
click at [953, 146] on div "# Attack both ogres and grab the gem. hero . moveRight ( ) hero . attack ( "[PE…" at bounding box center [979, 261] width 189 height 420
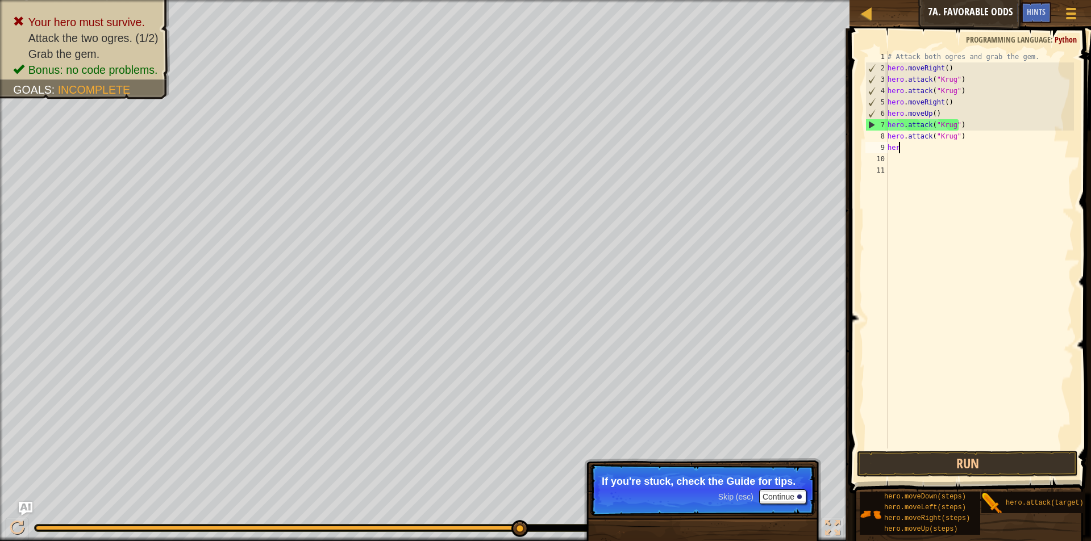
type textarea "h"
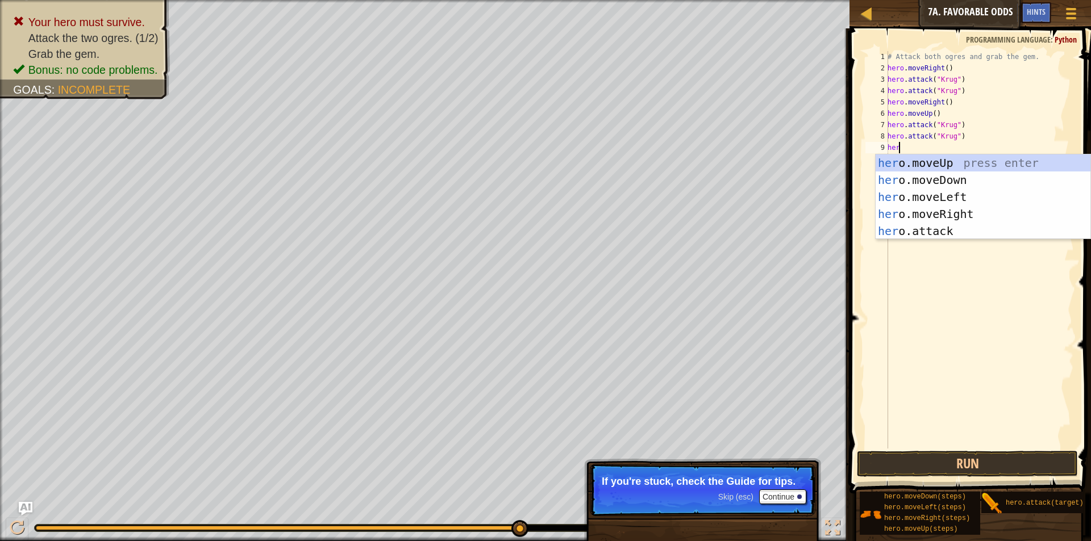
type textarea "heri"
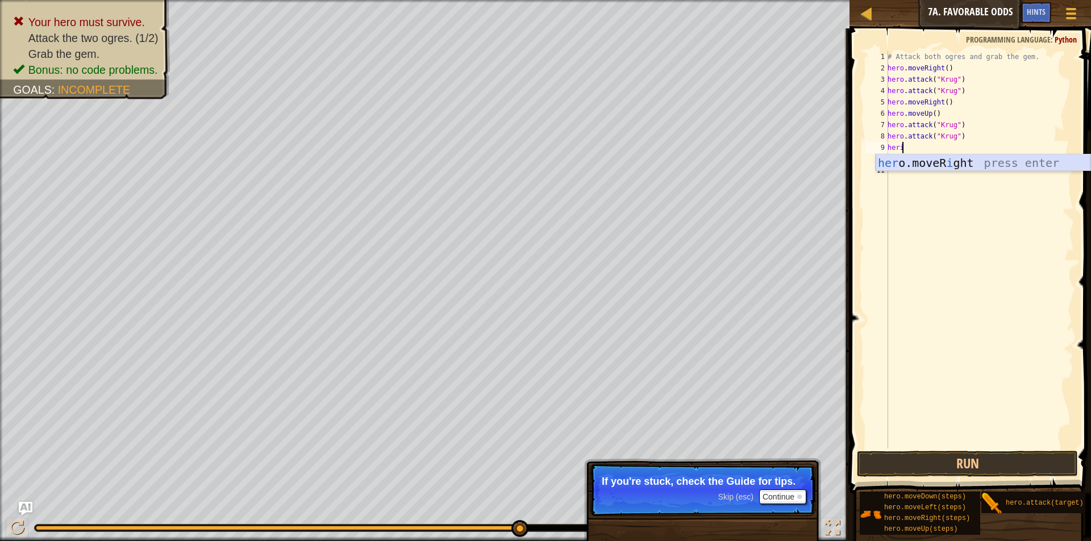
click at [949, 157] on div "her o.moveR i ght press enter" at bounding box center [982, 179] width 215 height 51
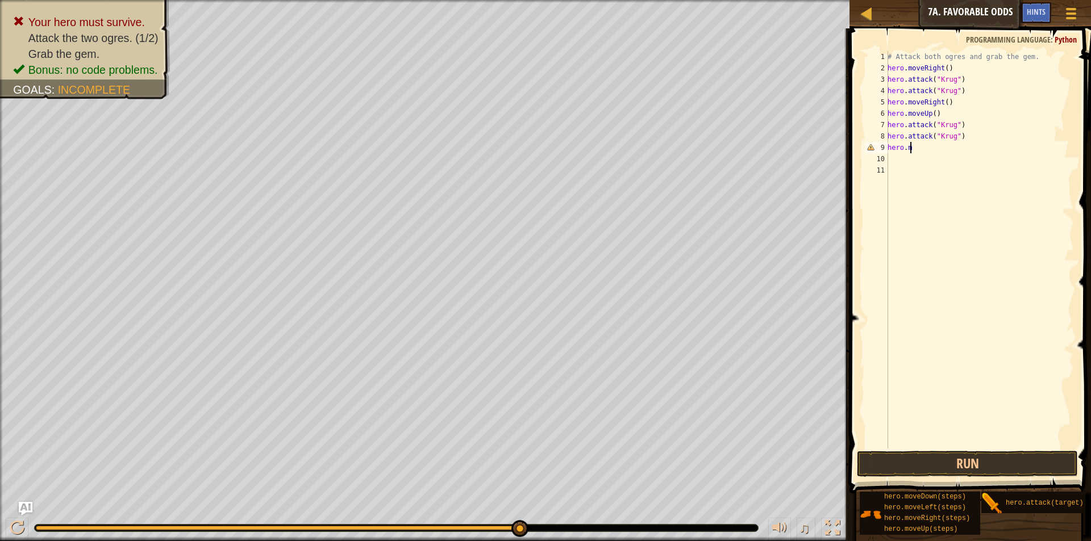
type textarea "[DOMAIN_NAME]"
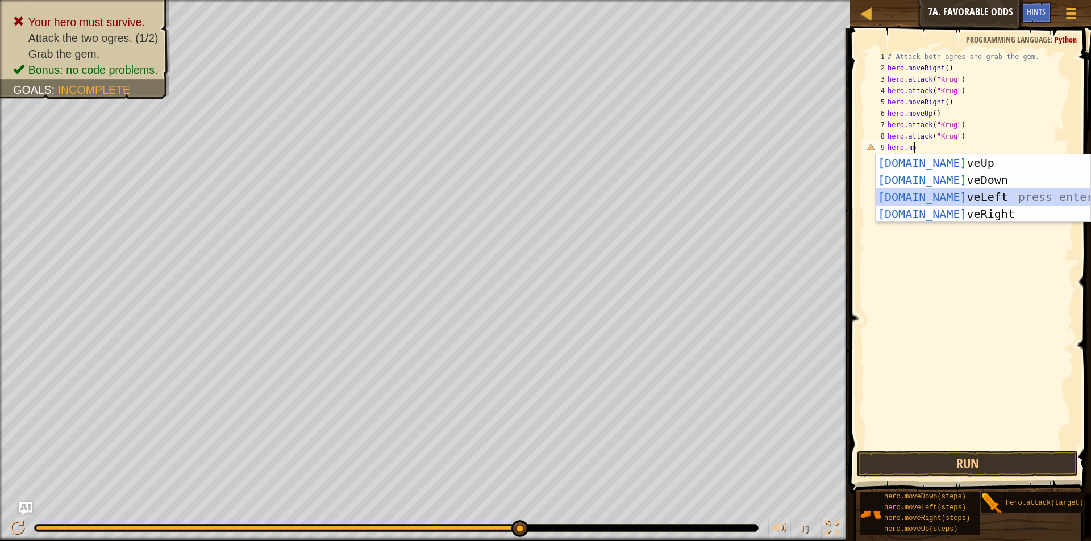
click at [940, 194] on div "[DOMAIN_NAME] veUp press enter [DOMAIN_NAME] veDown press enter [DOMAIN_NAME] v…" at bounding box center [982, 205] width 215 height 102
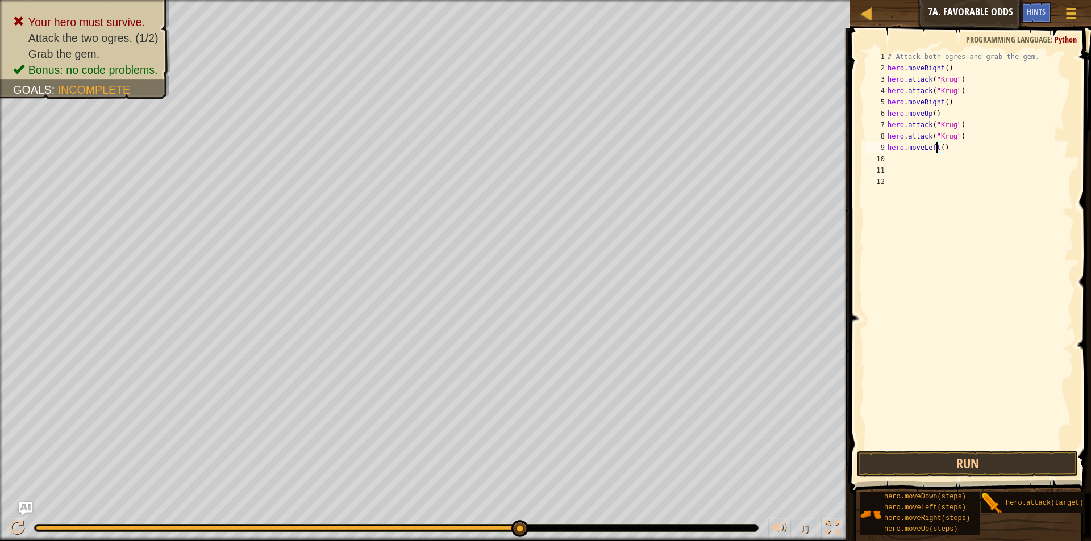
click at [936, 147] on div "# Attack both ogres and grab the gem. hero . moveRight ( ) hero . attack ( "[PE…" at bounding box center [979, 261] width 189 height 420
click at [941, 146] on div "# Attack both ogres and grab the gem. hero . moveRight ( ) hero . attack ( "[PE…" at bounding box center [979, 261] width 189 height 420
type textarea "hero.moveLeft(3)"
drag, startPoint x: 1018, startPoint y: 470, endPoint x: 1042, endPoint y: 456, distance: 28.3
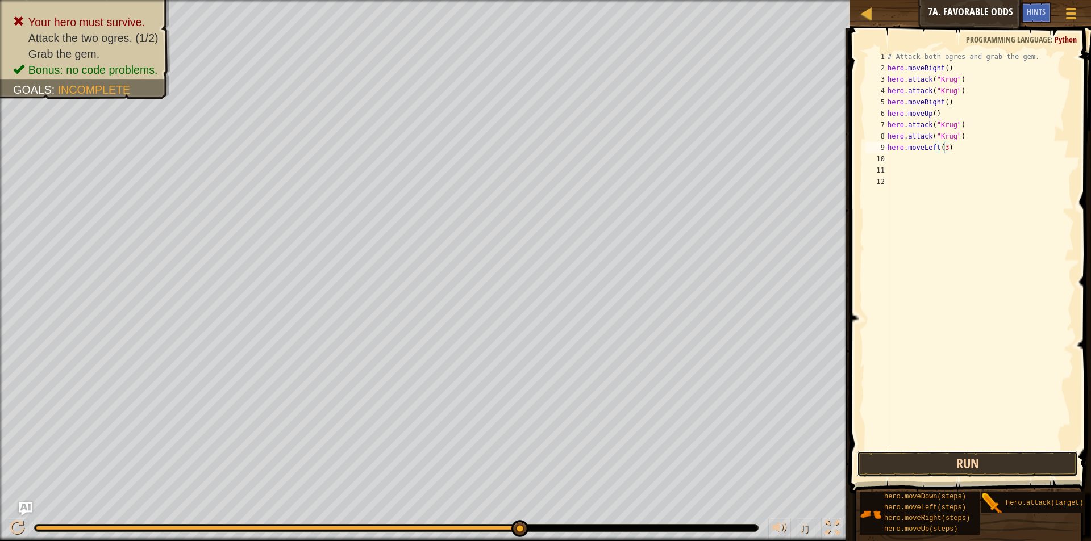
click at [1019, 470] on button "Run" at bounding box center [967, 464] width 221 height 26
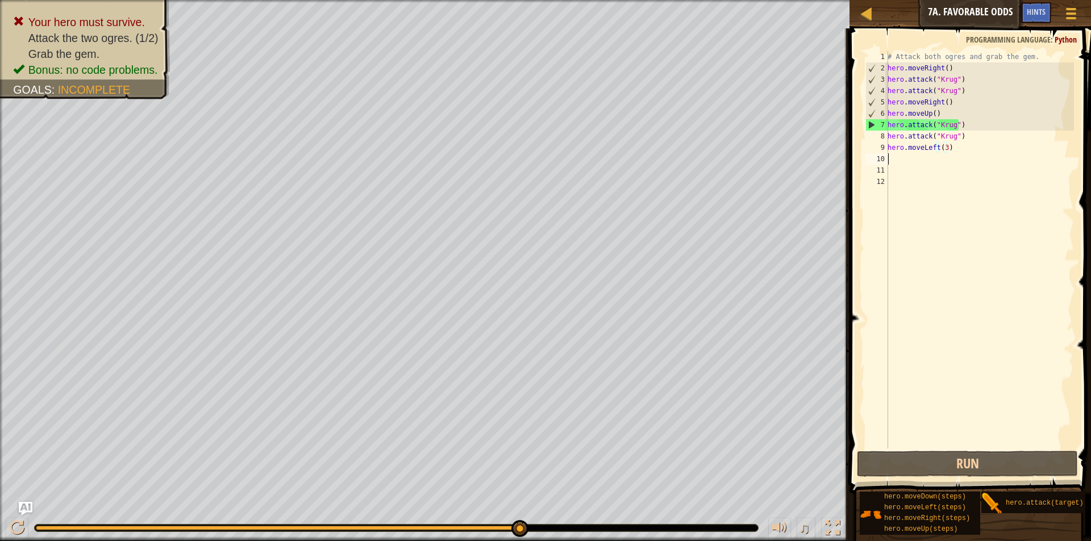
scroll to position [5, 0]
type textarea "hero.attack("Krug")"
click at [1019, 453] on button "Run" at bounding box center [967, 464] width 221 height 26
